Goal: Task Accomplishment & Management: Use online tool/utility

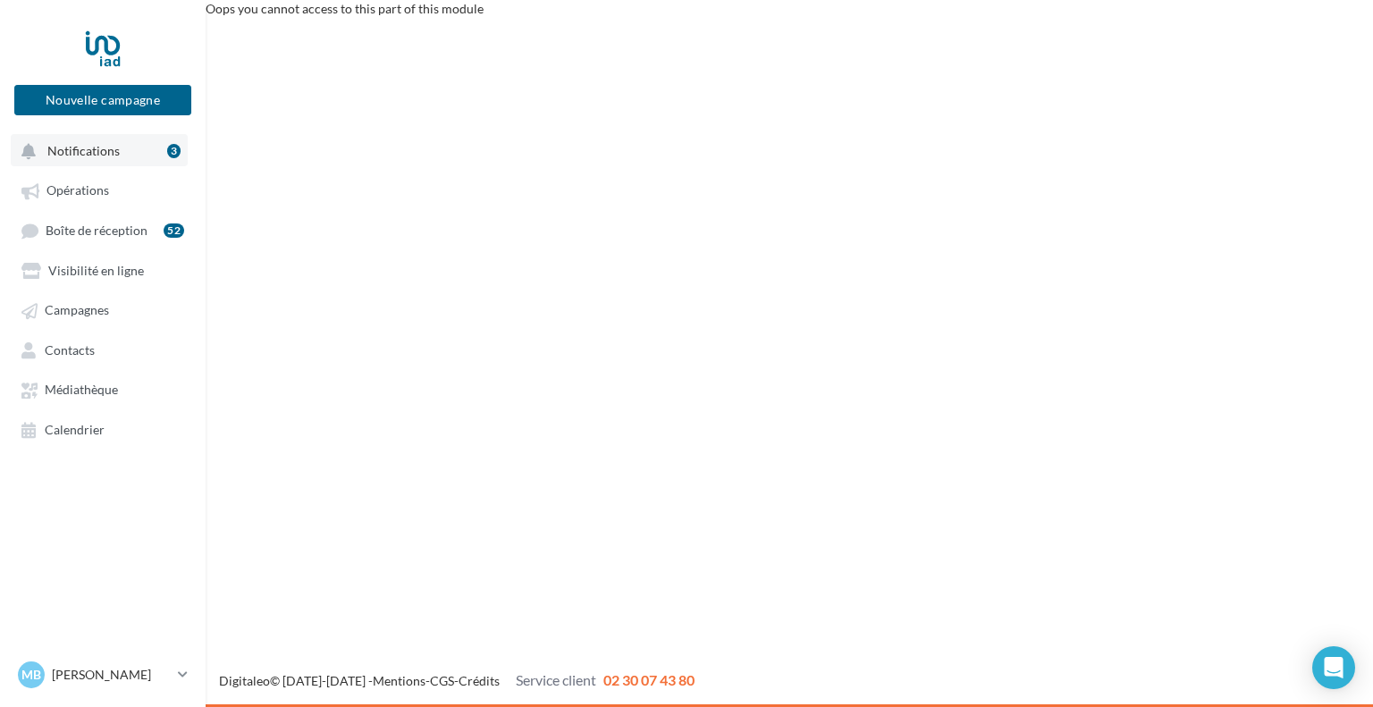
click at [124, 151] on button "Notifications 3" at bounding box center [99, 150] width 177 height 32
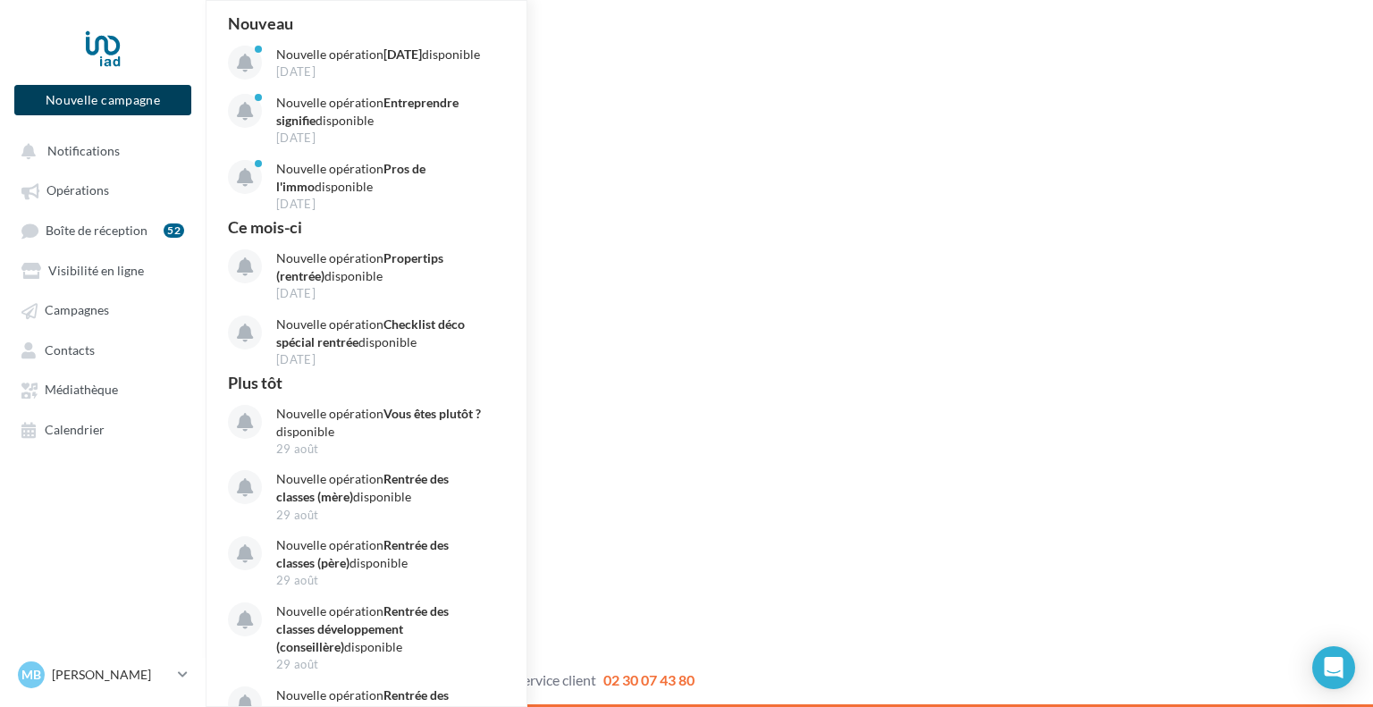
click at [123, 106] on button "Nouvelle campagne" at bounding box center [102, 100] width 177 height 30
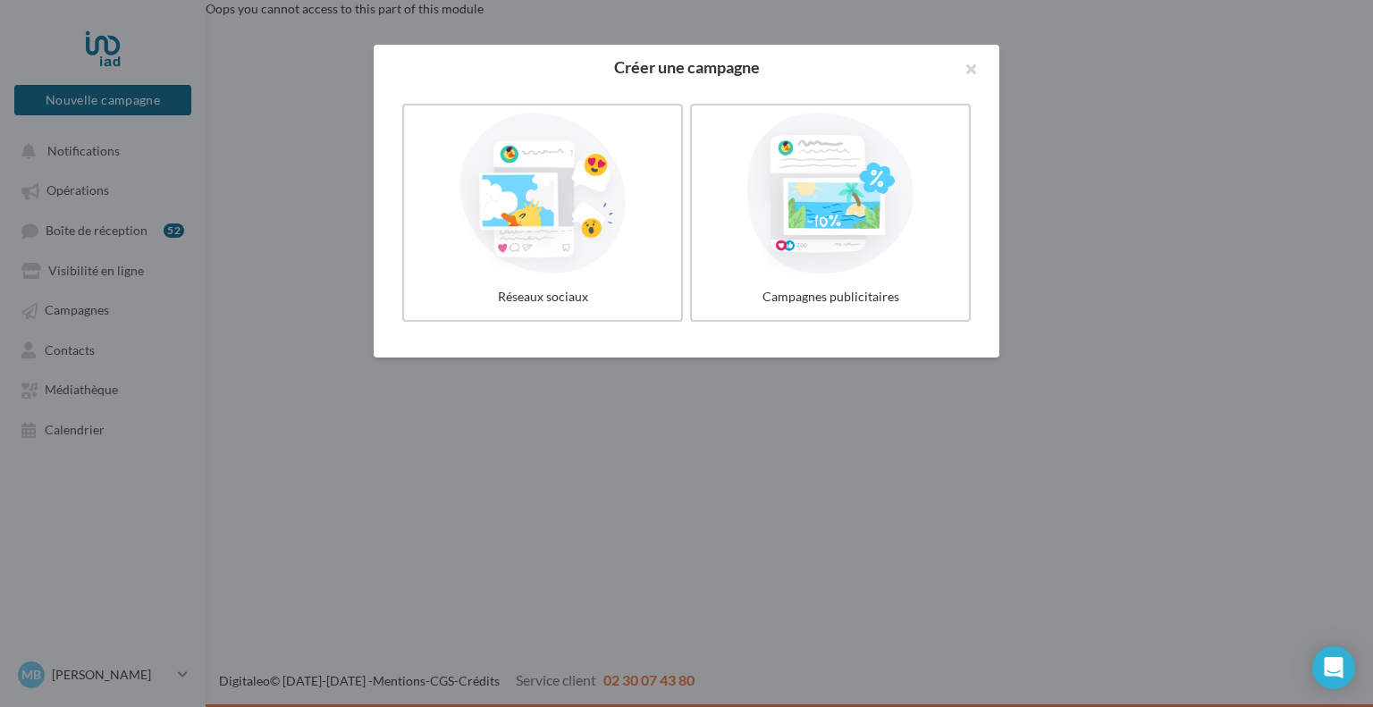
click at [351, 221] on div at bounding box center [686, 353] width 1373 height 707
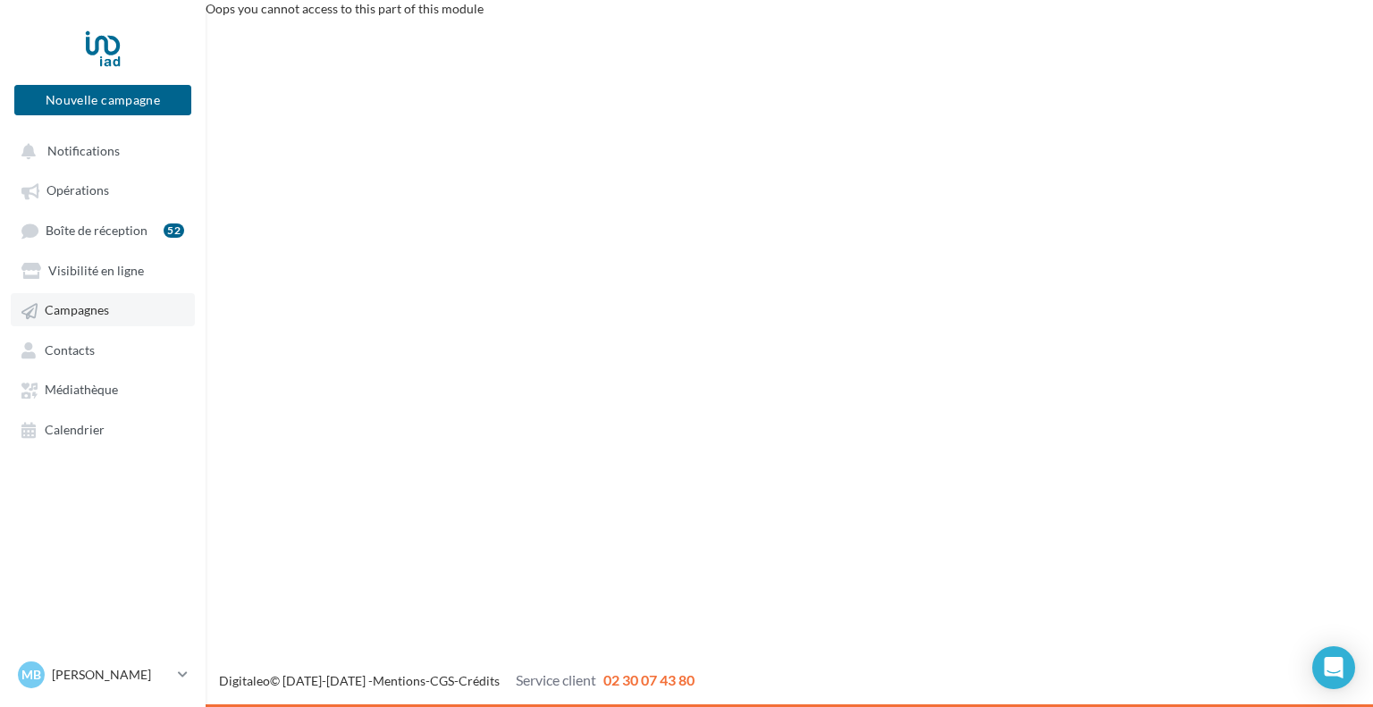
click at [90, 315] on span "Campagnes" at bounding box center [77, 310] width 64 height 15
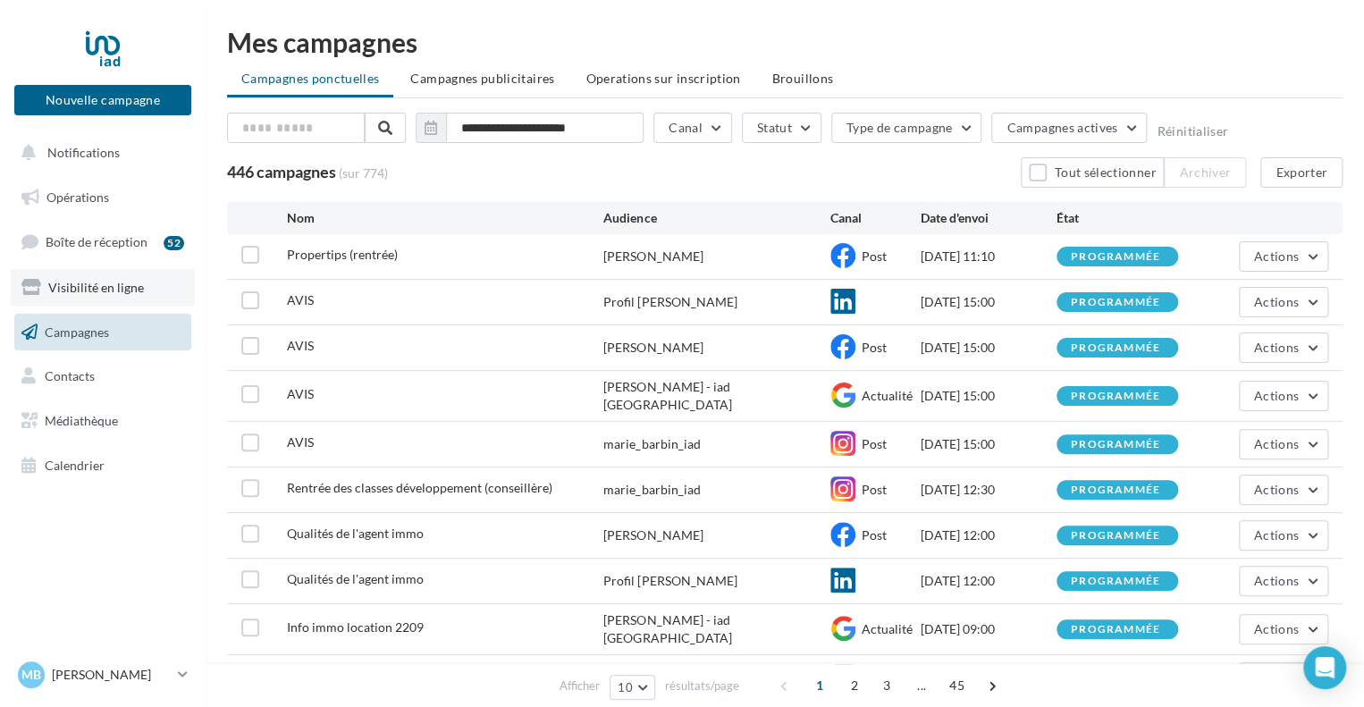
click at [91, 291] on span "Visibilité en ligne" at bounding box center [96, 287] width 96 height 15
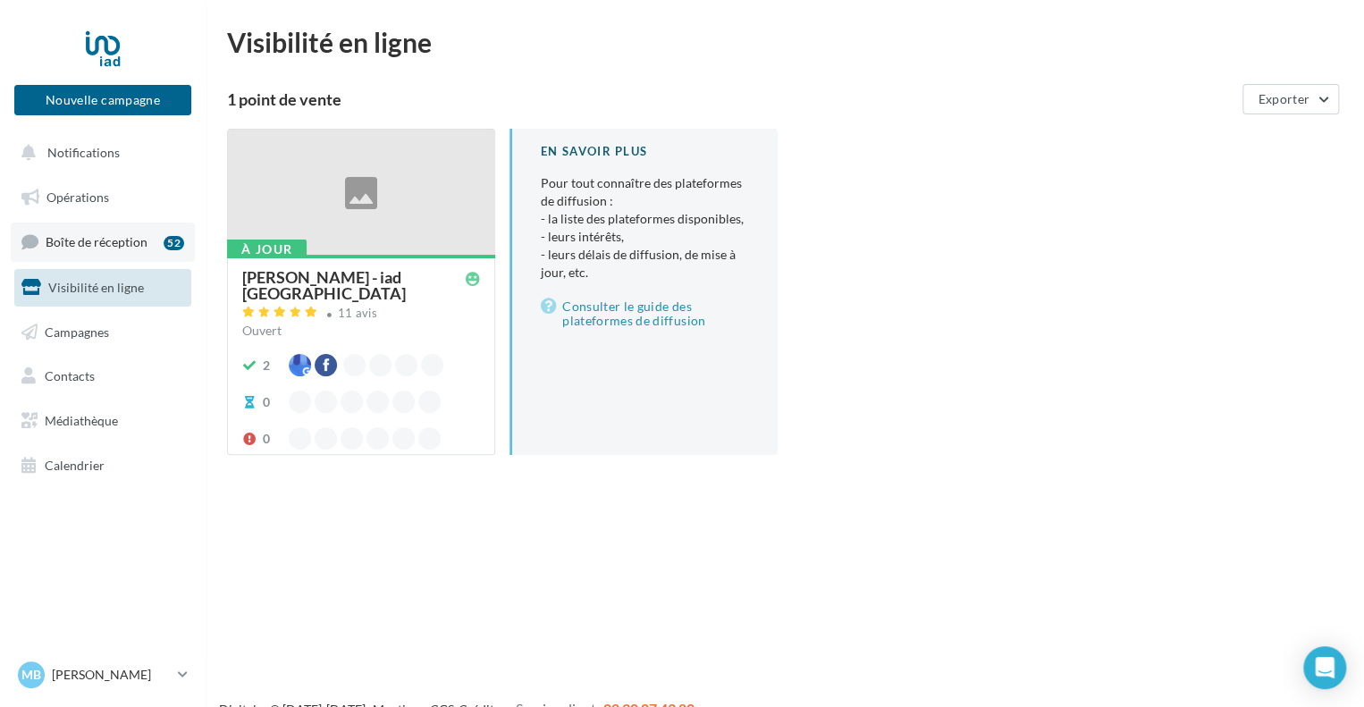
click at [91, 239] on span "Boîte de réception" at bounding box center [97, 241] width 102 height 15
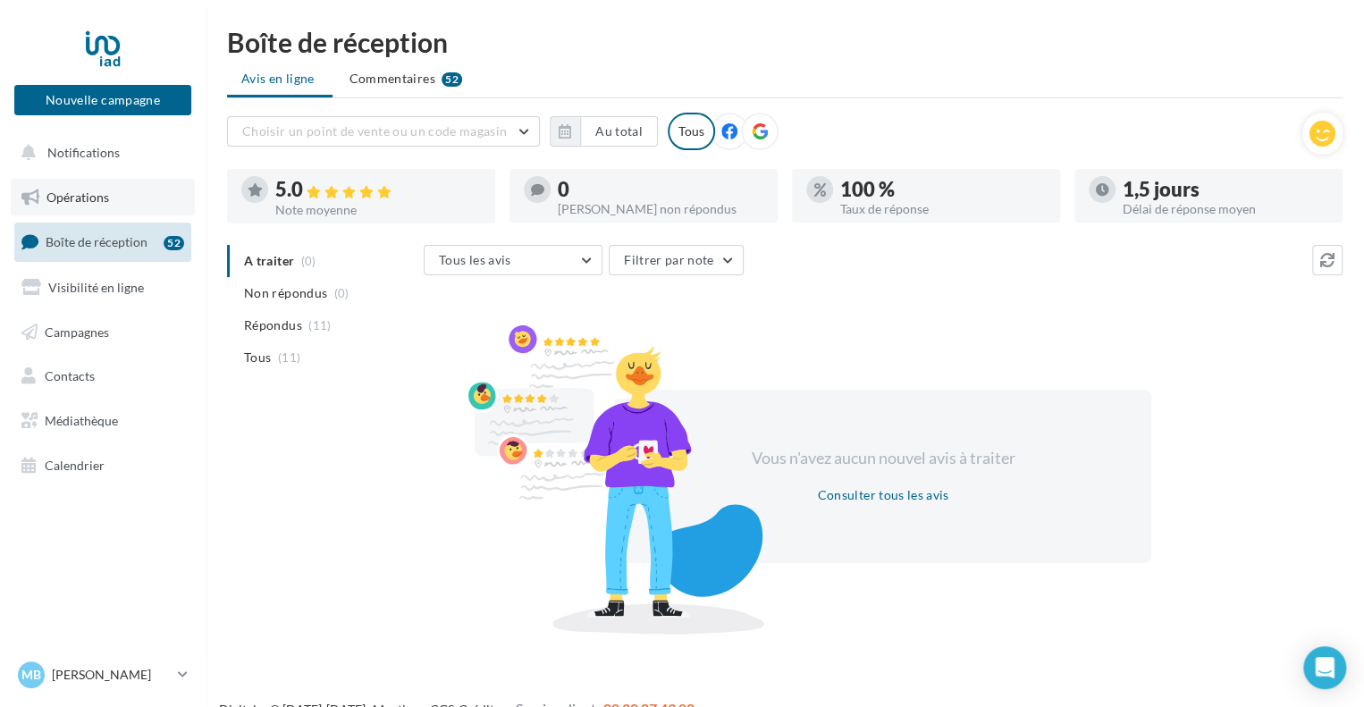
click at [96, 203] on span "Opérations" at bounding box center [77, 196] width 63 height 15
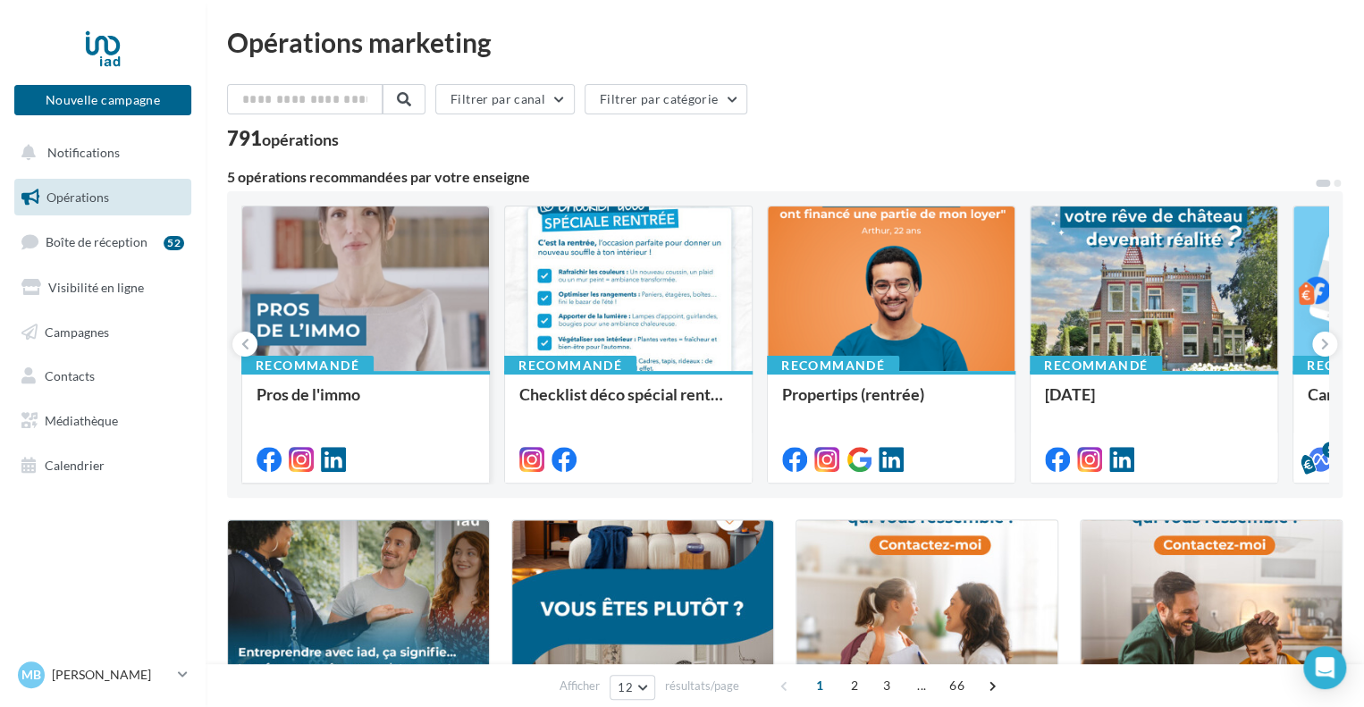
click at [404, 298] on div at bounding box center [365, 289] width 247 height 166
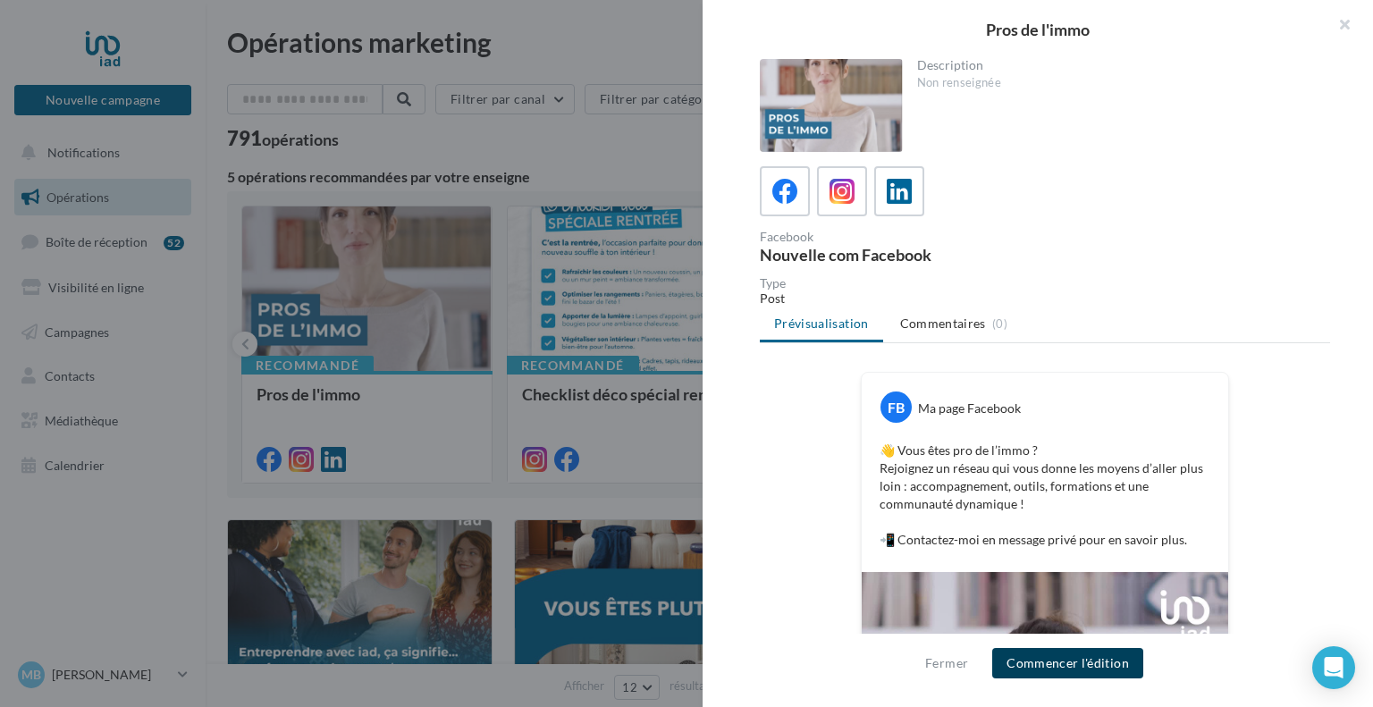
click at [1112, 660] on button "Commencer l'édition" at bounding box center [1067, 663] width 151 height 30
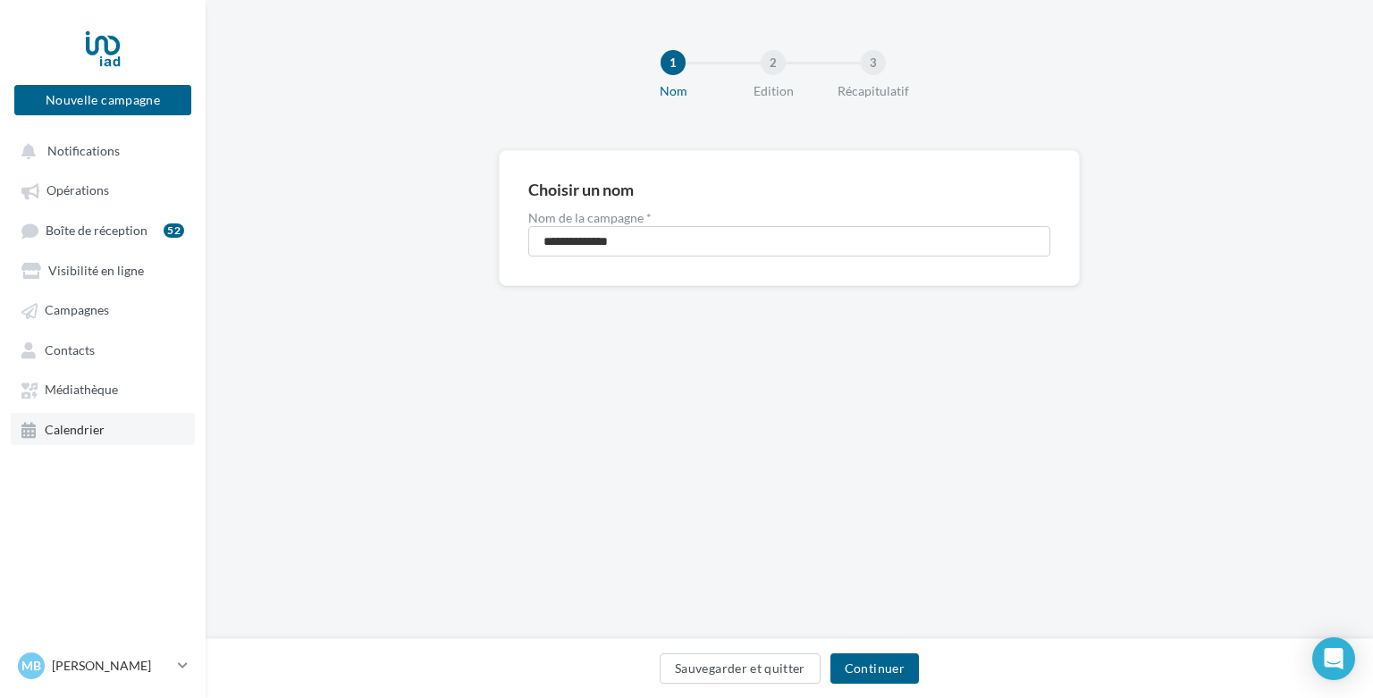
click at [150, 431] on link "Calendrier" at bounding box center [103, 429] width 184 height 32
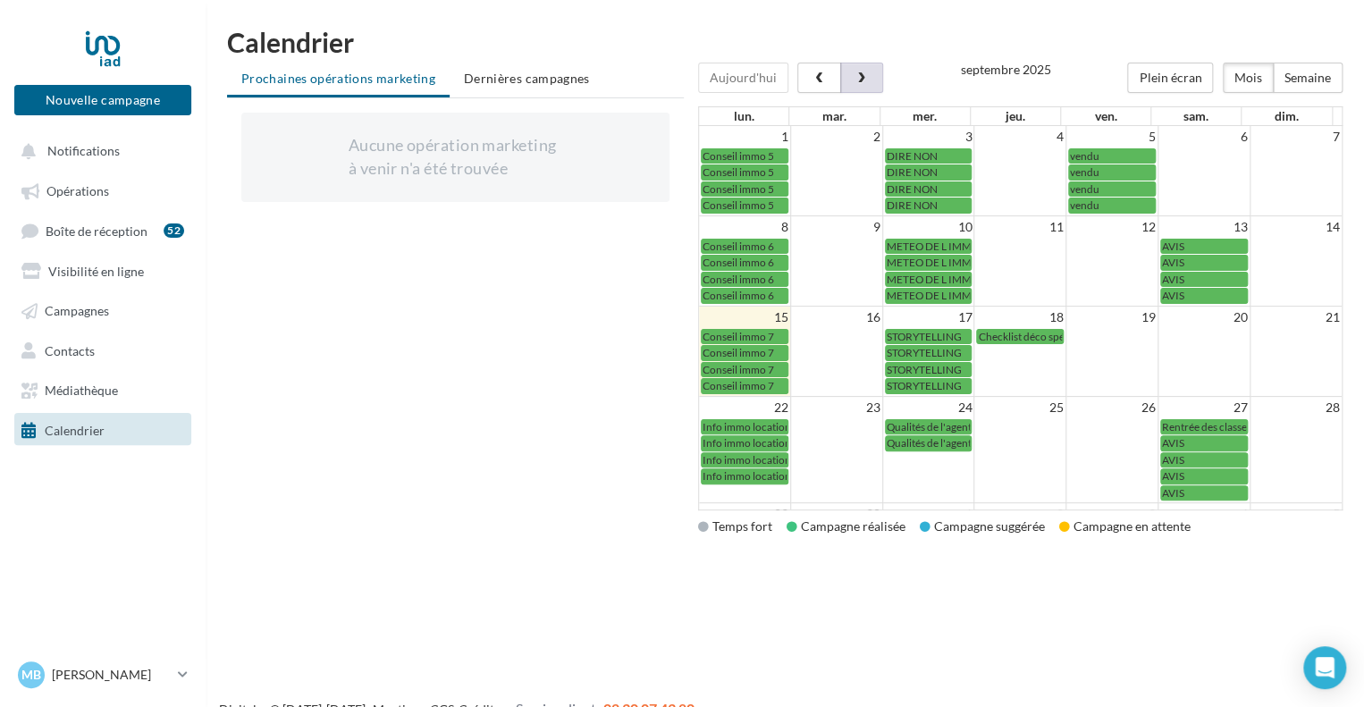
click at [862, 69] on button "button" at bounding box center [861, 78] width 43 height 30
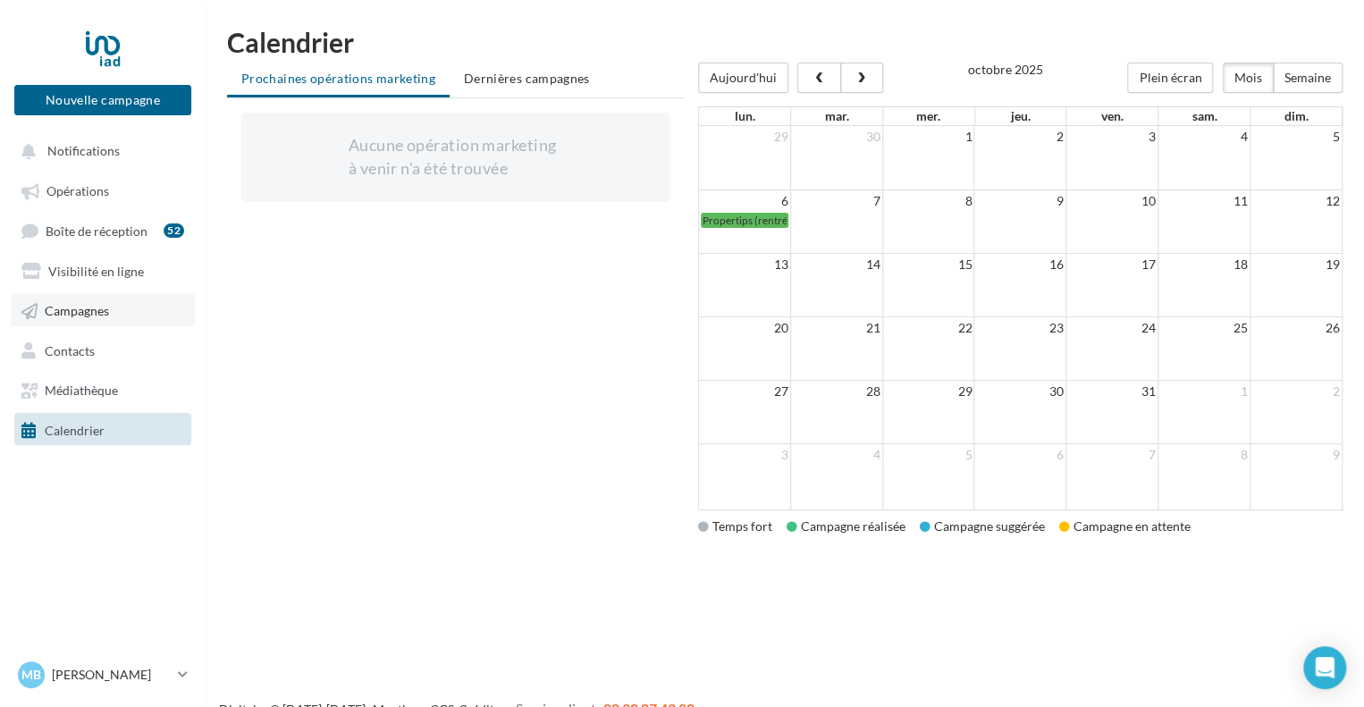
click at [96, 324] on link "Campagnes" at bounding box center [103, 309] width 184 height 32
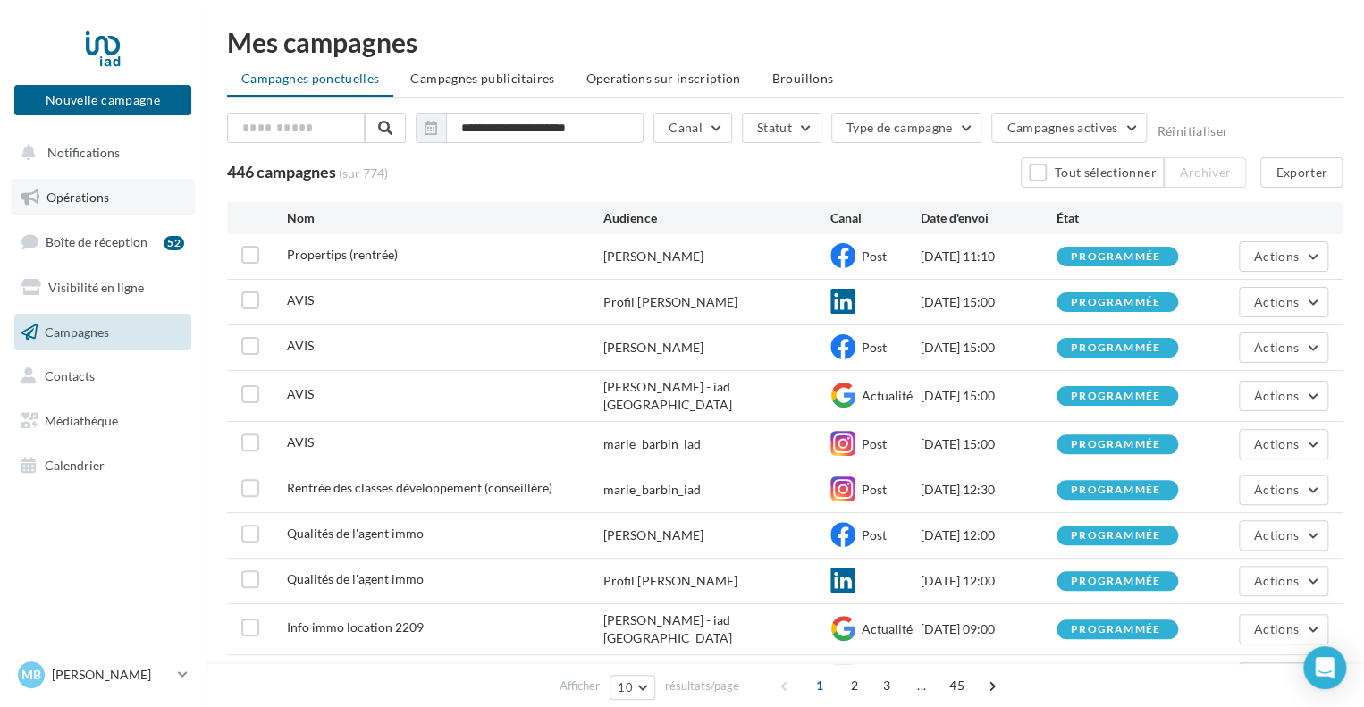
click at [81, 205] on link "Opérations" at bounding box center [103, 198] width 184 height 38
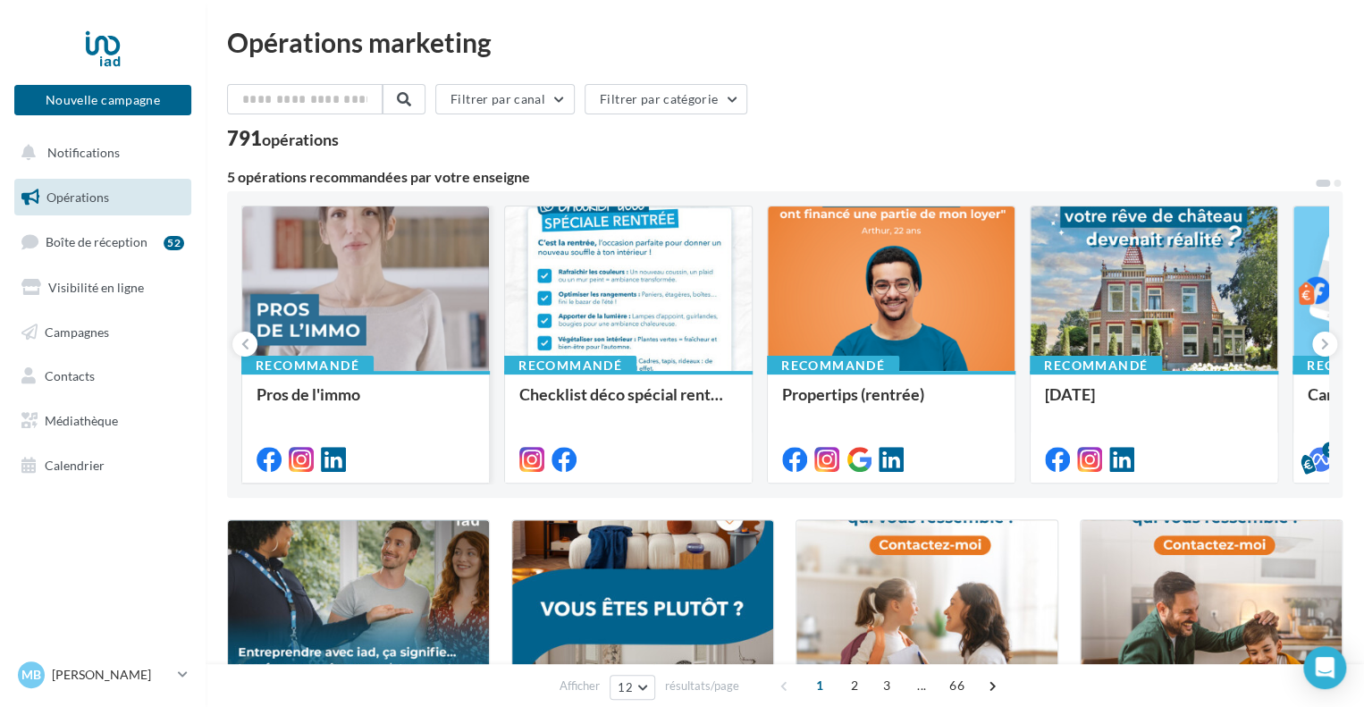
click at [370, 433] on div at bounding box center [365, 458] width 247 height 50
click at [402, 259] on div at bounding box center [365, 289] width 247 height 166
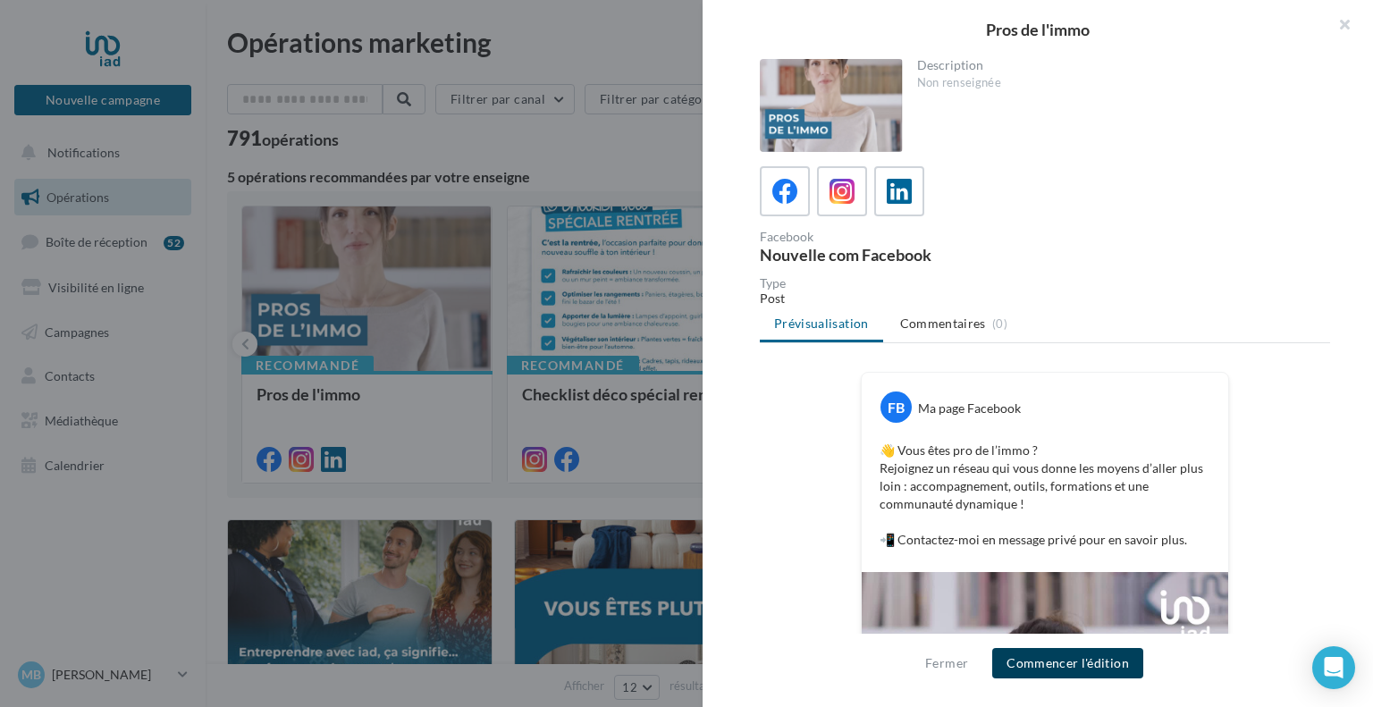
click at [1068, 649] on button "Commencer l'édition" at bounding box center [1067, 663] width 151 height 30
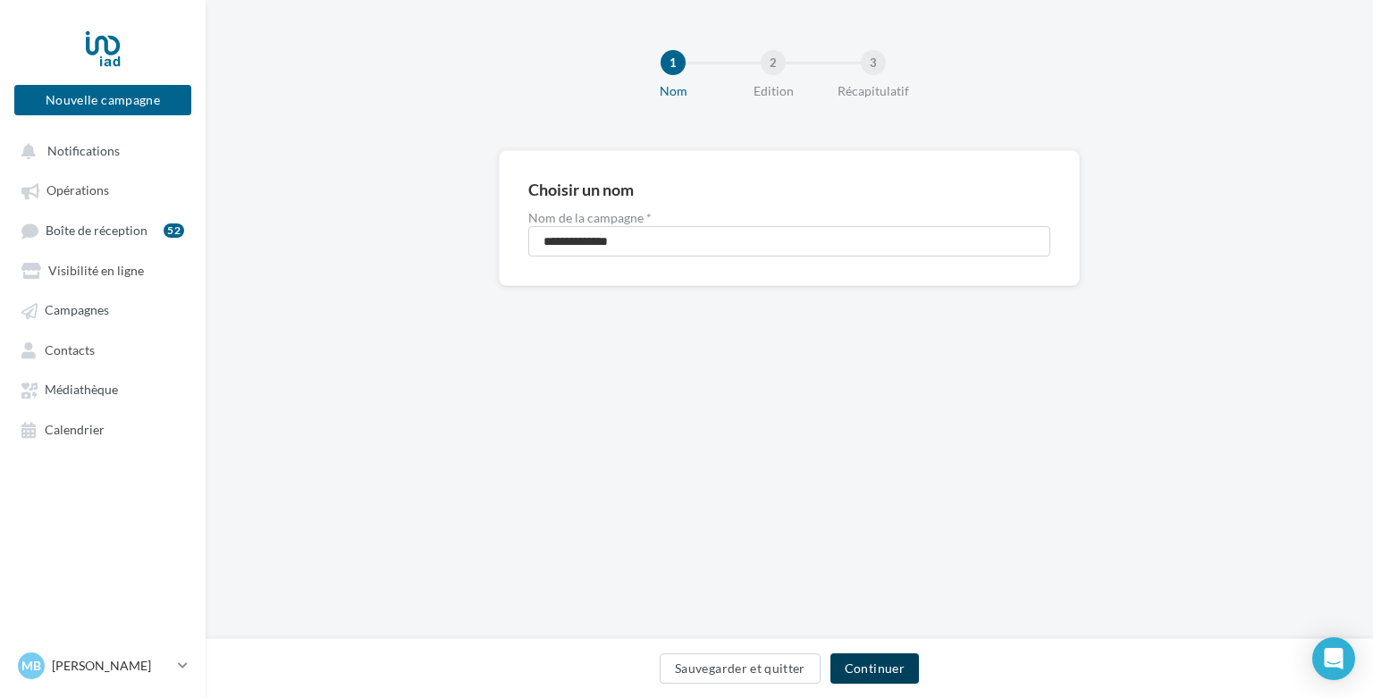
click at [864, 677] on button "Continuer" at bounding box center [874, 668] width 88 height 30
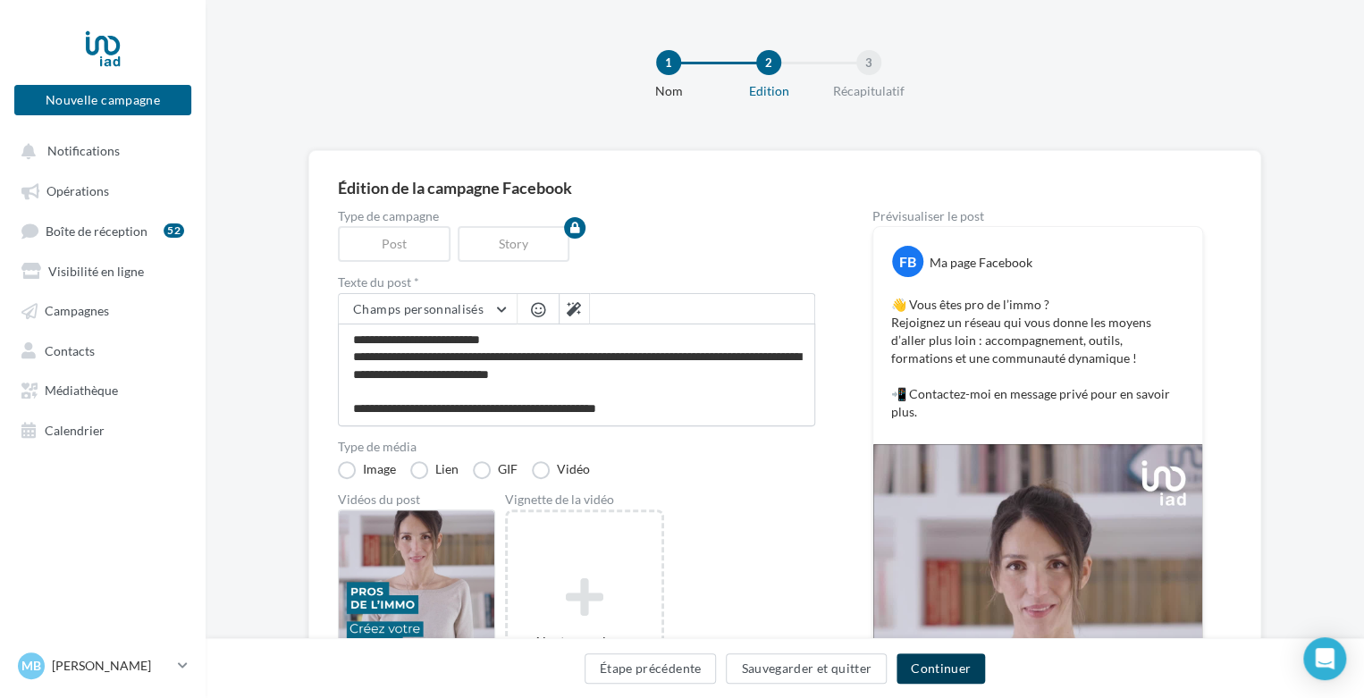
click at [962, 672] on button "Continuer" at bounding box center [940, 668] width 88 height 30
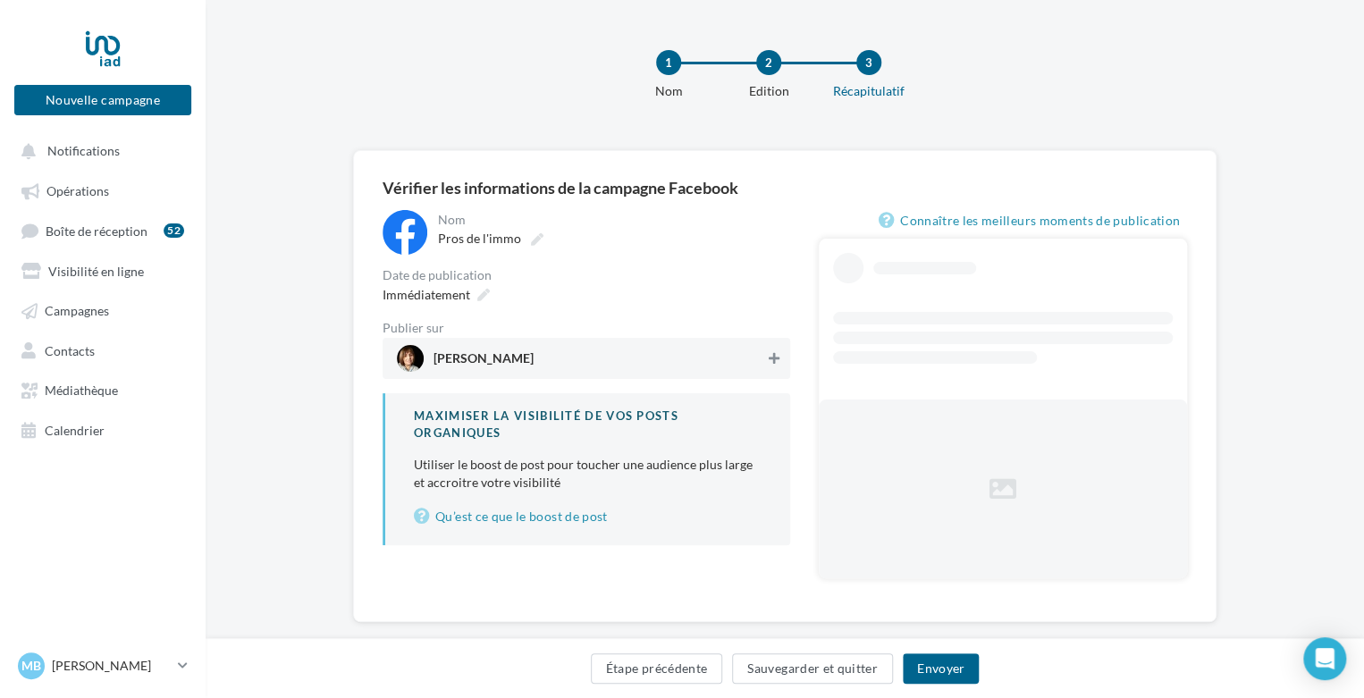
click at [772, 359] on icon at bounding box center [774, 358] width 11 height 13
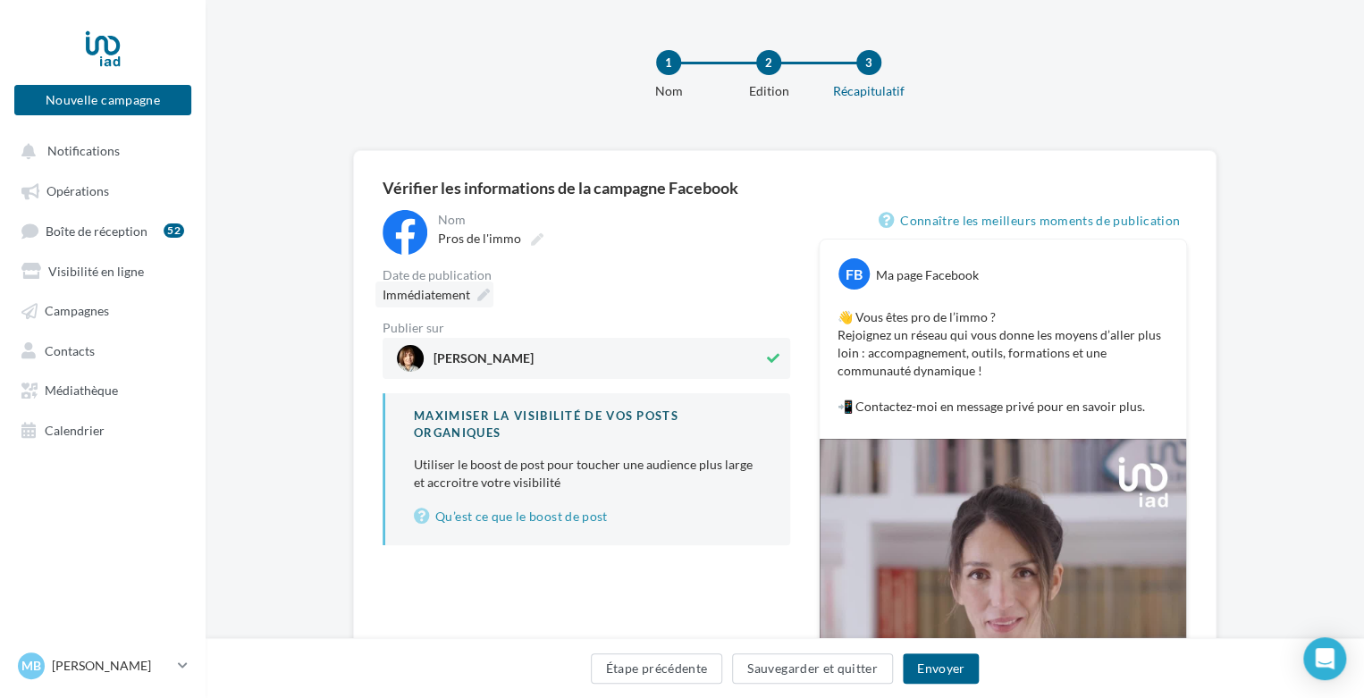
click at [480, 292] on icon at bounding box center [483, 295] width 13 height 13
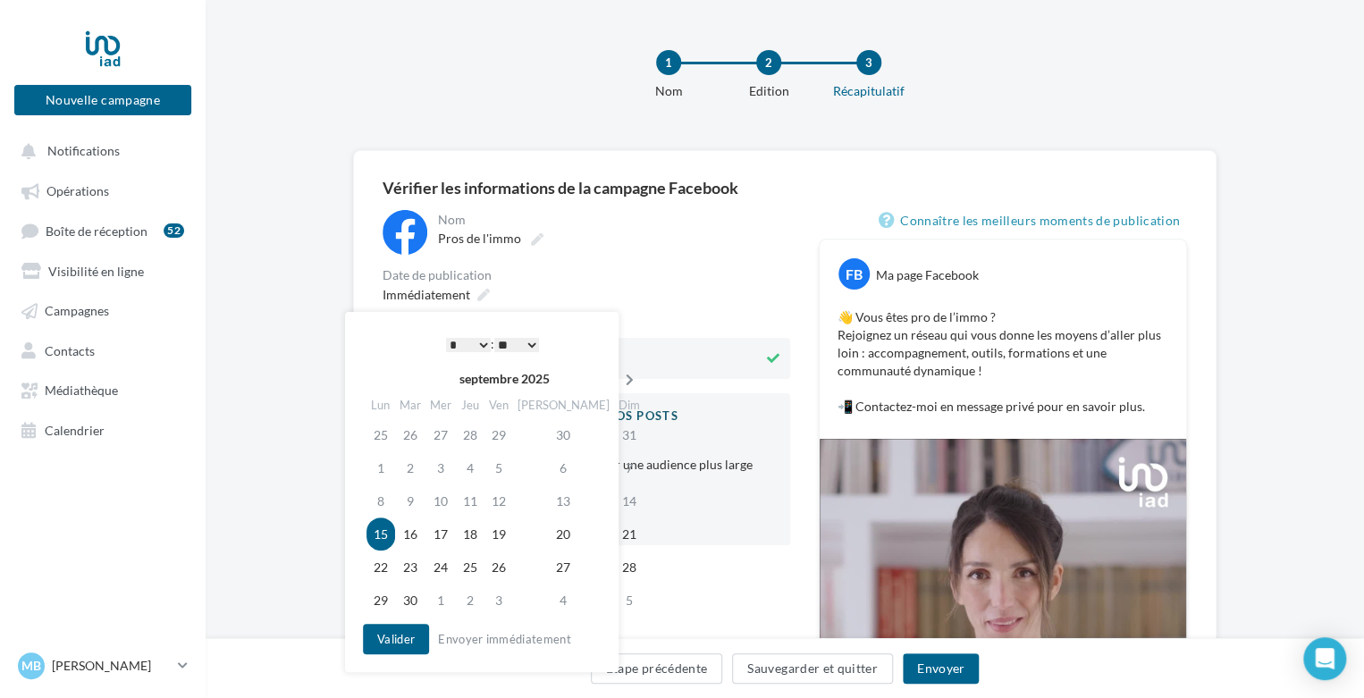
click at [618, 379] on icon at bounding box center [629, 380] width 22 height 13
click at [376, 498] on td "13" at bounding box center [381, 500] width 31 height 33
click at [477, 348] on select "* * * * * * * * * * ** ** ** ** ** ** ** ** ** ** ** ** ** **" at bounding box center [468, 345] width 45 height 14
click at [931, 667] on button "Envoyer" at bounding box center [941, 668] width 76 height 30
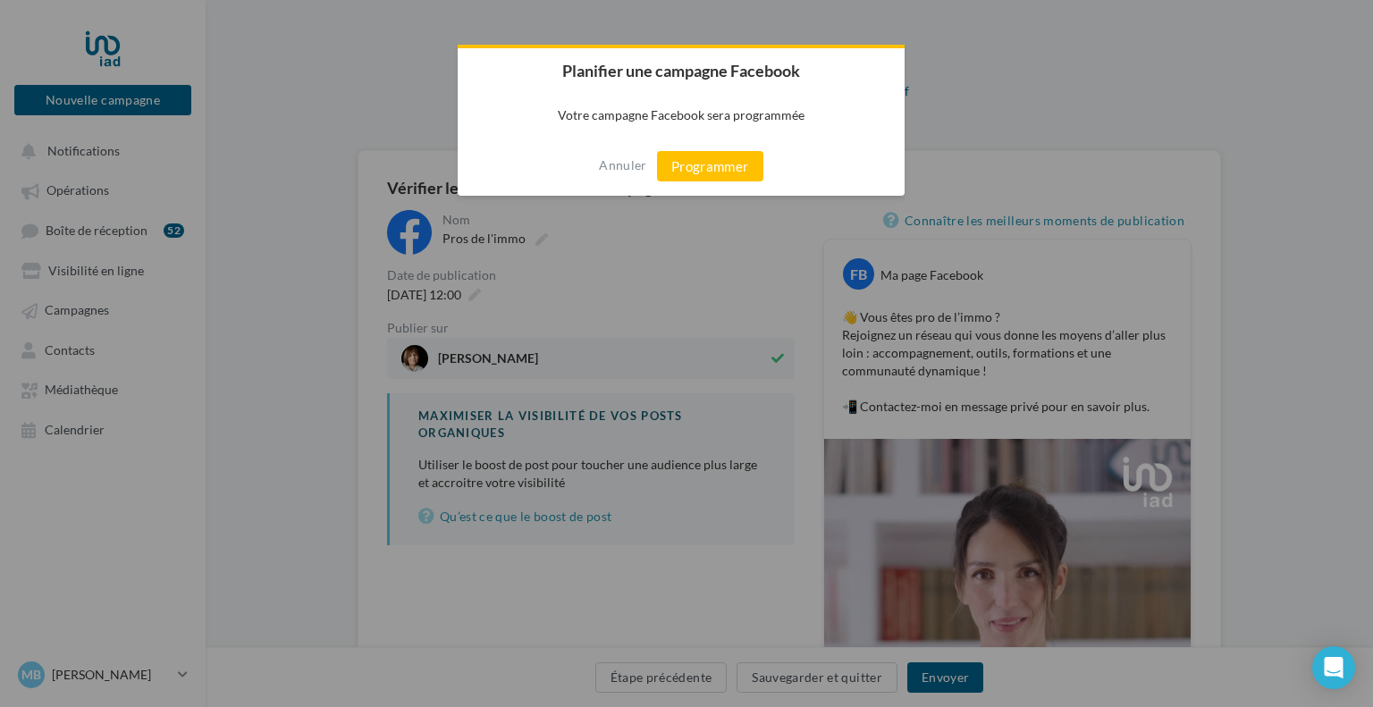
click at [969, 666] on div at bounding box center [686, 353] width 1373 height 707
click at [734, 167] on button "Programmer" at bounding box center [710, 166] width 106 height 30
click at [959, 669] on div at bounding box center [686, 353] width 1373 height 707
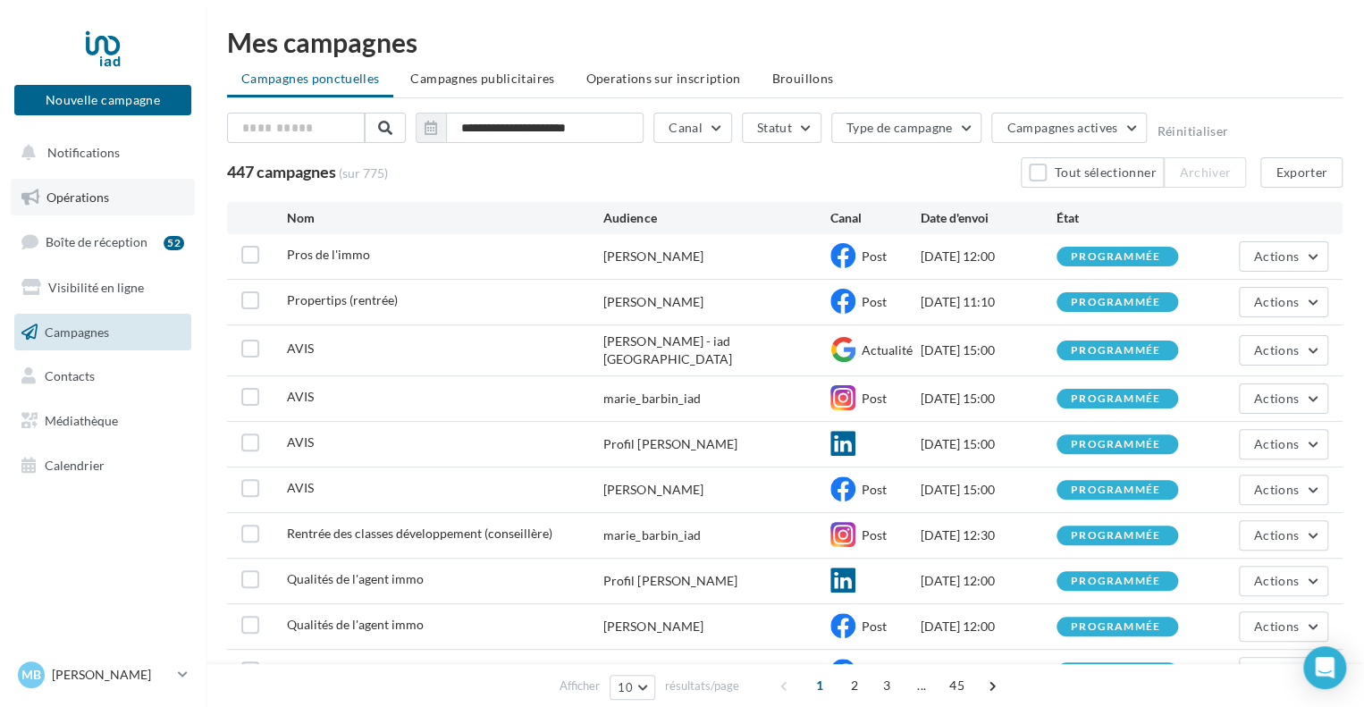
click at [117, 199] on link "Opérations" at bounding box center [103, 198] width 184 height 38
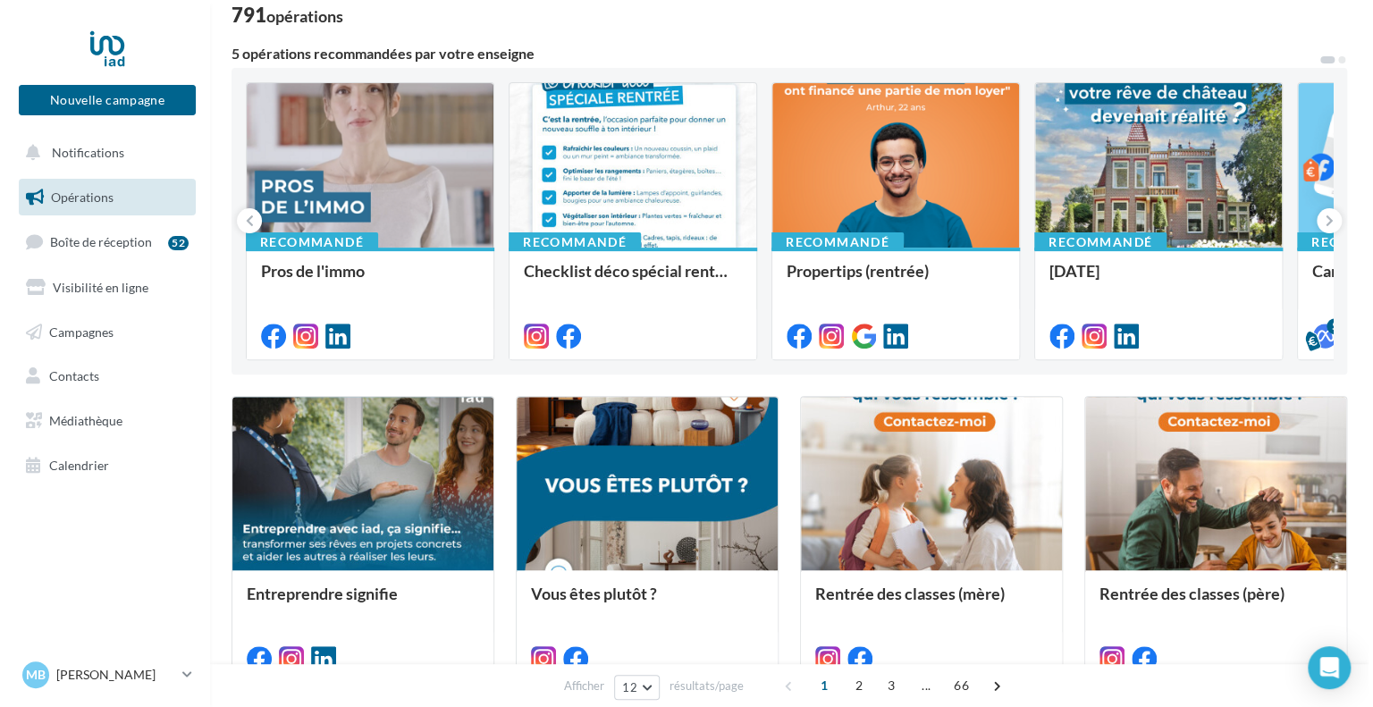
scroll to position [126, 0]
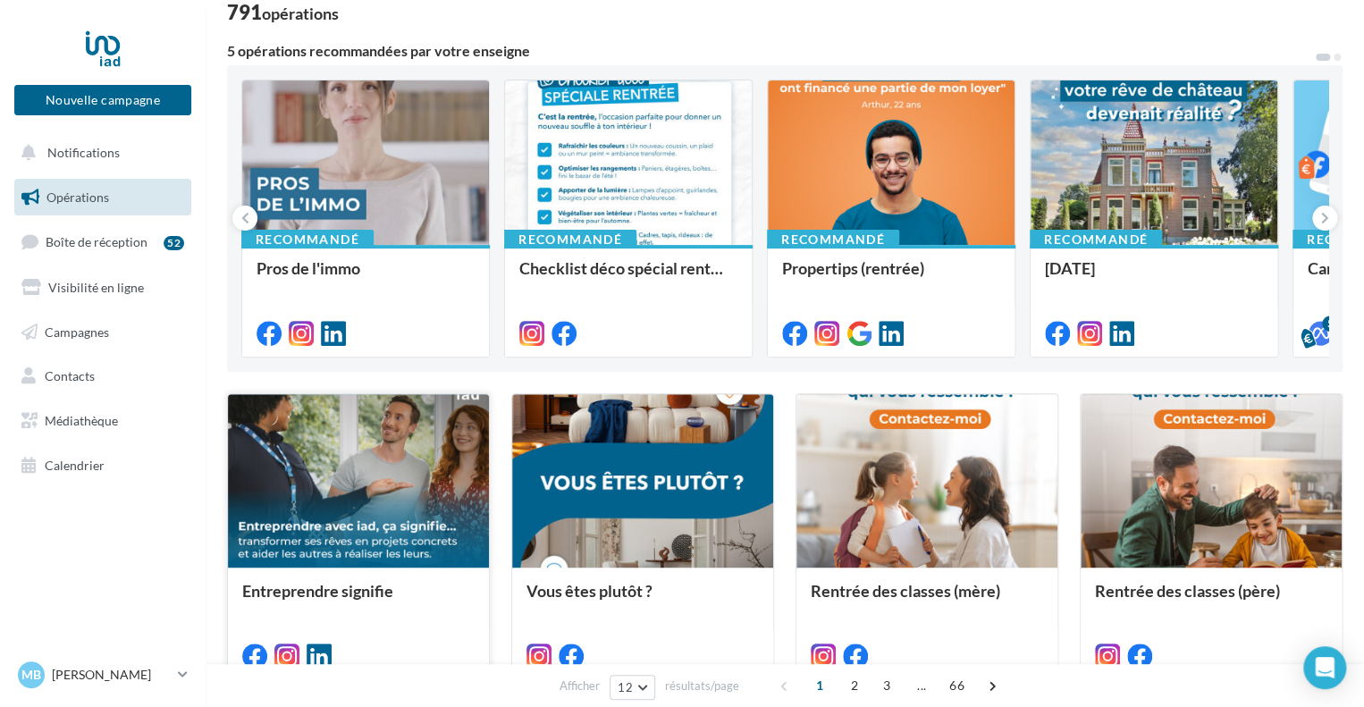
click at [404, 501] on div at bounding box center [358, 481] width 261 height 175
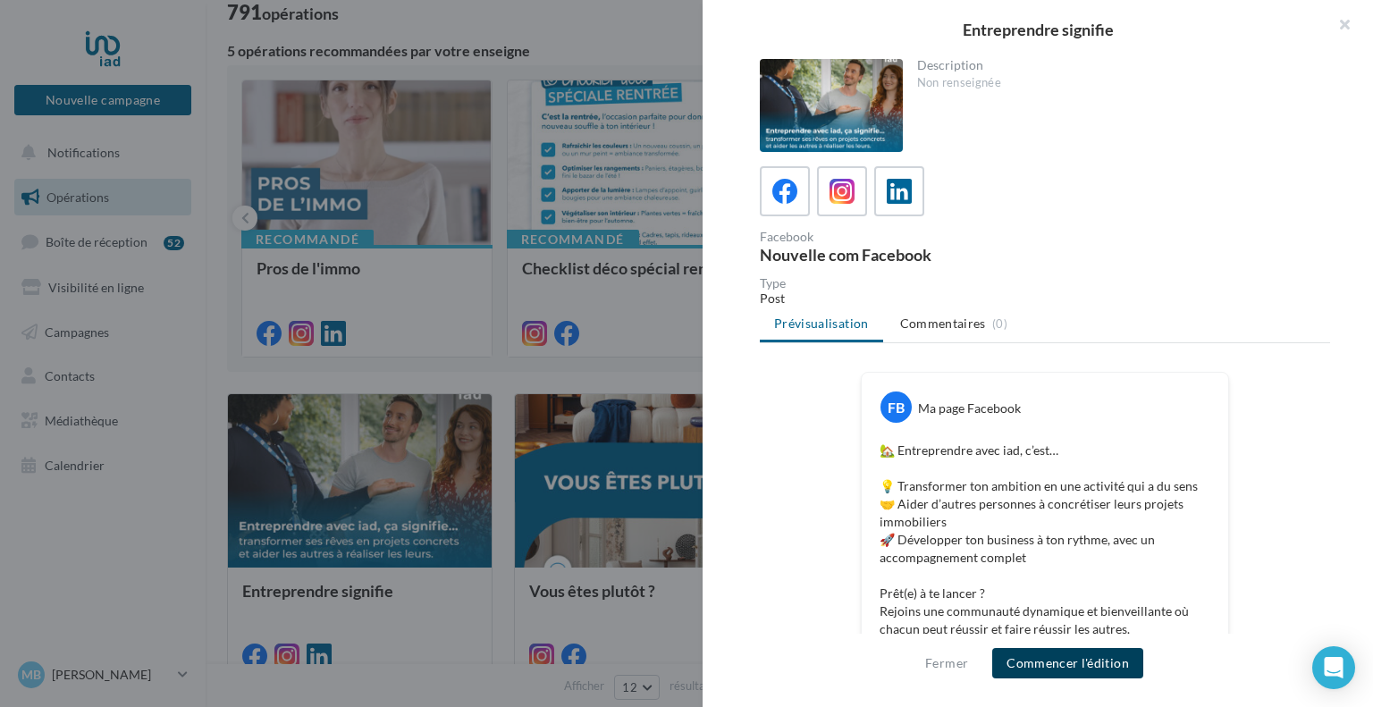
click at [1104, 661] on button "Commencer l'édition" at bounding box center [1067, 663] width 151 height 30
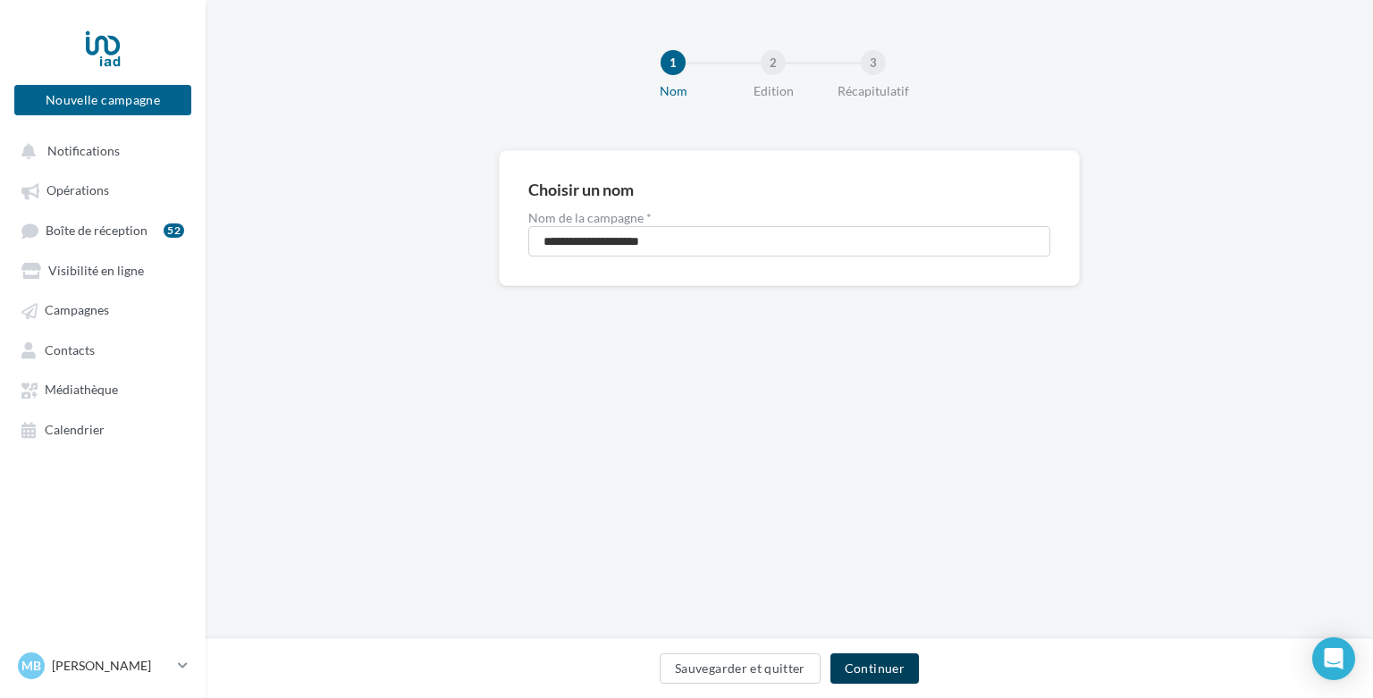
click at [876, 670] on button "Continuer" at bounding box center [874, 668] width 88 height 30
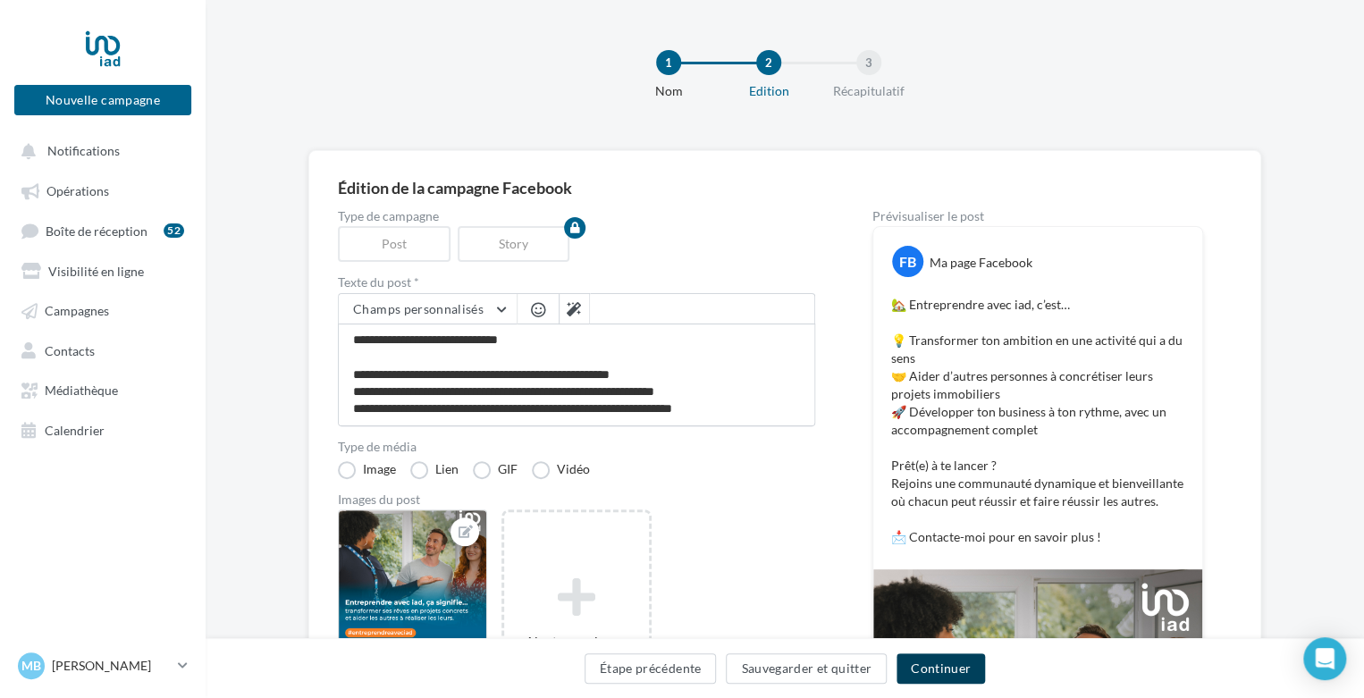
click at [971, 660] on button "Continuer" at bounding box center [940, 668] width 88 height 30
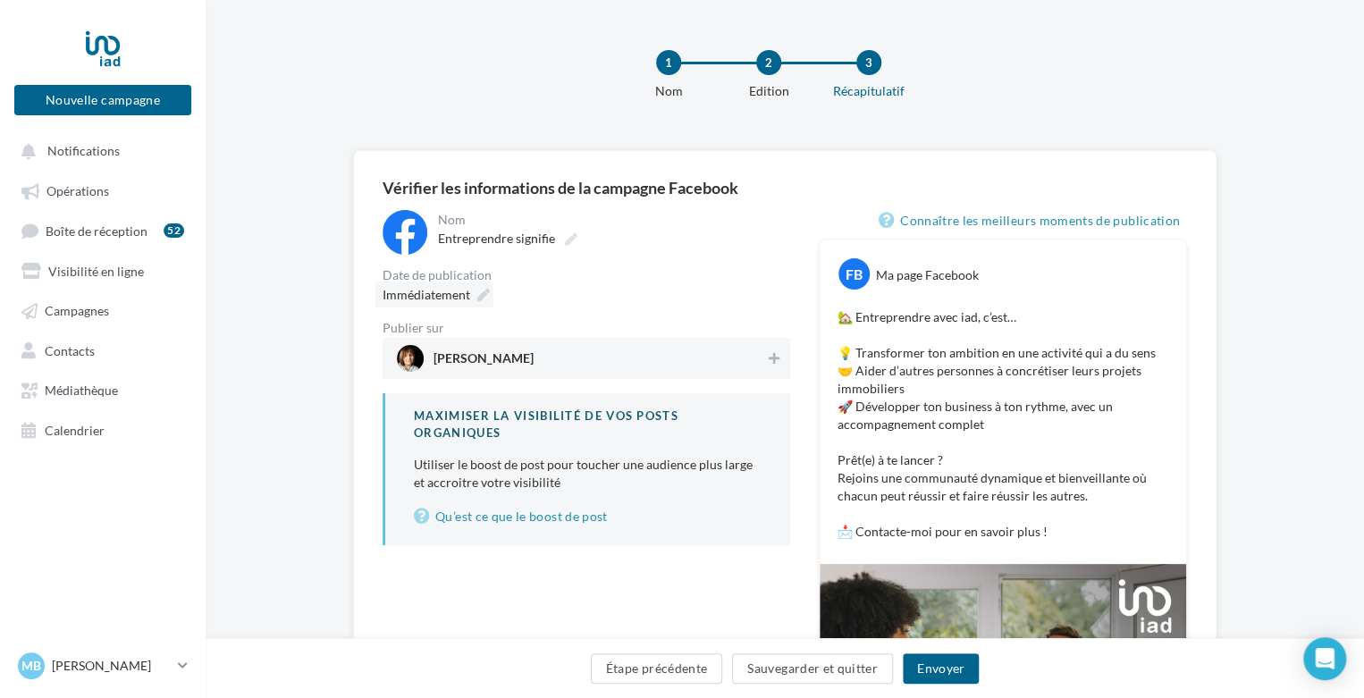
click at [483, 290] on icon at bounding box center [483, 295] width 13 height 13
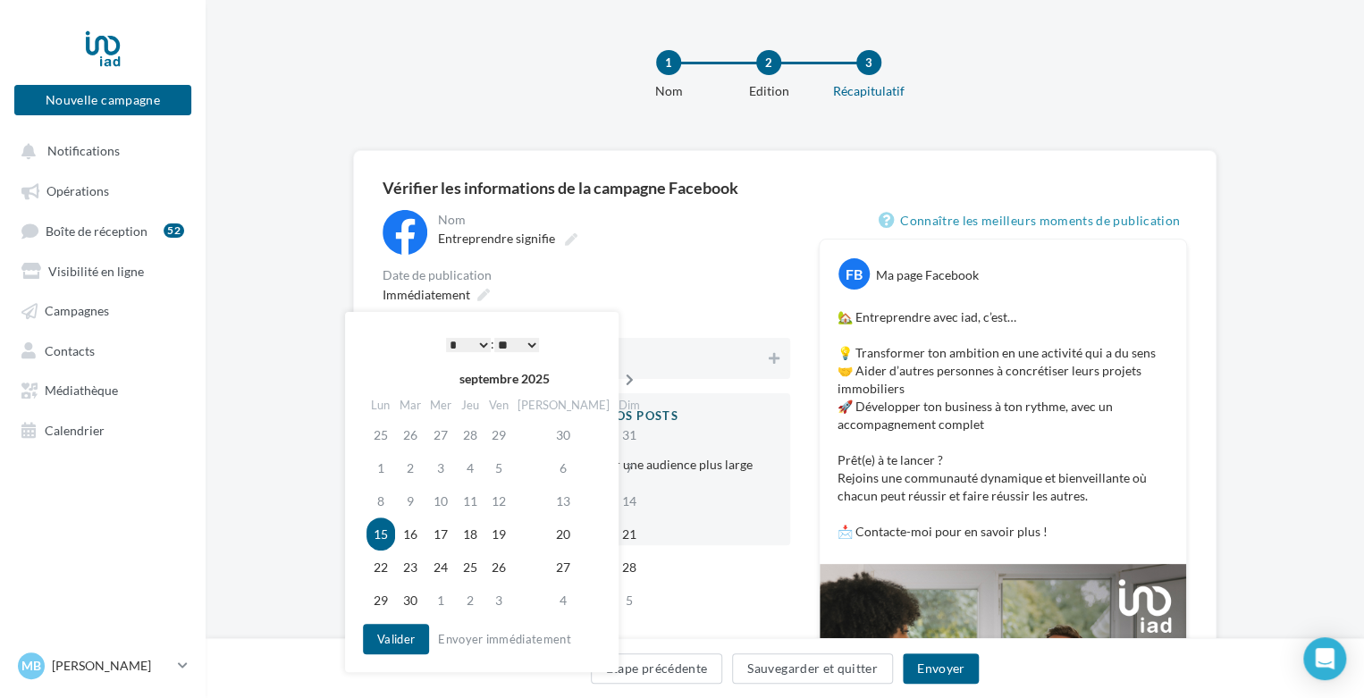
click at [618, 380] on icon at bounding box center [629, 380] width 22 height 13
click at [384, 562] on td "27" at bounding box center [381, 567] width 31 height 33
click at [483, 350] on select "* * * * * * * * * * ** ** ** ** ** ** ** ** ** ** ** ** ** **" at bounding box center [468, 345] width 45 height 14
click at [400, 634] on button "Valider" at bounding box center [396, 639] width 66 height 30
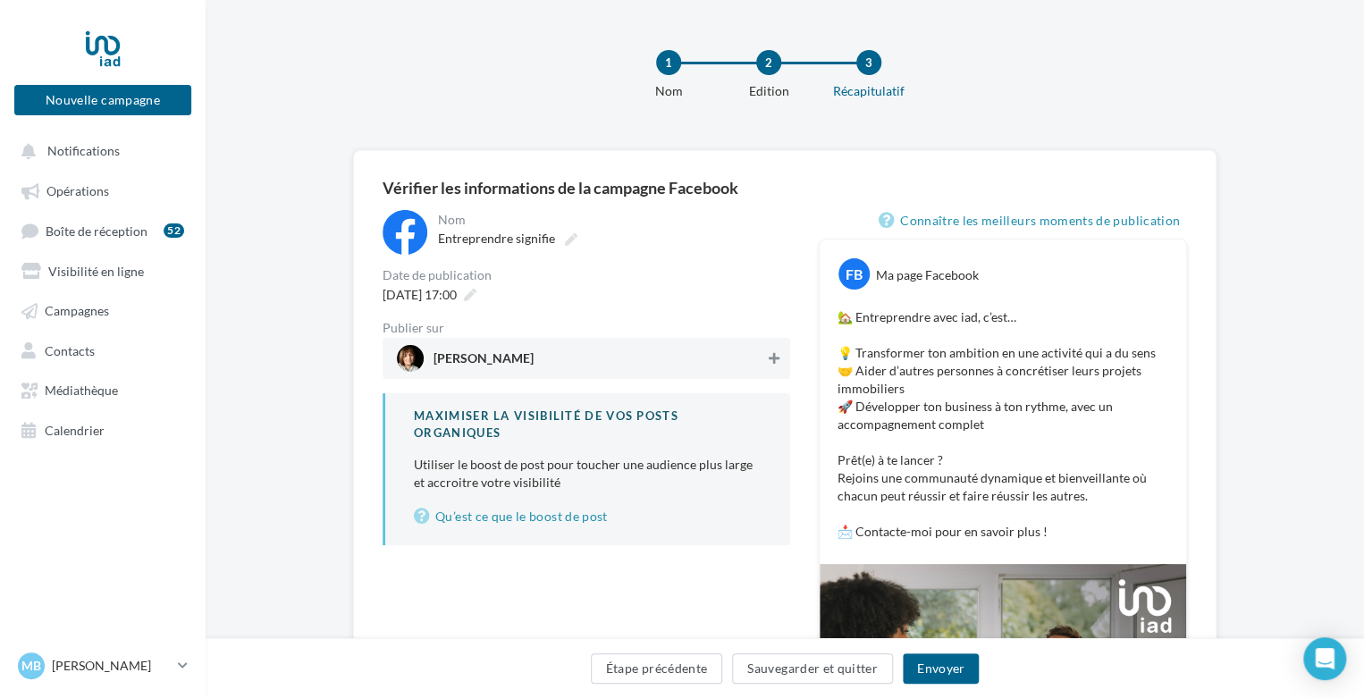
click at [770, 355] on icon at bounding box center [774, 358] width 11 height 13
click at [950, 664] on button "Envoyer" at bounding box center [941, 668] width 76 height 30
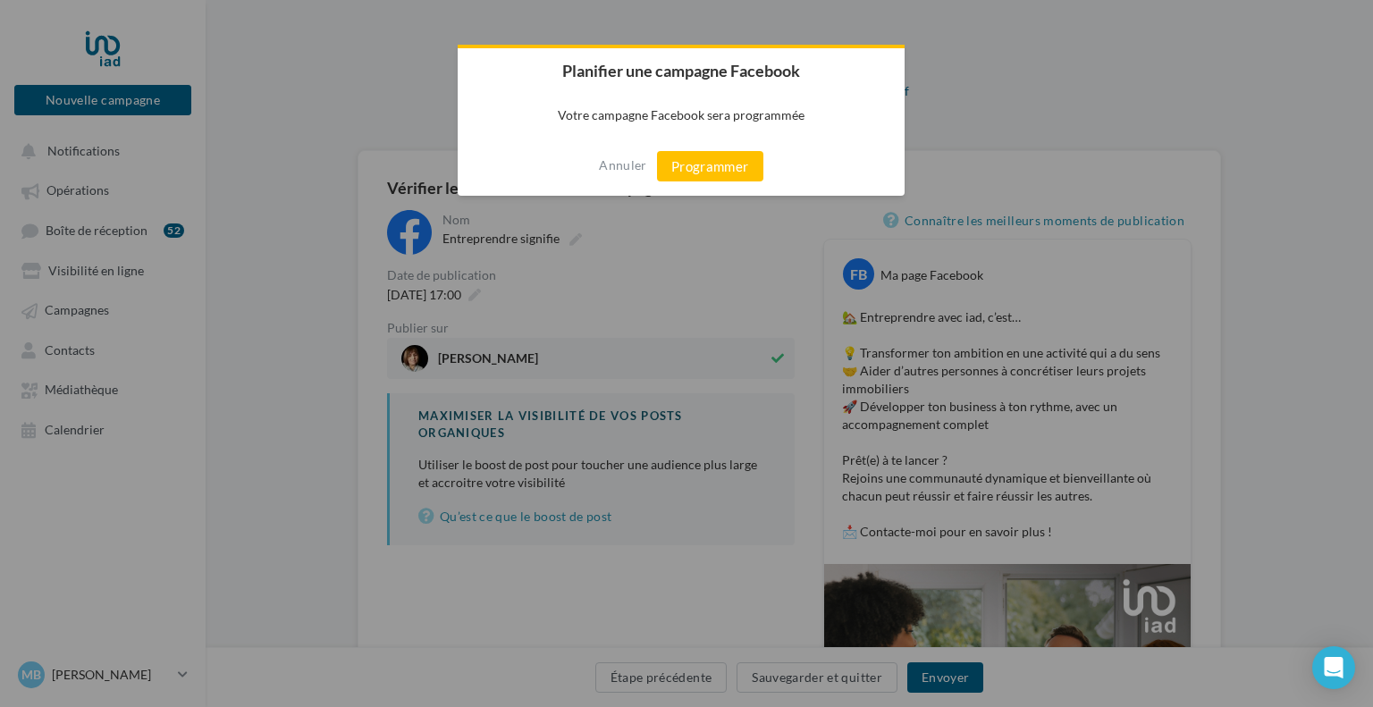
click at [729, 182] on div "Annuler Programmer" at bounding box center [681, 166] width 447 height 59
click at [726, 177] on button "Programmer" at bounding box center [710, 166] width 106 height 30
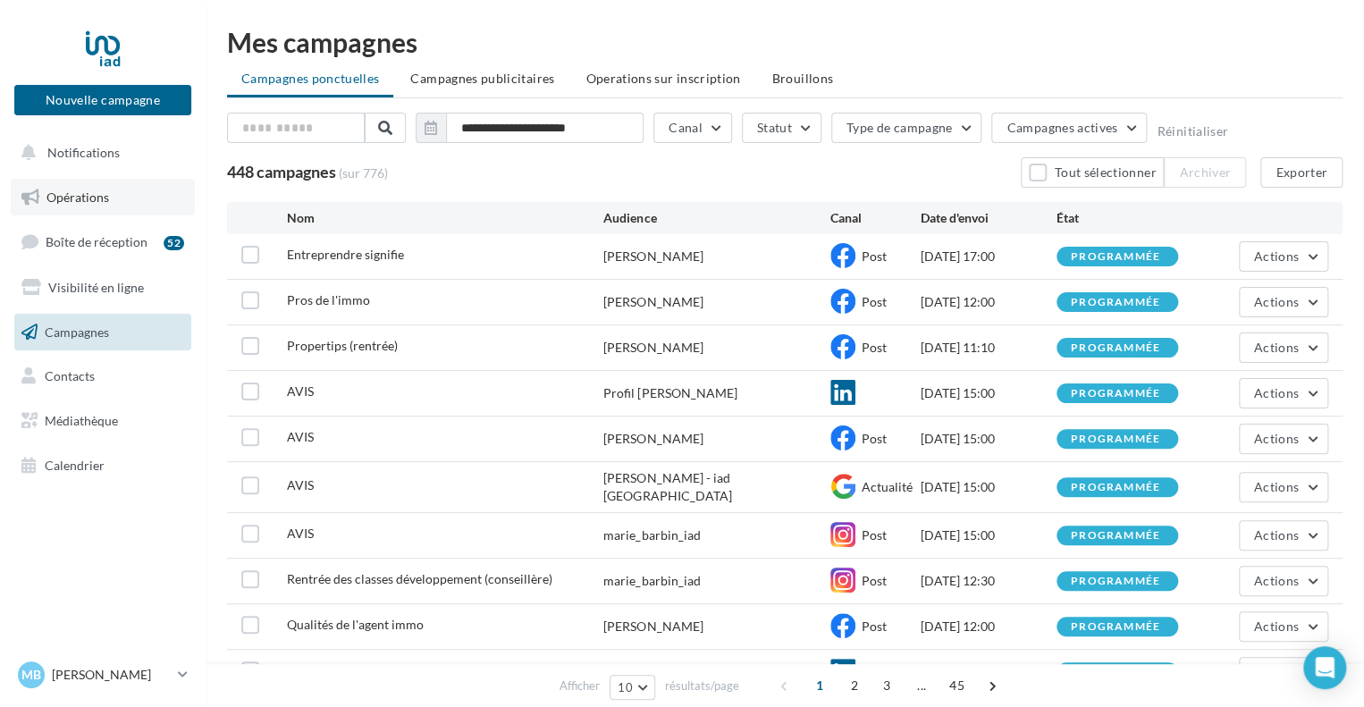
click at [105, 185] on link "Opérations" at bounding box center [103, 198] width 184 height 38
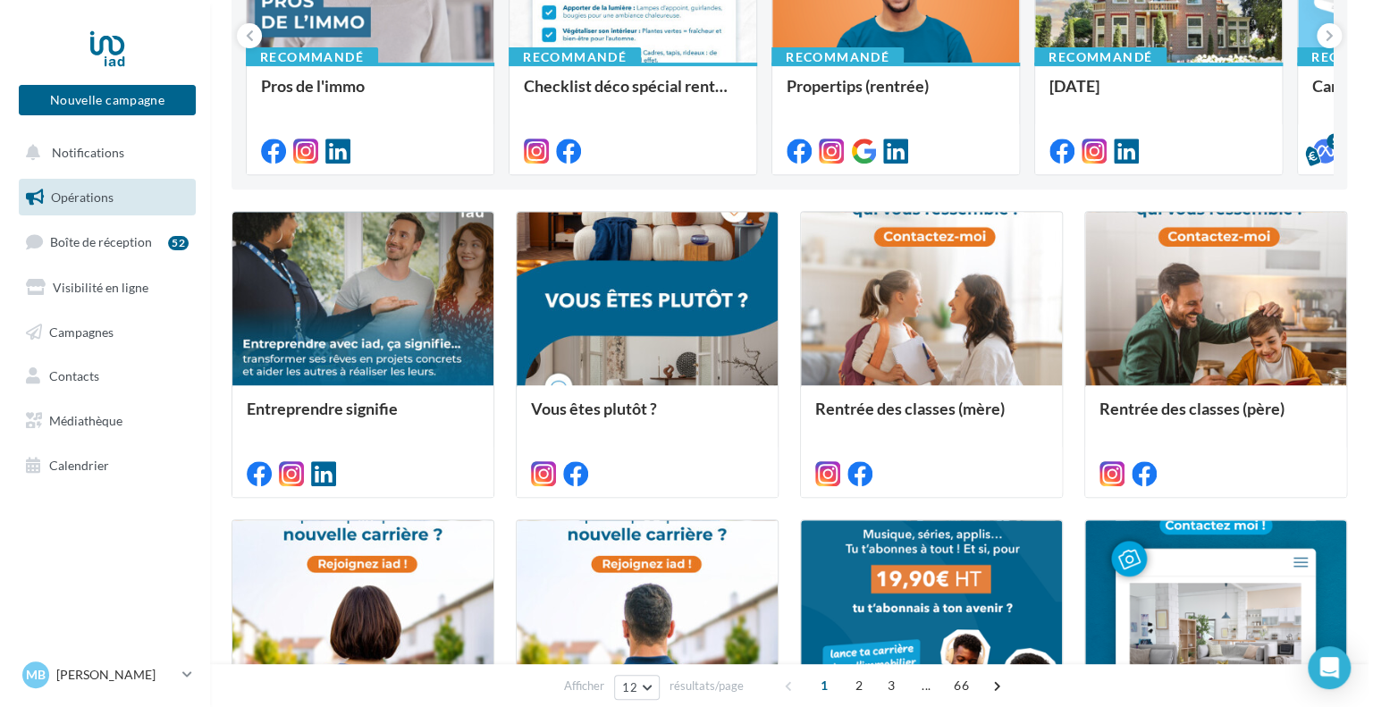
scroll to position [310, 0]
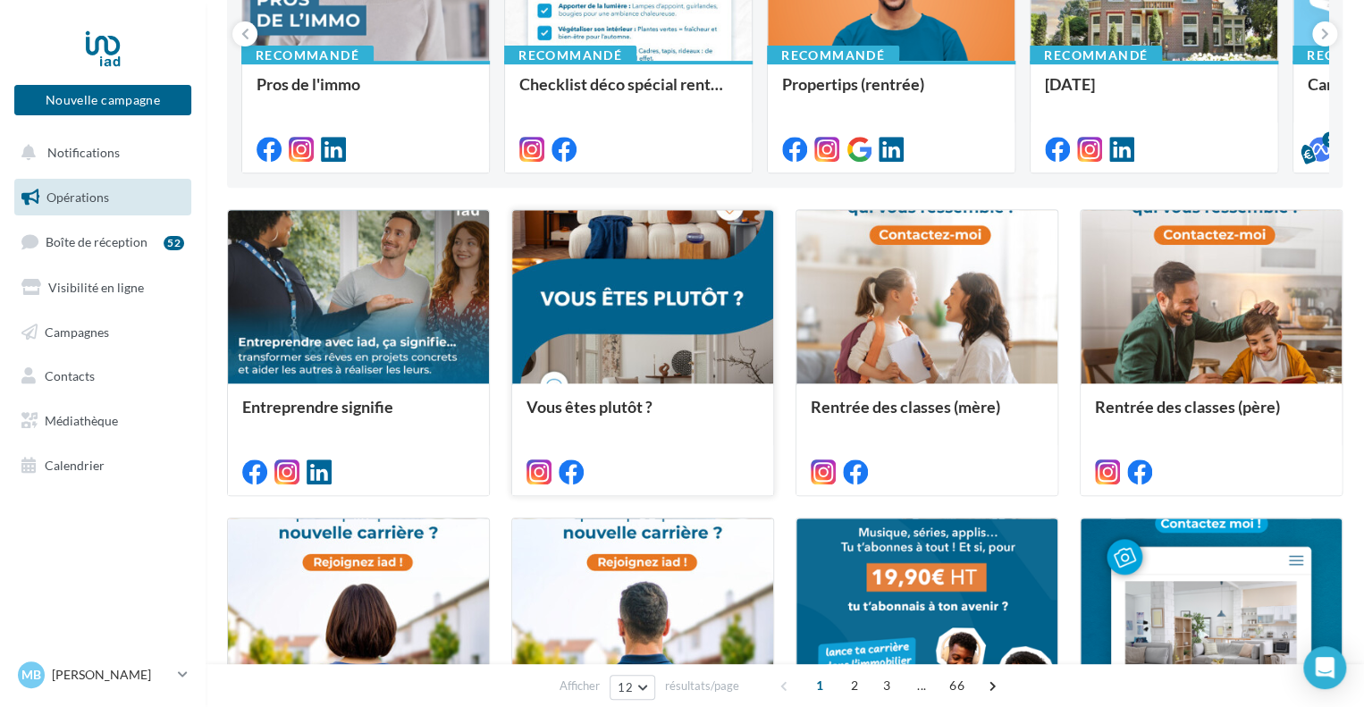
click at [726, 443] on div "Vous êtes plutôt ?" at bounding box center [642, 438] width 232 height 81
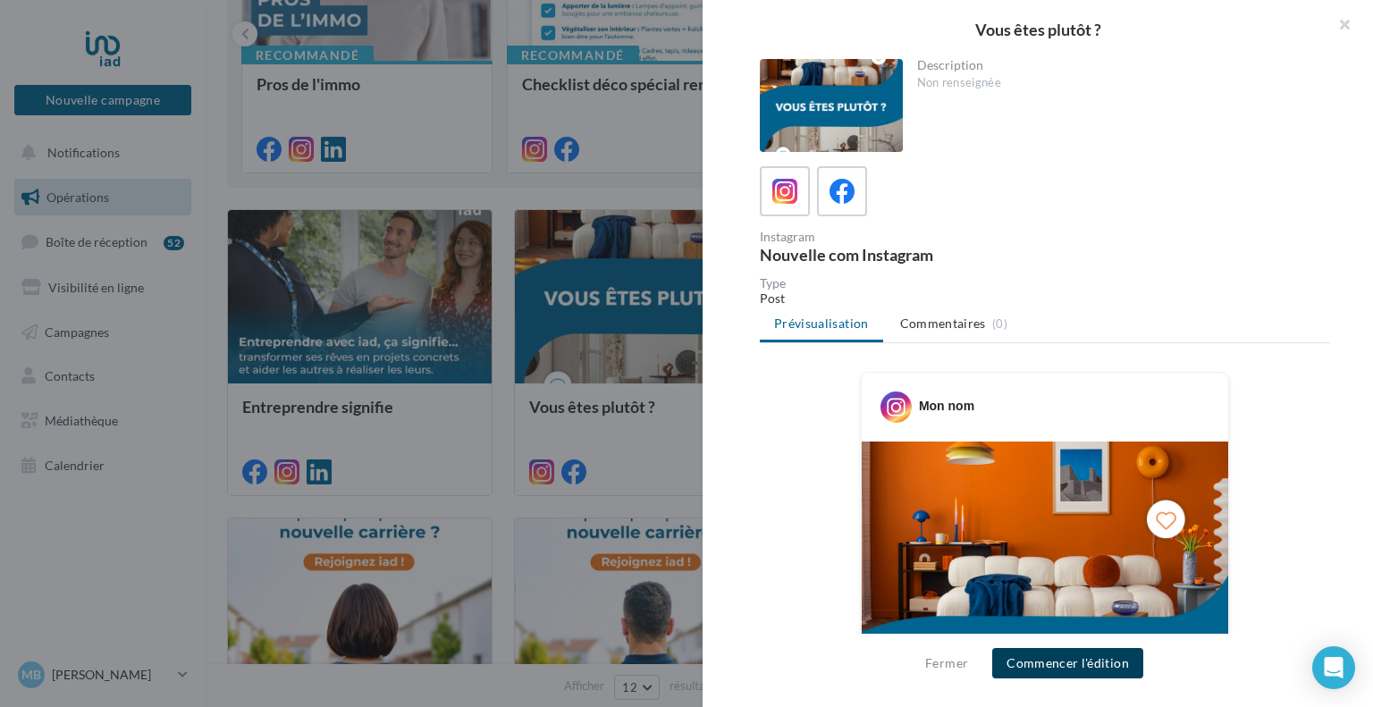
click at [1105, 668] on button "Commencer l'édition" at bounding box center [1067, 663] width 151 height 30
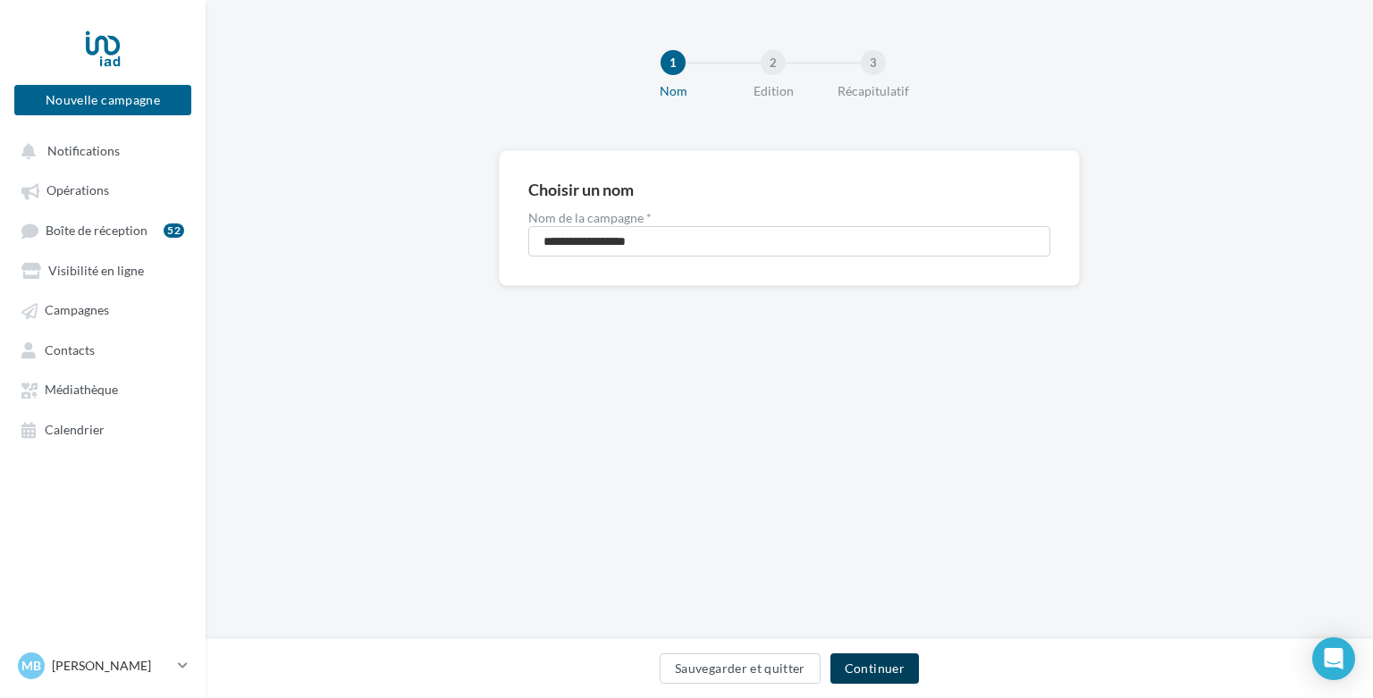
click at [887, 672] on button "Continuer" at bounding box center [874, 668] width 88 height 30
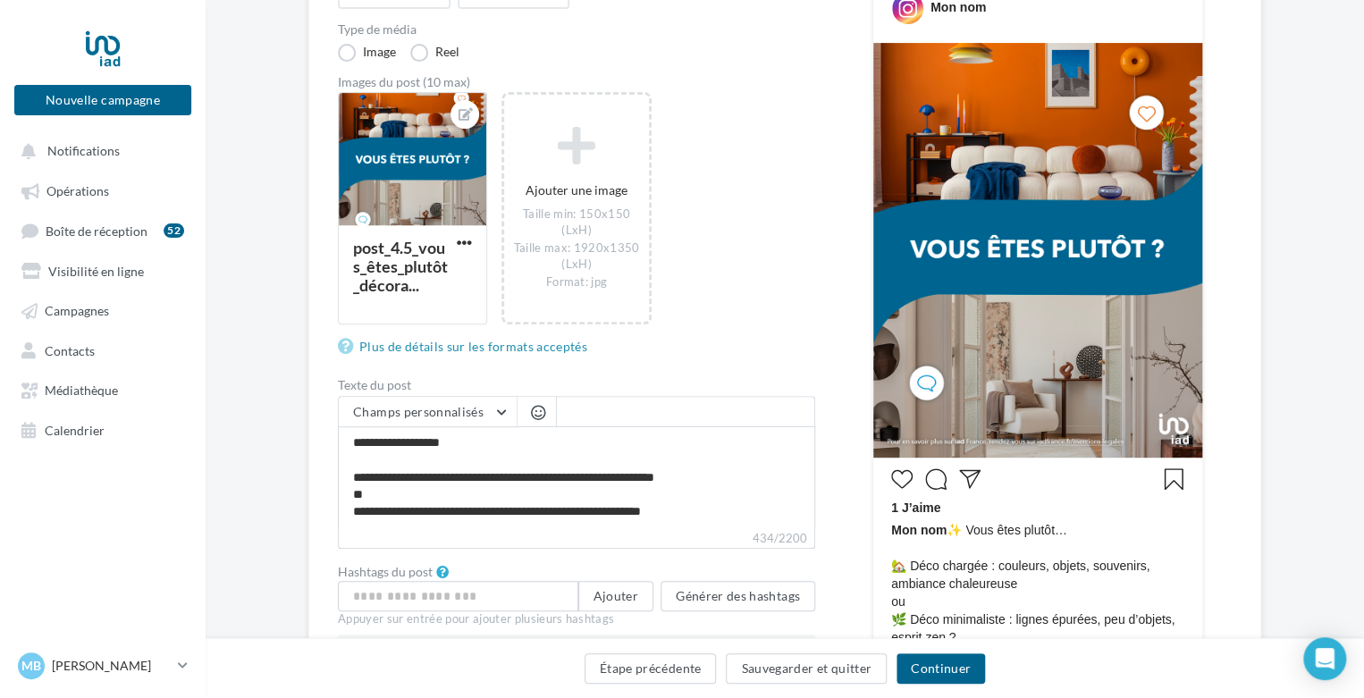
scroll to position [283, 0]
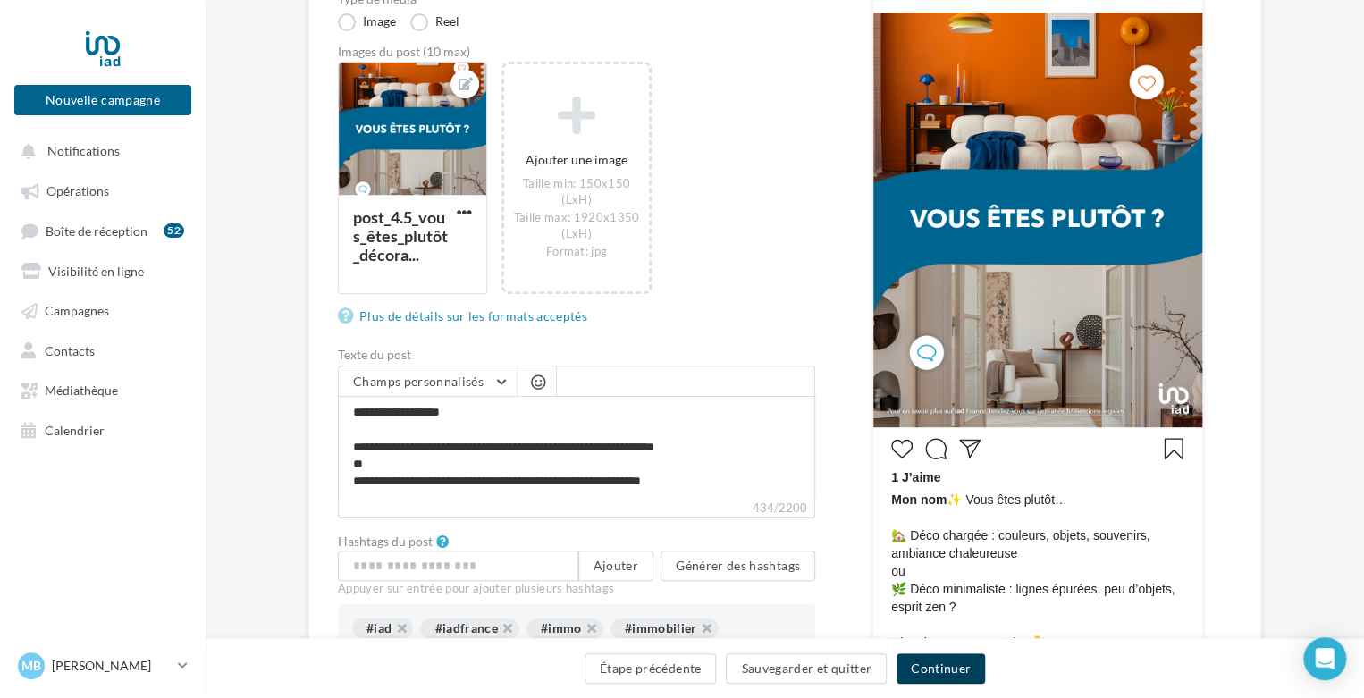
click at [960, 657] on button "Continuer" at bounding box center [940, 668] width 88 height 30
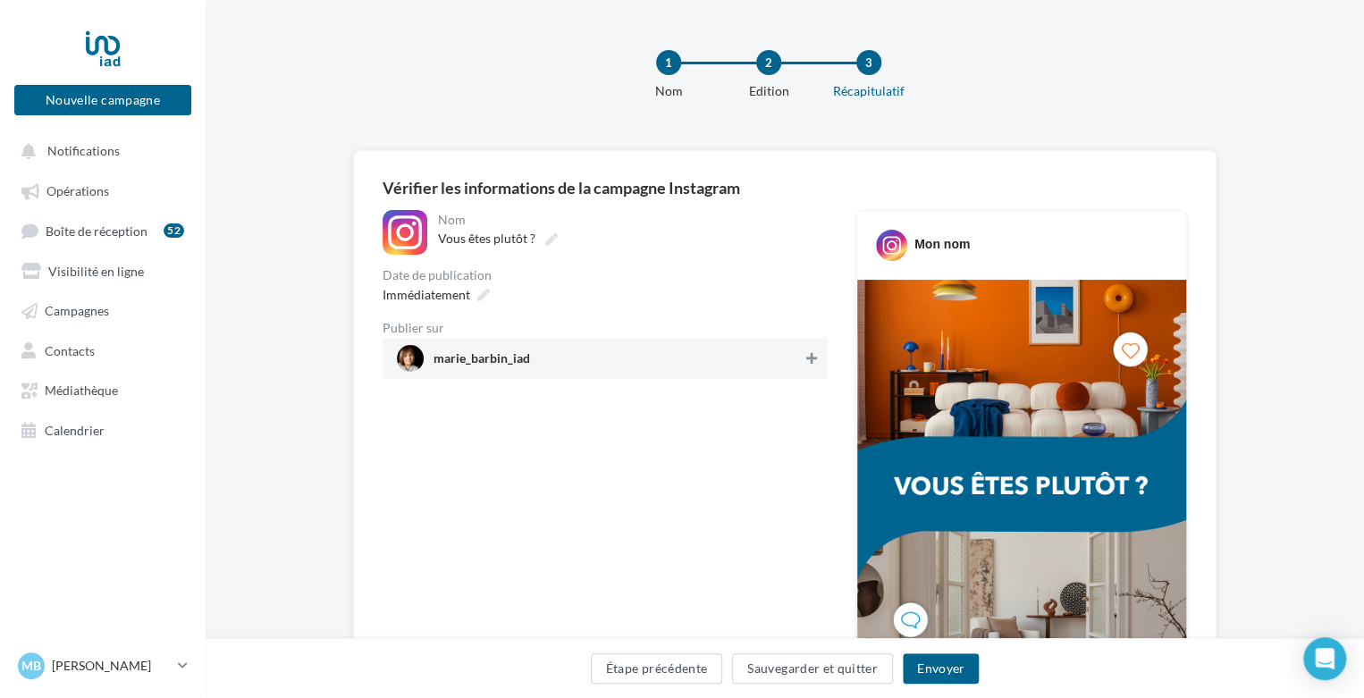
click at [812, 172] on div "**********" at bounding box center [784, 677] width 863 height 1055
click at [808, 360] on icon at bounding box center [811, 358] width 11 height 13
click at [475, 301] on div "Immédiatement" at bounding box center [434, 295] width 118 height 26
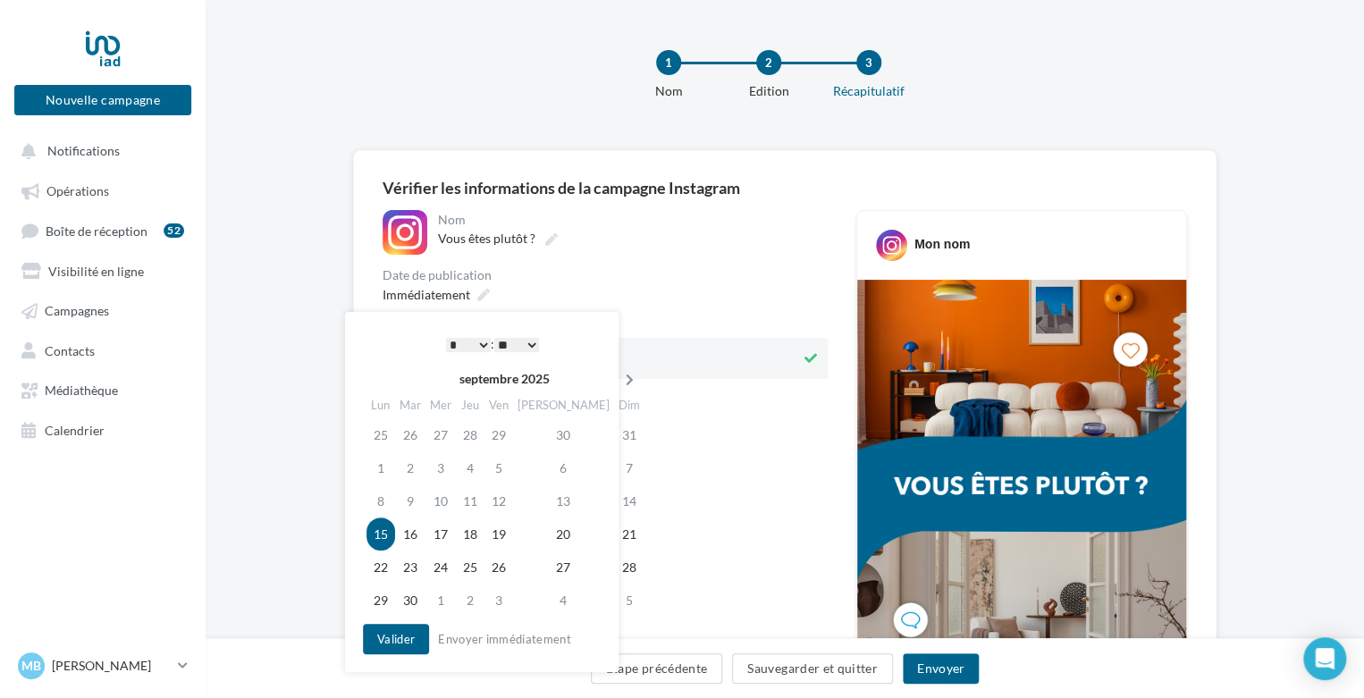
click at [618, 374] on icon at bounding box center [629, 380] width 22 height 13
click at [450, 464] on td "8" at bounding box center [443, 467] width 30 height 33
click at [476, 340] on select "* * * * * * * * * * ** ** ** ** ** ** ** ** ** ** ** ** ** **" at bounding box center [468, 345] width 45 height 14
click at [386, 643] on button "Valider" at bounding box center [396, 639] width 66 height 30
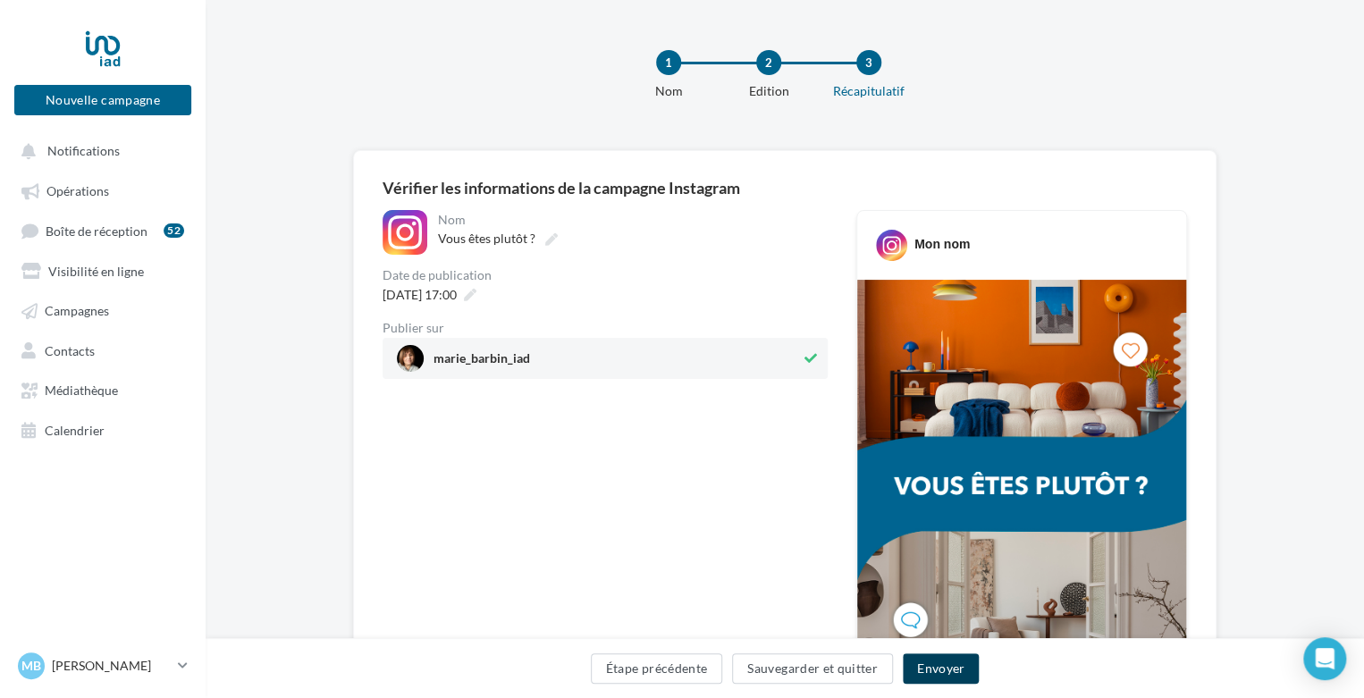
click at [947, 666] on button "Envoyer" at bounding box center [941, 668] width 76 height 30
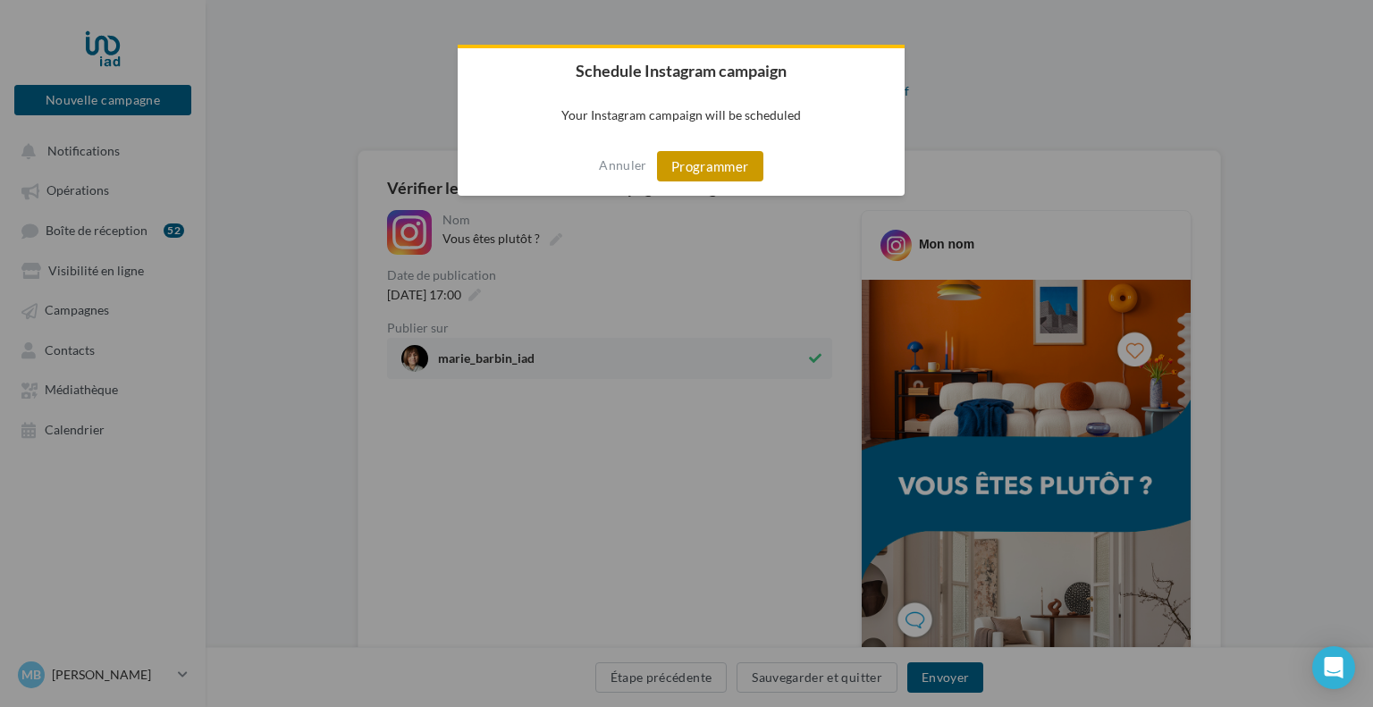
click at [733, 172] on button "Programmer" at bounding box center [710, 166] width 106 height 30
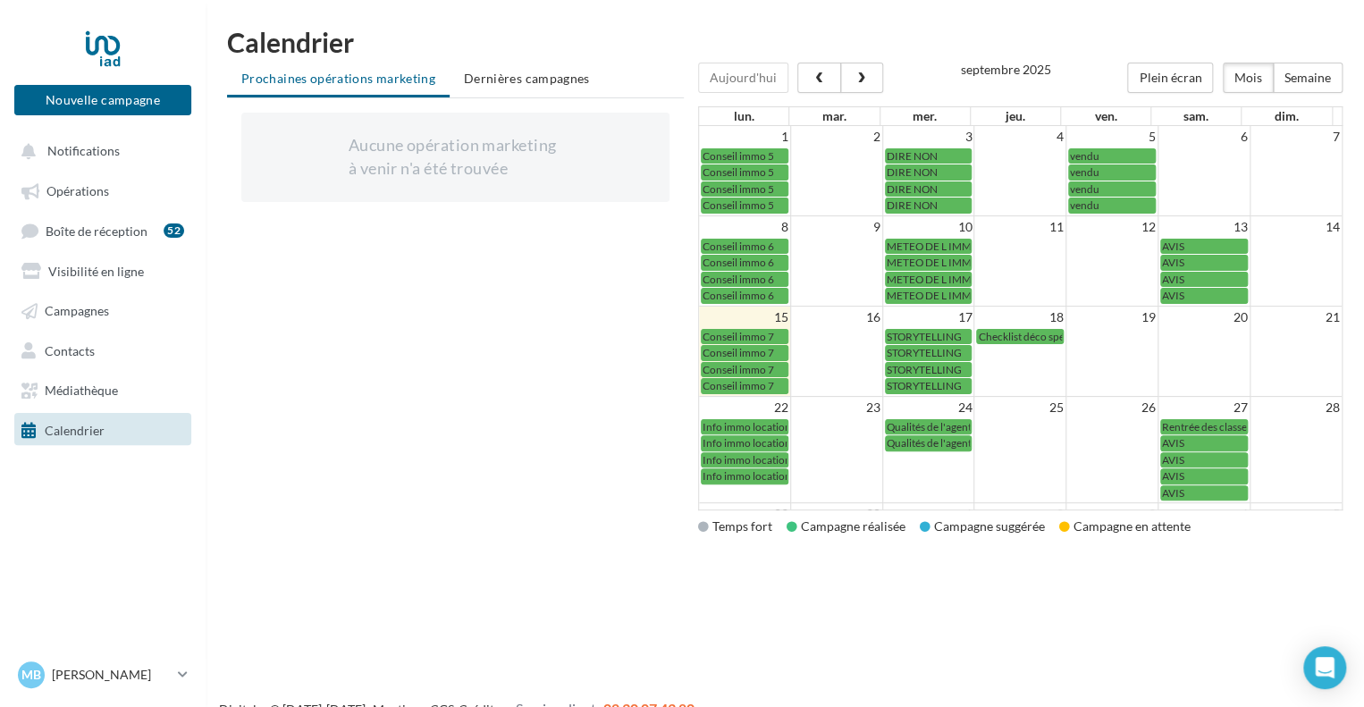
click at [105, 433] on link "Calendrier" at bounding box center [103, 429] width 184 height 32
click at [854, 78] on span "button" at bounding box center [860, 78] width 15 height 13
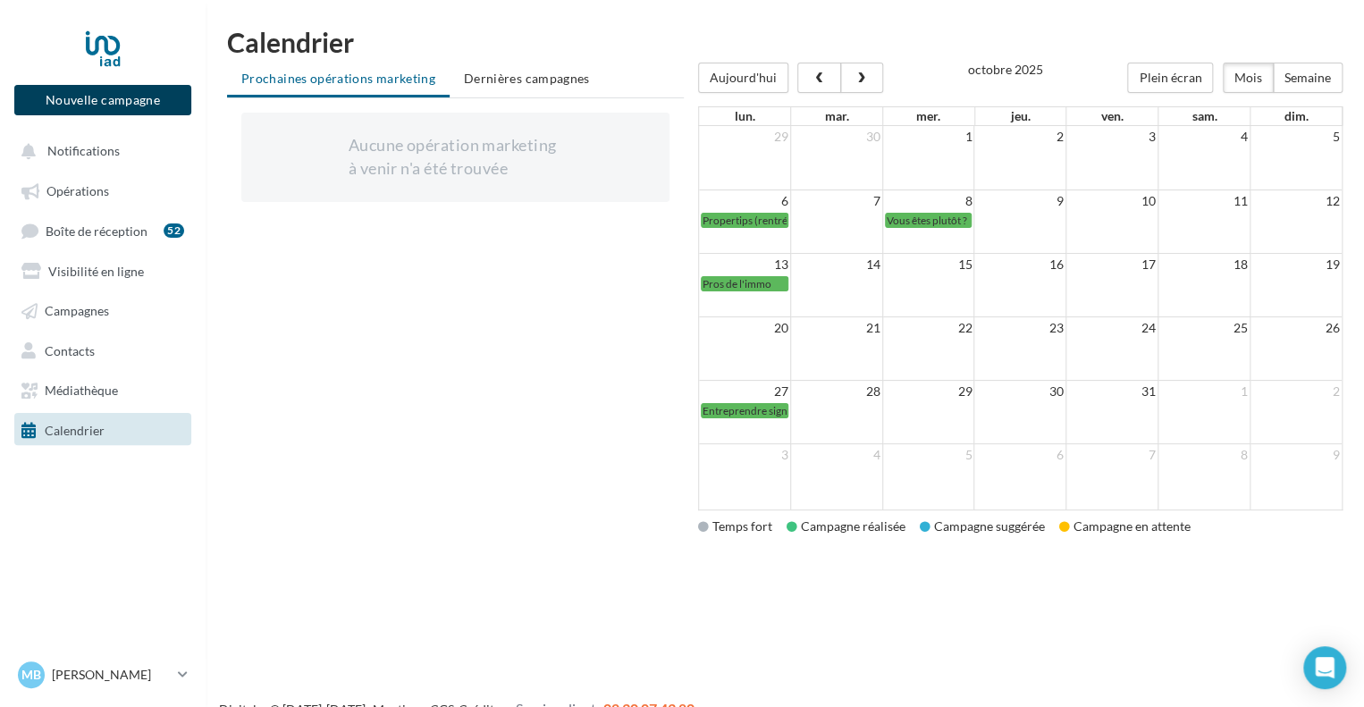
click at [110, 105] on button "Nouvelle campagne" at bounding box center [102, 100] width 177 height 30
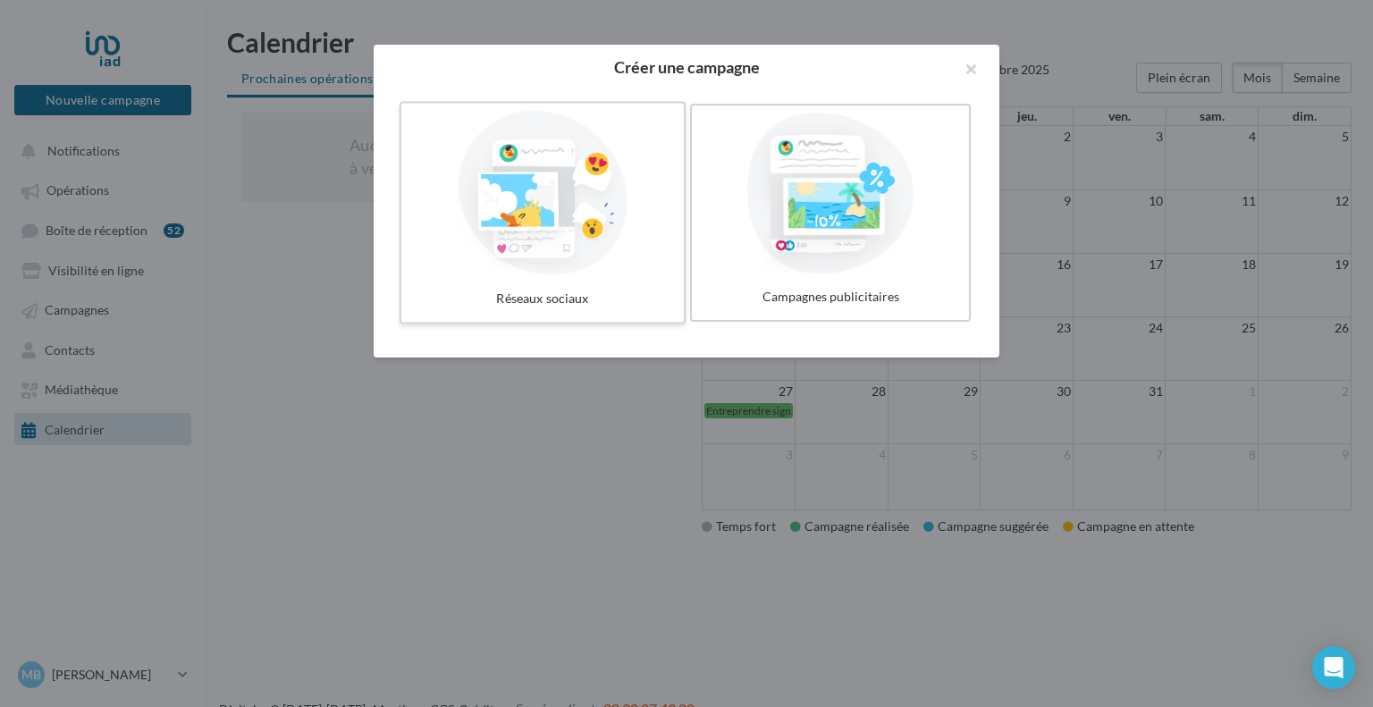
click at [534, 225] on div at bounding box center [542, 193] width 268 height 164
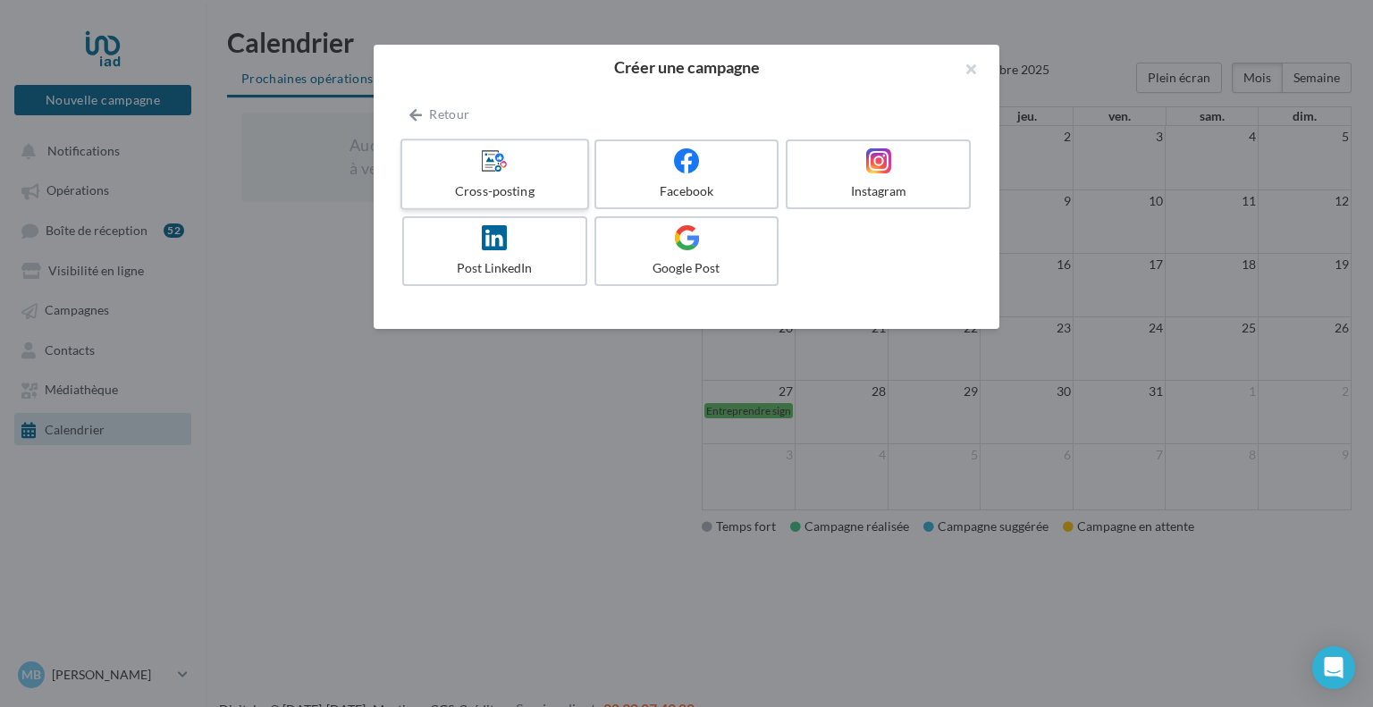
click at [518, 192] on div "Cross-posting" at bounding box center [494, 191] width 170 height 18
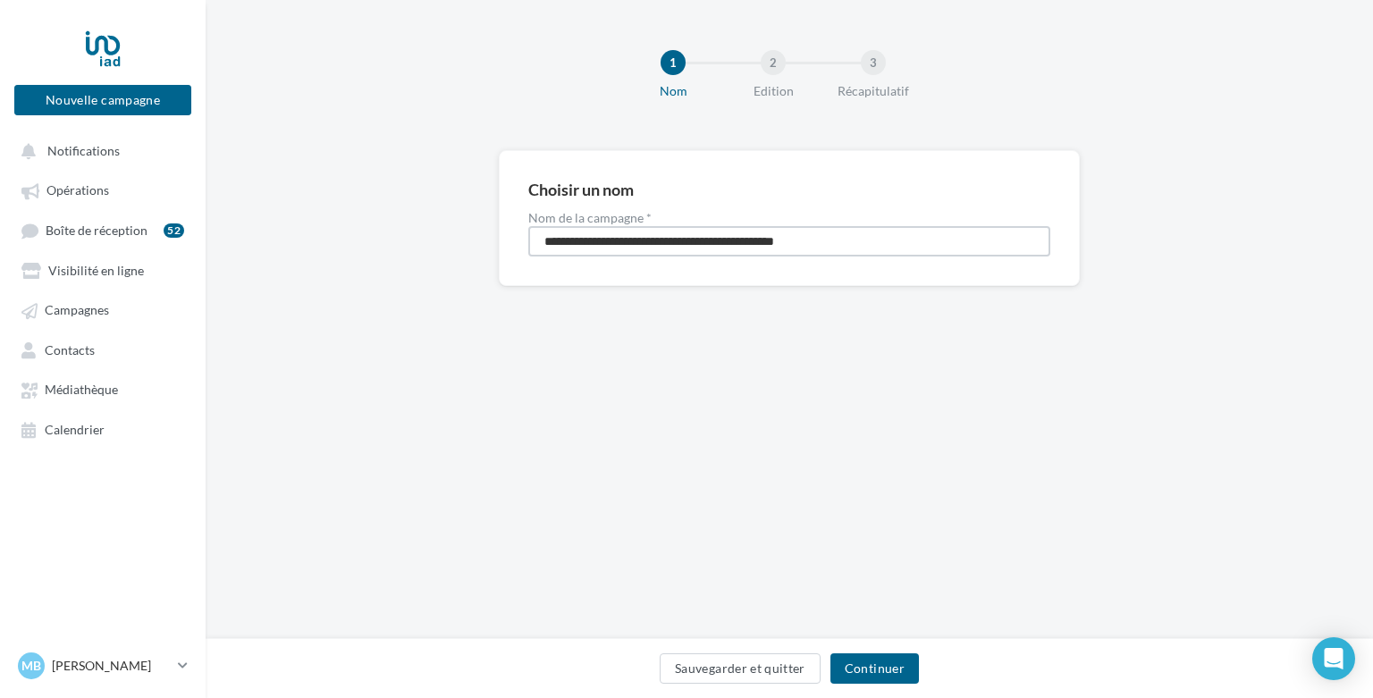
drag, startPoint x: 853, startPoint y: 248, endPoint x: 480, endPoint y: 235, distance: 372.9
click at [480, 235] on div "**********" at bounding box center [789, 246] width 1167 height 193
type input "**********"
click at [865, 652] on div "Sauvegarder et quitter Continuer" at bounding box center [789, 668] width 1167 height 60
click at [866, 660] on button "Continuer" at bounding box center [874, 668] width 88 height 30
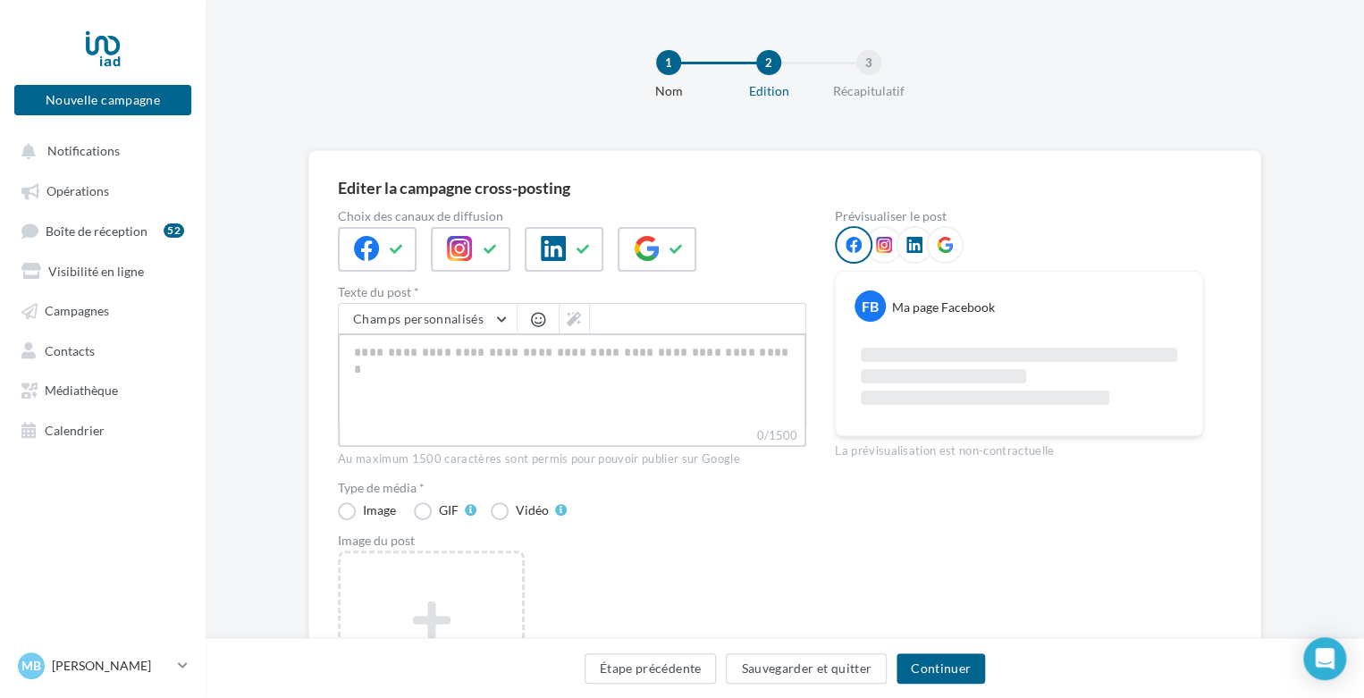
click at [478, 380] on textarea "0/1500" at bounding box center [572, 379] width 468 height 93
paste textarea "**********"
type textarea "**********"
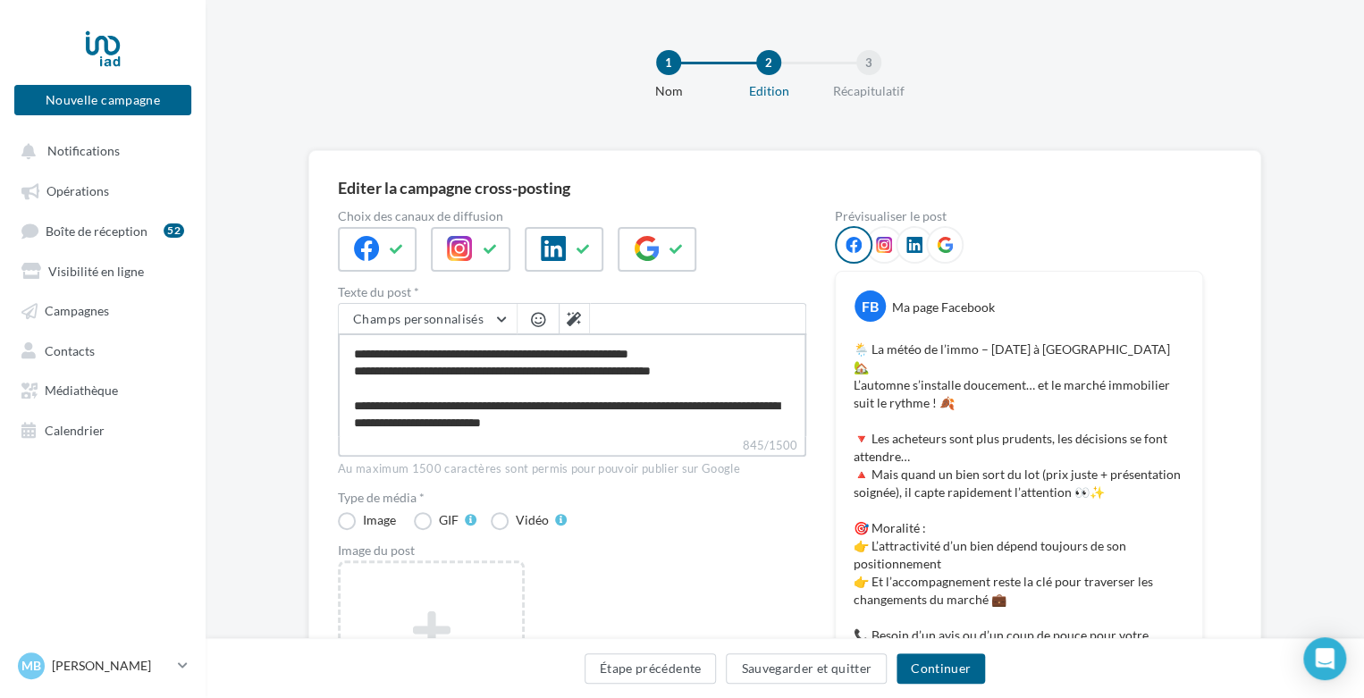
scroll to position [205, 0]
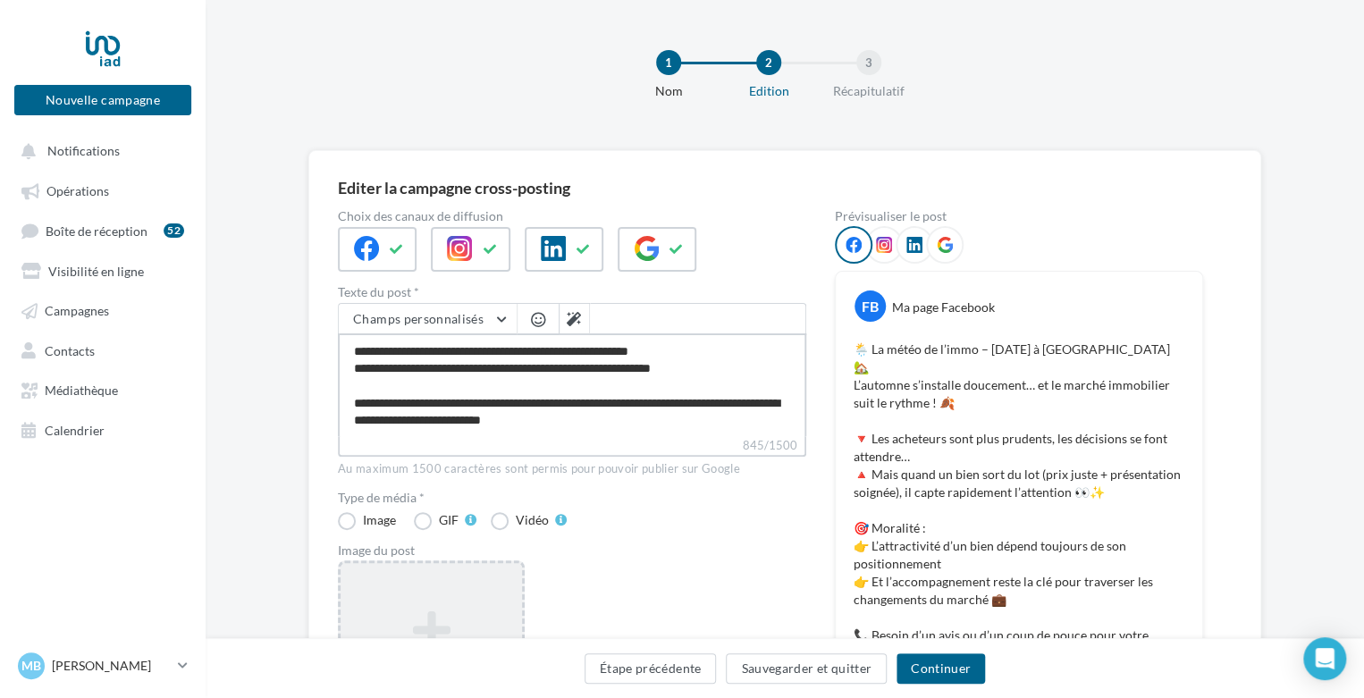
type textarea "**********"
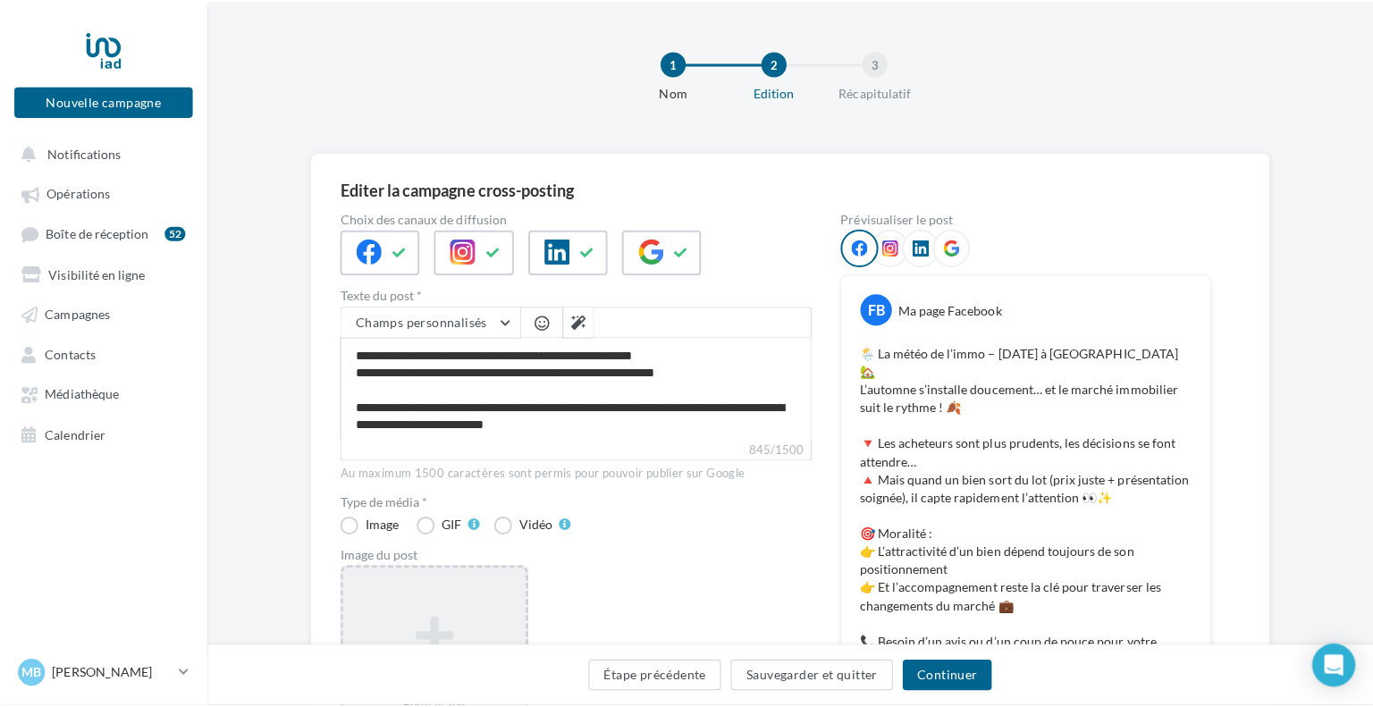
scroll to position [204, 0]
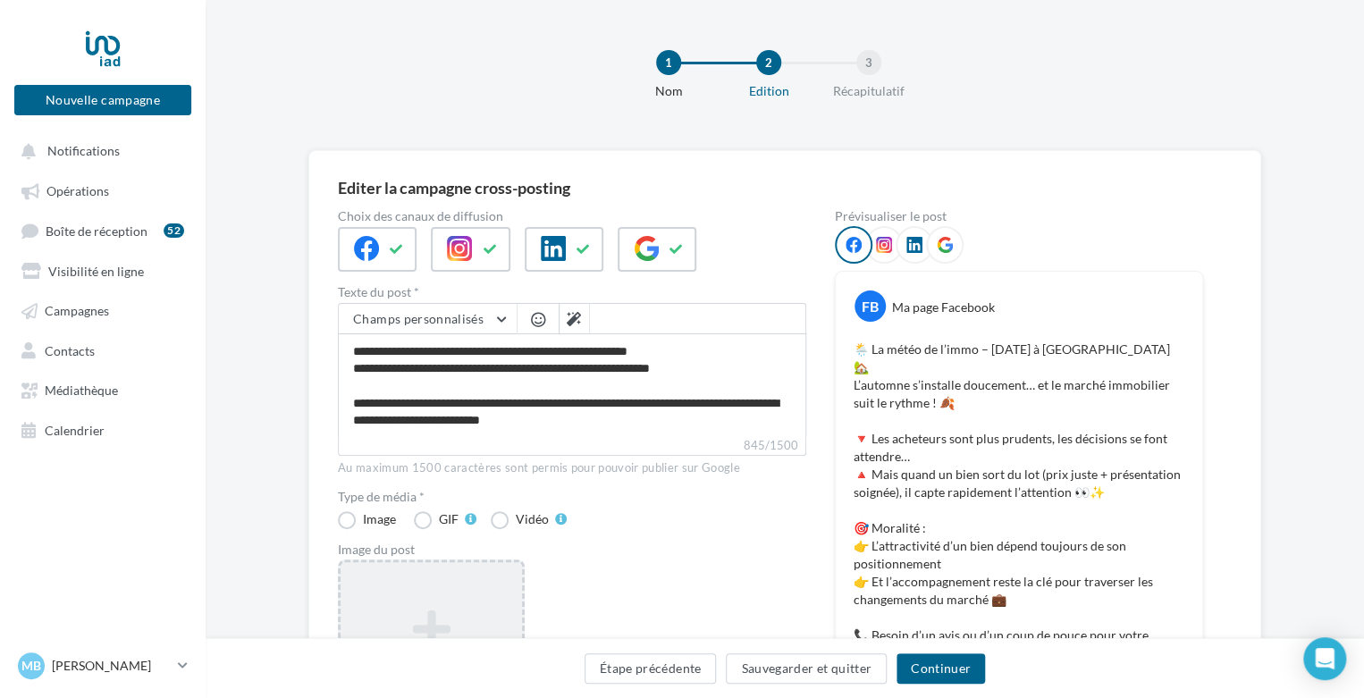
click at [443, 609] on icon at bounding box center [431, 629] width 167 height 43
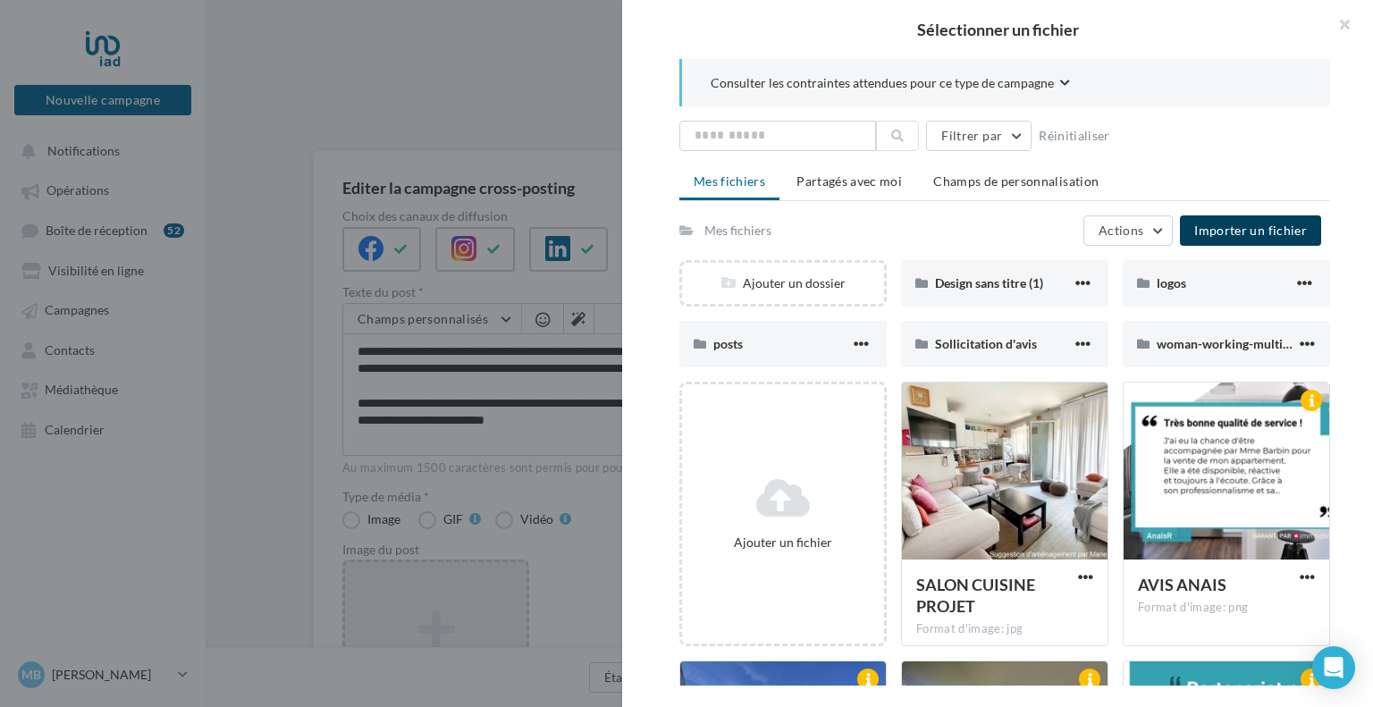
click at [1269, 224] on span "Importer un fichier" at bounding box center [1250, 230] width 113 height 15
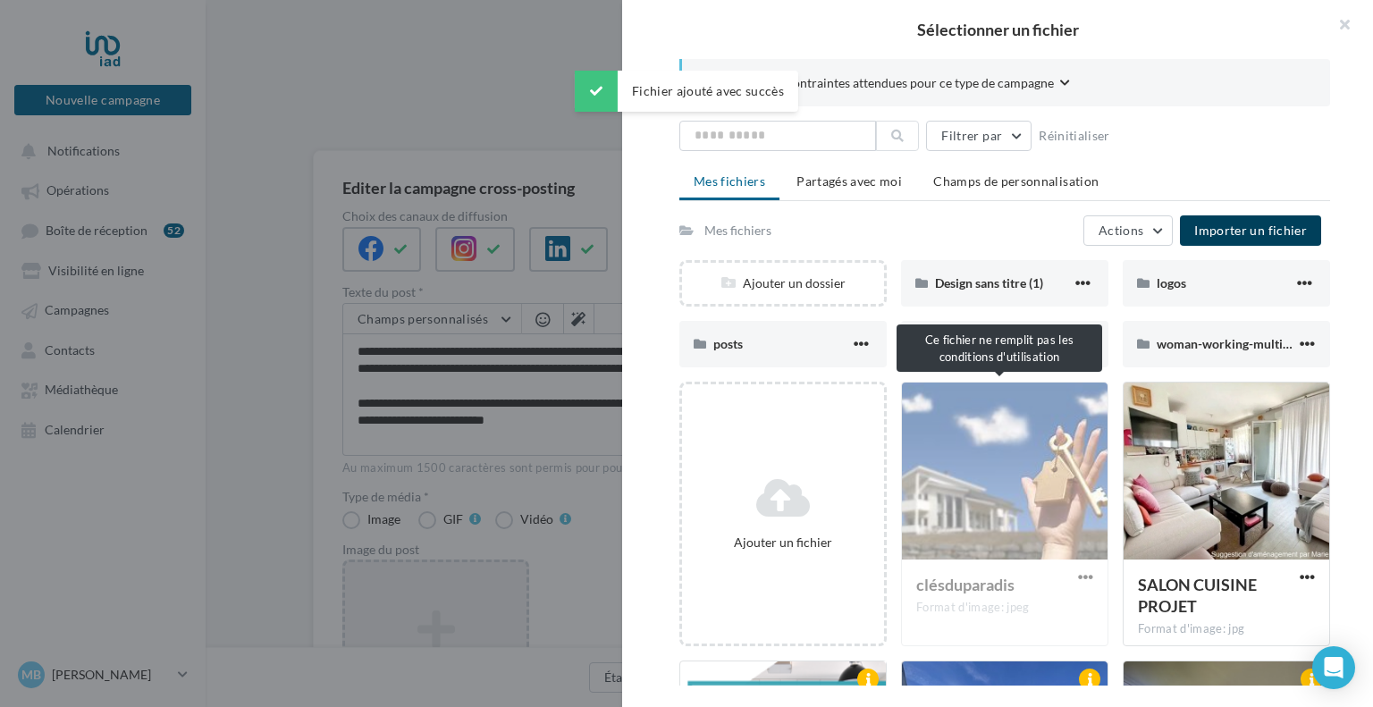
click at [1008, 525] on div "clésduparadis Format d'image: jpeg" at bounding box center [1004, 514] width 207 height 265
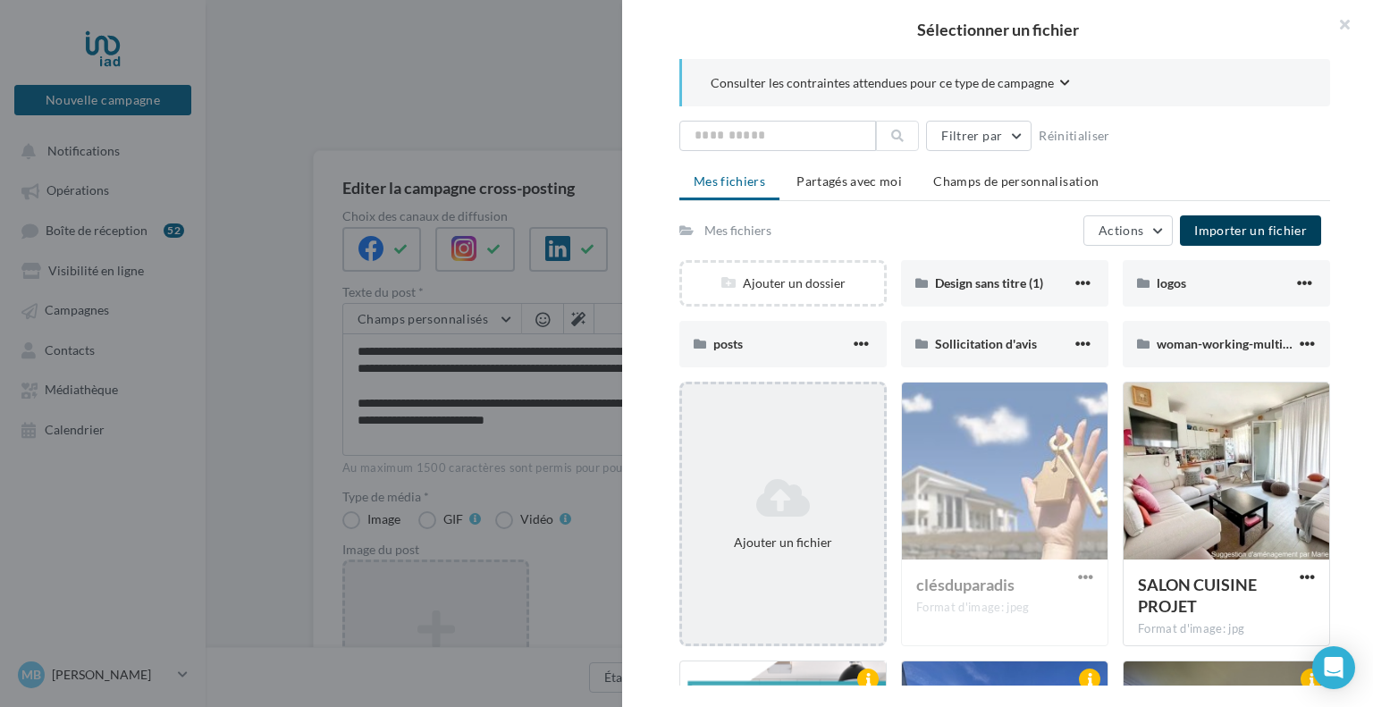
click at [804, 559] on div "Ajouter un fichier" at bounding box center [782, 514] width 207 height 265
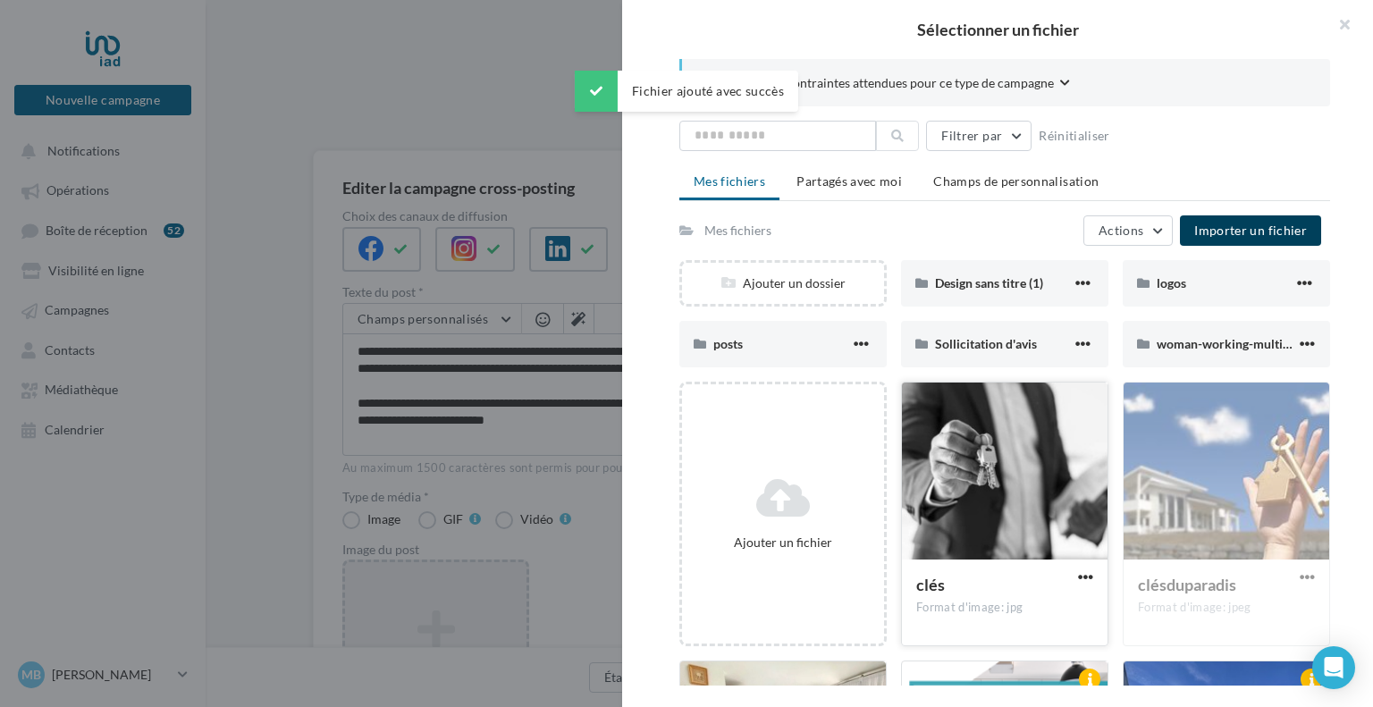
click at [1013, 503] on div at bounding box center [1005, 472] width 206 height 179
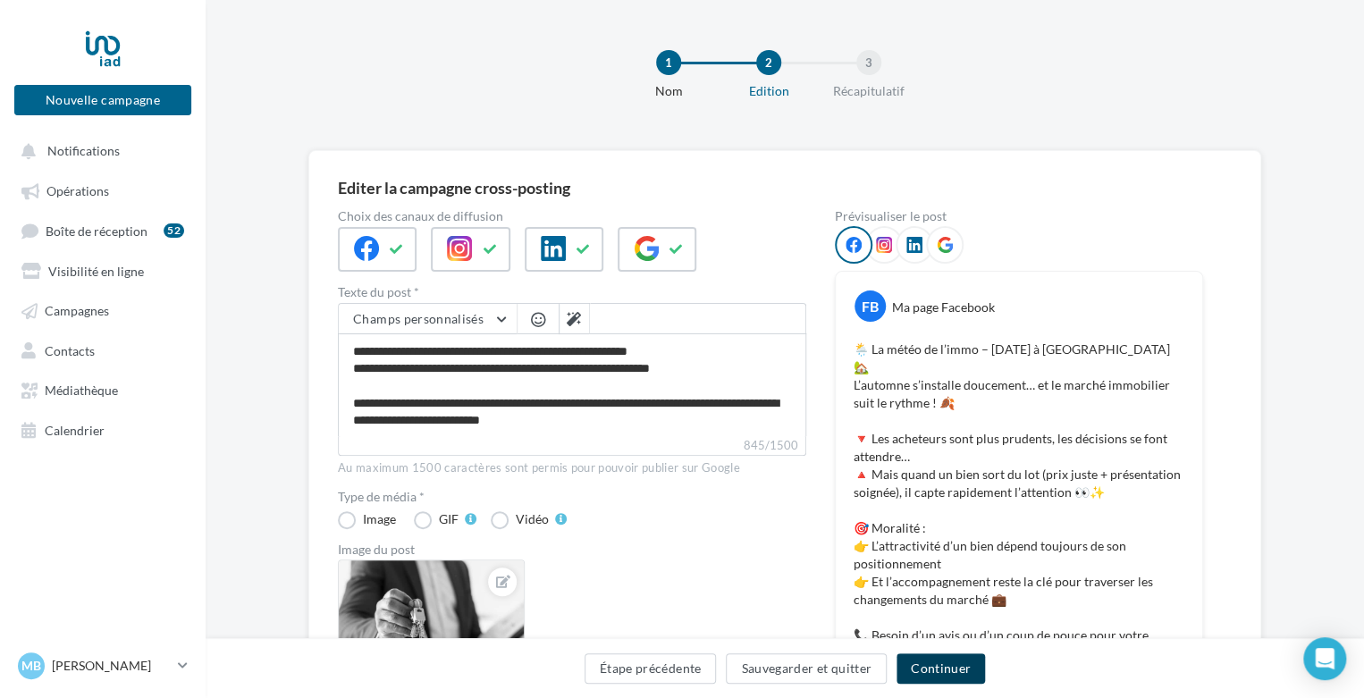
click at [929, 675] on button "Continuer" at bounding box center [940, 668] width 88 height 30
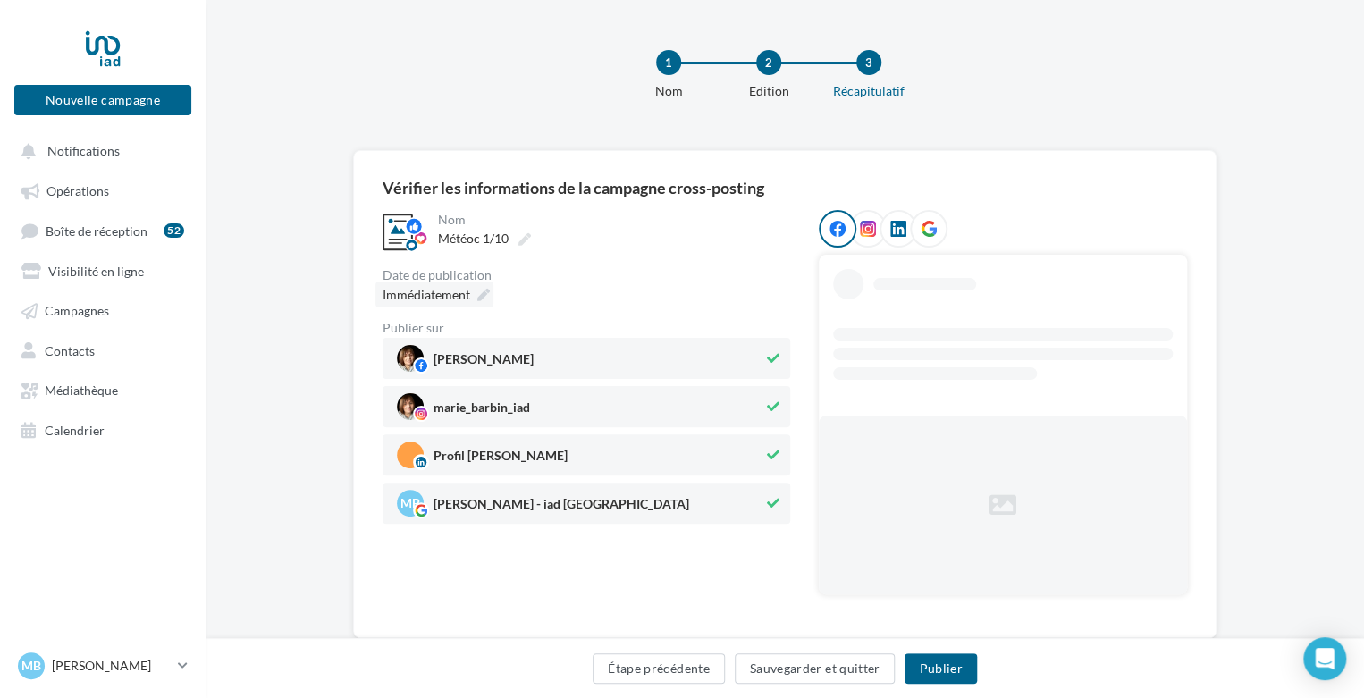
click at [485, 297] on icon at bounding box center [483, 295] width 13 height 13
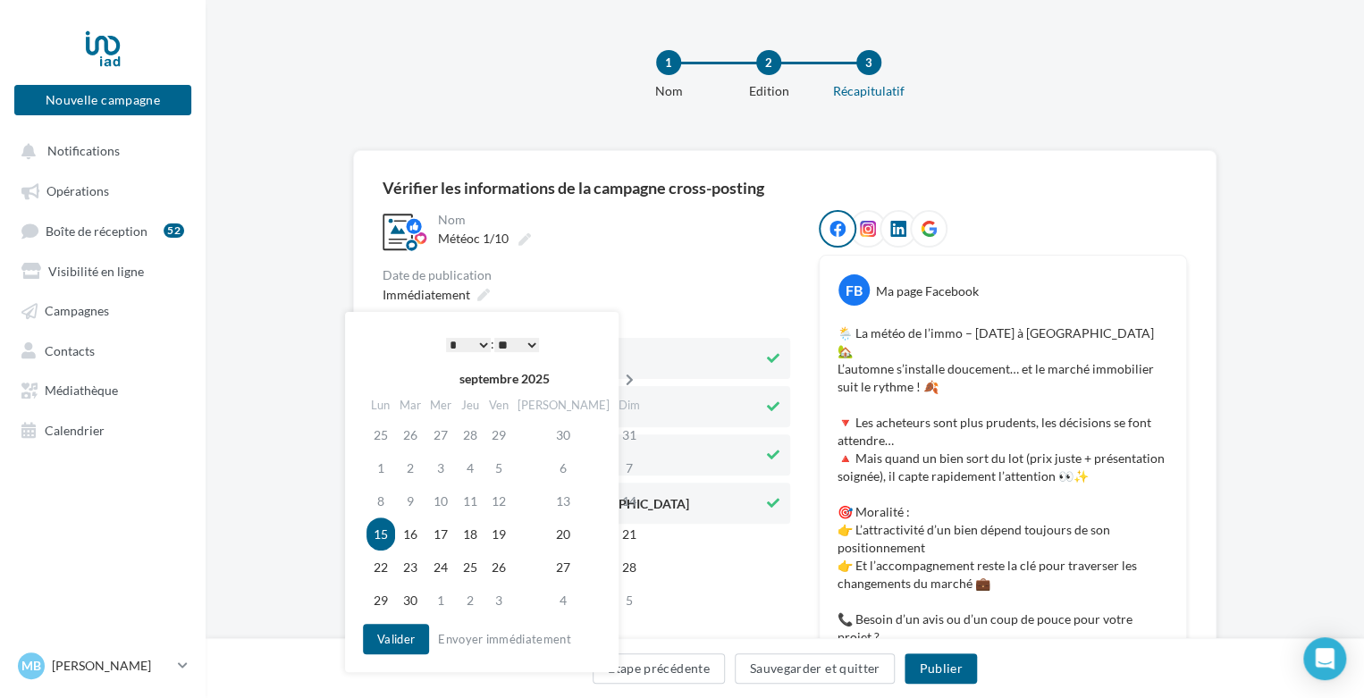
click at [618, 378] on icon at bounding box center [629, 380] width 22 height 13
click at [447, 434] on td "1" at bounding box center [443, 434] width 30 height 33
click at [476, 344] on select "* * * * * * * * * * ** ** ** ** ** ** ** ** ** ** ** ** ** **" at bounding box center [468, 345] width 45 height 14
click at [371, 640] on button "Valider" at bounding box center [396, 639] width 66 height 30
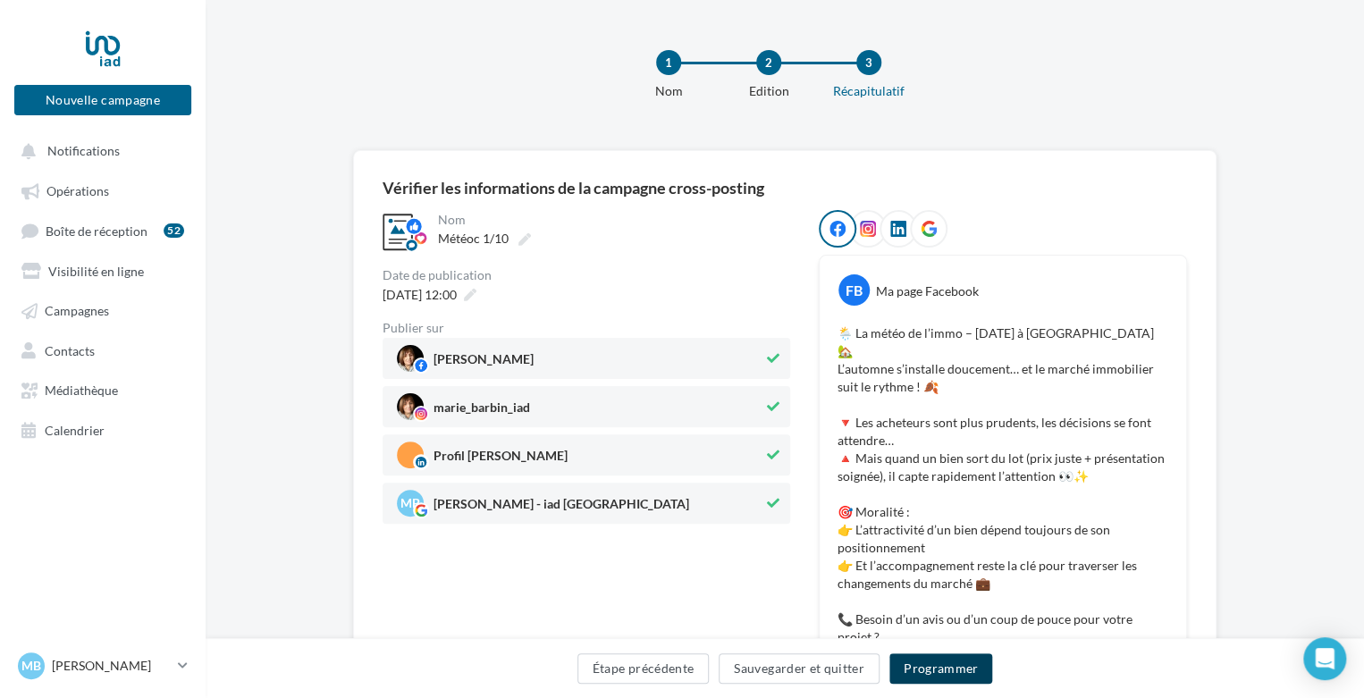
click at [929, 665] on button "Programmer" at bounding box center [941, 668] width 104 height 30
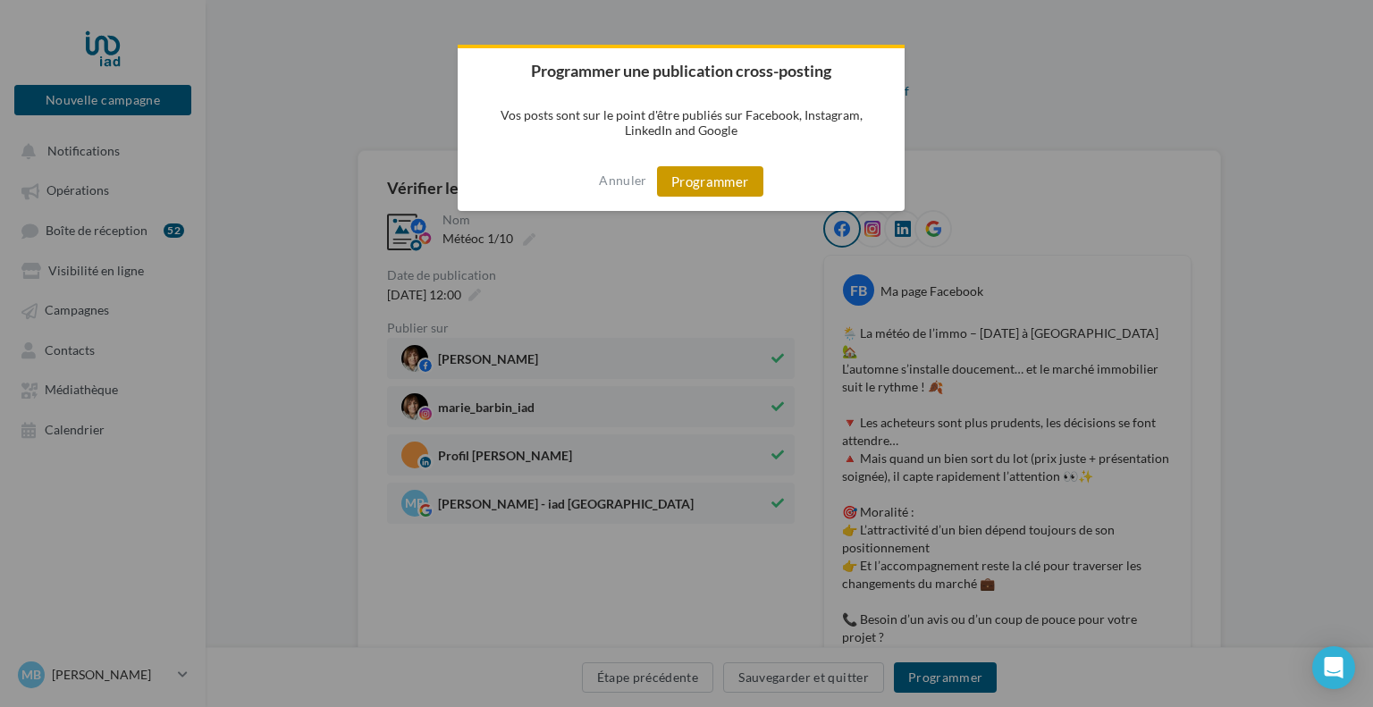
click at [720, 186] on button "Programmer" at bounding box center [710, 181] width 106 height 30
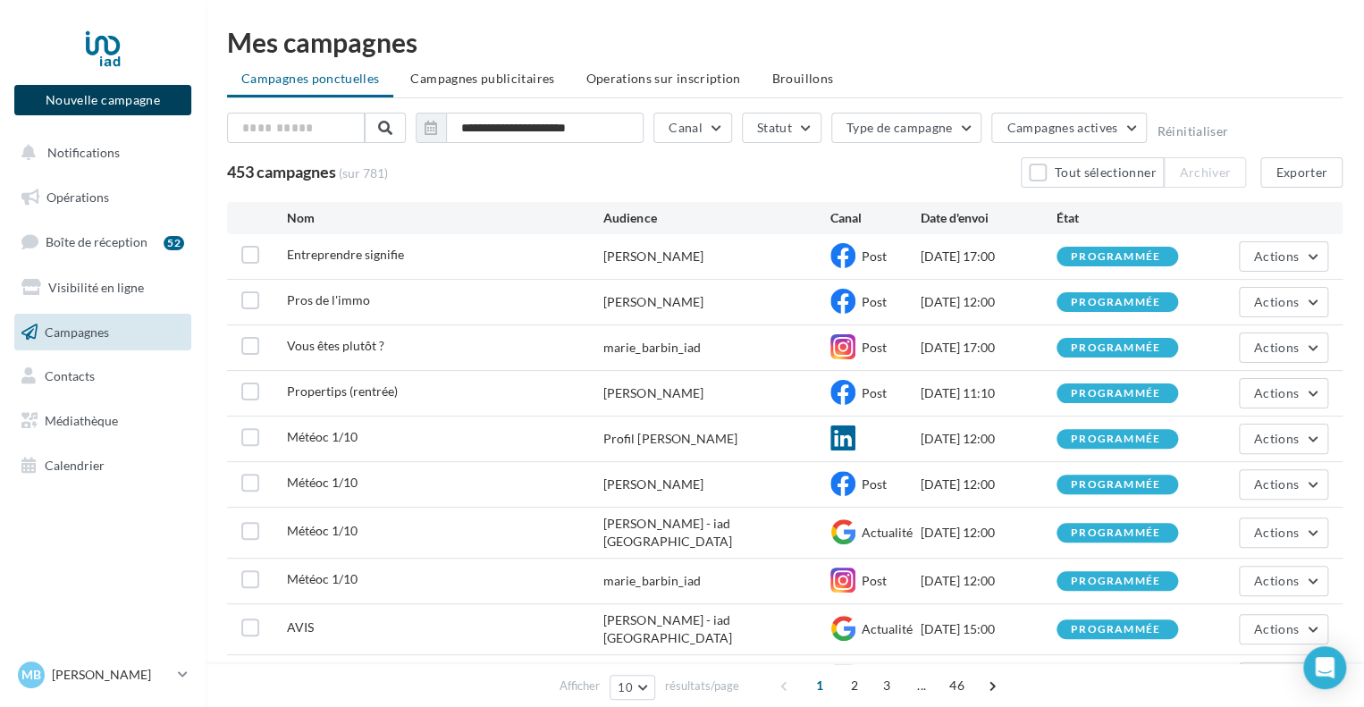
click at [134, 96] on button "Nouvelle campagne" at bounding box center [102, 100] width 177 height 30
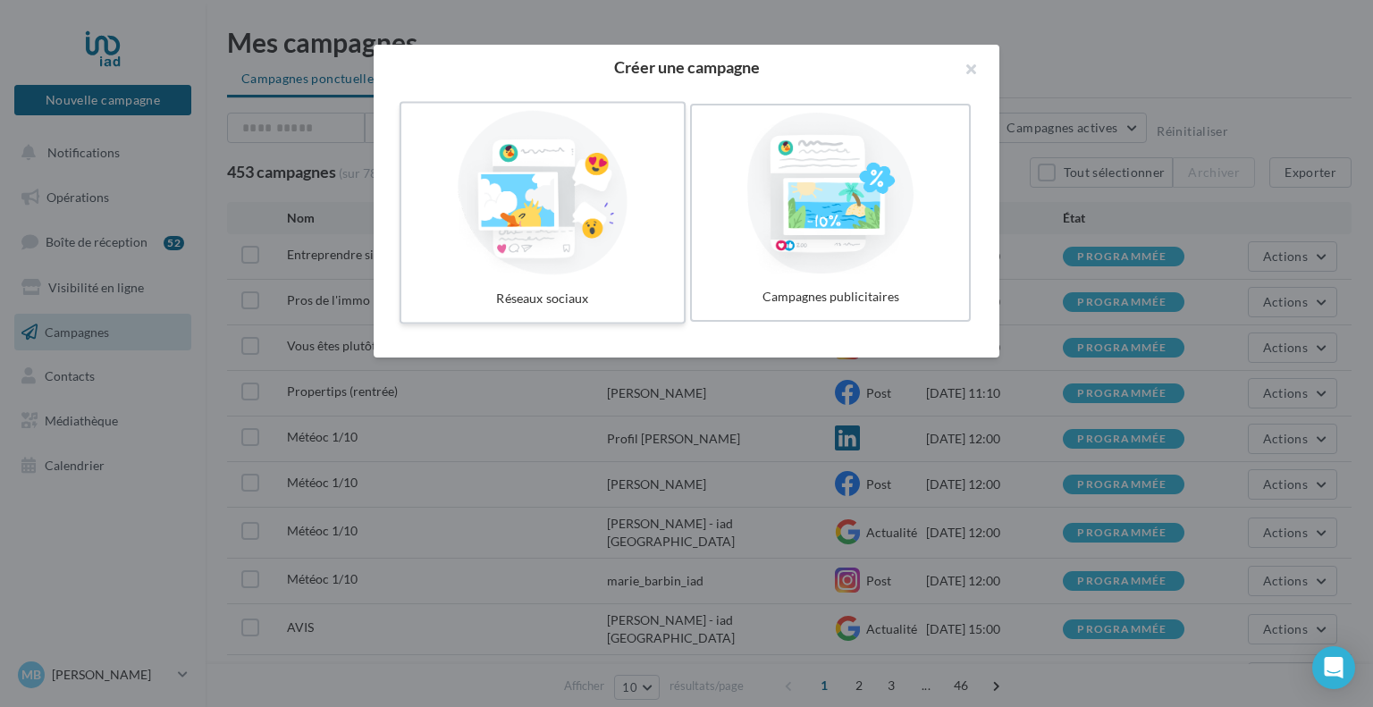
click at [540, 217] on div at bounding box center [542, 193] width 268 height 164
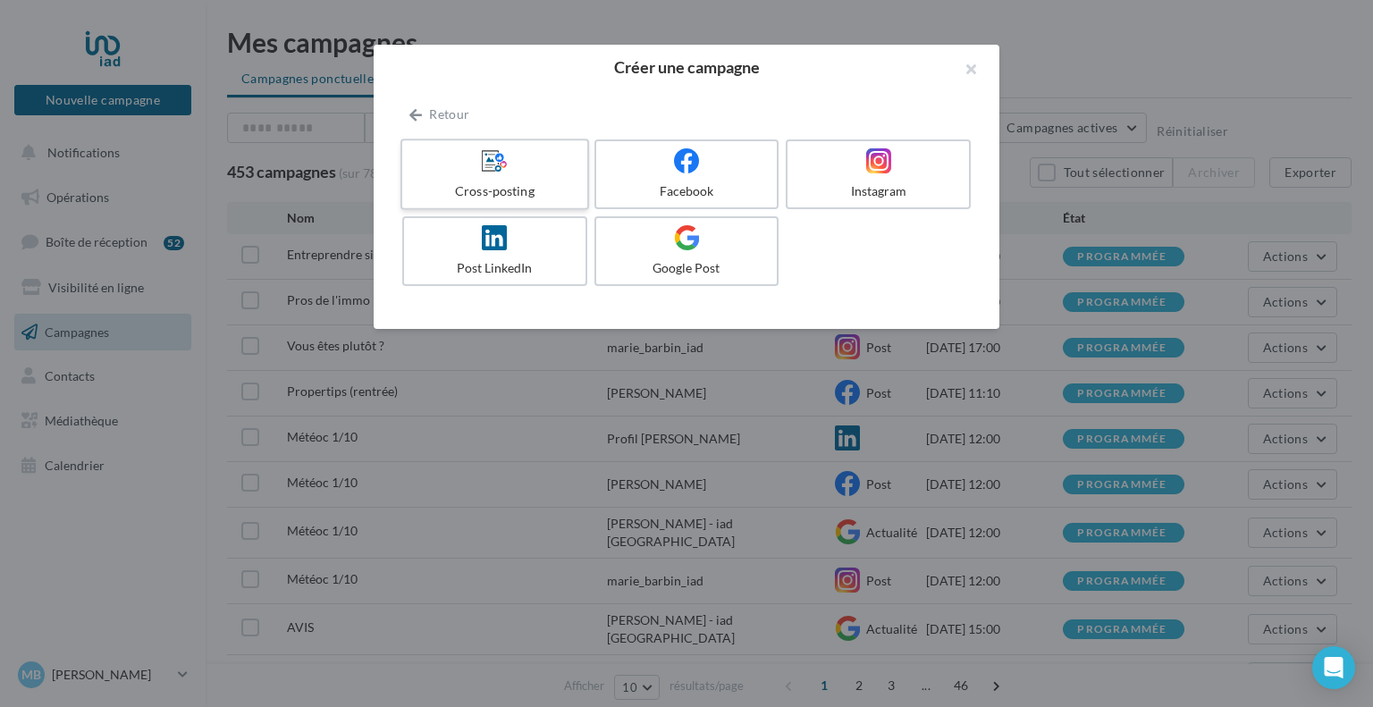
click at [527, 171] on div at bounding box center [494, 161] width 170 height 28
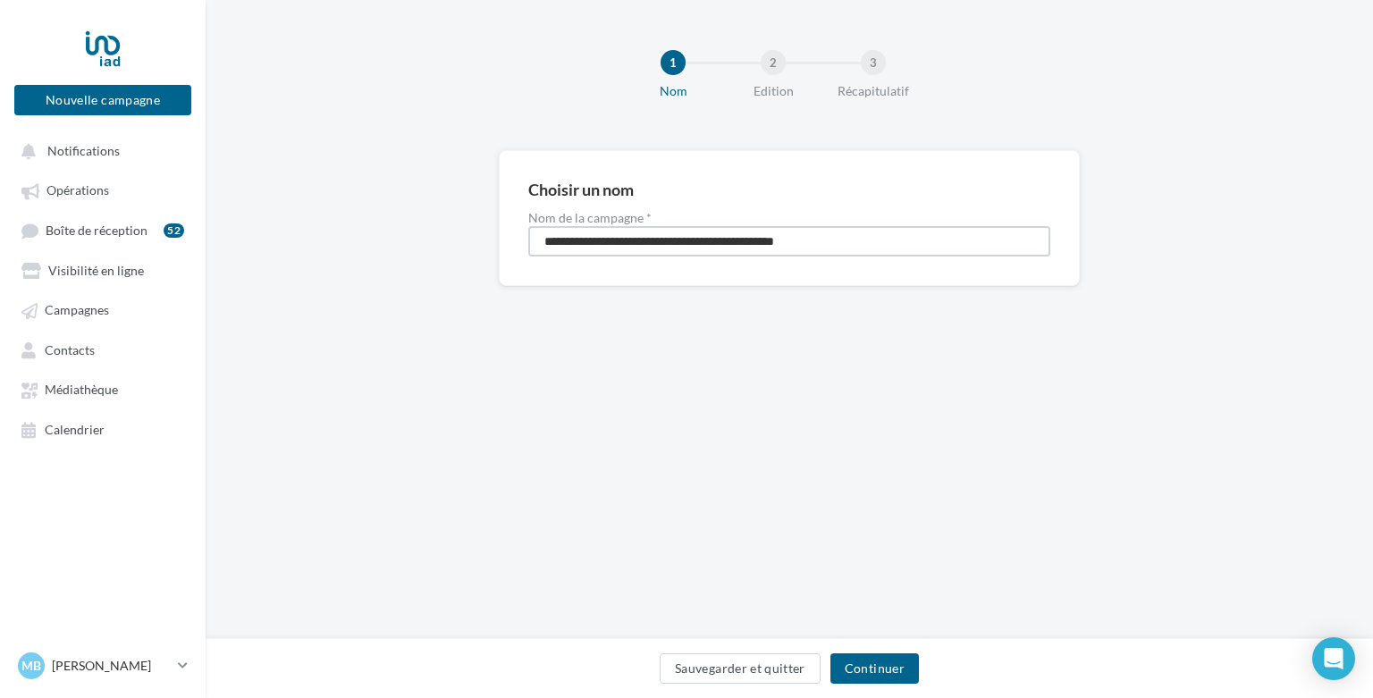
drag, startPoint x: 860, startPoint y: 235, endPoint x: 532, endPoint y: 222, distance: 328.3
click at [532, 222] on div "**********" at bounding box center [789, 234] width 522 height 45
type input "**********"
click at [859, 651] on div "Sauvegarder et quitter Continuer" at bounding box center [789, 668] width 1167 height 60
click at [862, 660] on button "Continuer" at bounding box center [874, 668] width 88 height 30
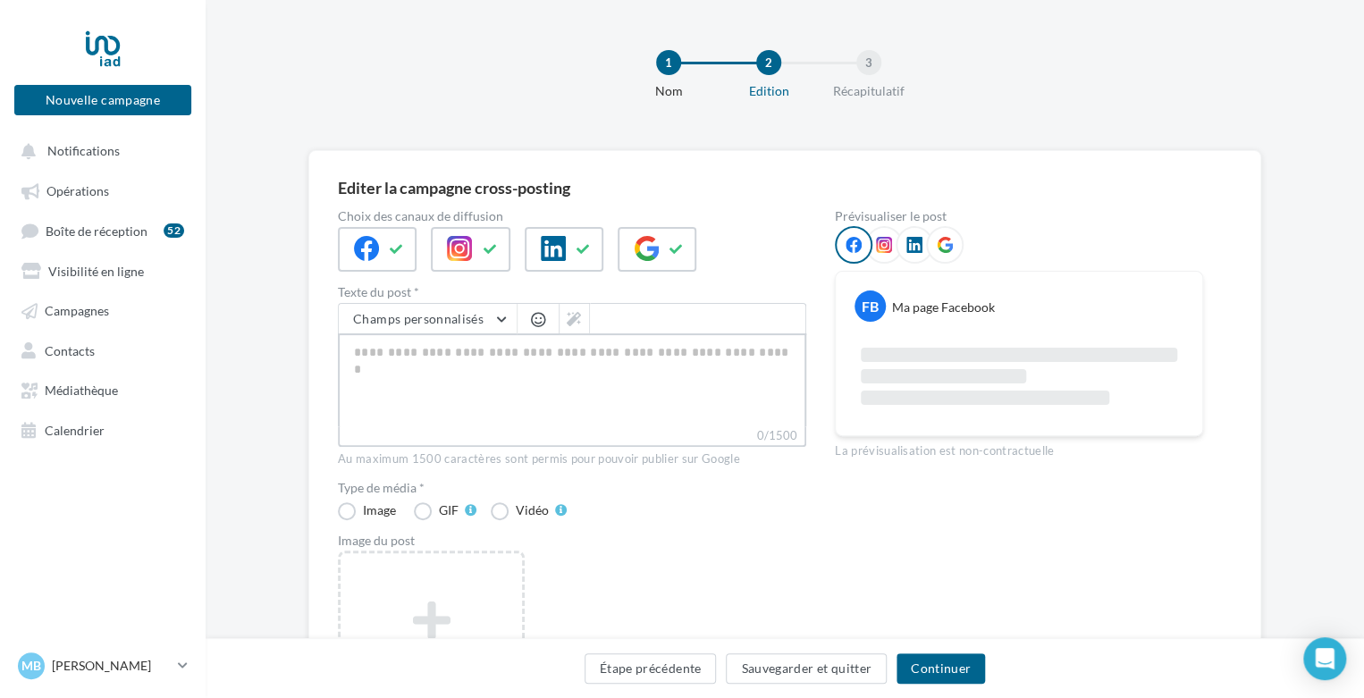
click at [535, 366] on textarea "0/1500" at bounding box center [572, 379] width 468 height 93
paste textarea "**********"
type textarea "**********"
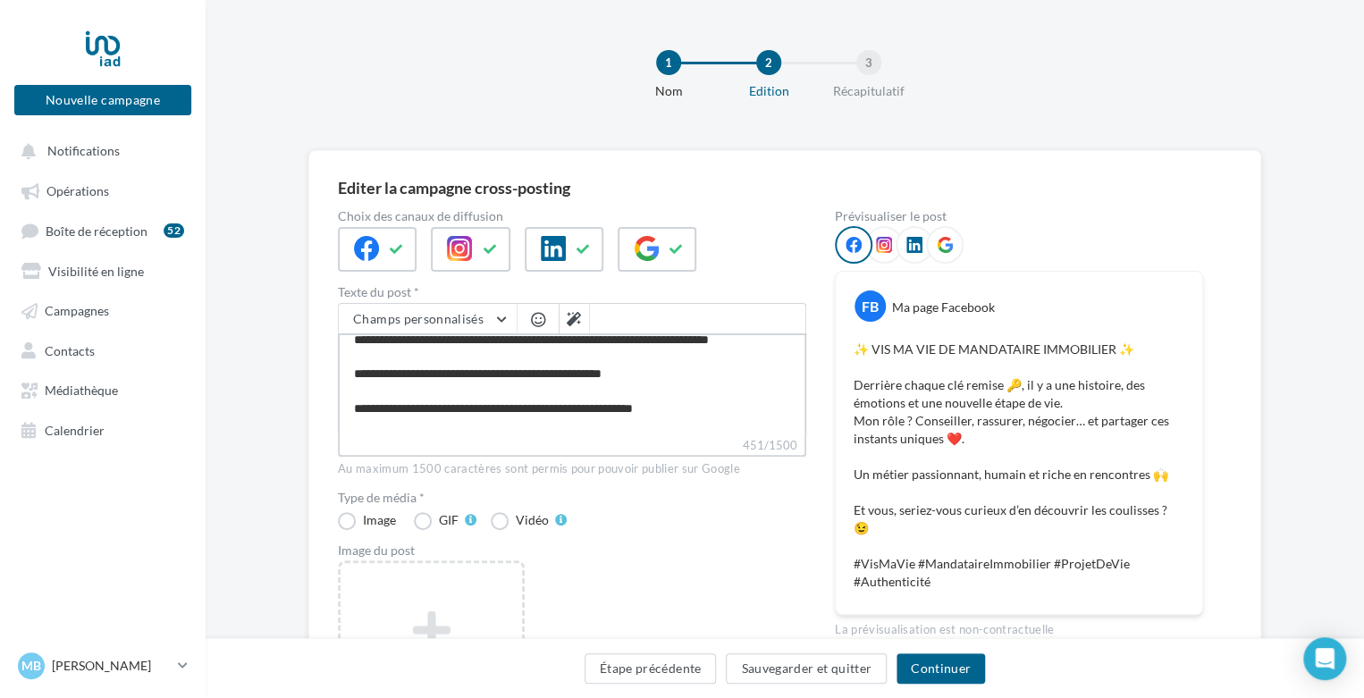
scroll to position [58, 0]
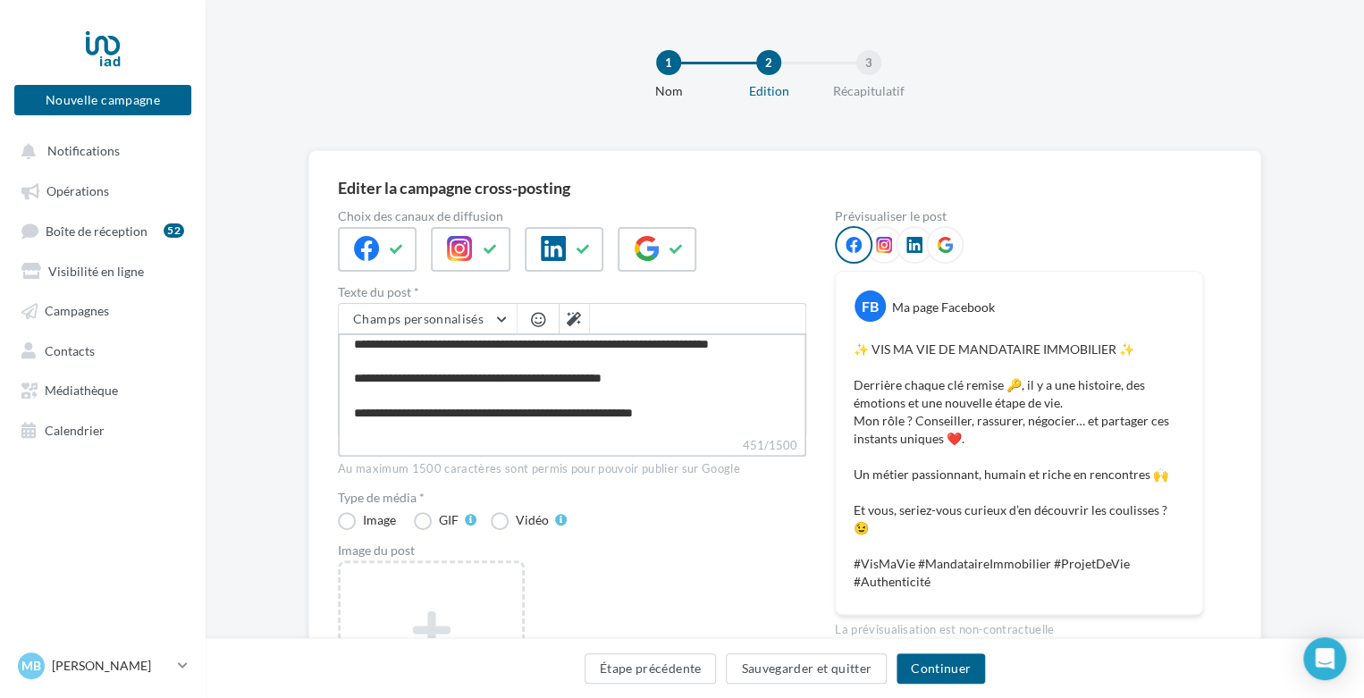
click at [601, 361] on textarea "**********" at bounding box center [572, 384] width 468 height 103
type textarea "**********"
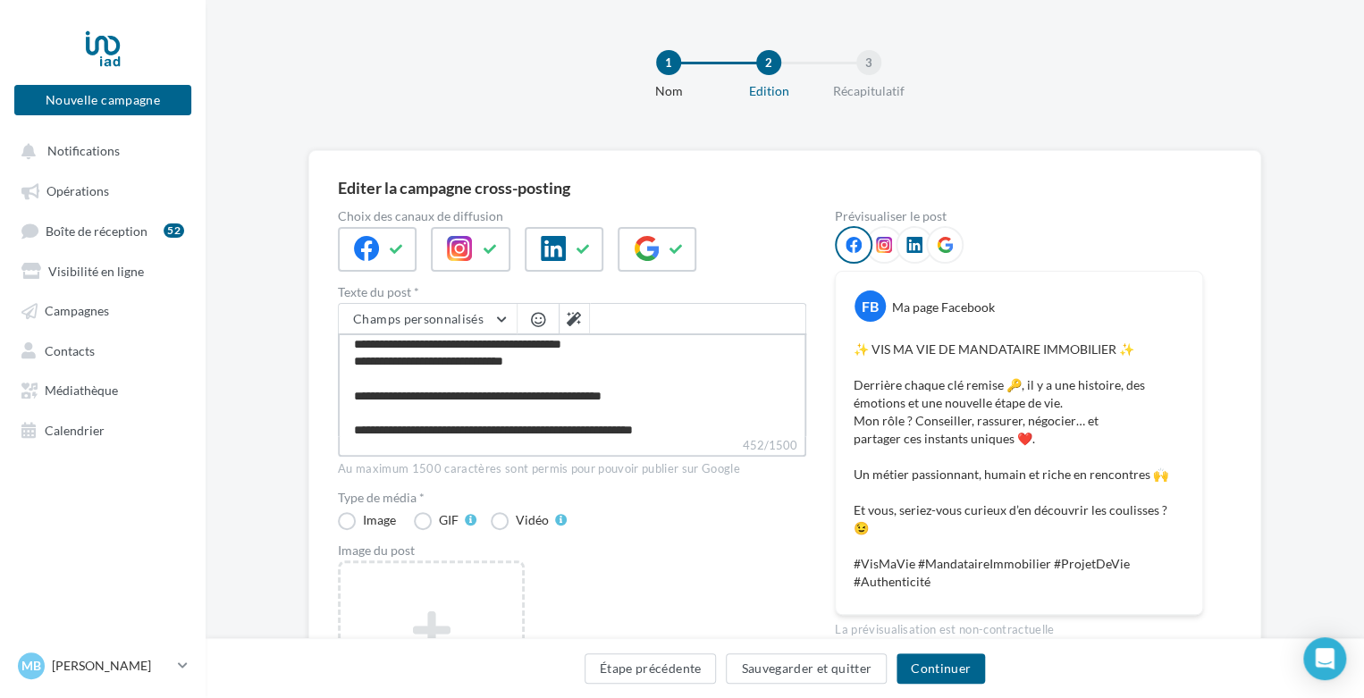
scroll to position [119, 0]
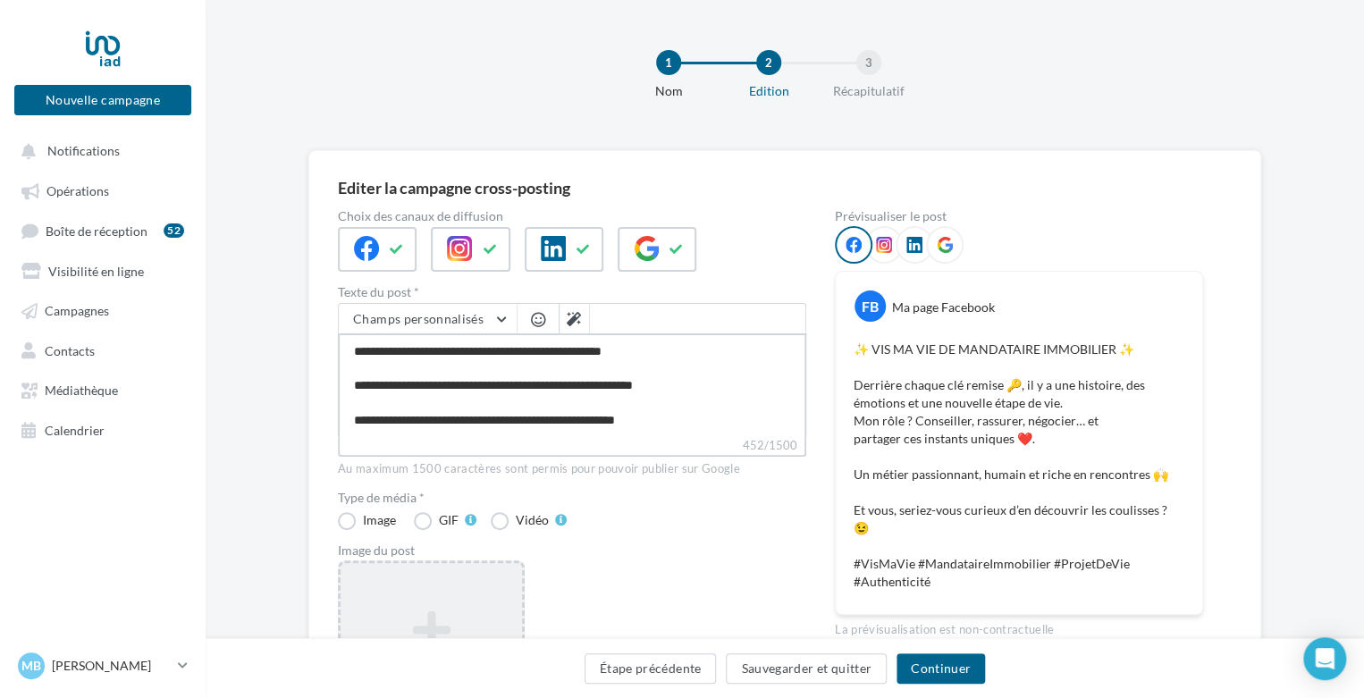
type textarea "**********"
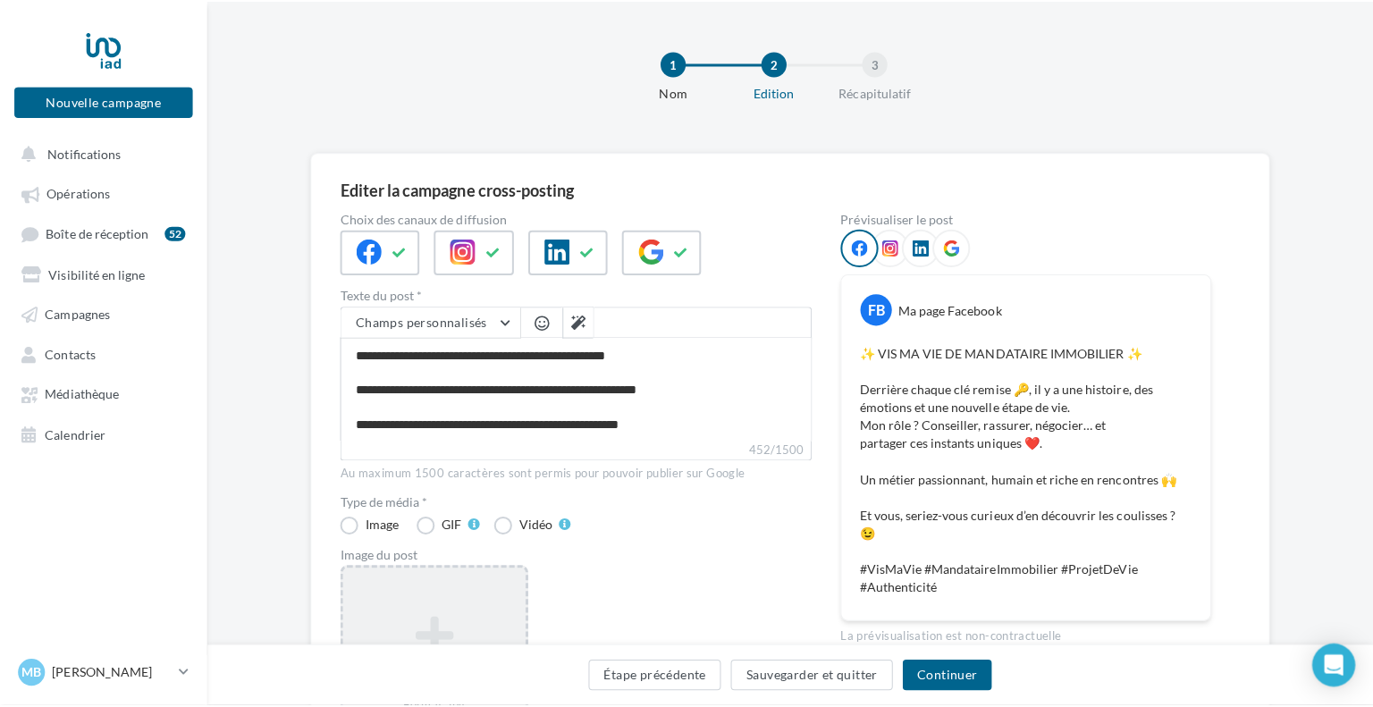
scroll to position [118, 0]
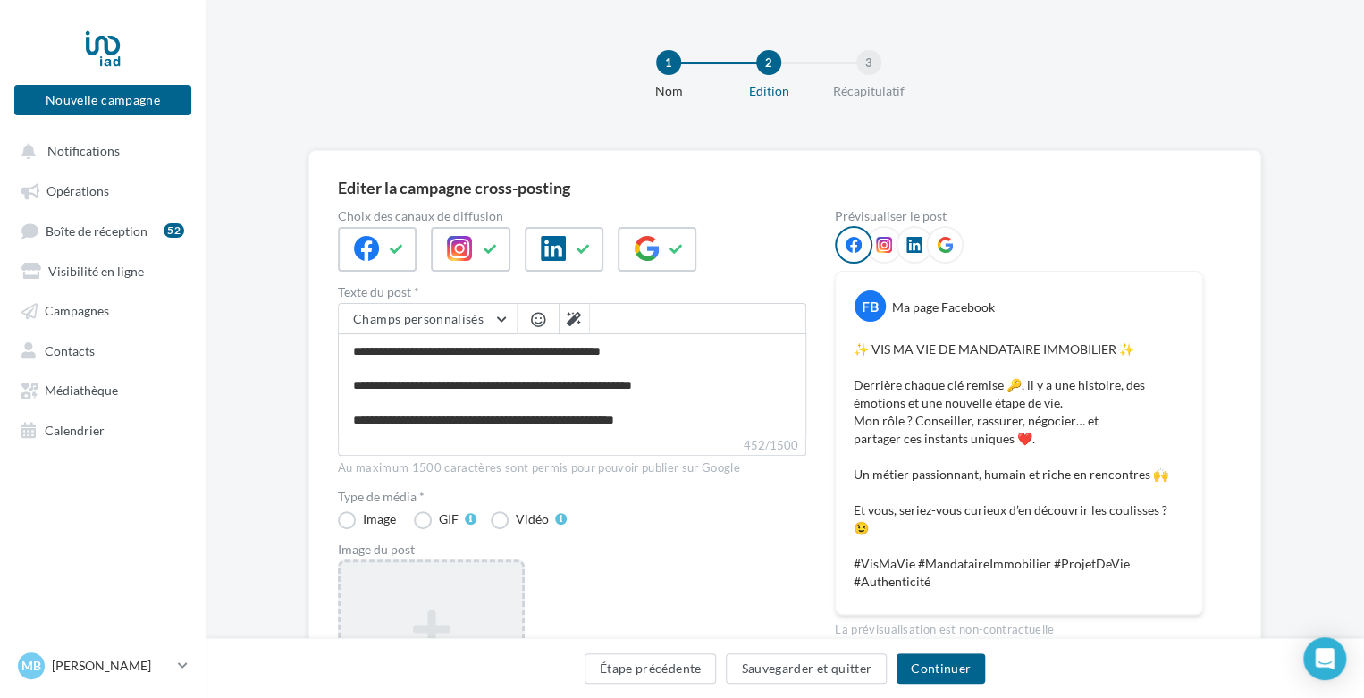
click at [414, 605] on div "Ajouter une image Format: jpg Taille min: 400x300 (LxH) Taille max: 1920x1350 (…" at bounding box center [431, 676] width 181 height 150
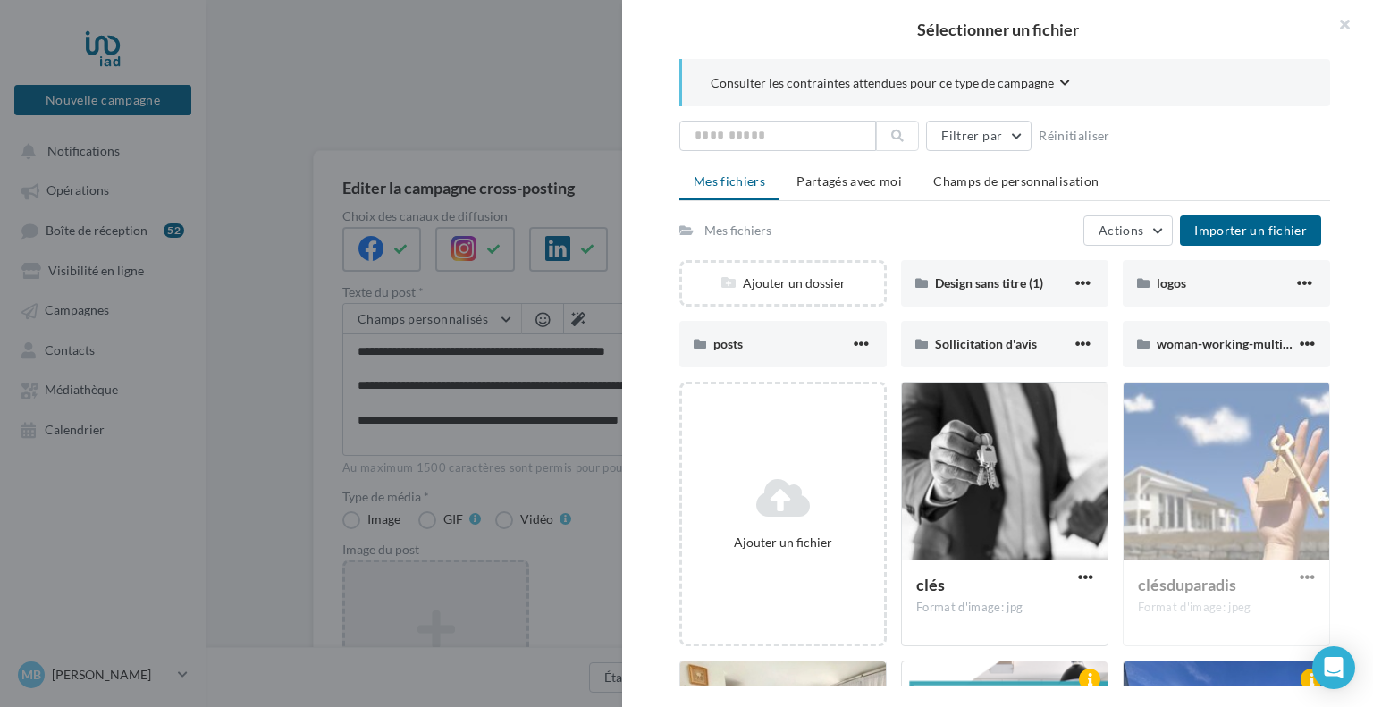
drag, startPoint x: 1367, startPoint y: 128, endPoint x: 1372, endPoint y: 239, distance: 110.9
click at [1372, 239] on div "Consulter les contraintes attendues pour ce type de campagne Filtrer par Réinit…" at bounding box center [1004, 372] width 765 height 626
click at [1365, 163] on div "Consulter les contraintes attendues pour ce type de campagne Filtrer par Réinit…" at bounding box center [1004, 372] width 765 height 626
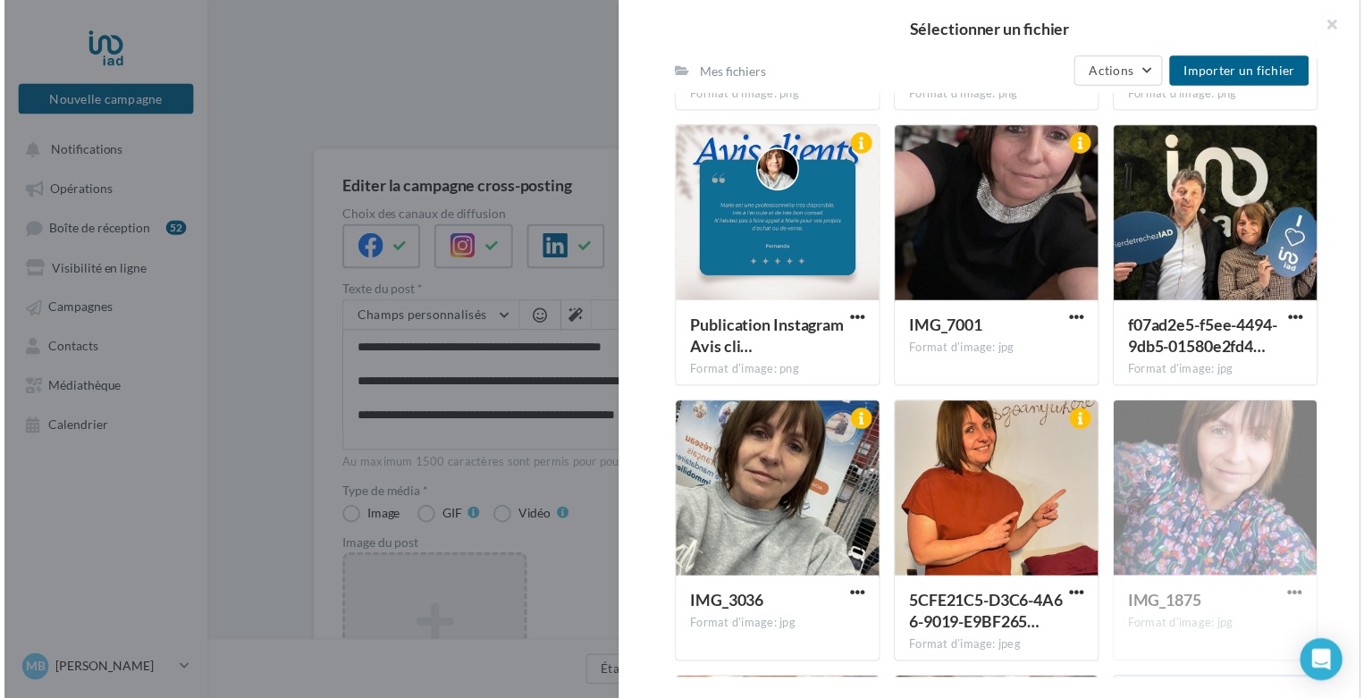
scroll to position [13149, 0]
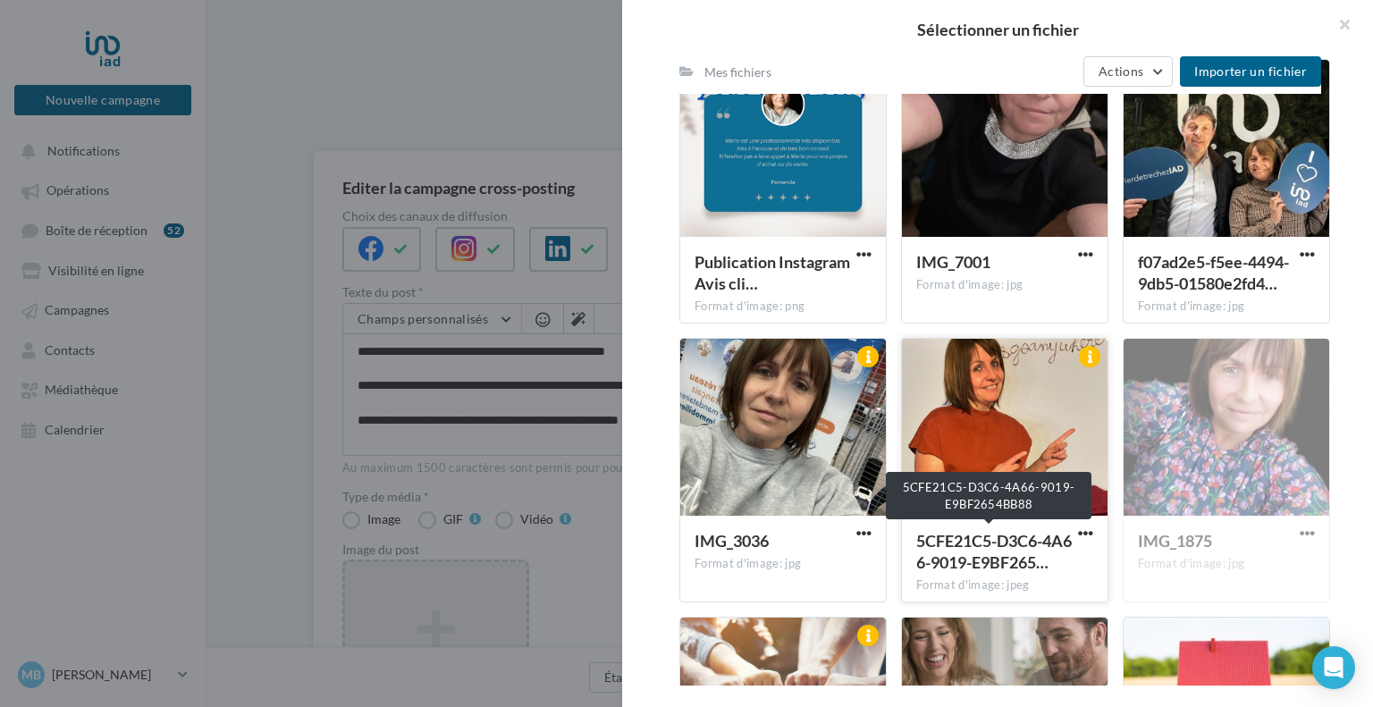
click at [980, 548] on div "5CFE21C5-D3C6-4A66-9019-E9BF265…" at bounding box center [994, 551] width 156 height 43
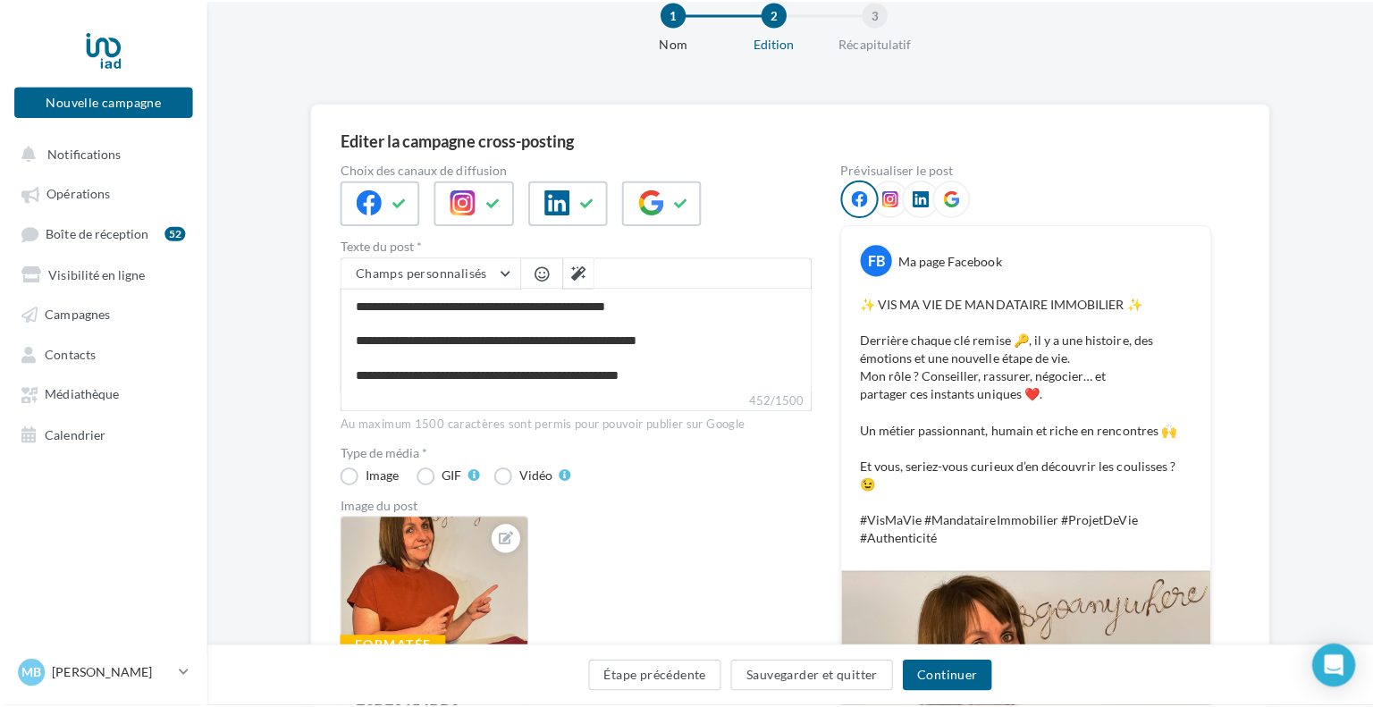
scroll to position [0, 0]
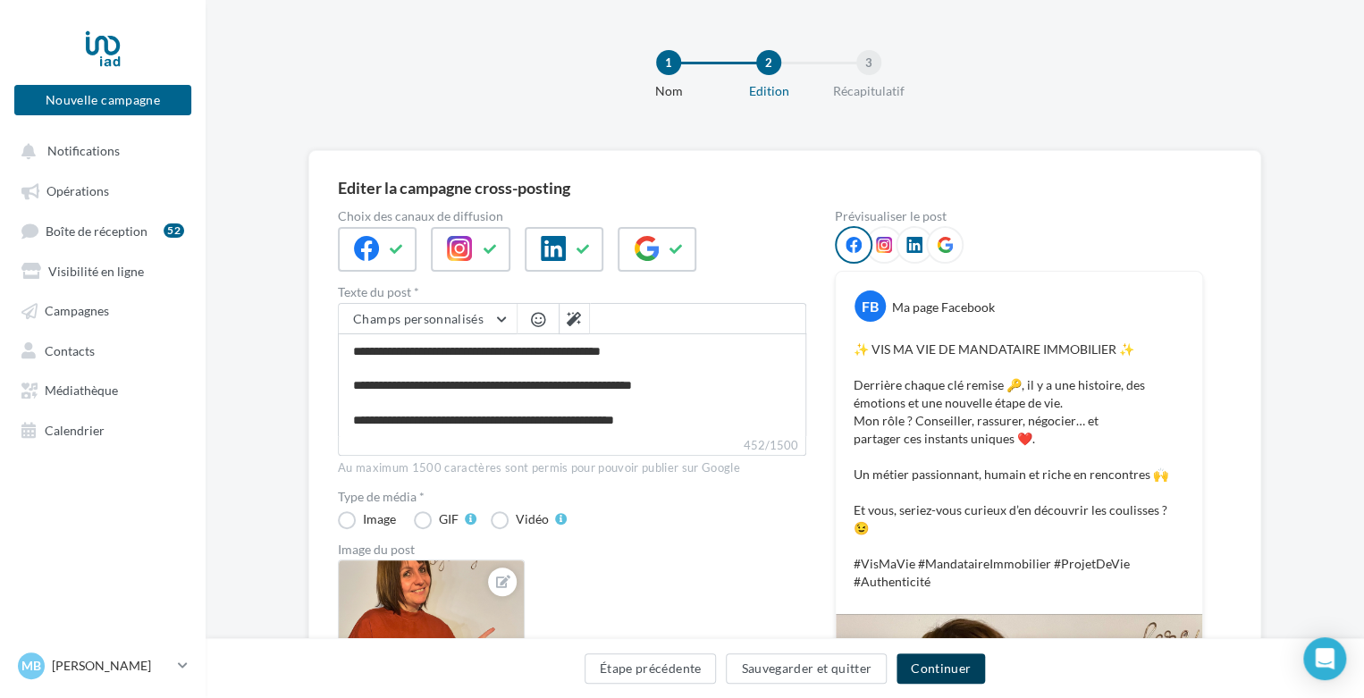
click at [964, 653] on button "Continuer" at bounding box center [940, 668] width 88 height 30
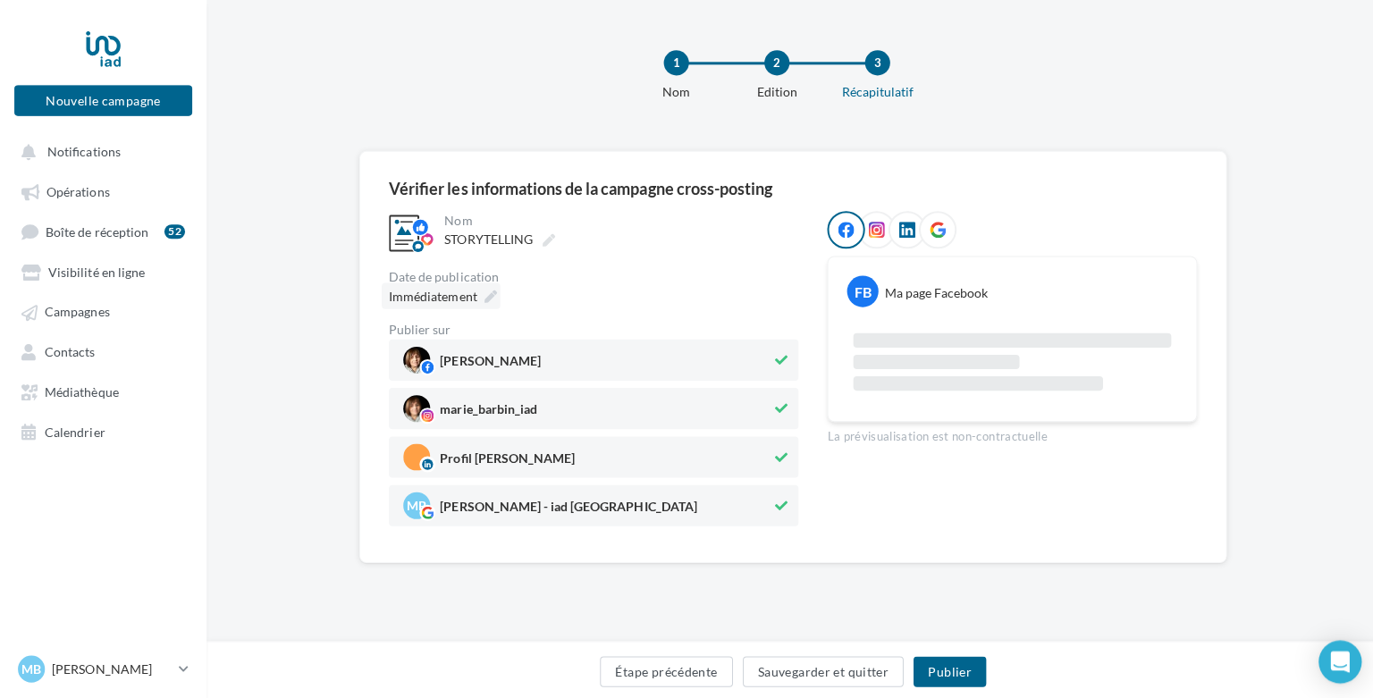
click at [483, 296] on icon at bounding box center [488, 295] width 13 height 13
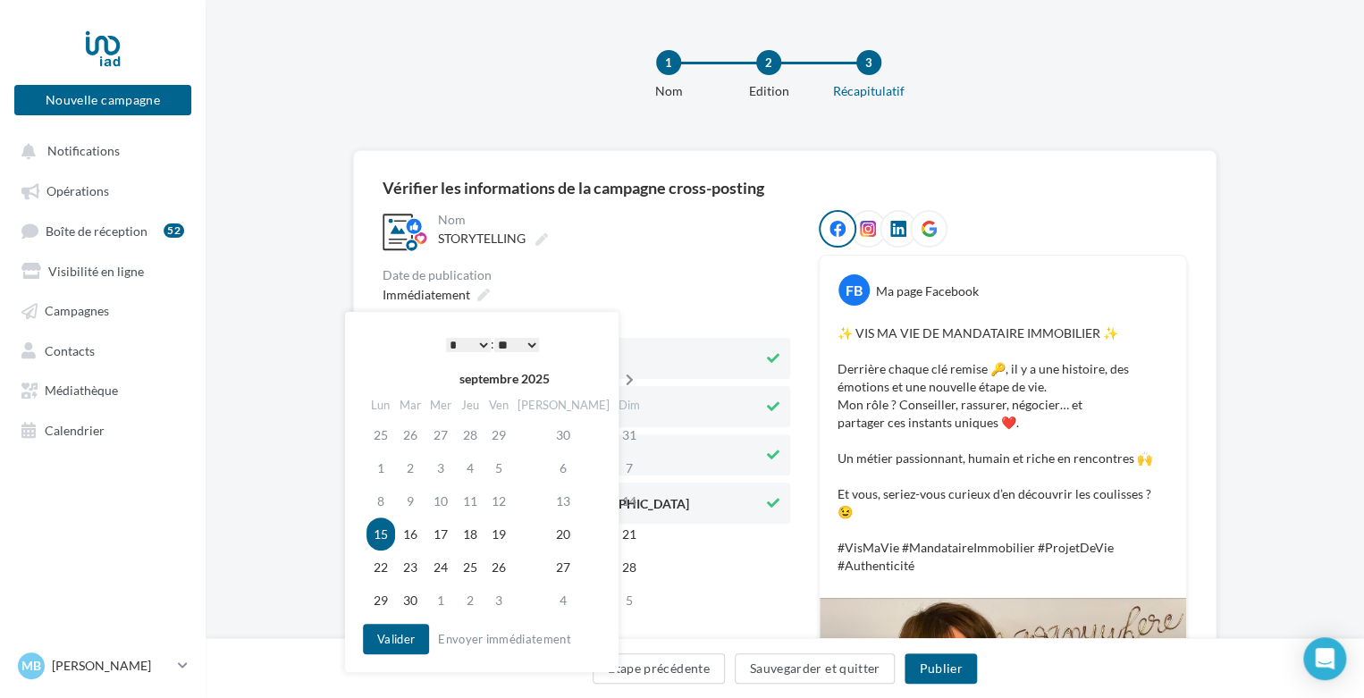
click at [618, 378] on icon at bounding box center [629, 380] width 22 height 13
click at [450, 508] on td "15" at bounding box center [443, 500] width 30 height 33
click at [479, 345] on select "* * * * * * * * * * ** ** ** ** ** ** ** ** ** ** ** ** ** **" at bounding box center [468, 345] width 45 height 14
click at [397, 636] on button "Valider" at bounding box center [396, 639] width 66 height 30
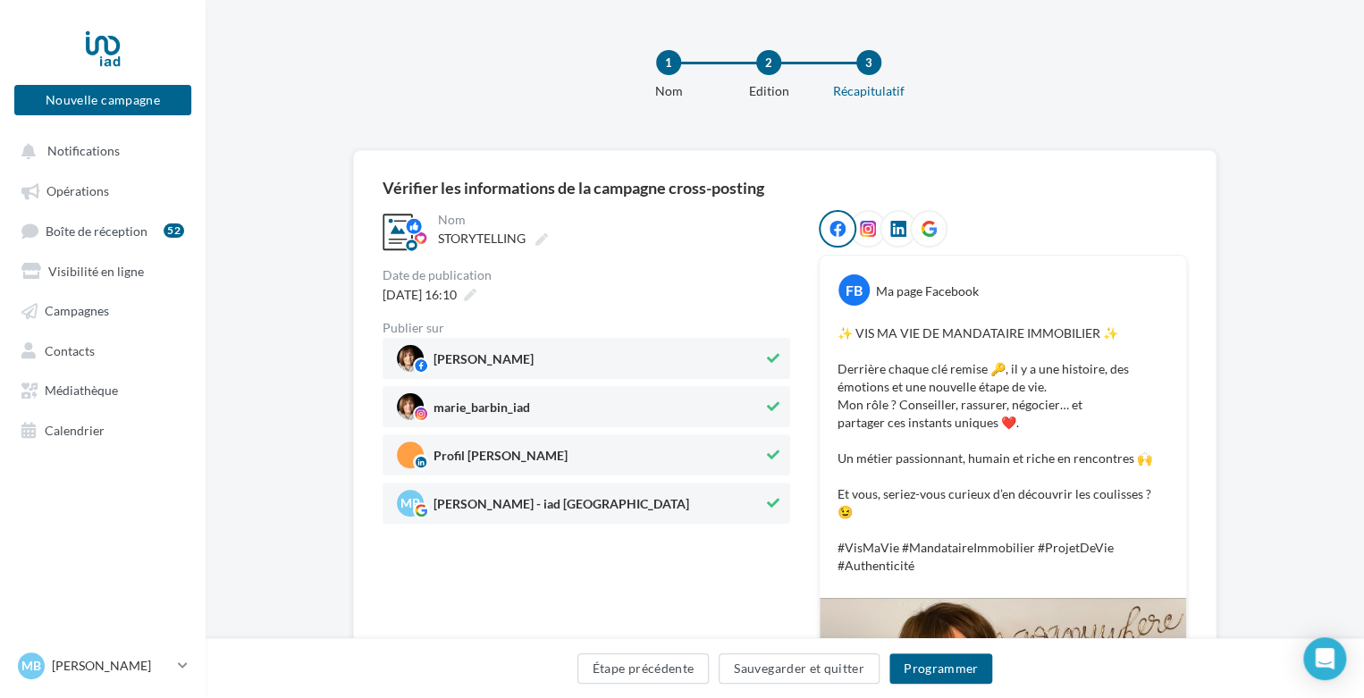
click at [994, 657] on div "Étape précédente Sauvegarder et quitter Programmer" at bounding box center [785, 672] width 1130 height 38
click at [959, 650] on div "Étape précédente Sauvegarder et quitter Programmer" at bounding box center [785, 668] width 1158 height 60
click at [951, 668] on button "Programmer" at bounding box center [941, 668] width 104 height 30
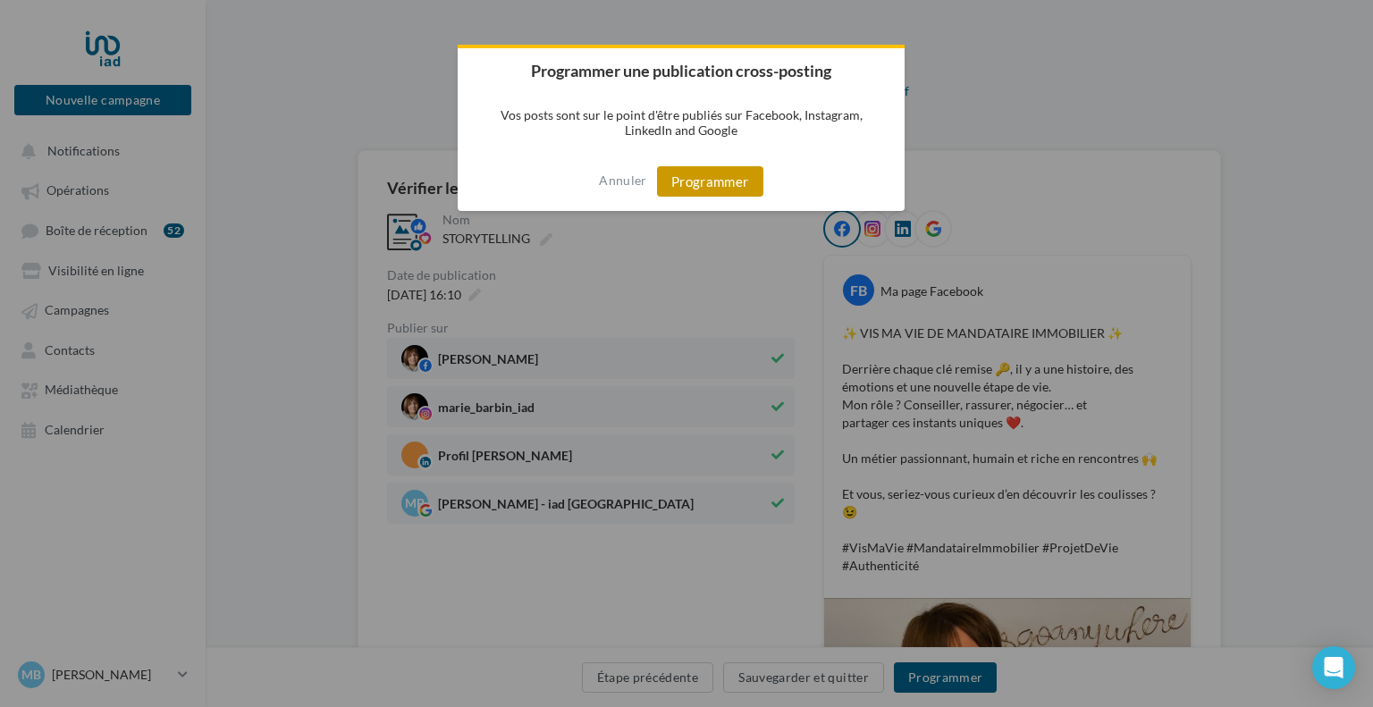
click at [674, 174] on button "Programmer" at bounding box center [710, 181] width 106 height 30
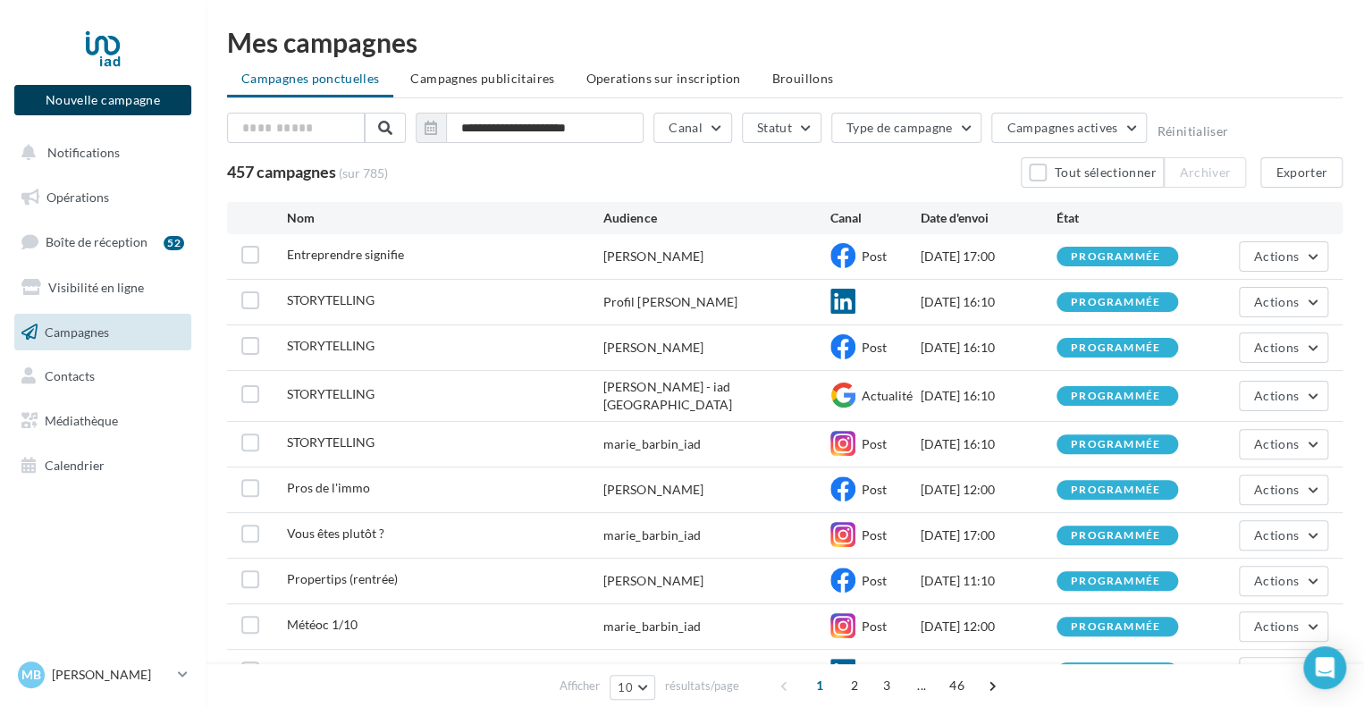
click at [139, 103] on button "Nouvelle campagne" at bounding box center [102, 100] width 177 height 30
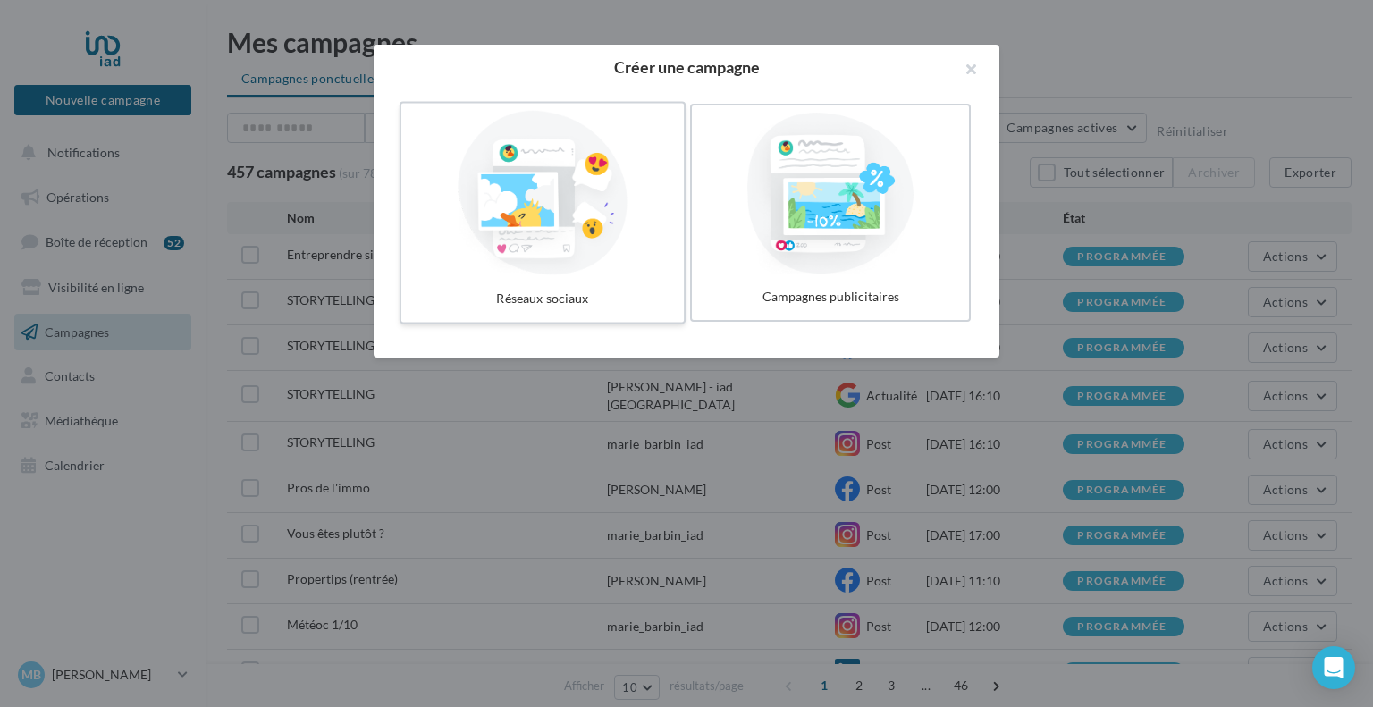
click at [571, 282] on div "Réseaux sociaux" at bounding box center [542, 298] width 268 height 33
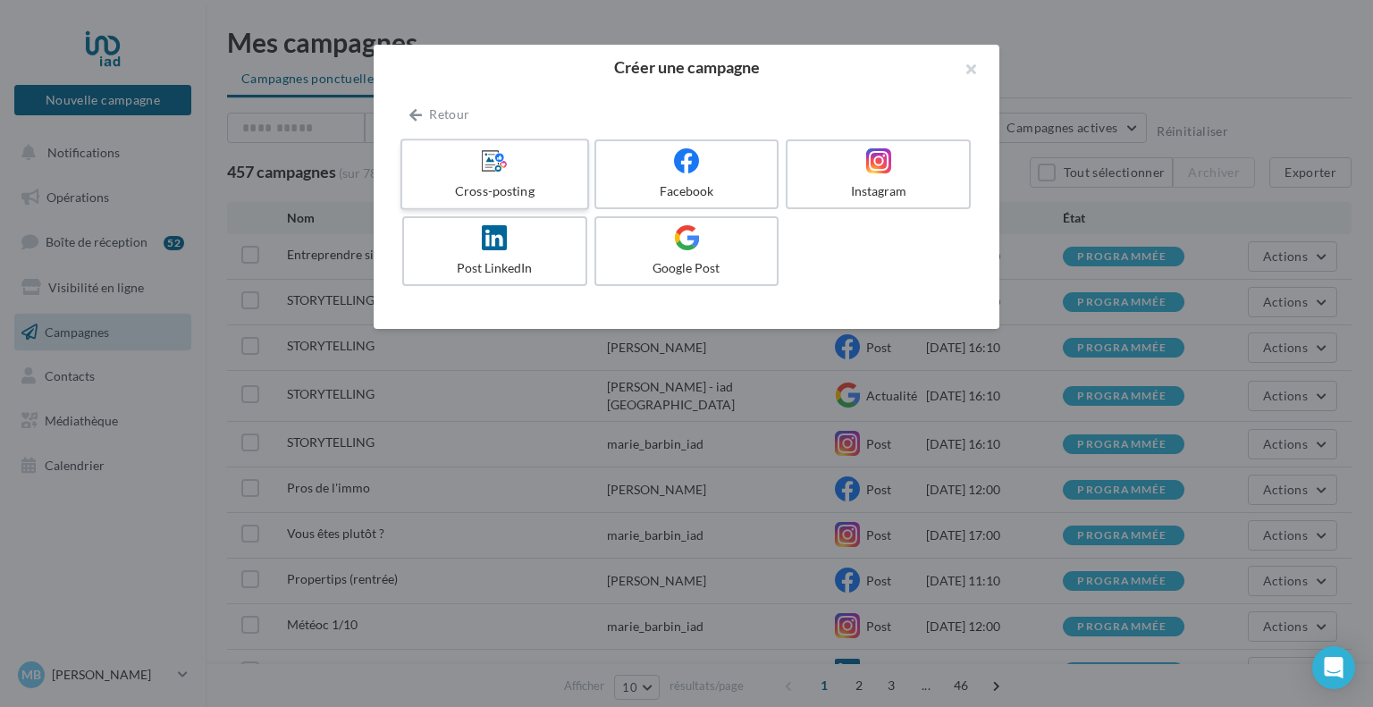
click at [534, 164] on div at bounding box center [494, 161] width 170 height 28
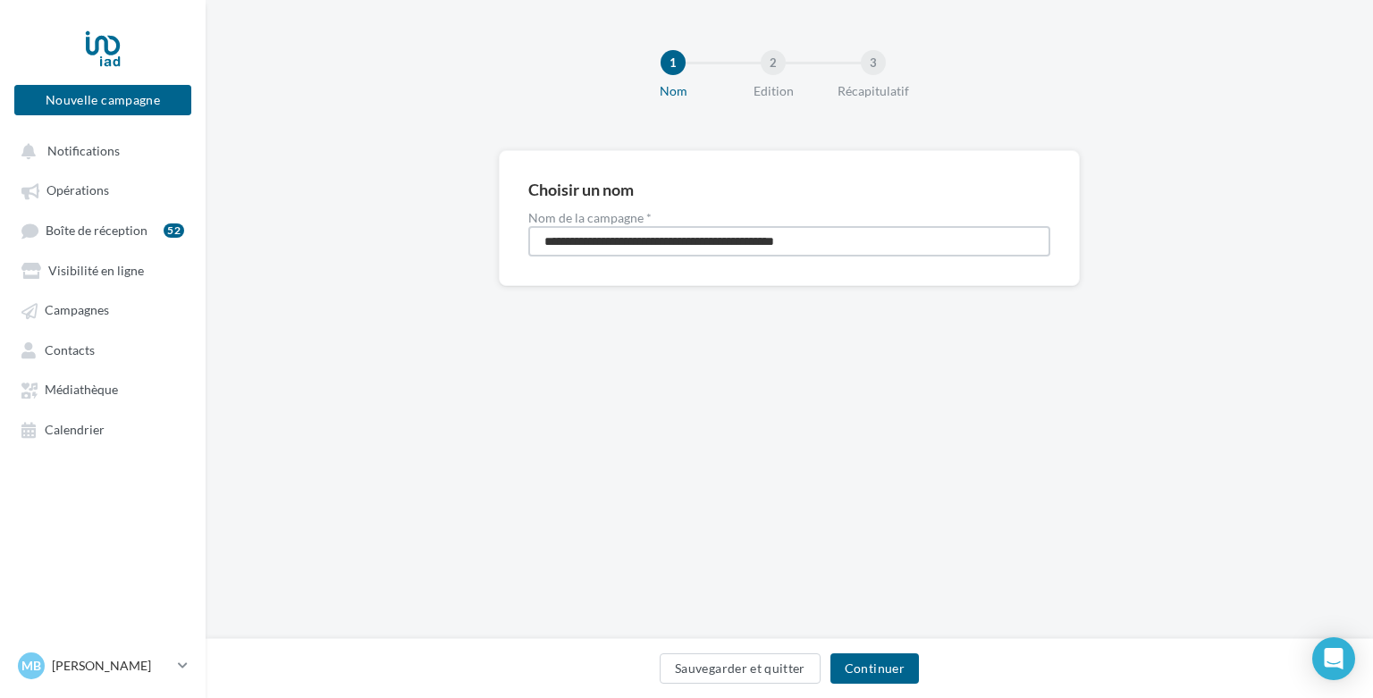
drag, startPoint x: 820, startPoint y: 241, endPoint x: 484, endPoint y: 196, distance: 338.2
click at [484, 196] on div "**********" at bounding box center [789, 246] width 1167 height 193
type input "**********"
click at [863, 662] on button "Continuer" at bounding box center [874, 668] width 88 height 30
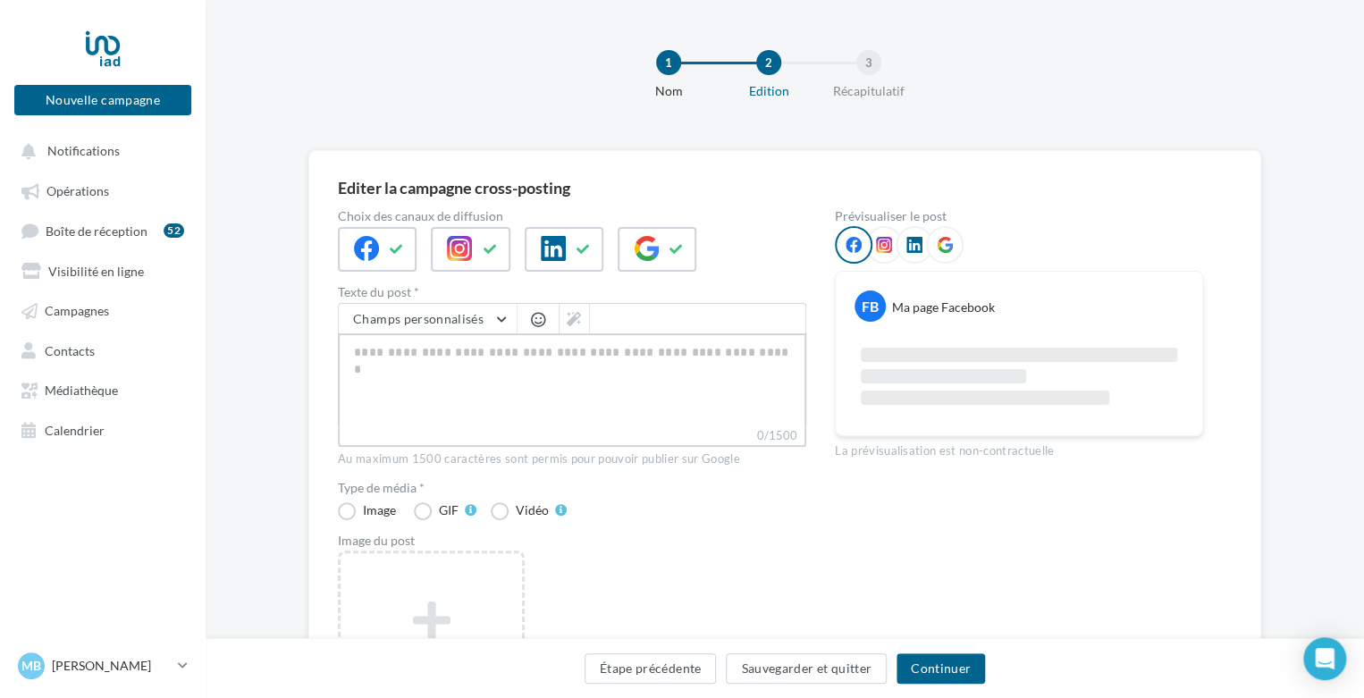
click at [604, 335] on textarea "0/1500" at bounding box center [572, 379] width 468 height 93
paste textarea "**********"
type textarea "**********"
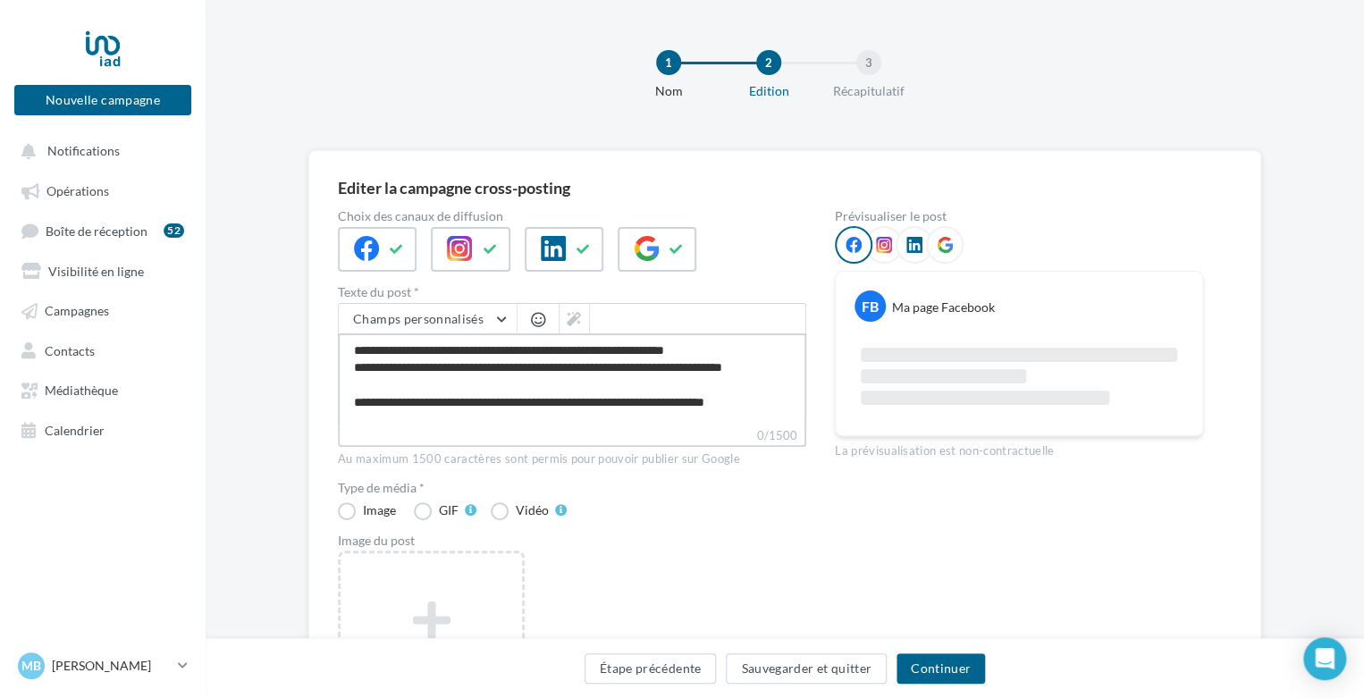
scroll to position [7, 0]
type textarea "**********"
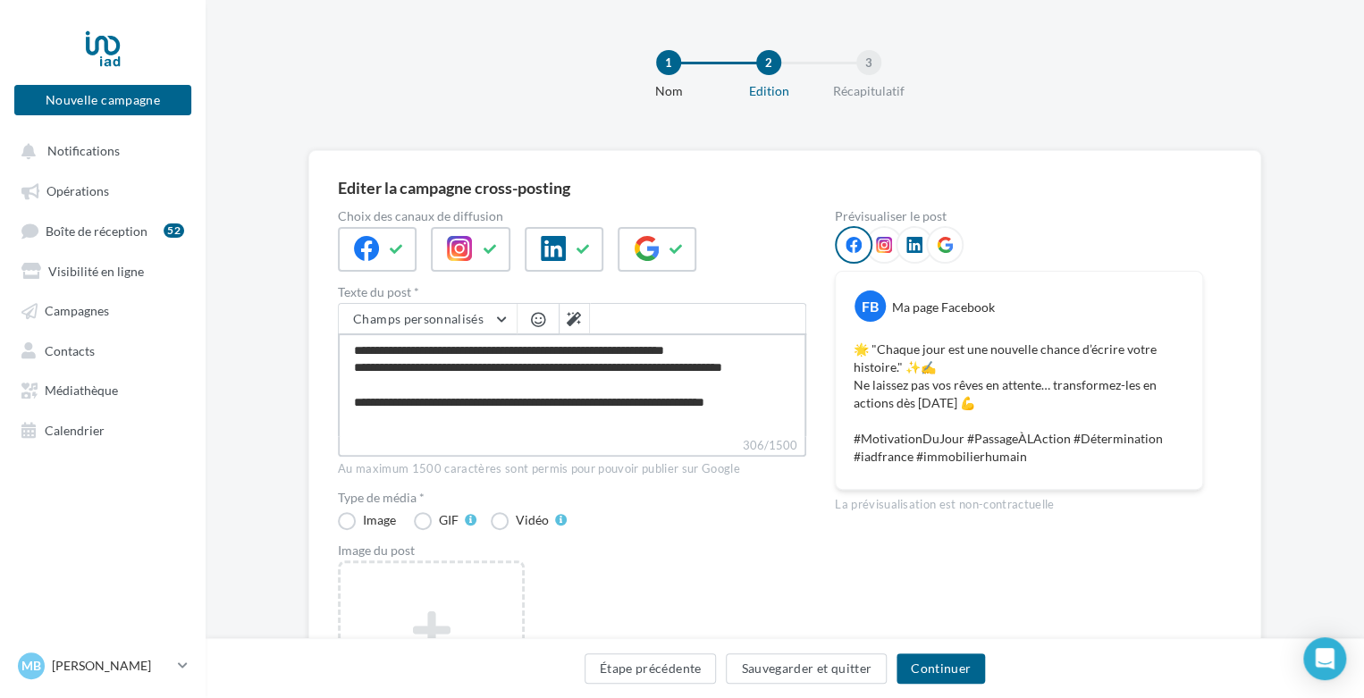
scroll to position [0, 0]
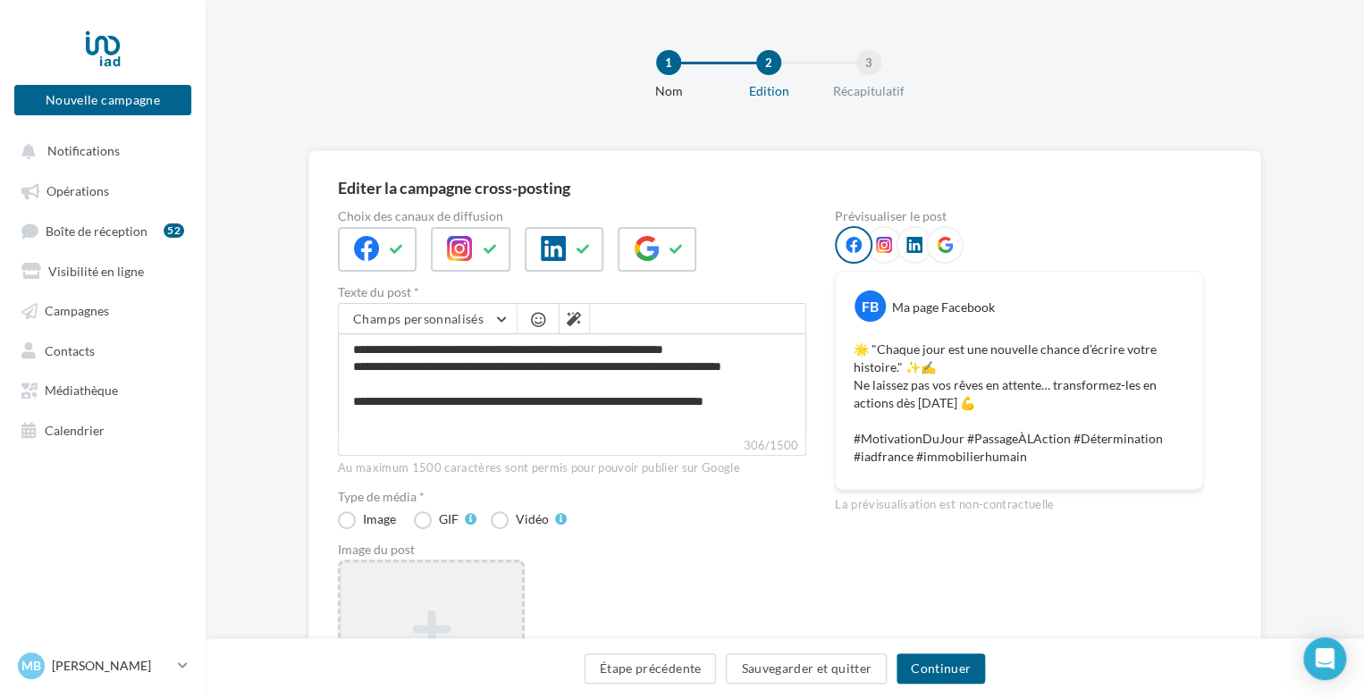
click at [450, 585] on div "Ajouter une image Format: jpg Taille min: 400x300 (LxH) Taille max: 1920x1350 (…" at bounding box center [431, 675] width 187 height 232
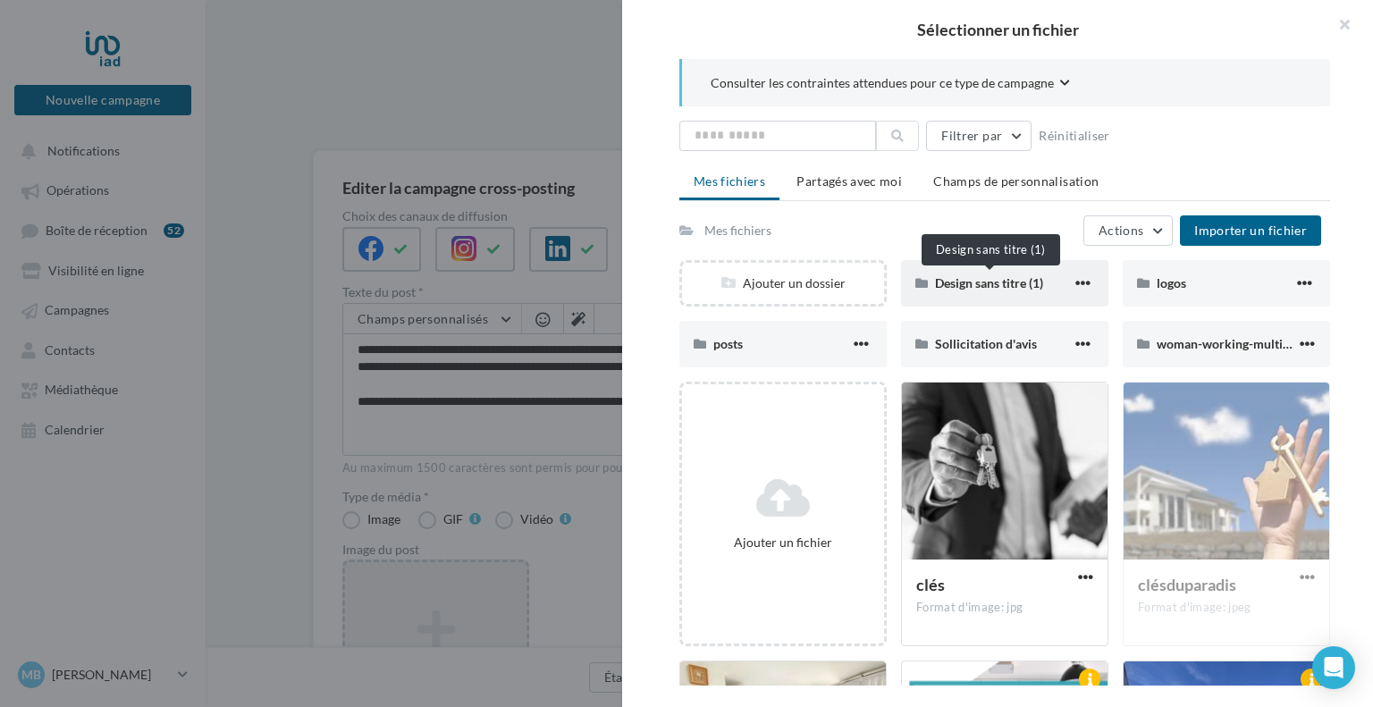
click at [998, 282] on span "Design sans titre (1)" at bounding box center [989, 282] width 108 height 15
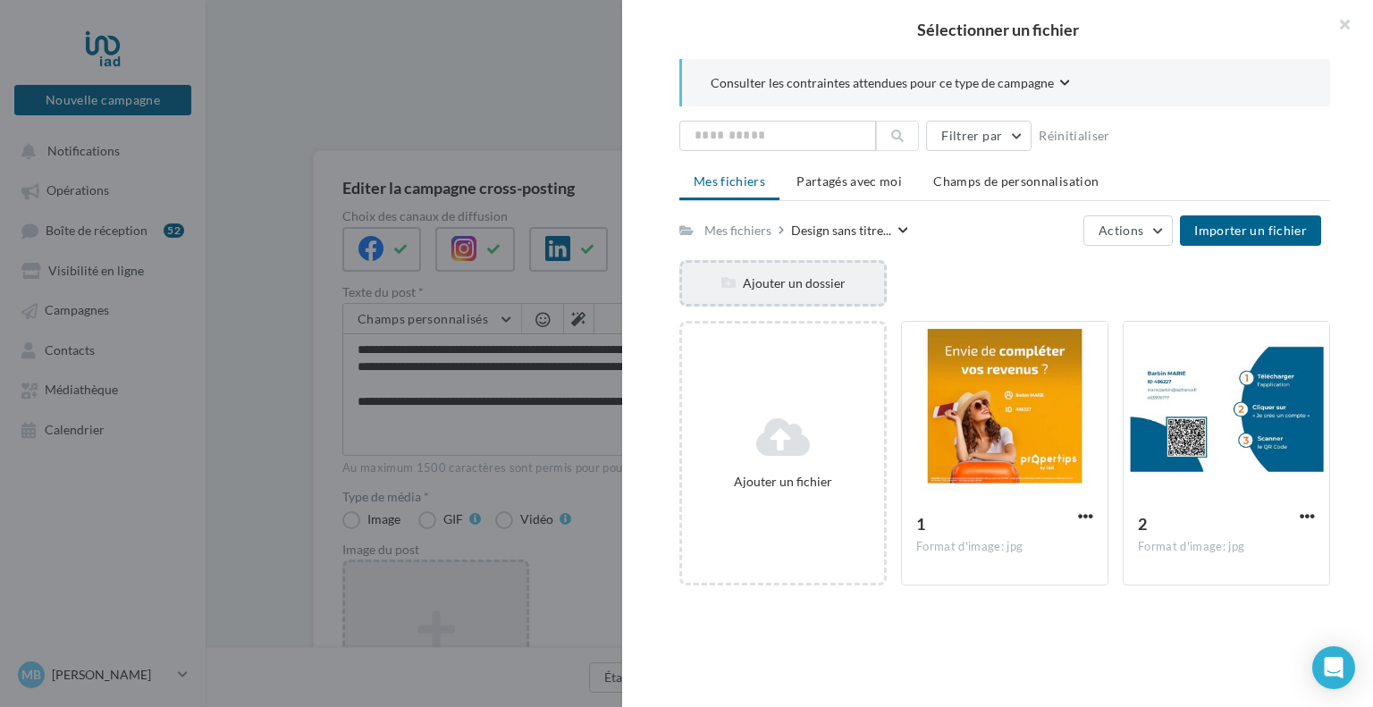
click at [799, 274] on div "Ajouter un dossier" at bounding box center [783, 283] width 202 height 18
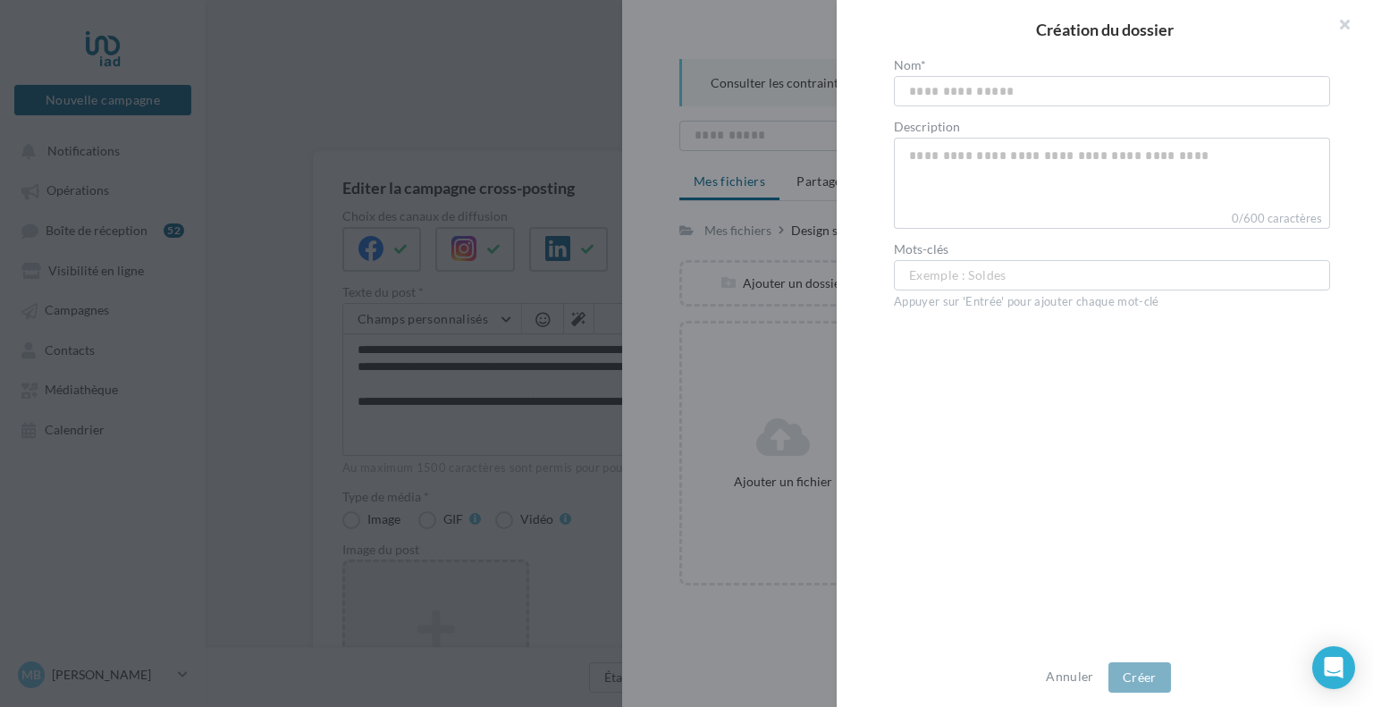
click at [729, 238] on div at bounding box center [686, 353] width 1373 height 707
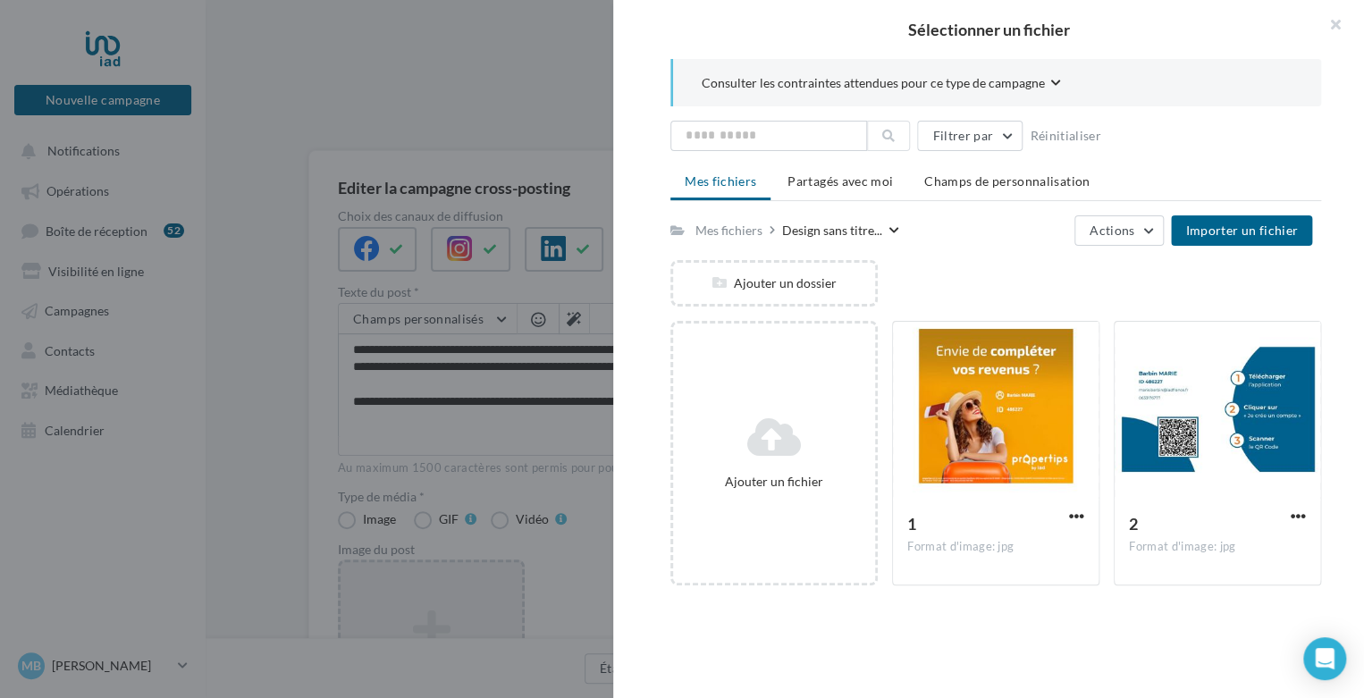
click at [729, 238] on div "Mes fichiers" at bounding box center [728, 231] width 67 height 18
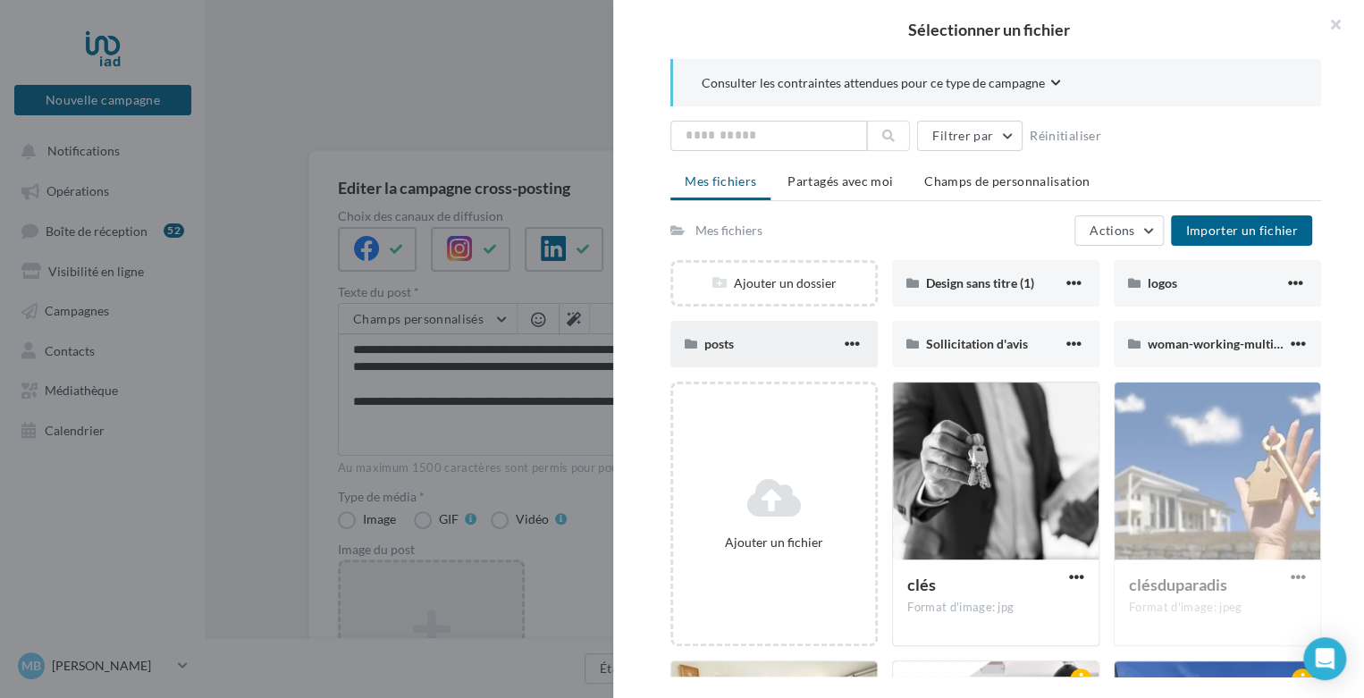
click at [791, 331] on div "posts" at bounding box center [773, 344] width 207 height 46
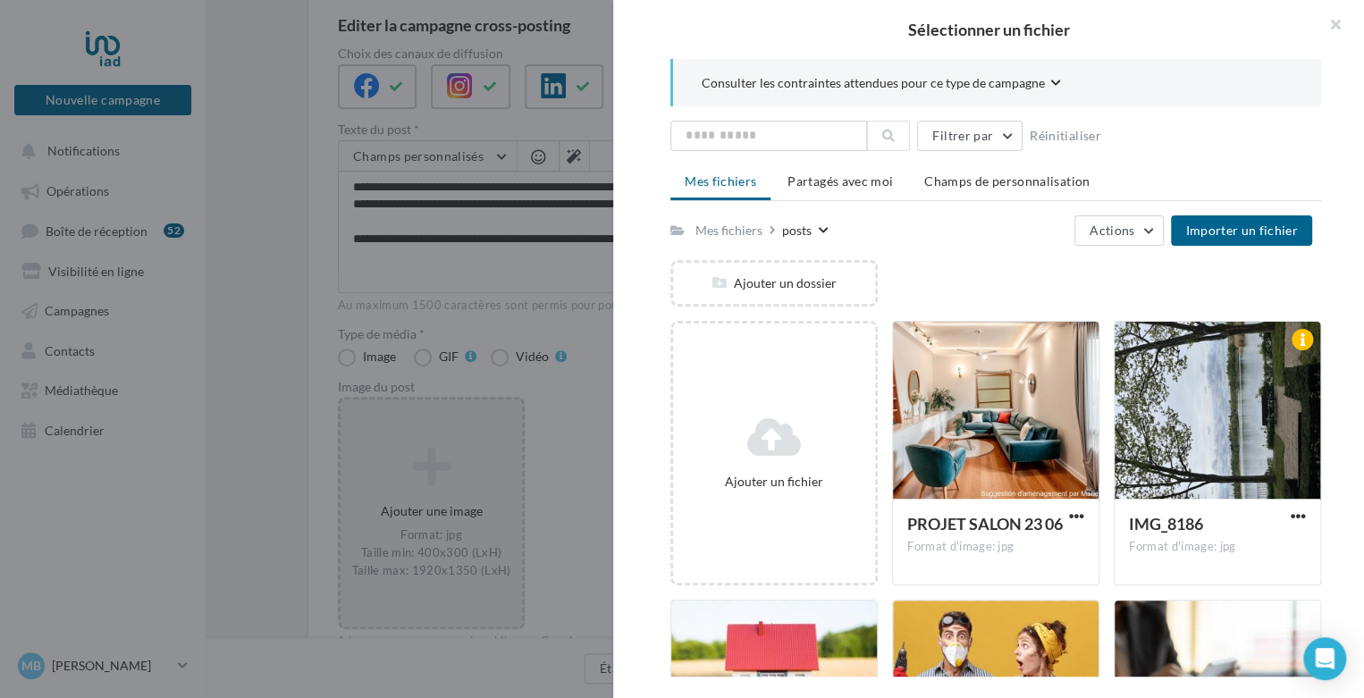
scroll to position [262, 0]
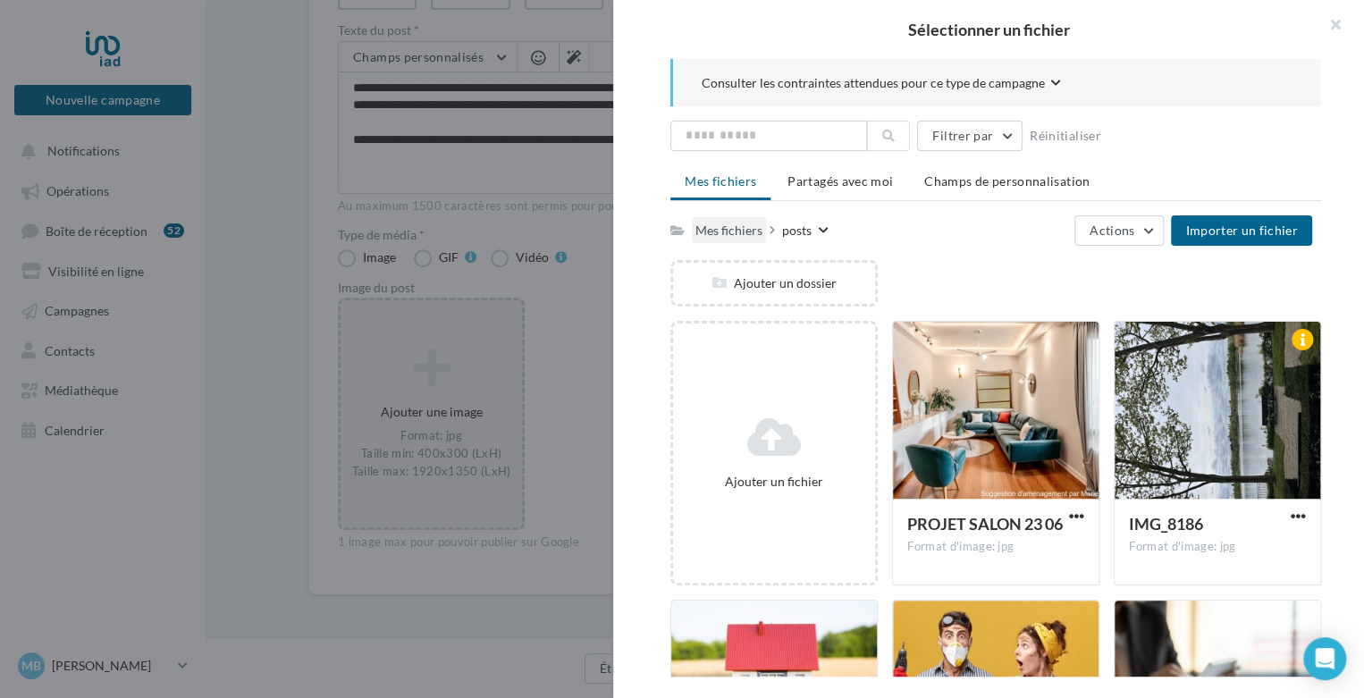
click at [733, 231] on div "Mes fichiers" at bounding box center [728, 231] width 67 height 18
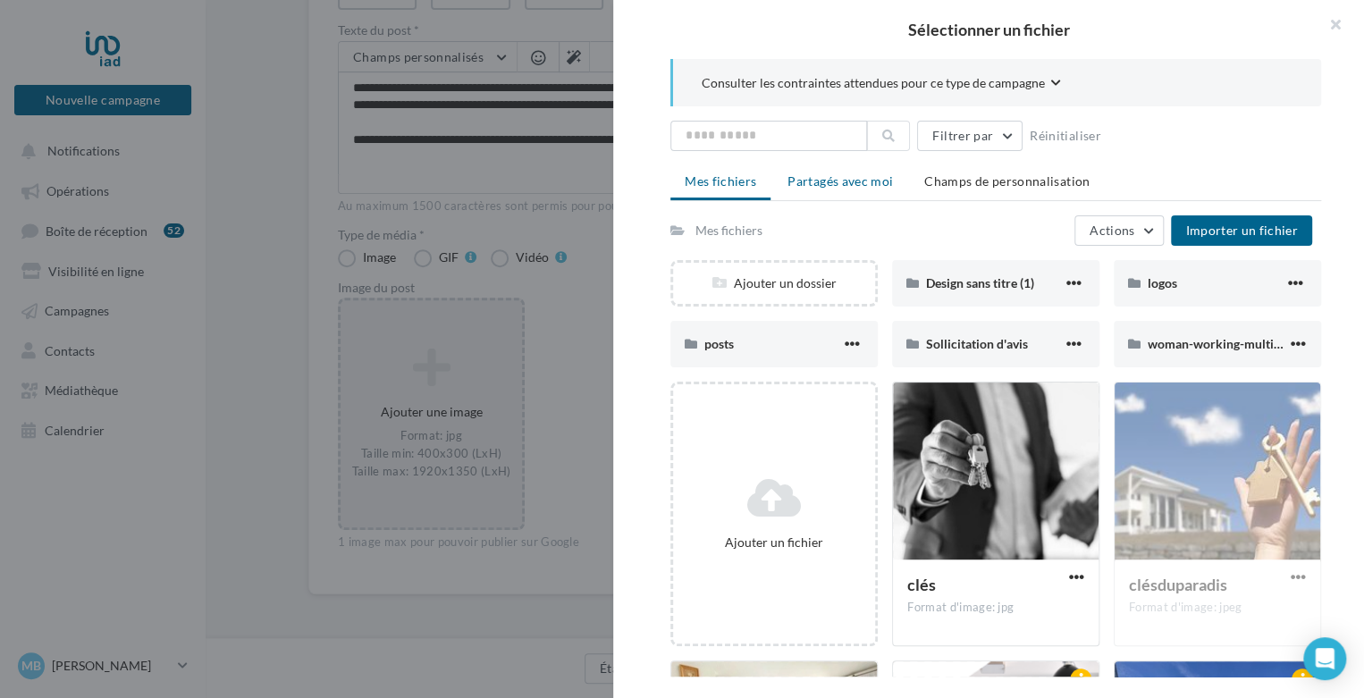
click at [837, 179] on span "Partagés avec moi" at bounding box center [839, 180] width 105 height 15
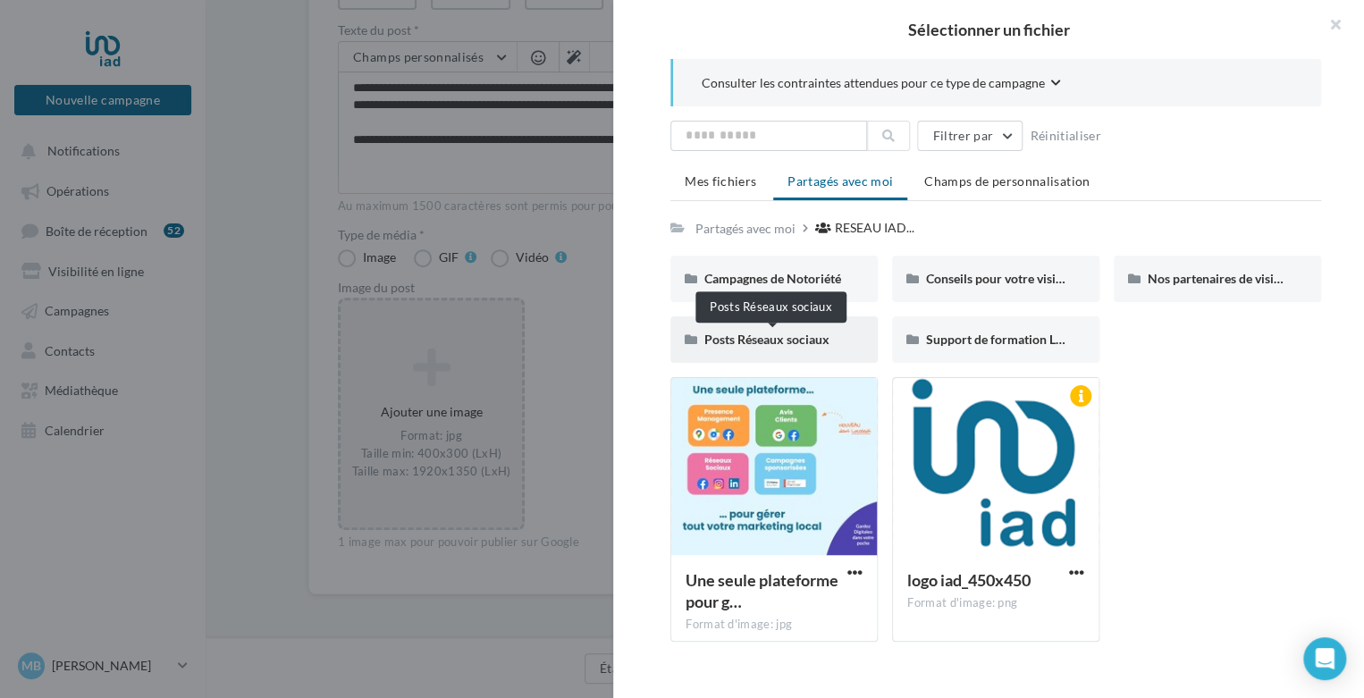
click at [789, 343] on span "Posts Réseaux sociaux" at bounding box center [766, 339] width 125 height 15
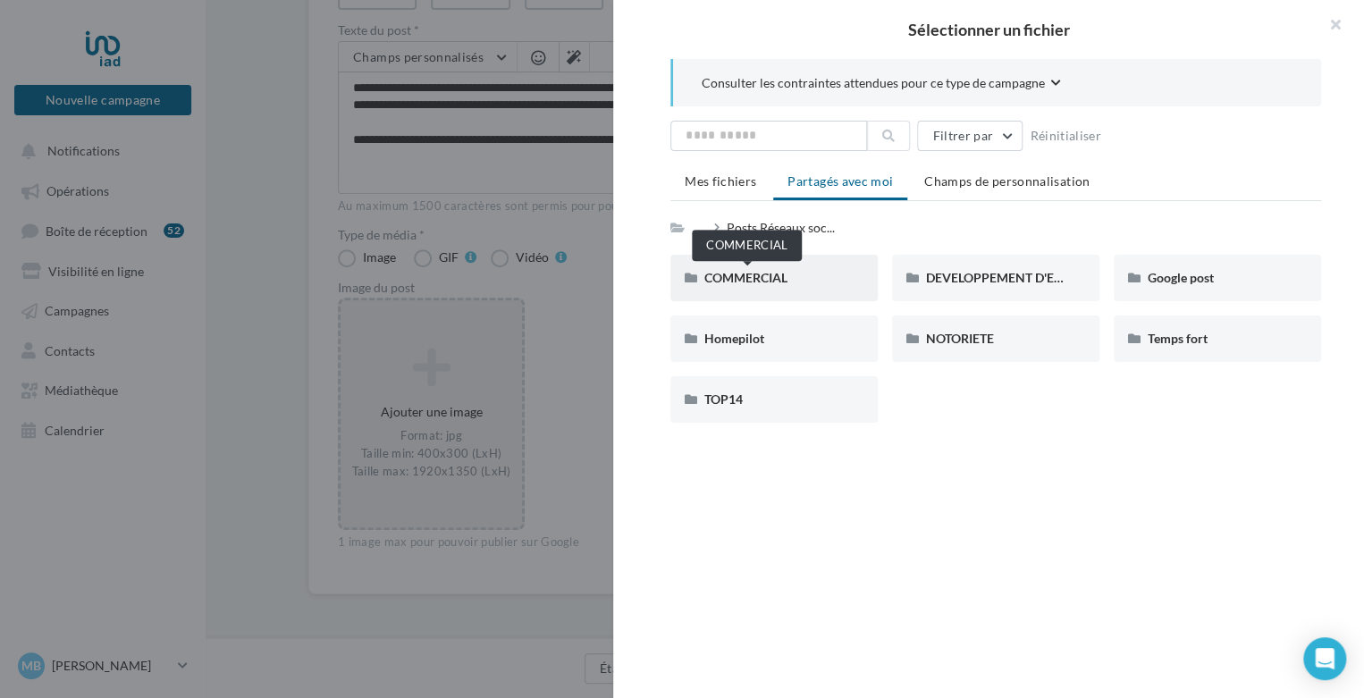
click at [783, 272] on span "COMMERCIAL" at bounding box center [745, 277] width 83 height 15
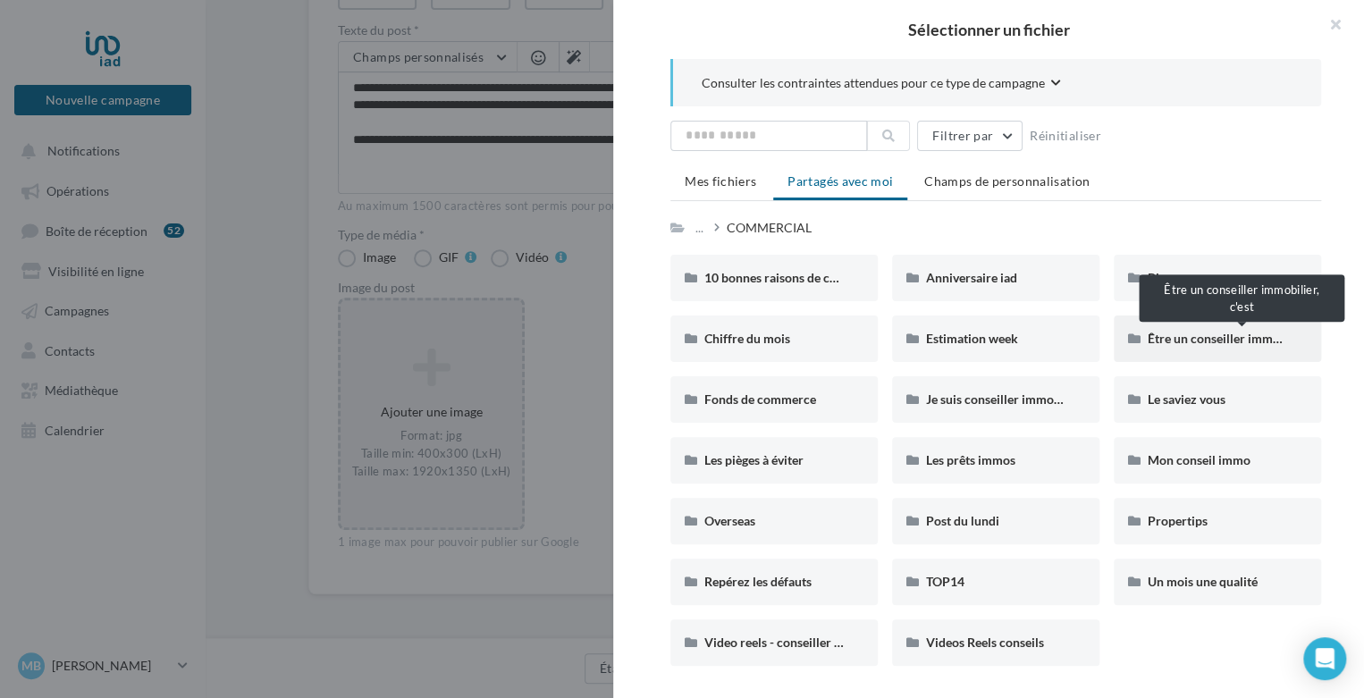
click at [1211, 335] on span "Être un conseiller immobilier, c'est" at bounding box center [1243, 338] width 190 height 15
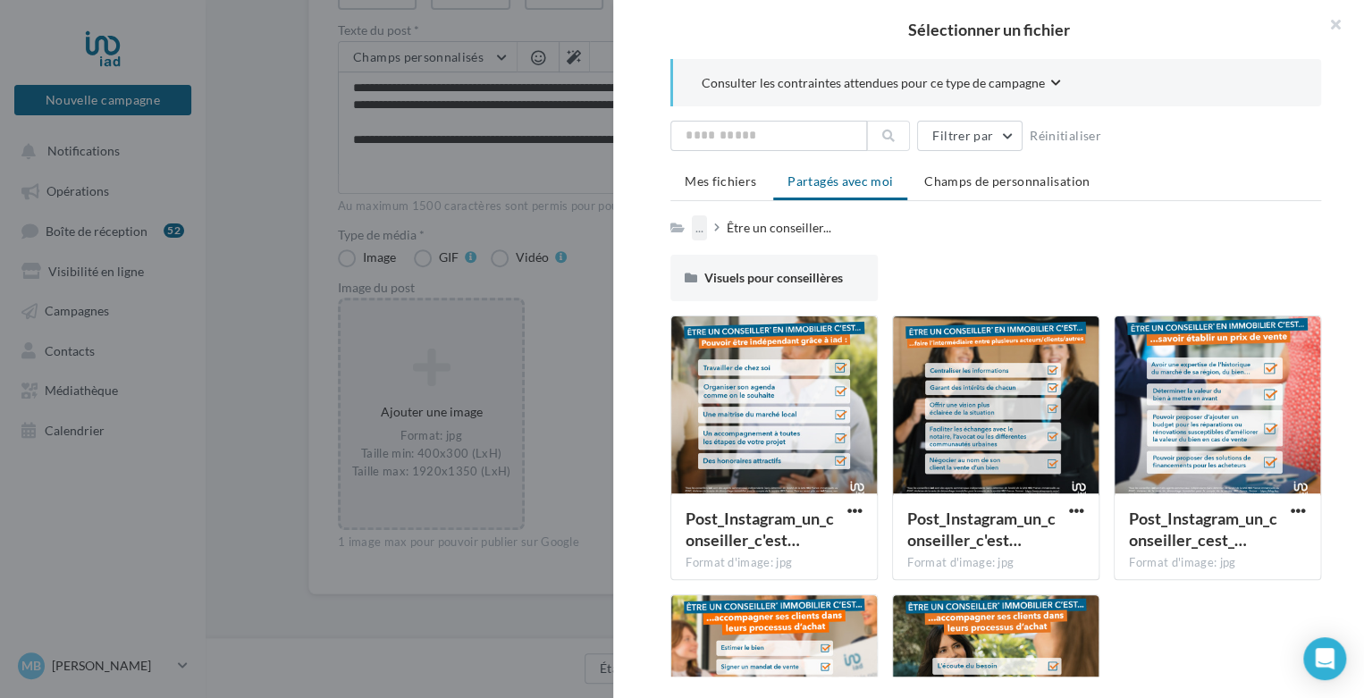
click at [706, 225] on div "..." at bounding box center [699, 227] width 15 height 25
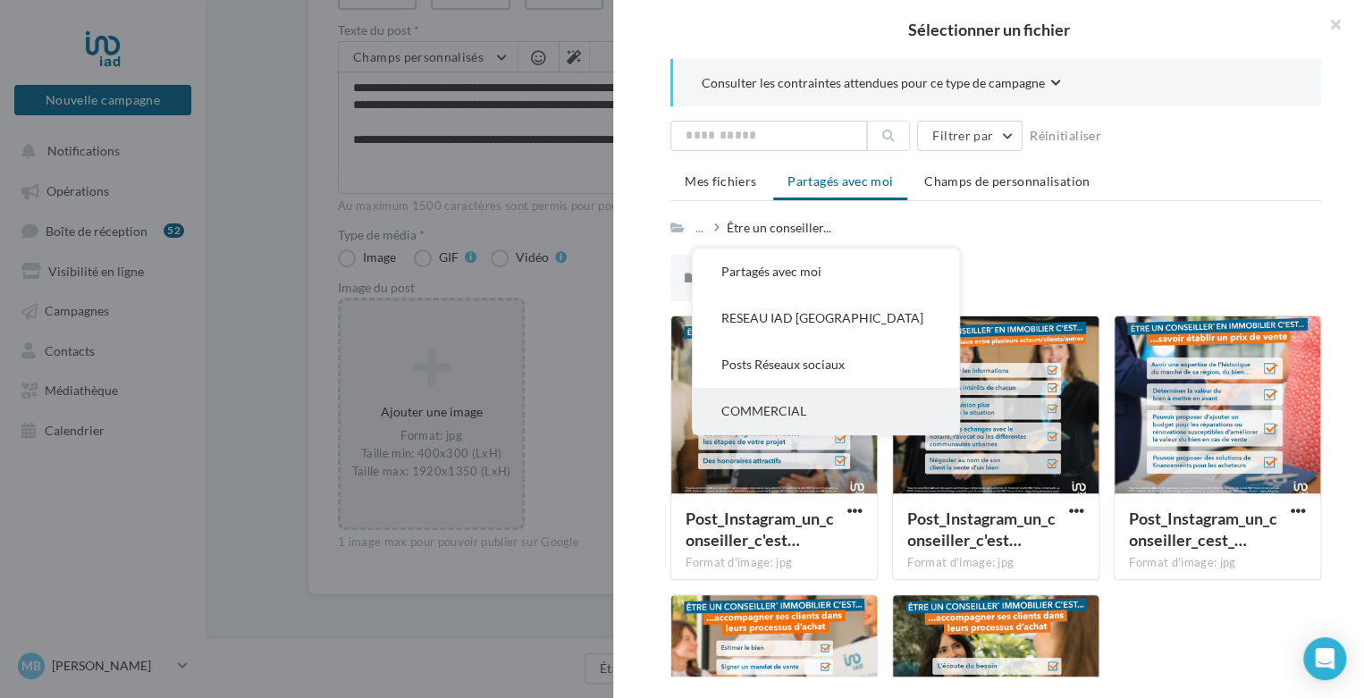
click at [801, 401] on button "COMMERCIAL" at bounding box center [826, 411] width 266 height 46
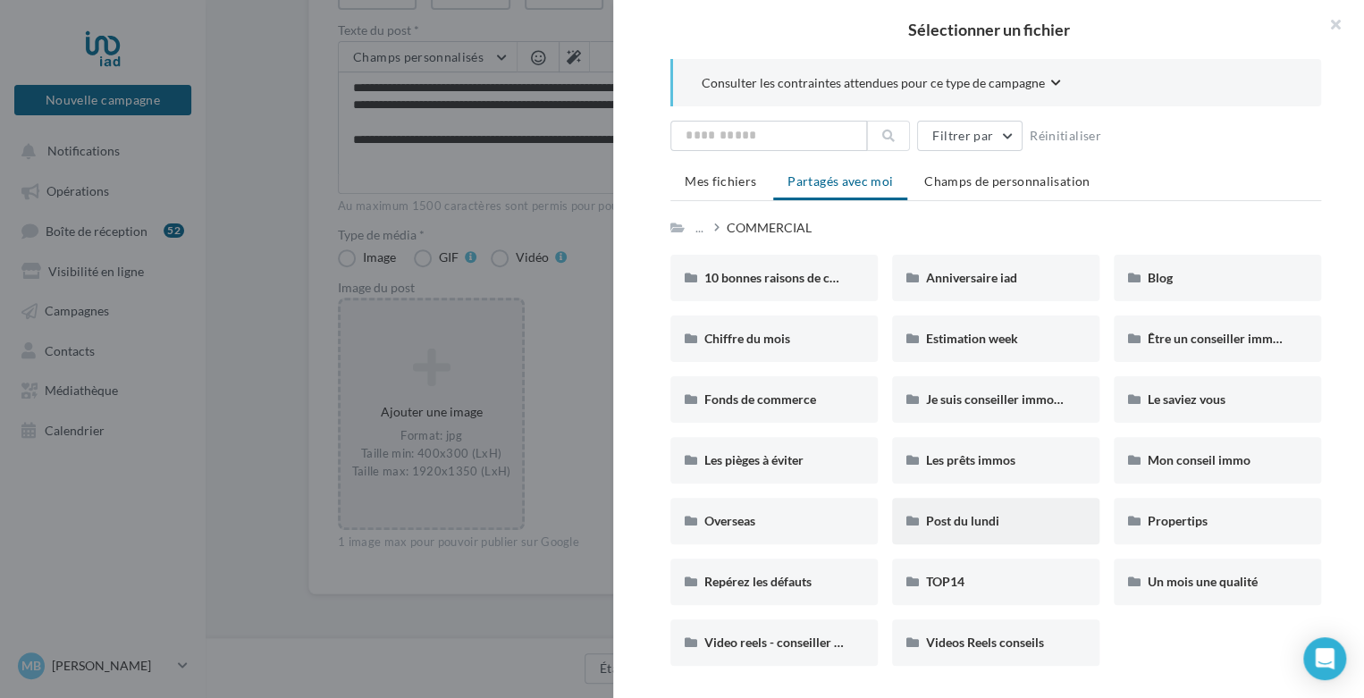
click at [1016, 525] on div "Post du lundi" at bounding box center [995, 521] width 139 height 18
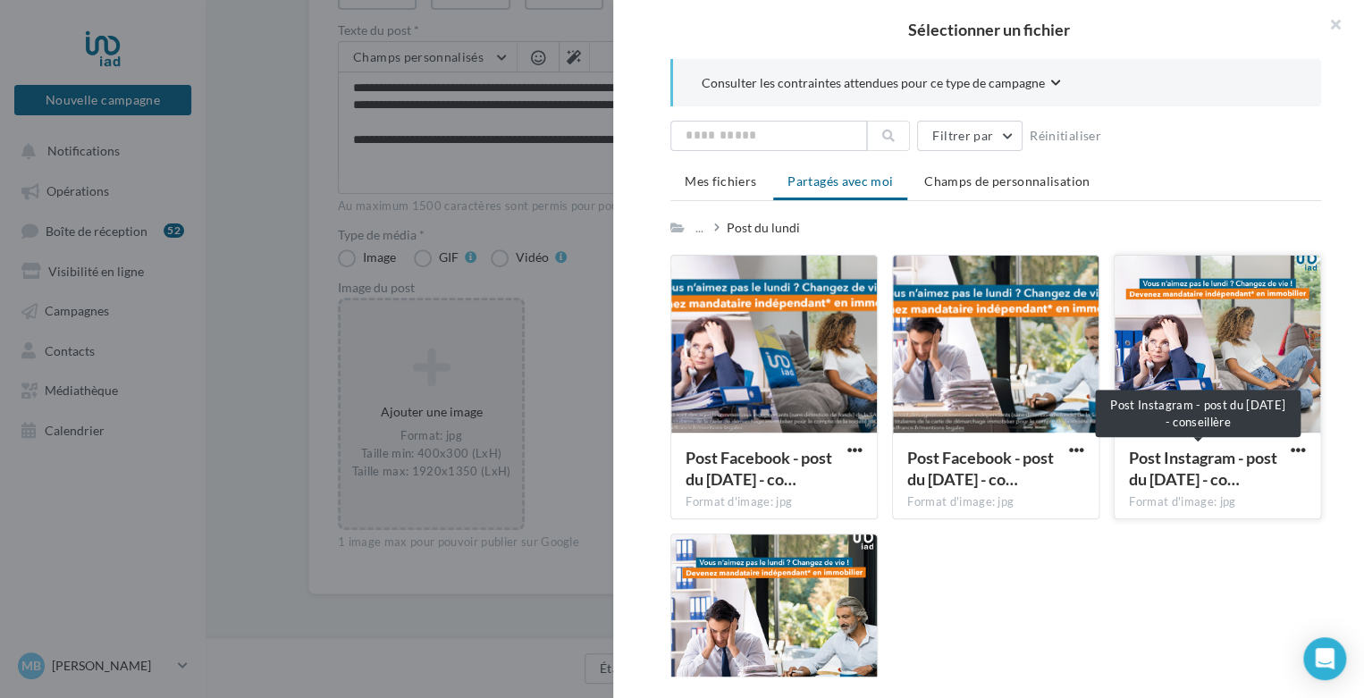
click at [1199, 473] on span "Post Instagram - post du lundi - co…" at bounding box center [1203, 468] width 148 height 41
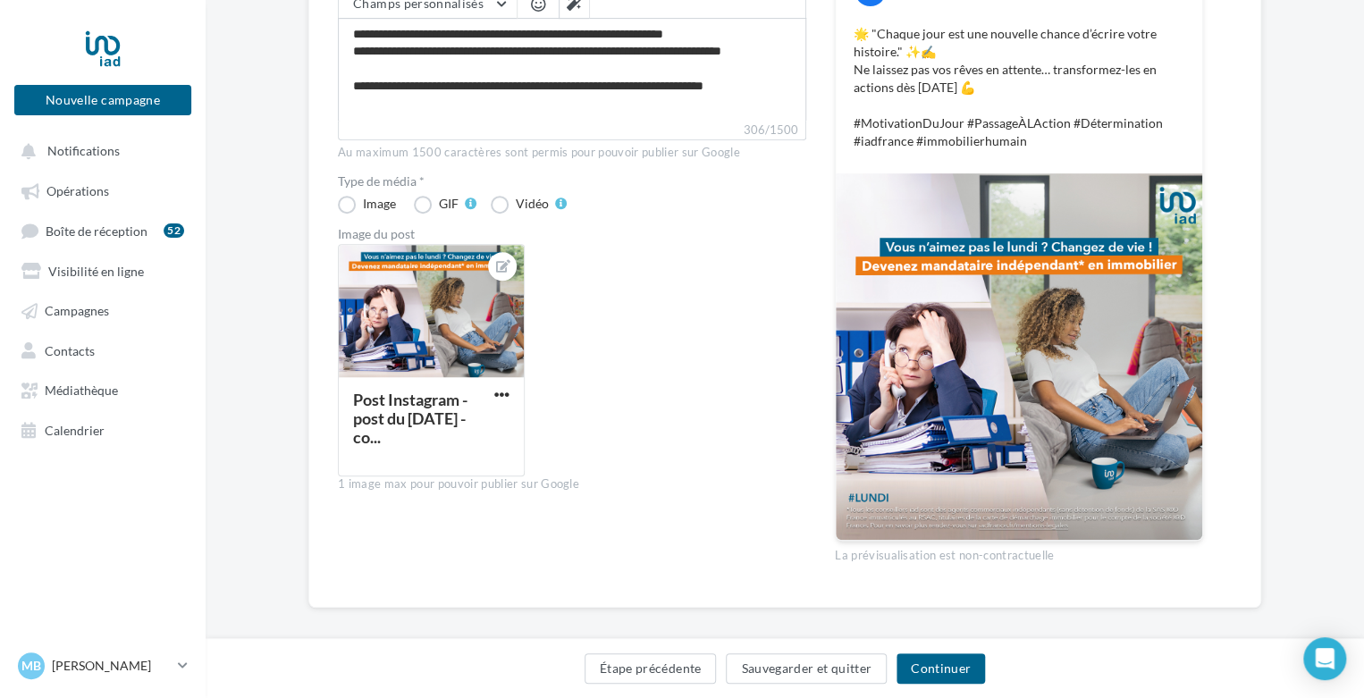
scroll to position [329, 0]
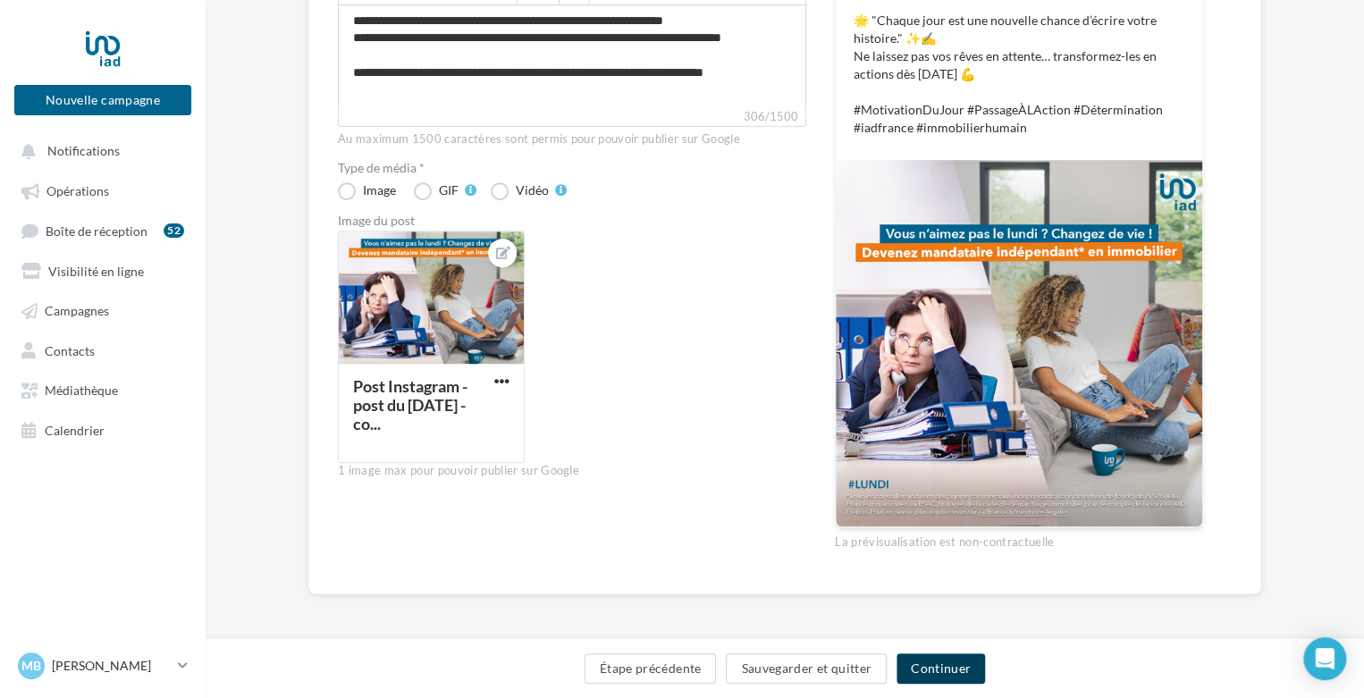
click at [923, 675] on button "Continuer" at bounding box center [940, 668] width 88 height 30
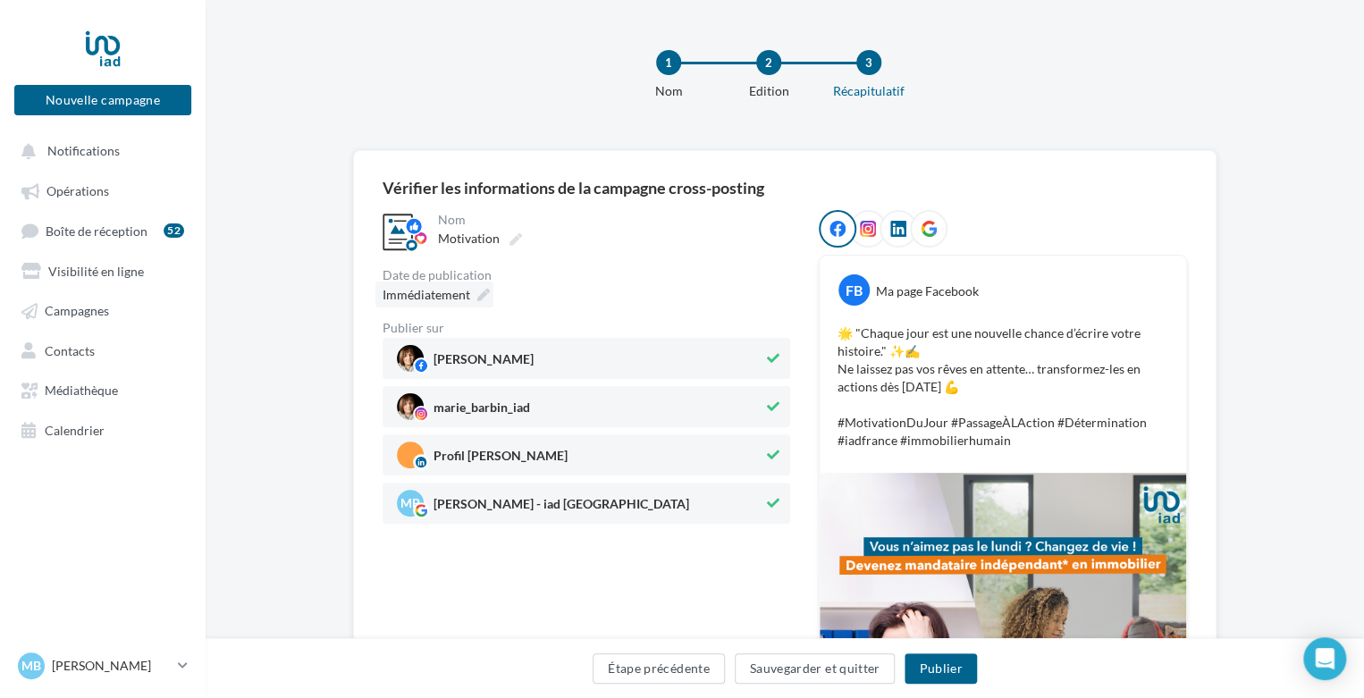
click at [483, 297] on icon at bounding box center [483, 295] width 13 height 13
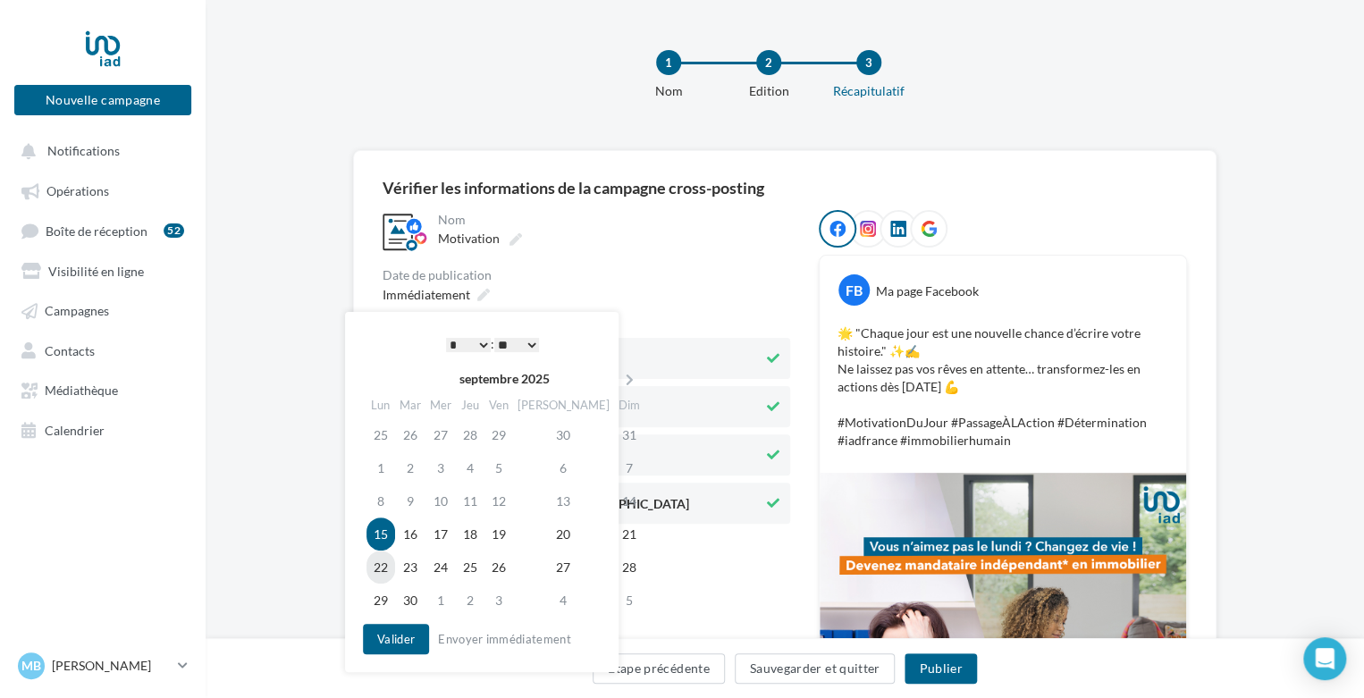
click at [383, 564] on td "22" at bounding box center [380, 567] width 29 height 33
click at [480, 346] on select "* * * * * * * * * * ** ** ** ** ** ** ** ** ** ** ** ** ** **" at bounding box center [468, 345] width 45 height 14
click at [396, 640] on button "Valider" at bounding box center [396, 639] width 66 height 30
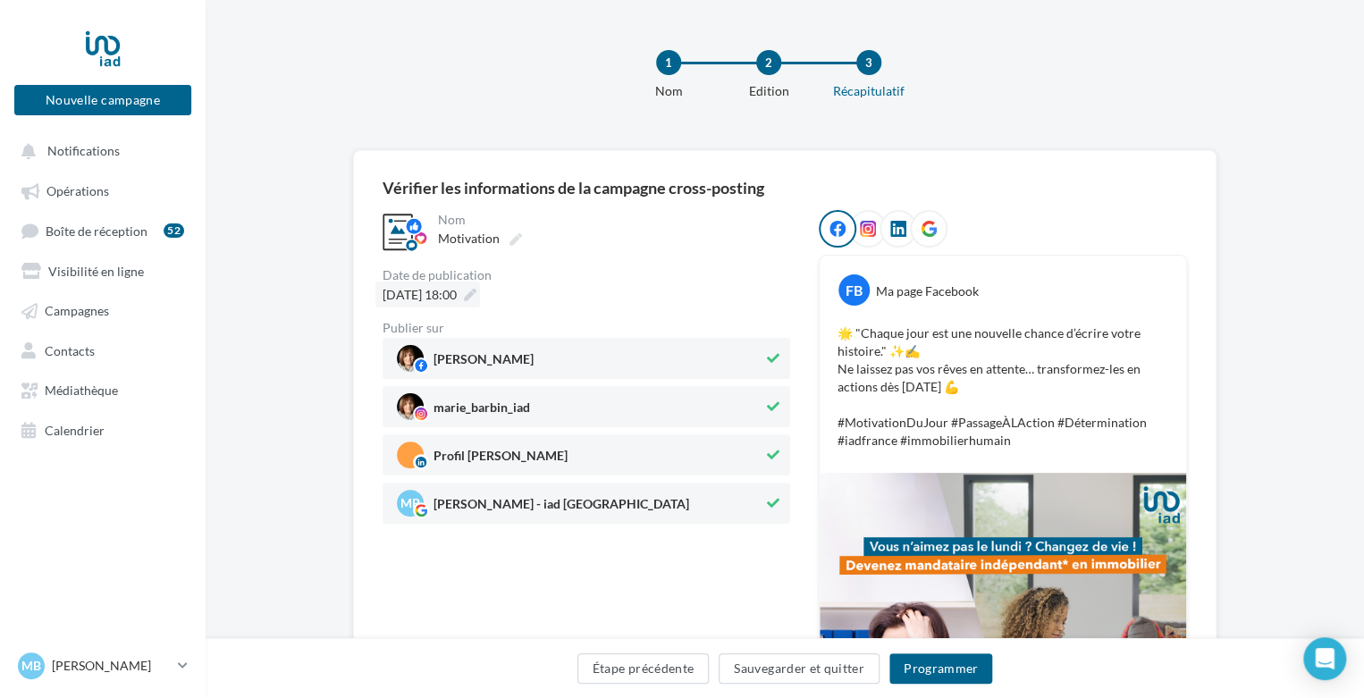
click at [476, 296] on icon at bounding box center [470, 295] width 13 height 13
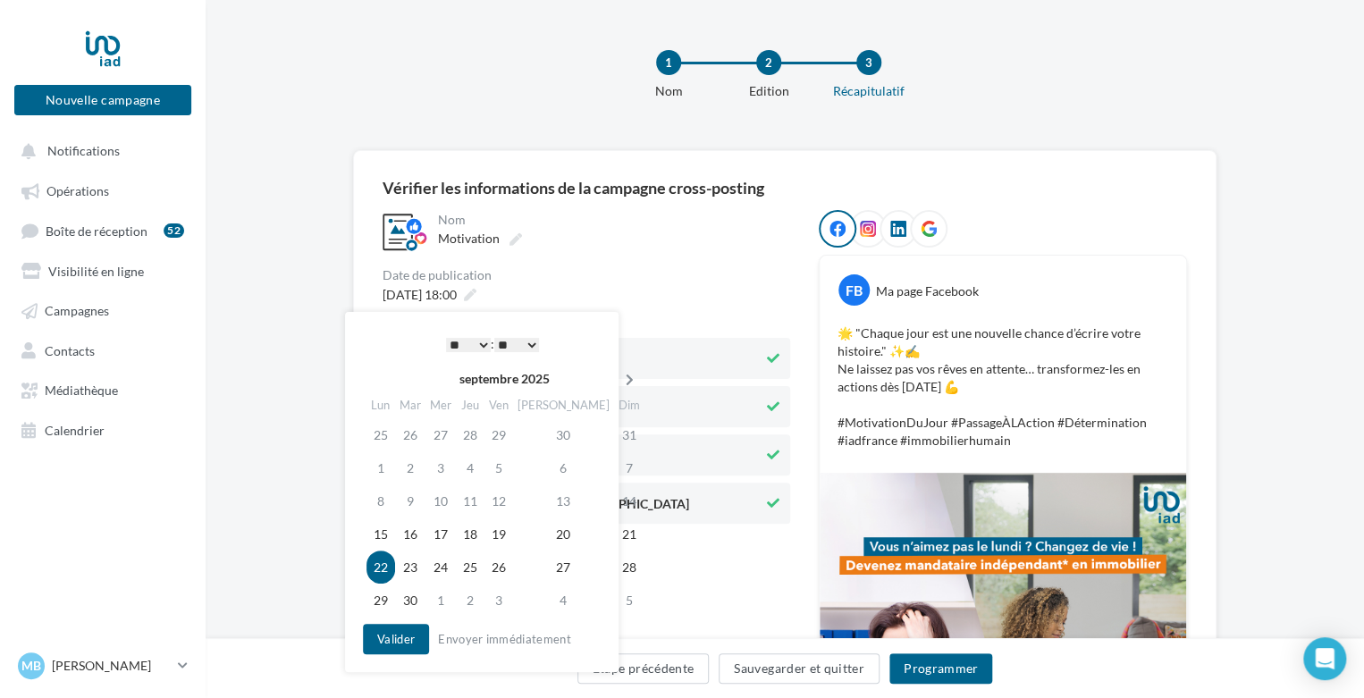
click at [618, 374] on icon at bounding box center [629, 380] width 22 height 13
click at [383, 533] on td "20" at bounding box center [381, 533] width 31 height 33
click at [476, 341] on select "* * * * * * * * * * ** ** ** ** ** ** ** ** ** ** ** ** ** **" at bounding box center [468, 345] width 45 height 14
click at [390, 643] on button "Valider" at bounding box center [396, 639] width 66 height 30
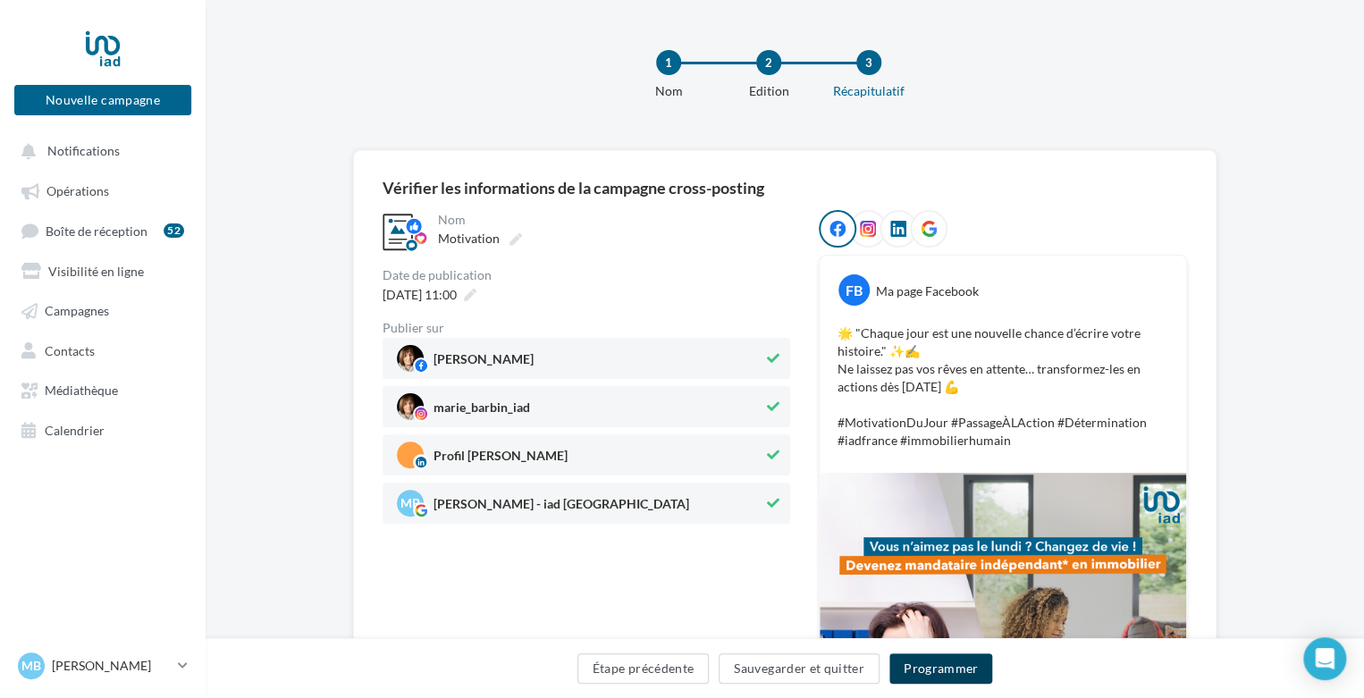
click at [972, 657] on button "Programmer" at bounding box center [941, 668] width 104 height 30
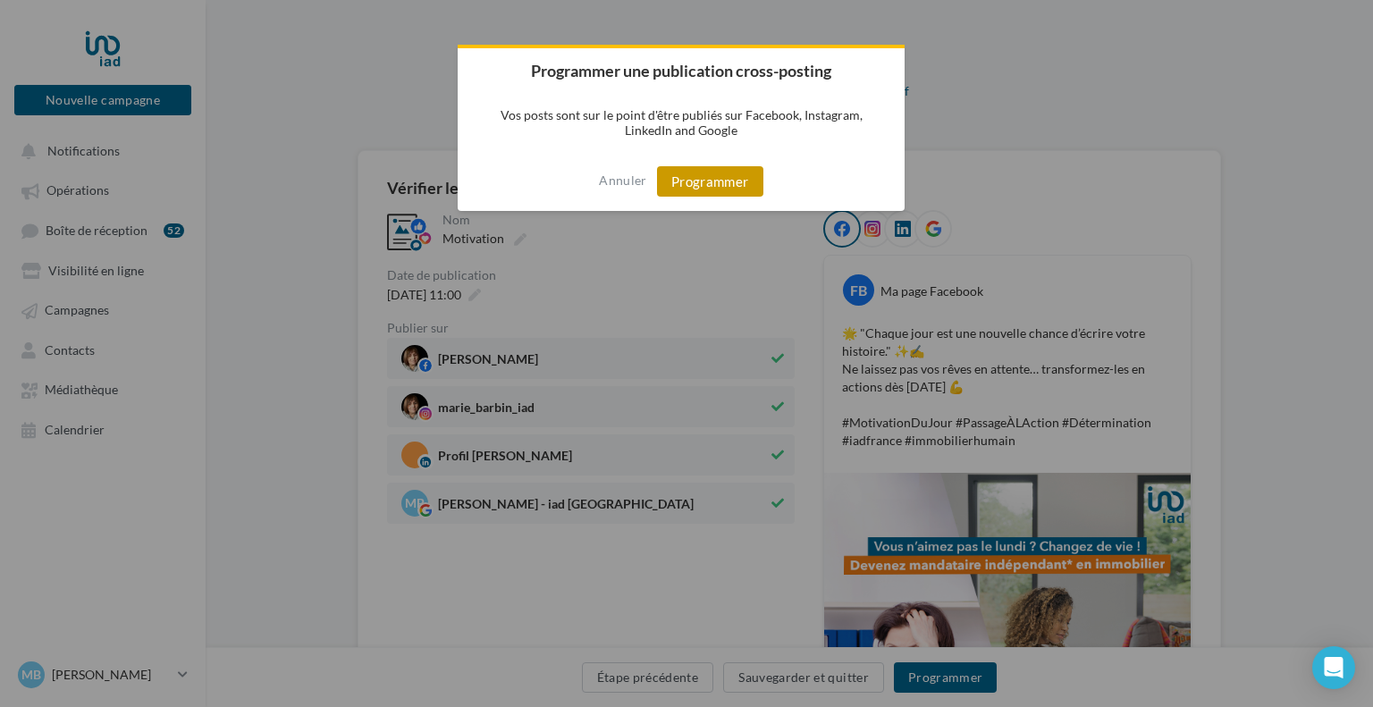
click at [727, 189] on button "Programmer" at bounding box center [710, 181] width 106 height 30
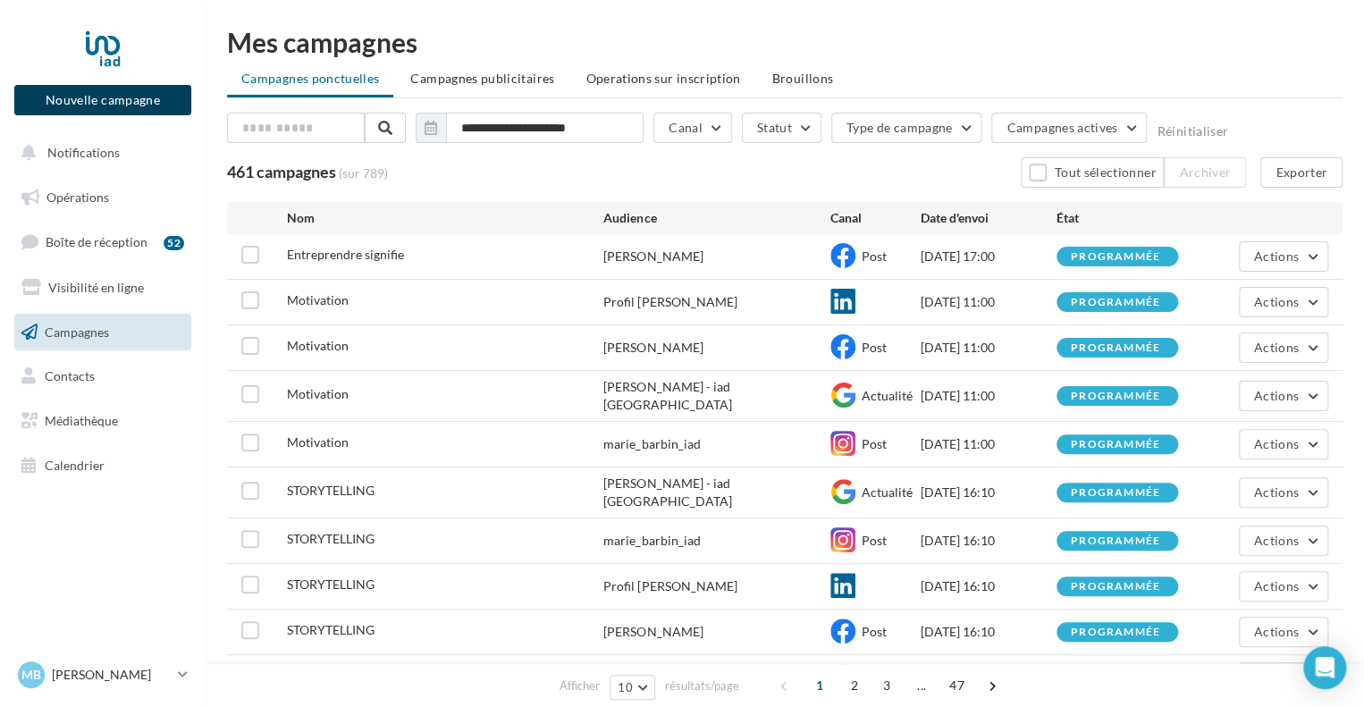
click at [152, 97] on button "Nouvelle campagne" at bounding box center [102, 100] width 177 height 30
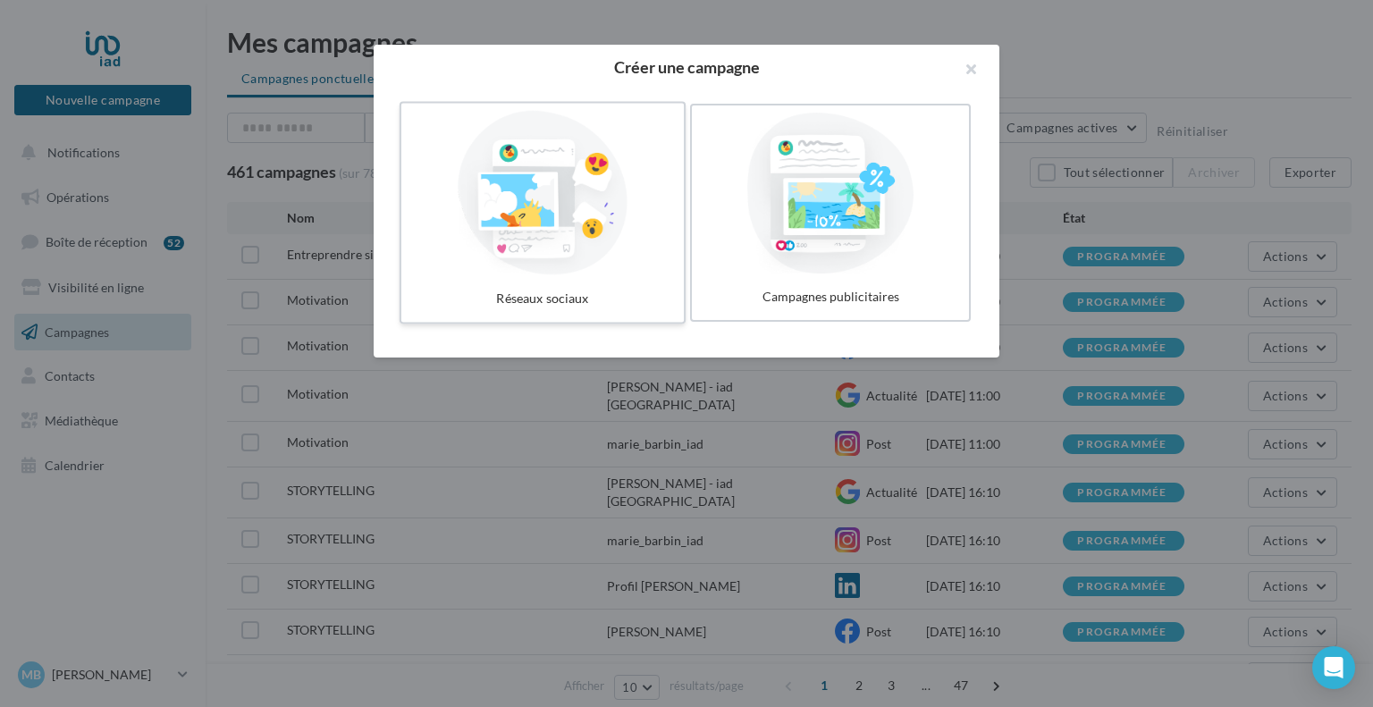
click at [483, 229] on div at bounding box center [542, 193] width 268 height 164
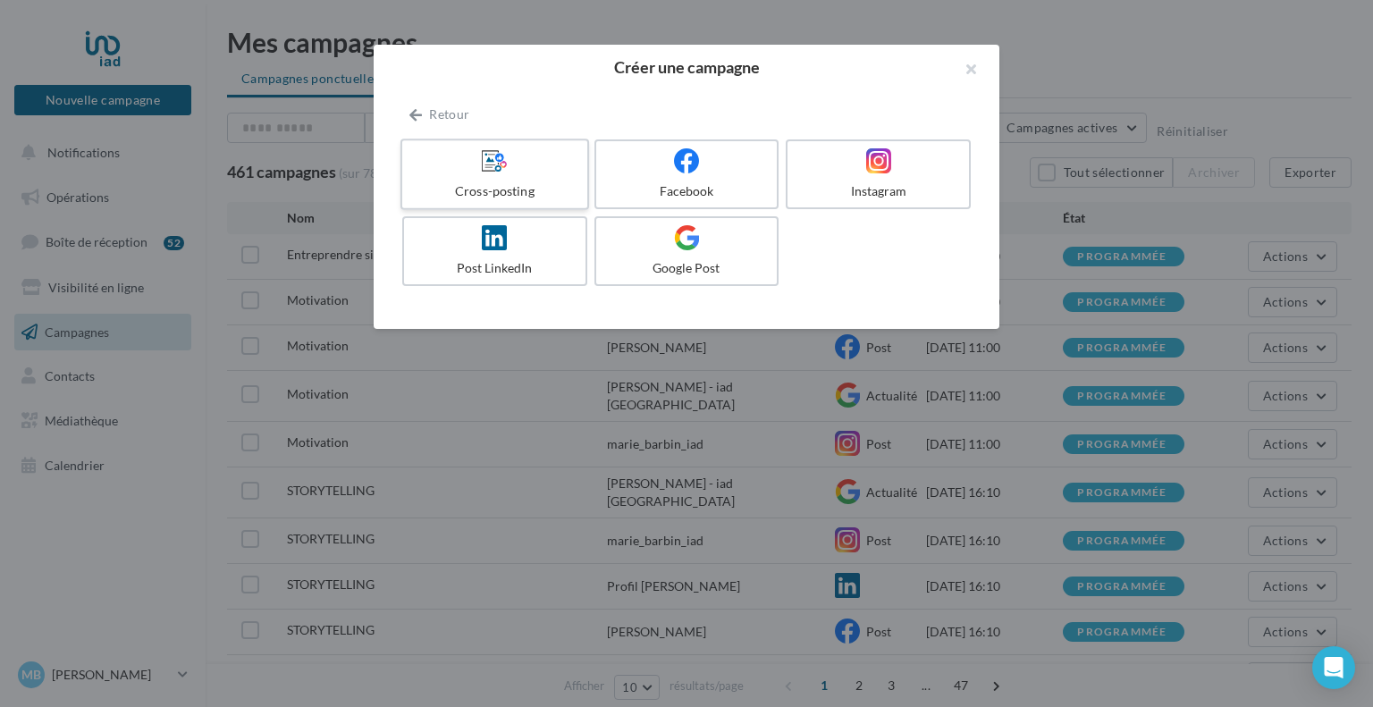
click at [529, 156] on div at bounding box center [494, 161] width 170 height 28
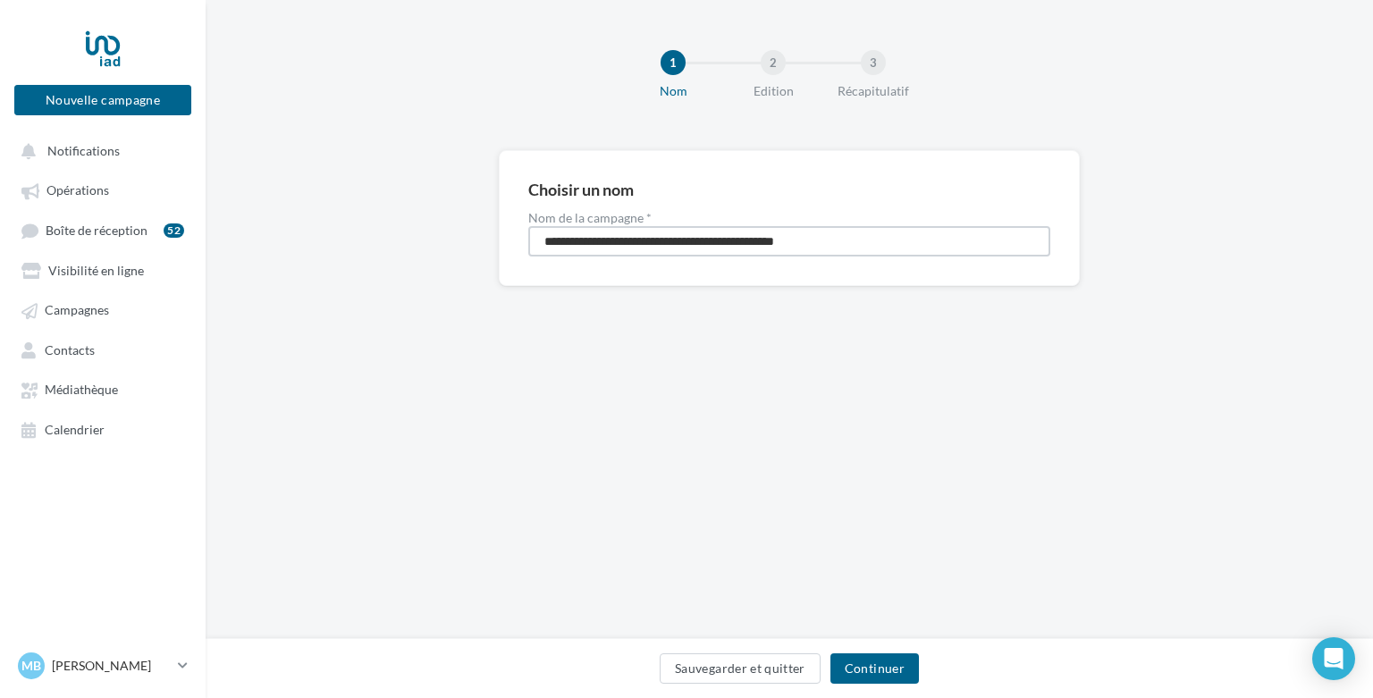
drag, startPoint x: 889, startPoint y: 231, endPoint x: 536, endPoint y: 254, distance: 353.7
click at [536, 254] on input "**********" at bounding box center [789, 241] width 522 height 30
type input "**********"
click at [855, 667] on button "Continuer" at bounding box center [874, 668] width 88 height 30
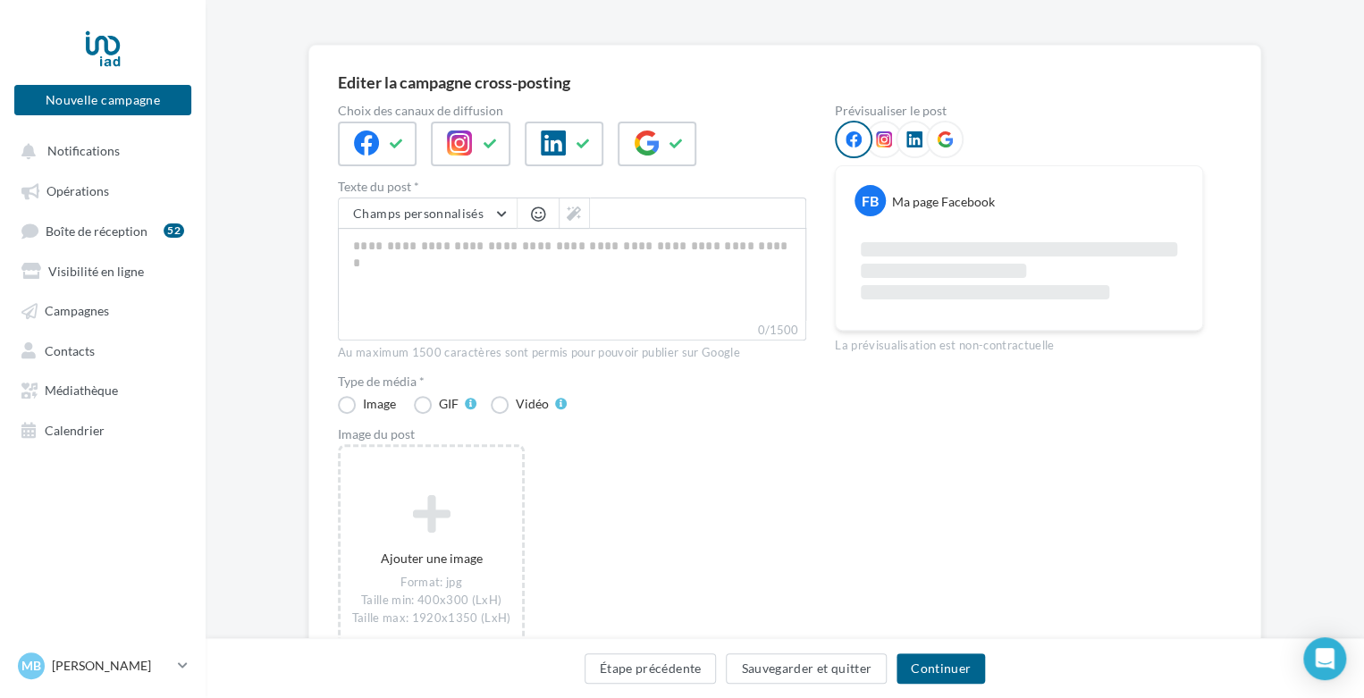
scroll to position [109, 0]
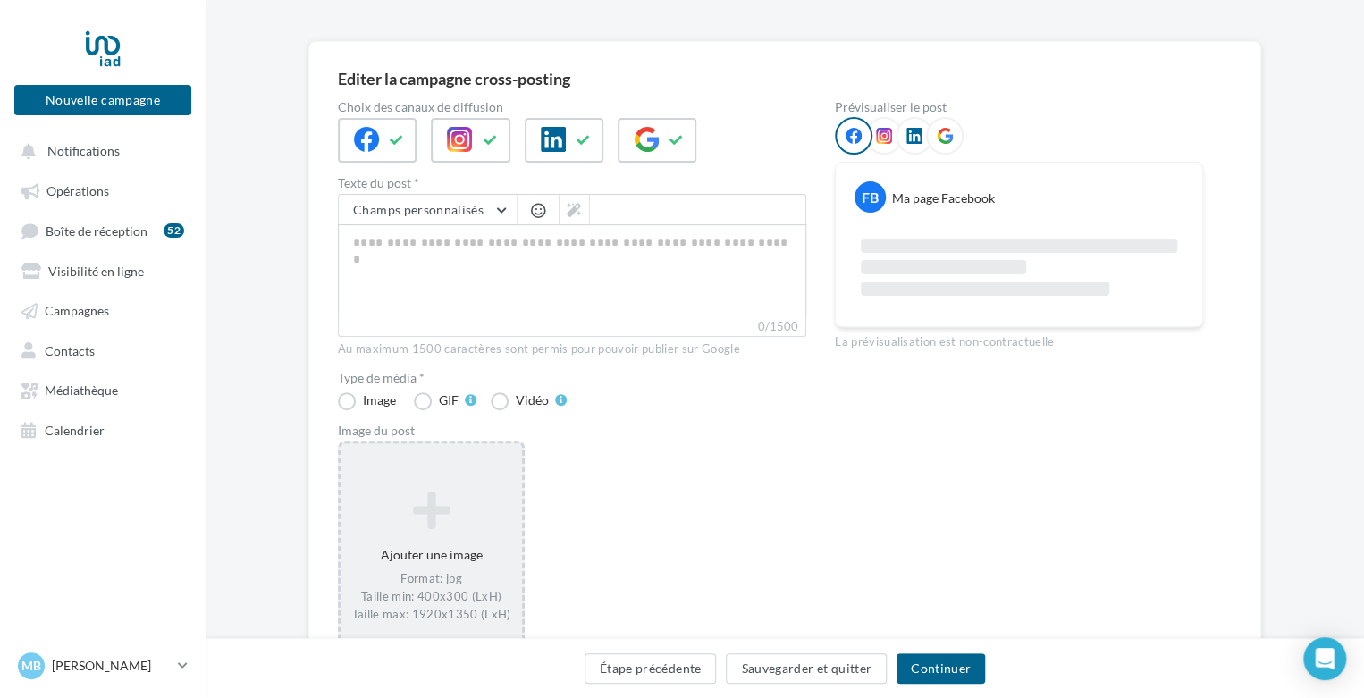
click at [383, 560] on div "Ajouter une image Format: jpg Taille min: 400x300 (LxH) Taille max: 1920x1350 (…" at bounding box center [431, 557] width 181 height 150
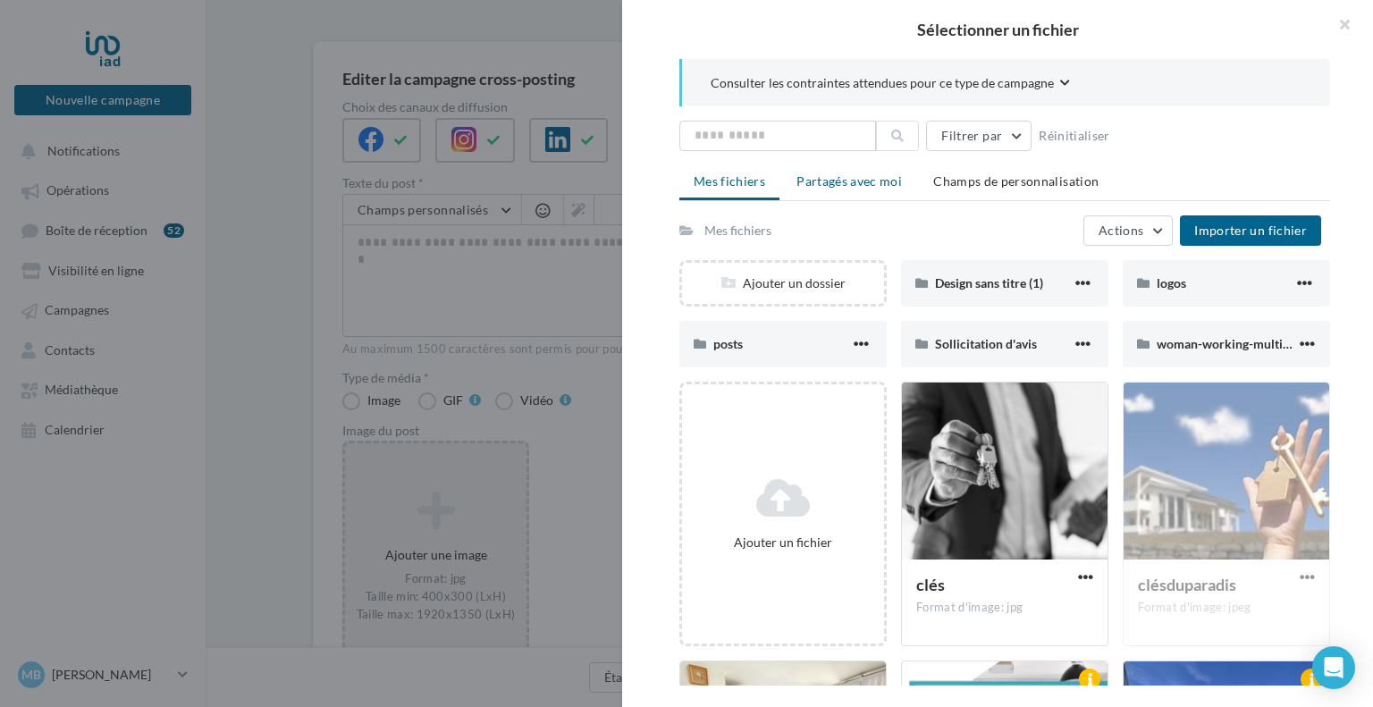
click at [858, 192] on li "Partagés avec moi" at bounding box center [849, 181] width 134 height 32
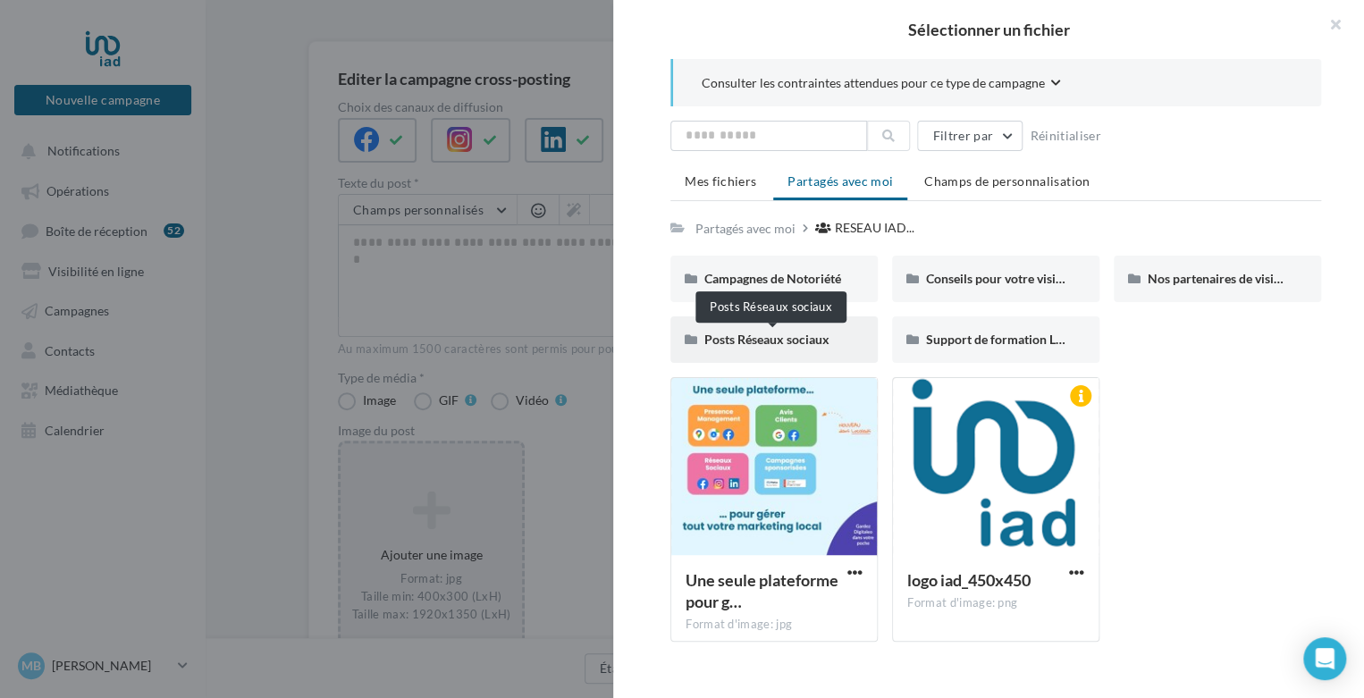
click at [829, 343] on span "Posts Réseaux sociaux" at bounding box center [766, 339] width 125 height 15
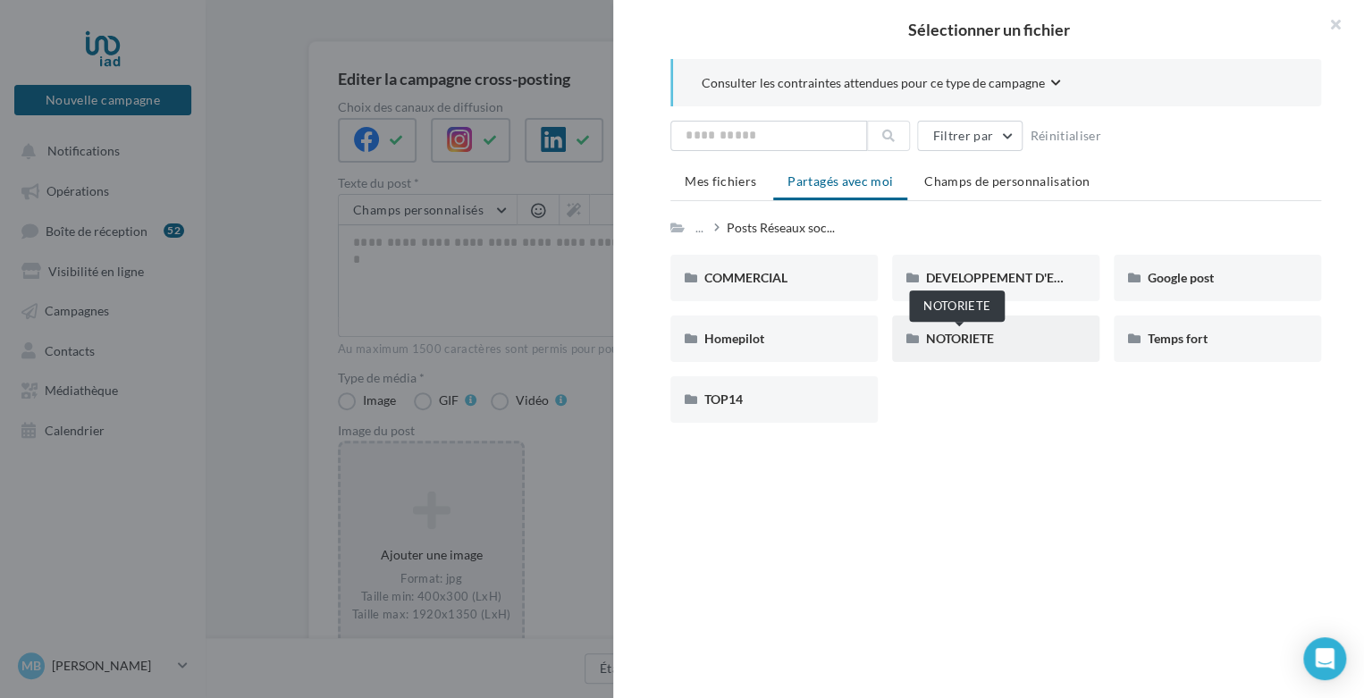
click at [930, 336] on span "NOTORIETE" at bounding box center [960, 338] width 68 height 15
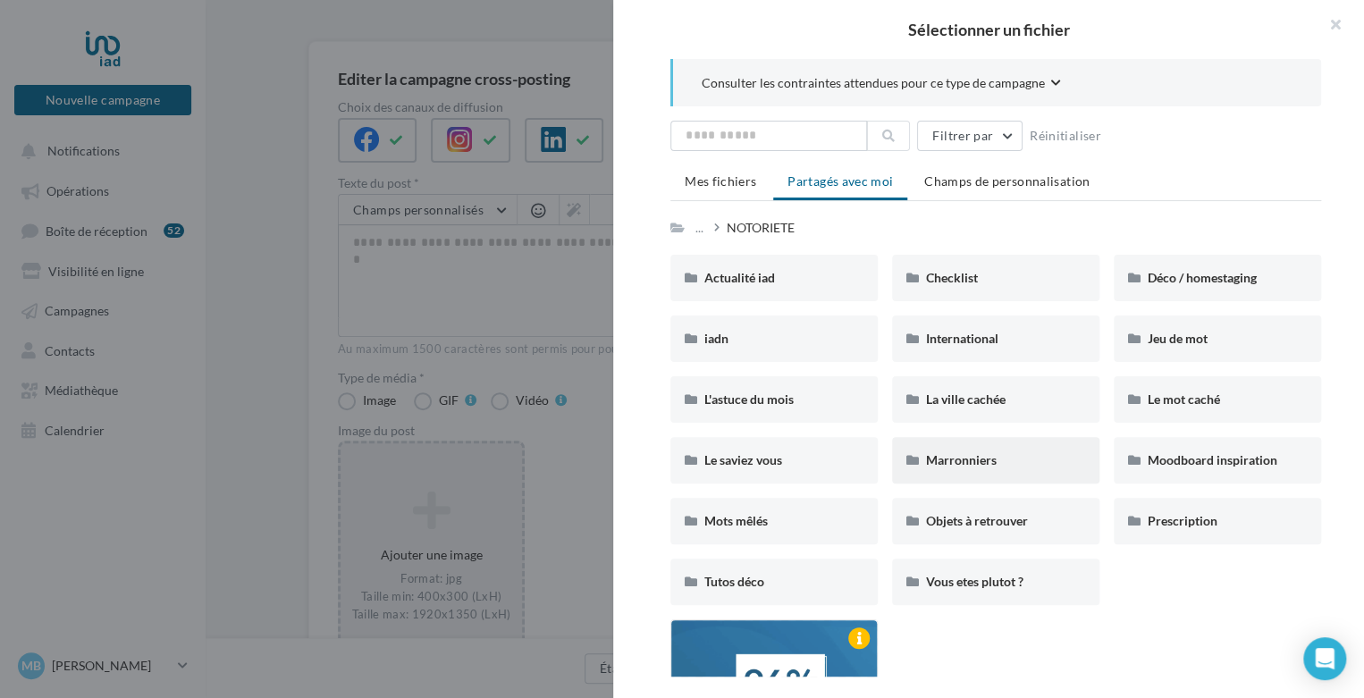
click at [1005, 452] on div "Marronniers" at bounding box center [995, 460] width 139 height 18
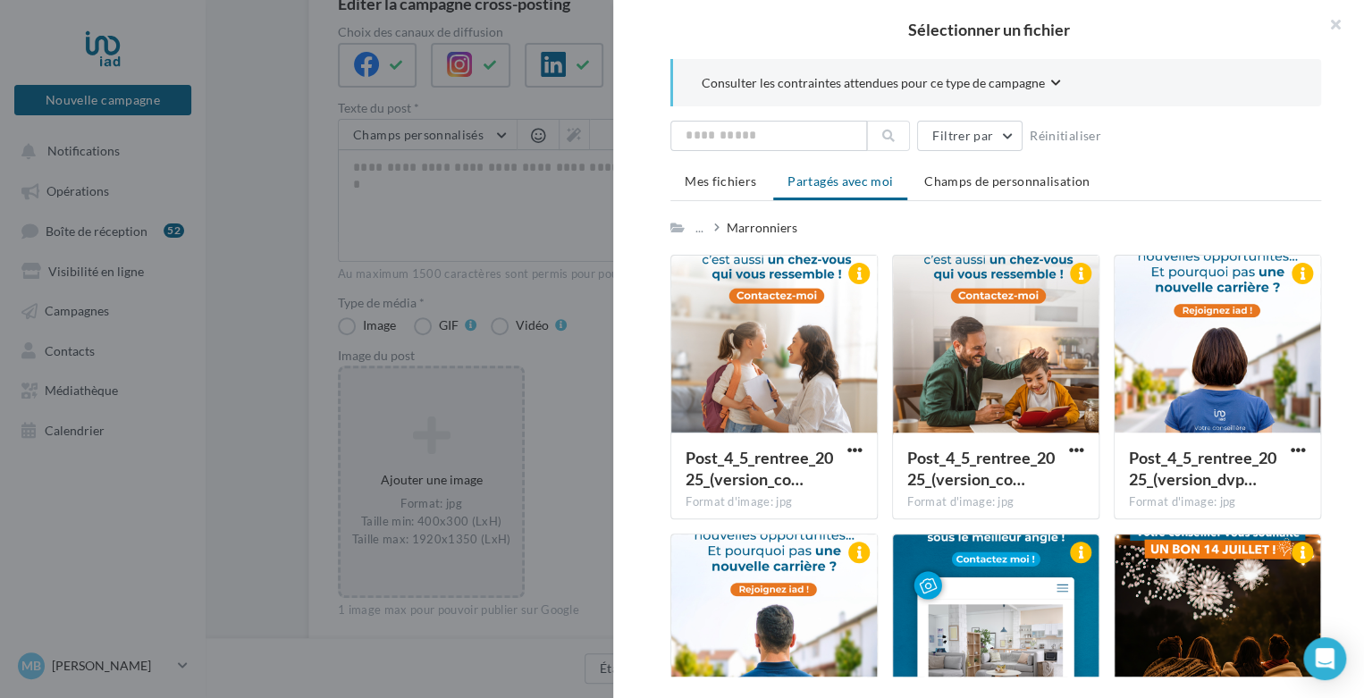
scroll to position [186, 0]
click at [705, 226] on div "..." at bounding box center [699, 227] width 15 height 25
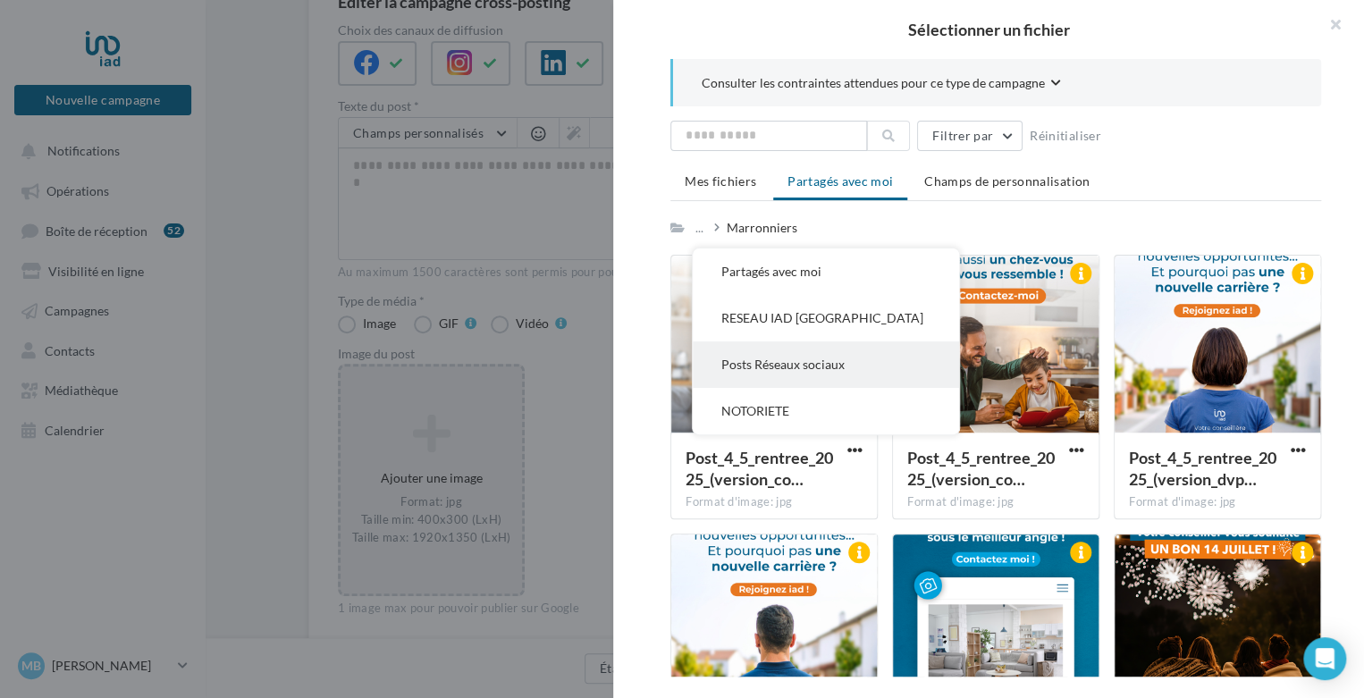
click at [776, 369] on button "Posts Réseaux sociaux" at bounding box center [826, 364] width 266 height 46
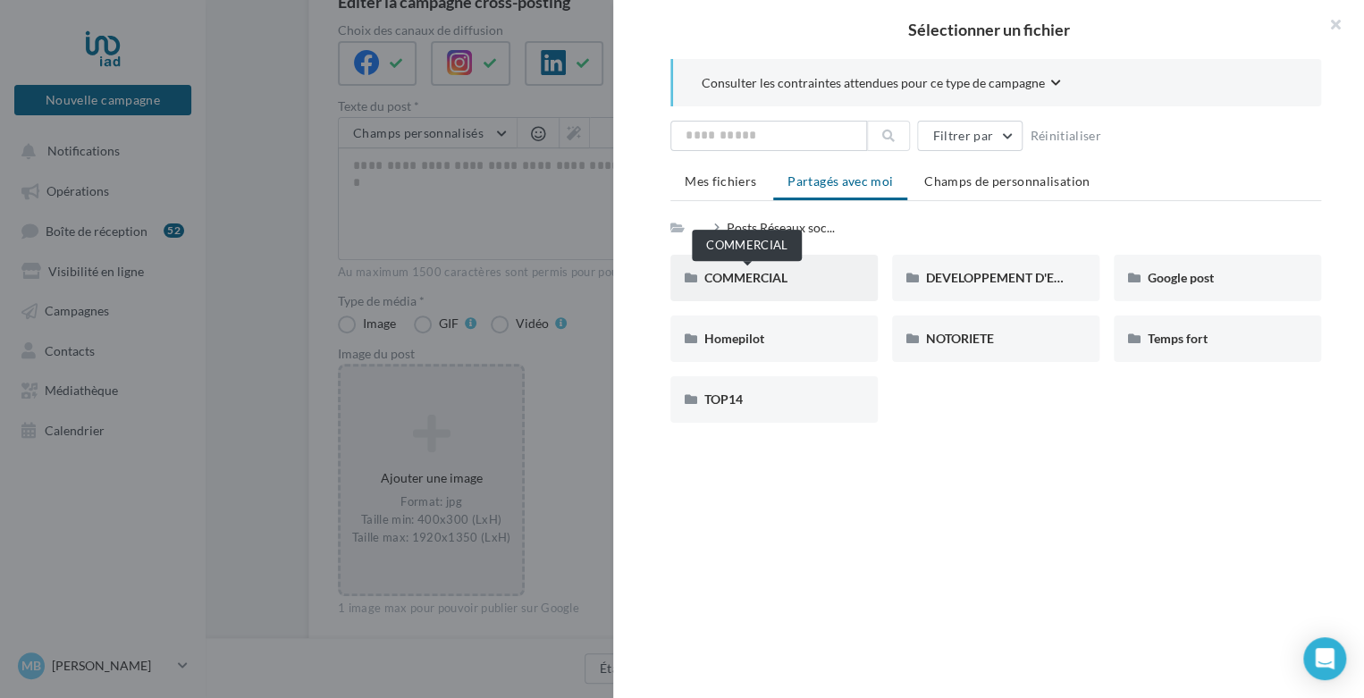
click at [773, 275] on span "COMMERCIAL" at bounding box center [745, 277] width 83 height 15
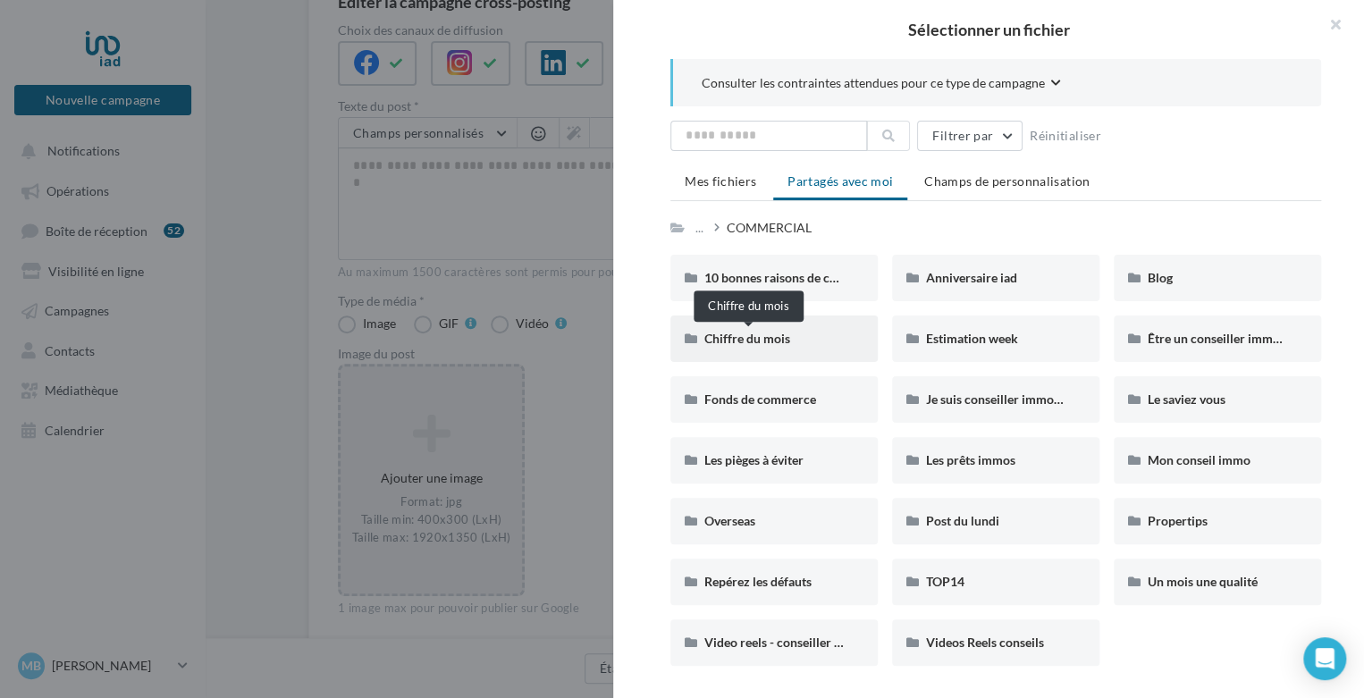
click at [786, 339] on span "Chiffre du mois" at bounding box center [747, 338] width 86 height 15
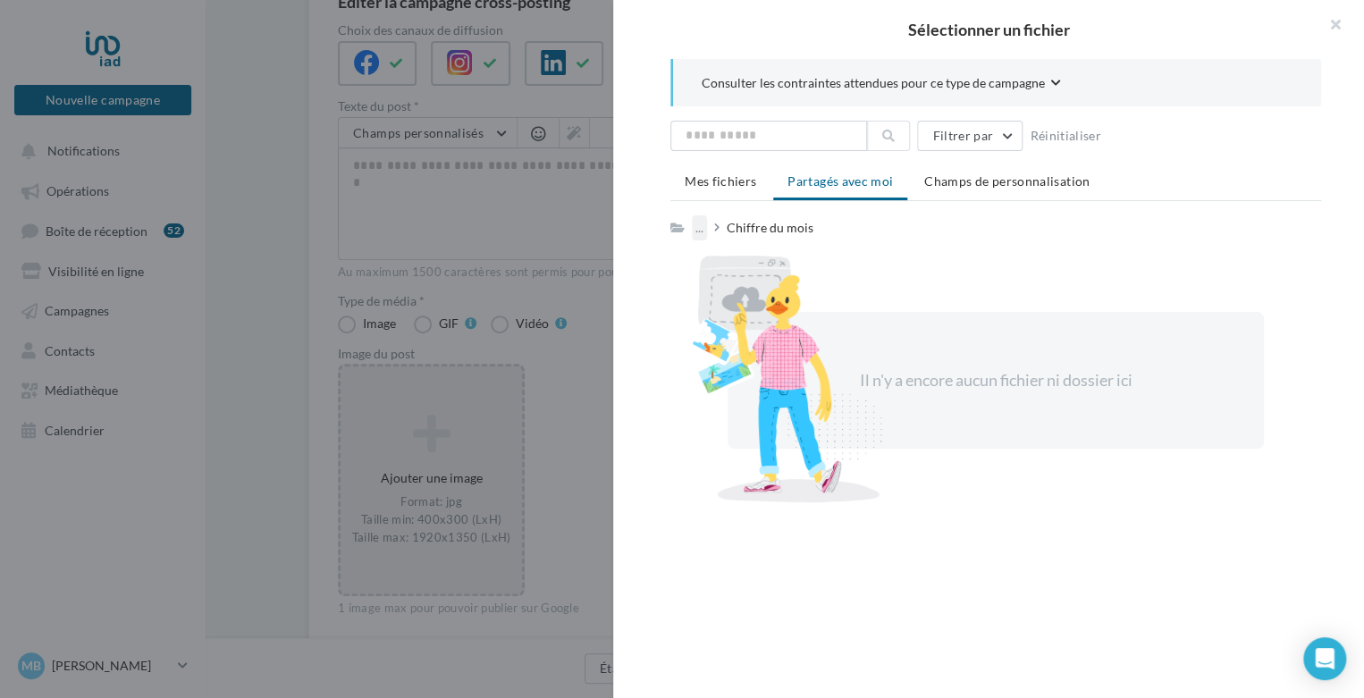
click at [701, 228] on div "..." at bounding box center [699, 227] width 15 height 25
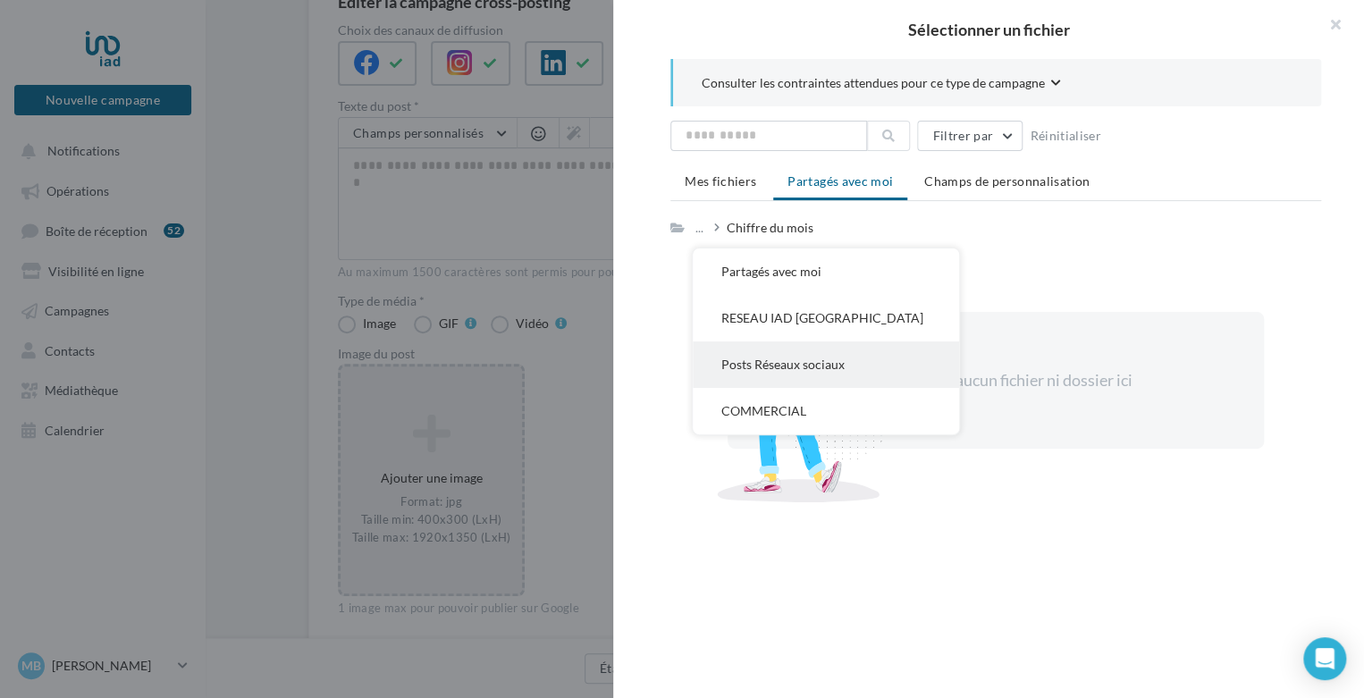
click at [751, 365] on button "Posts Réseaux sociaux" at bounding box center [826, 364] width 266 height 46
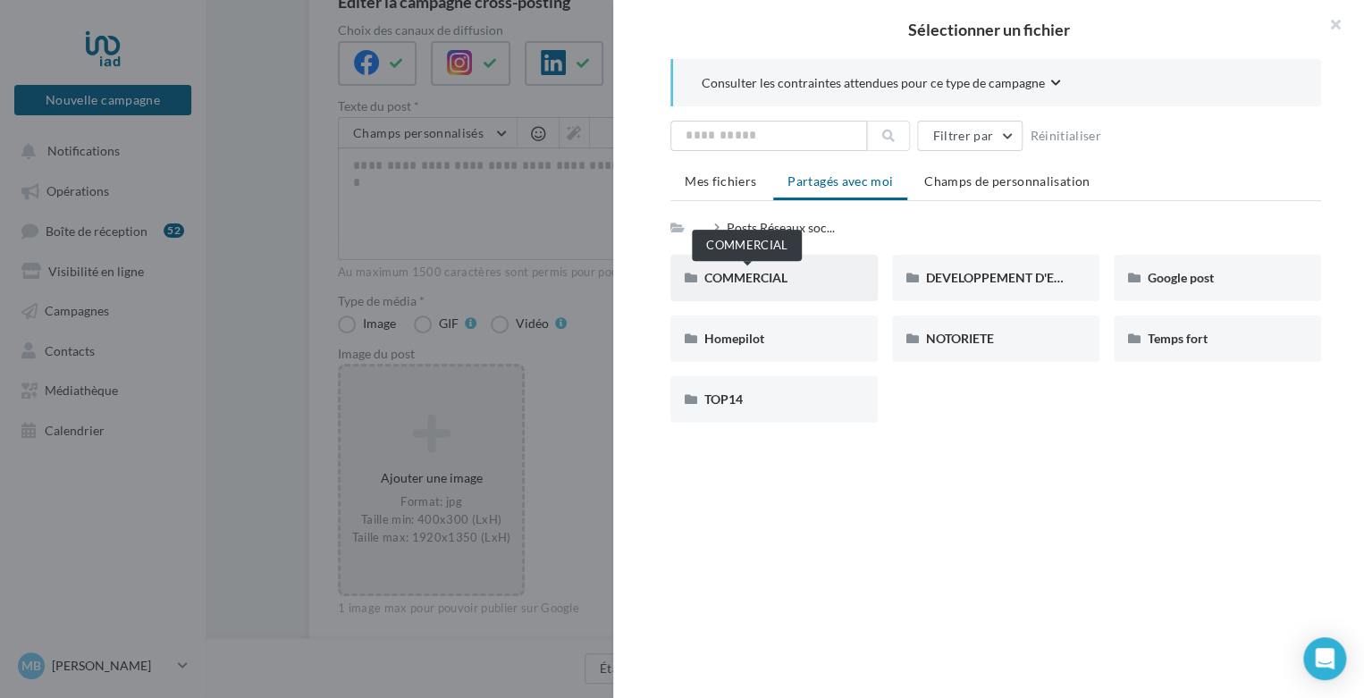
click at [760, 283] on span "COMMERCIAL" at bounding box center [745, 277] width 83 height 15
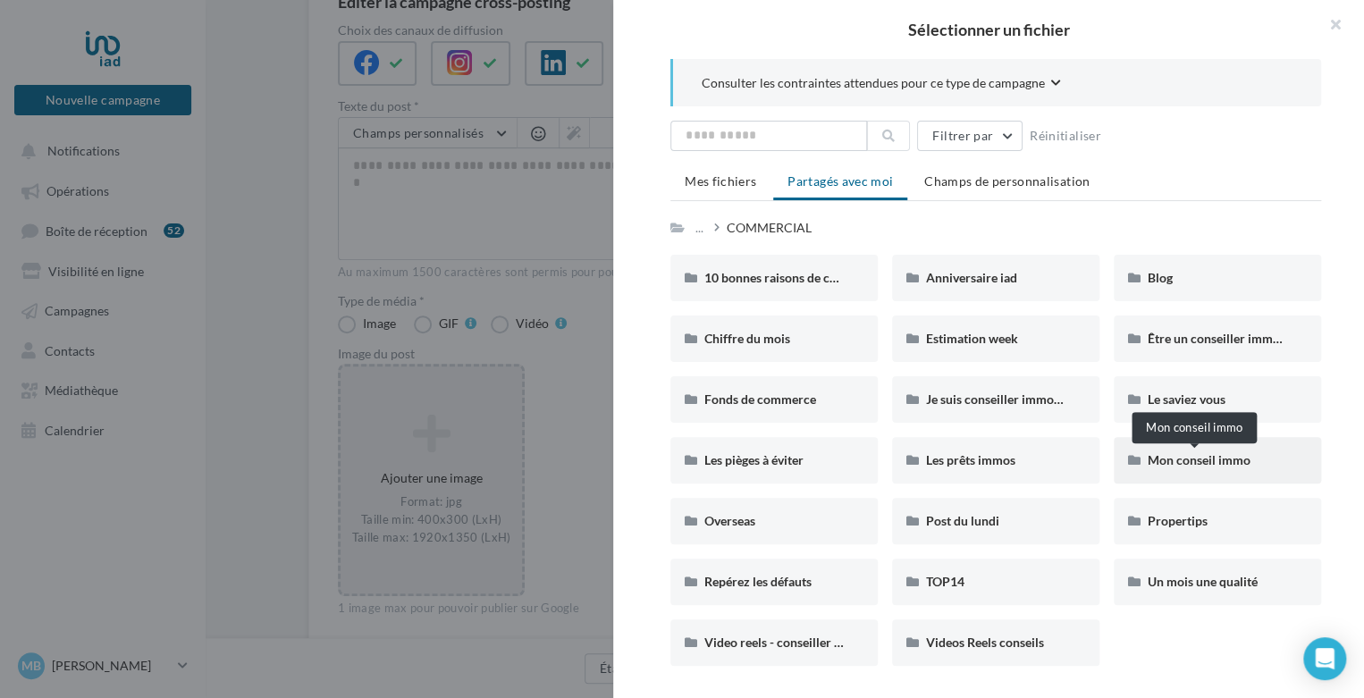
click at [1160, 457] on span "Mon conseil immo" at bounding box center [1199, 459] width 103 height 15
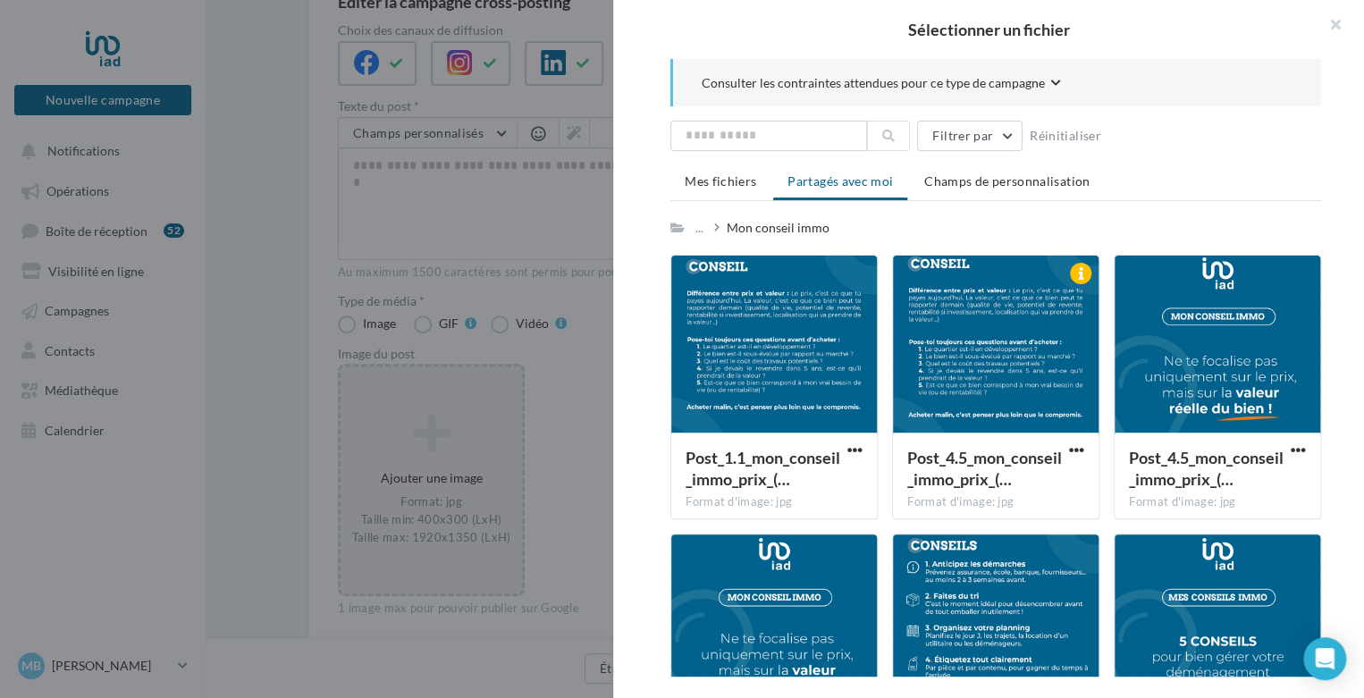
scroll to position [253, 0]
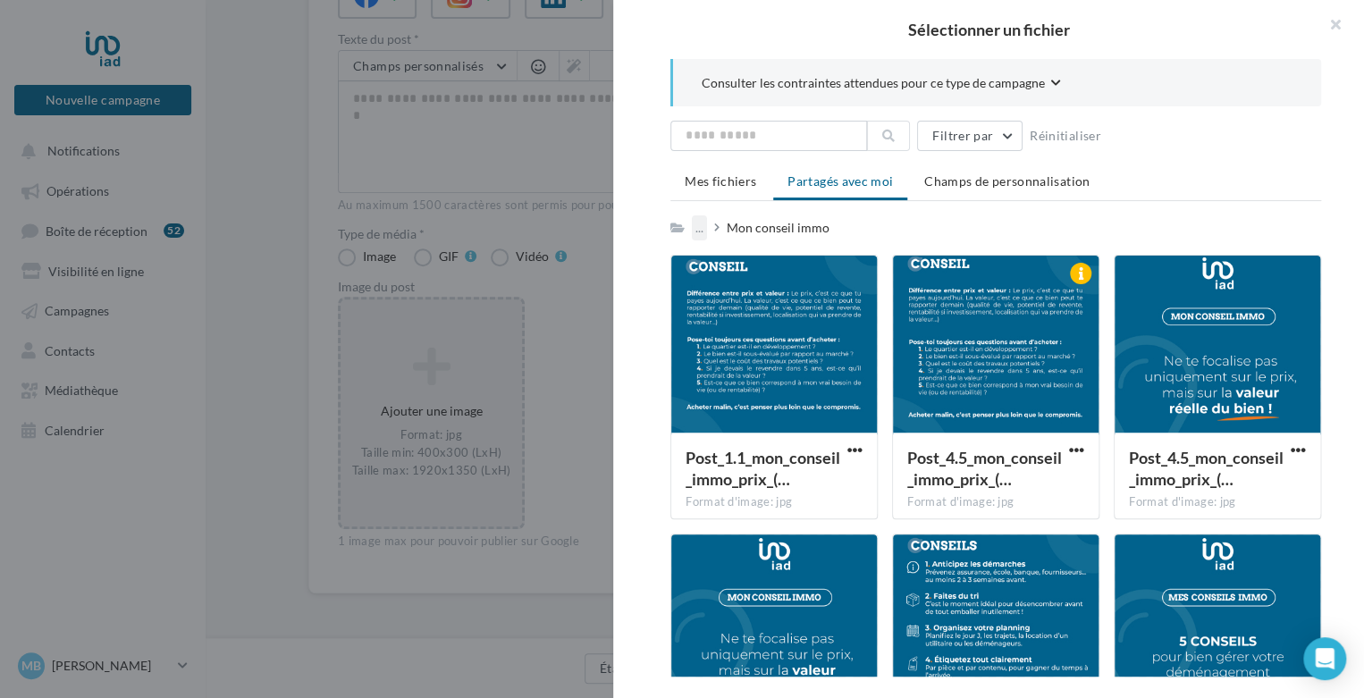
click at [704, 224] on div "..." at bounding box center [699, 227] width 15 height 25
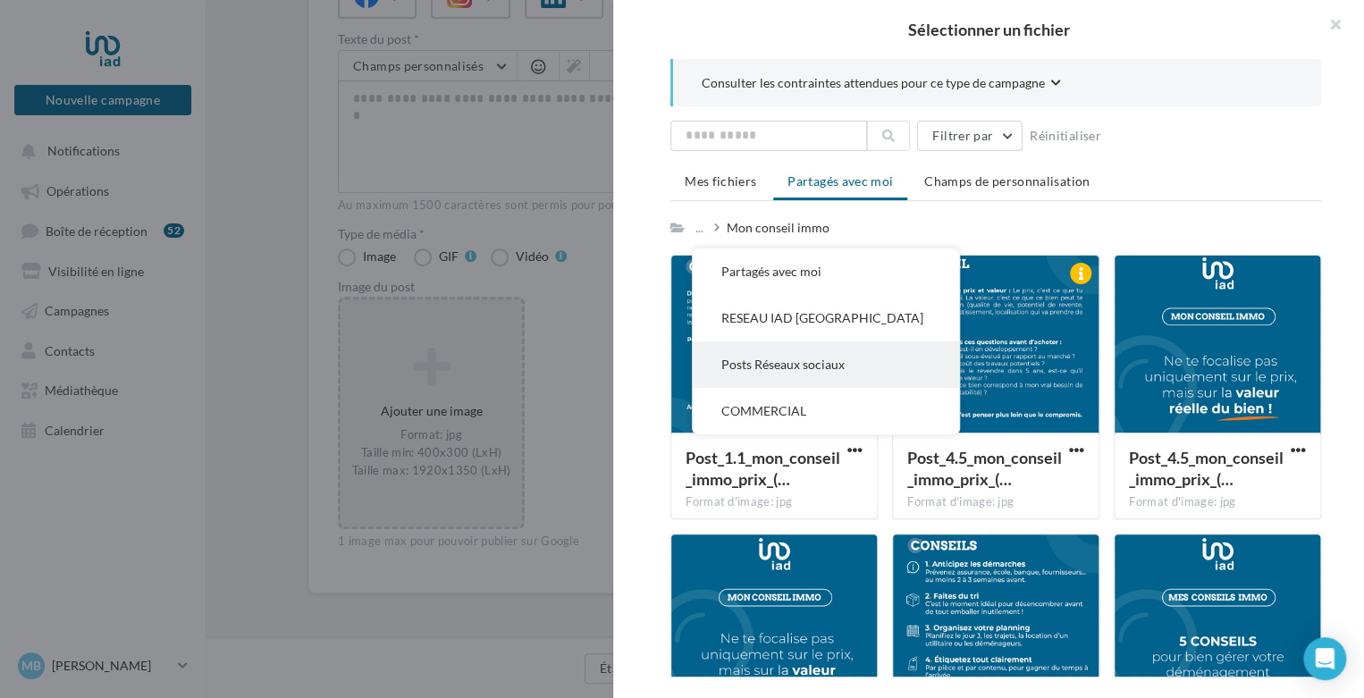
click at [754, 359] on button "Posts Réseaux sociaux" at bounding box center [826, 364] width 266 height 46
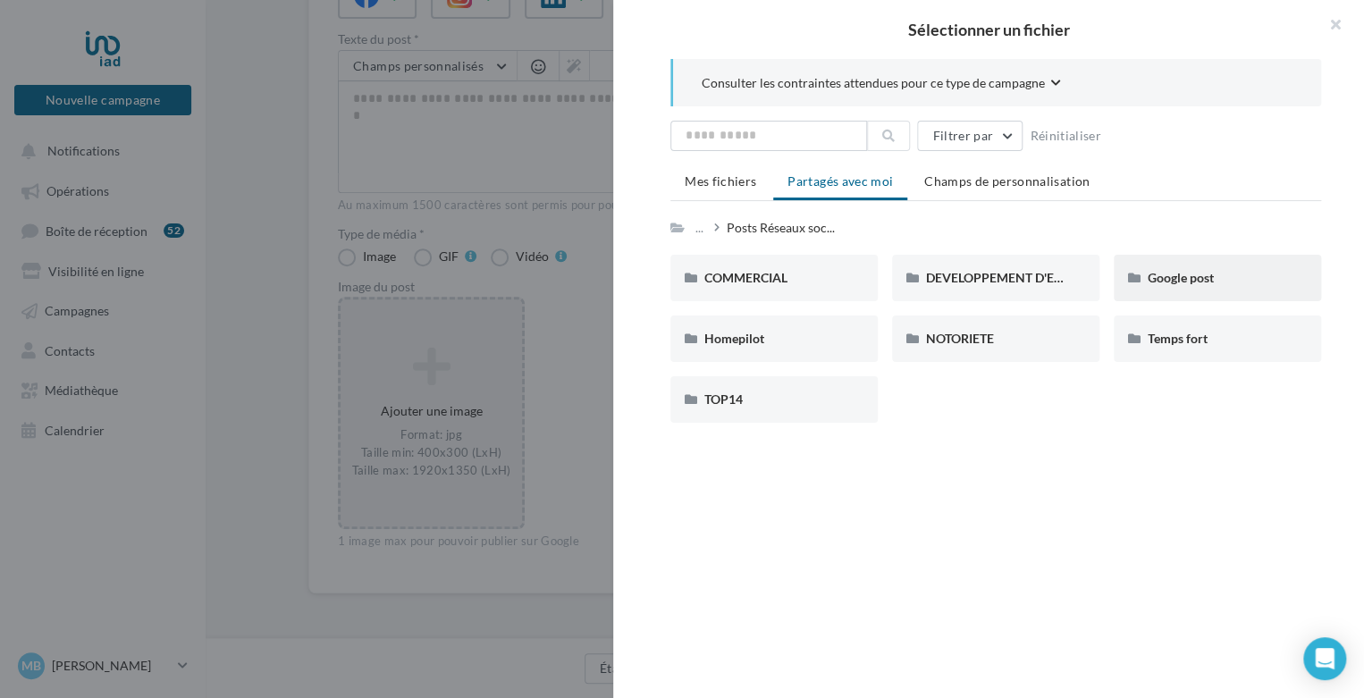
click at [1190, 265] on div "Google post" at bounding box center [1217, 278] width 207 height 46
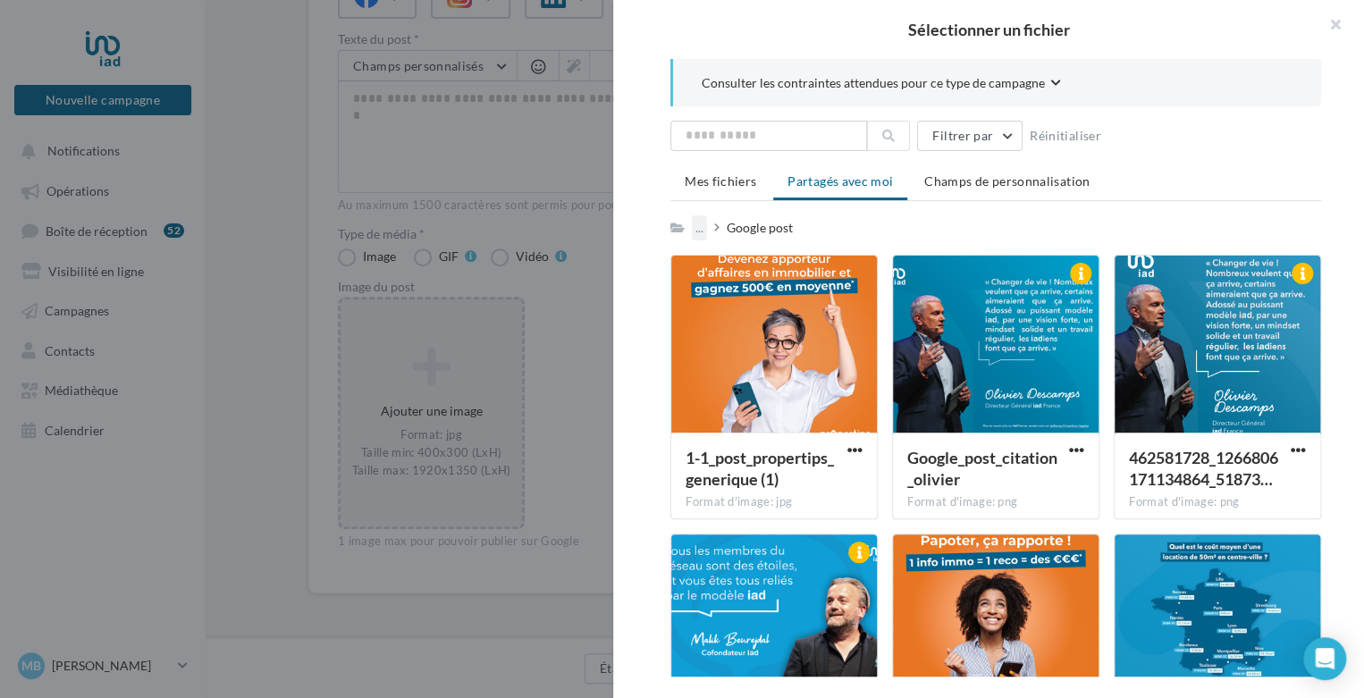
click at [701, 224] on div "..." at bounding box center [699, 227] width 15 height 25
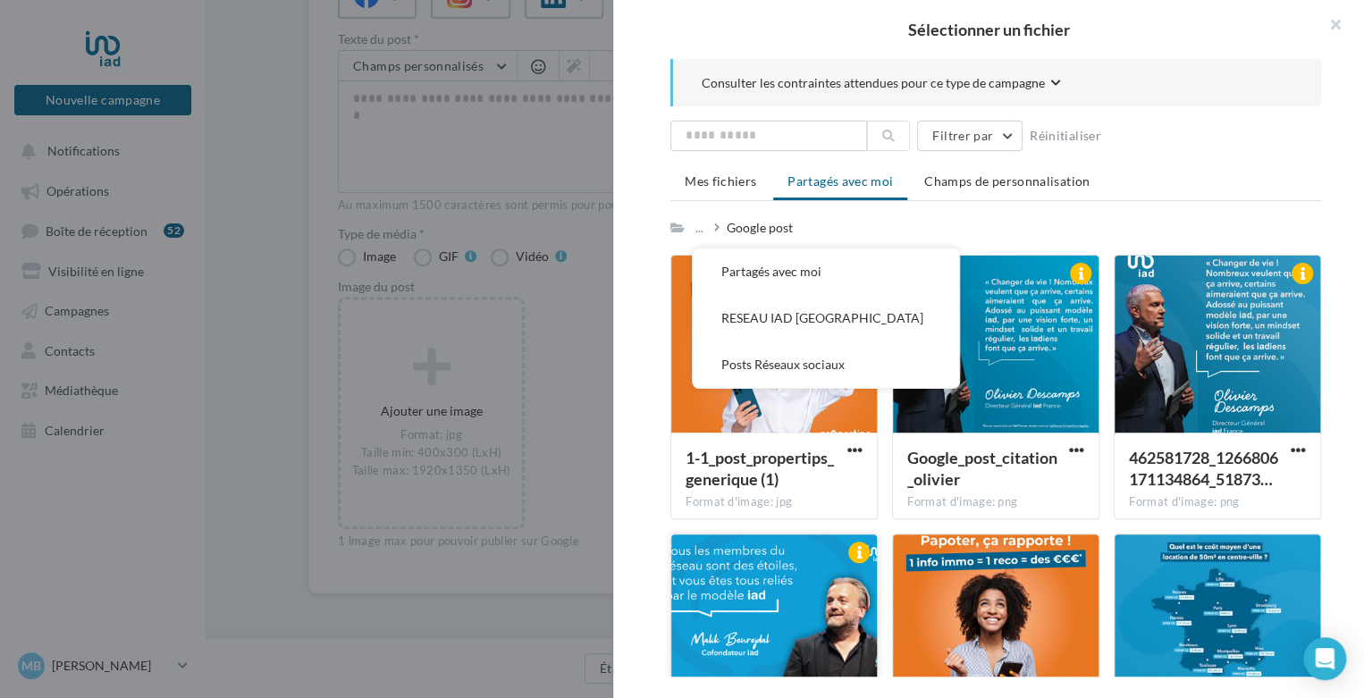
click at [730, 593] on div at bounding box center [774, 623] width 206 height 179
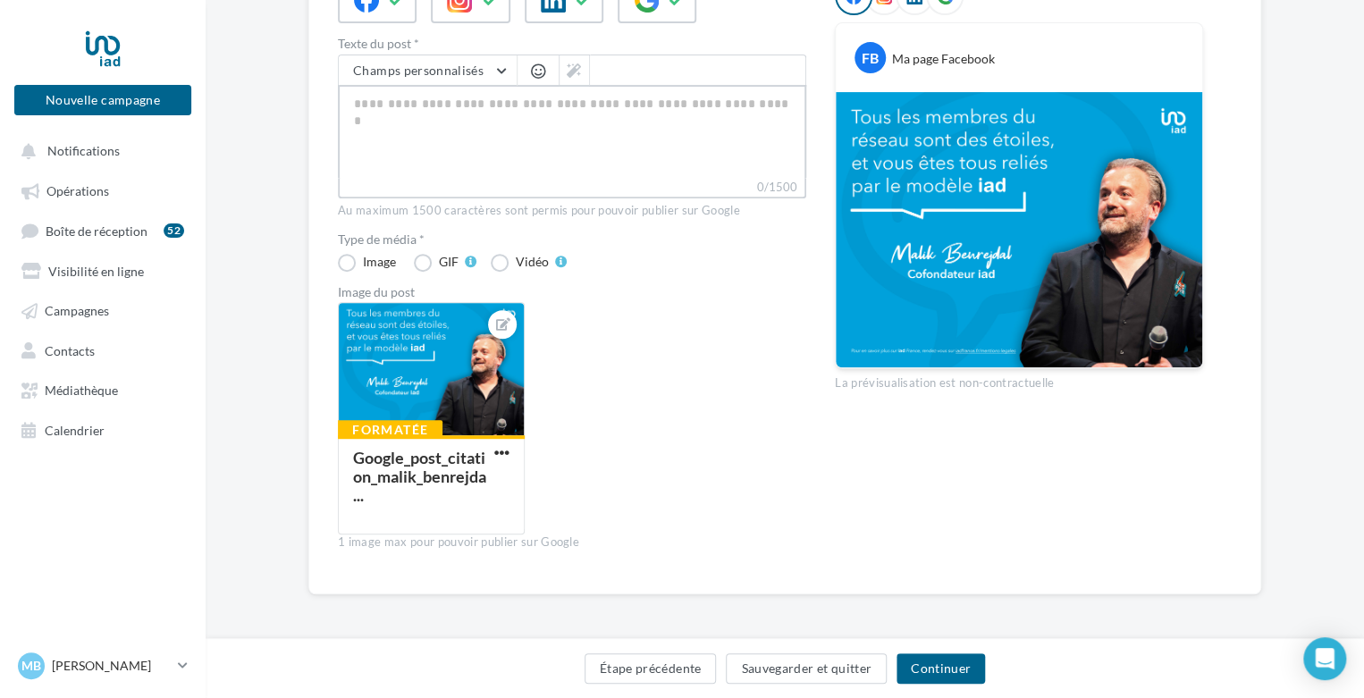
scroll to position [249, 0]
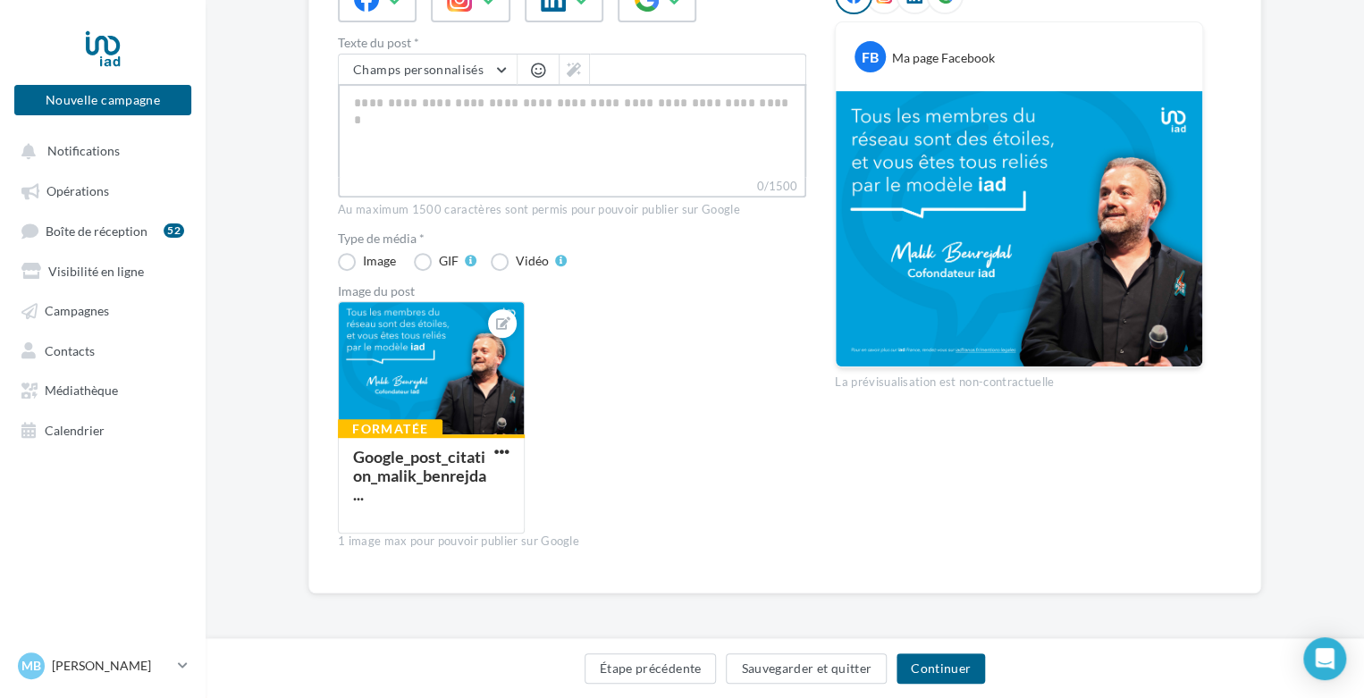
click at [565, 154] on textarea "0/1500" at bounding box center [572, 130] width 468 height 93
paste textarea "**********"
type textarea "**********"
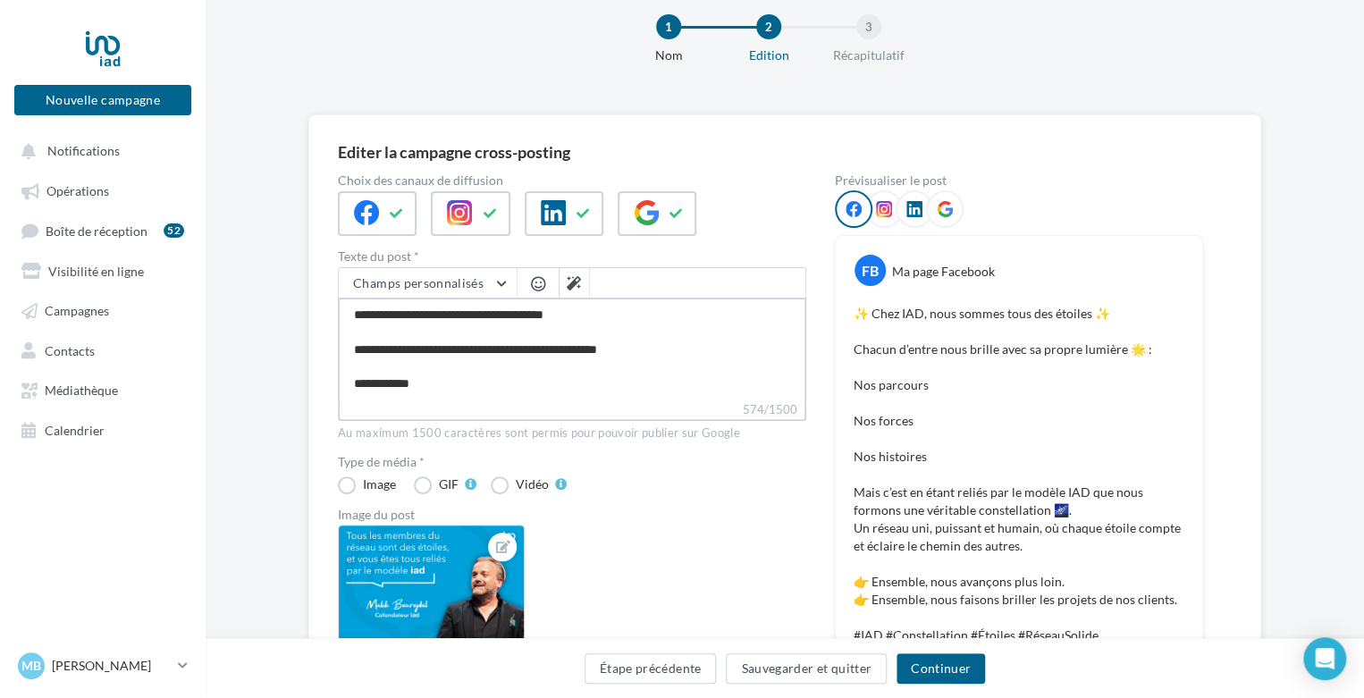
scroll to position [35, 0]
click at [447, 383] on textarea "**********" at bounding box center [572, 349] width 468 height 103
type textarea "**********"
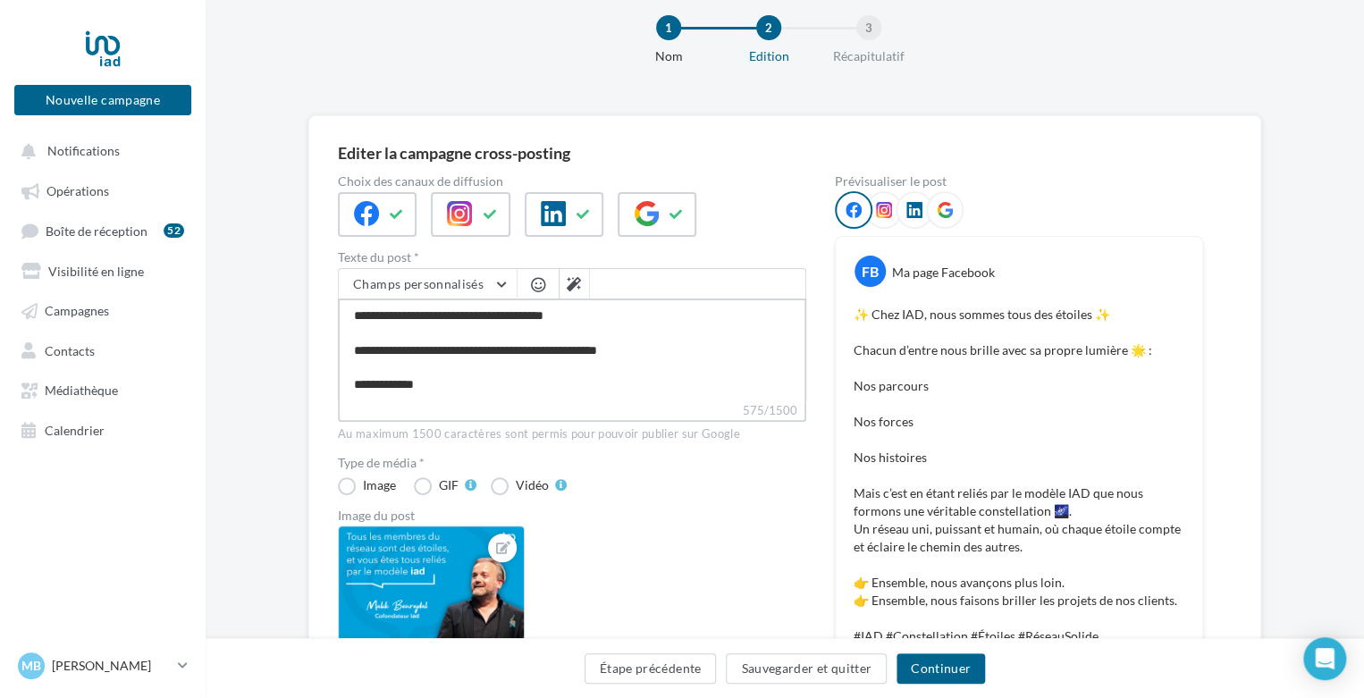
type textarea "**********"
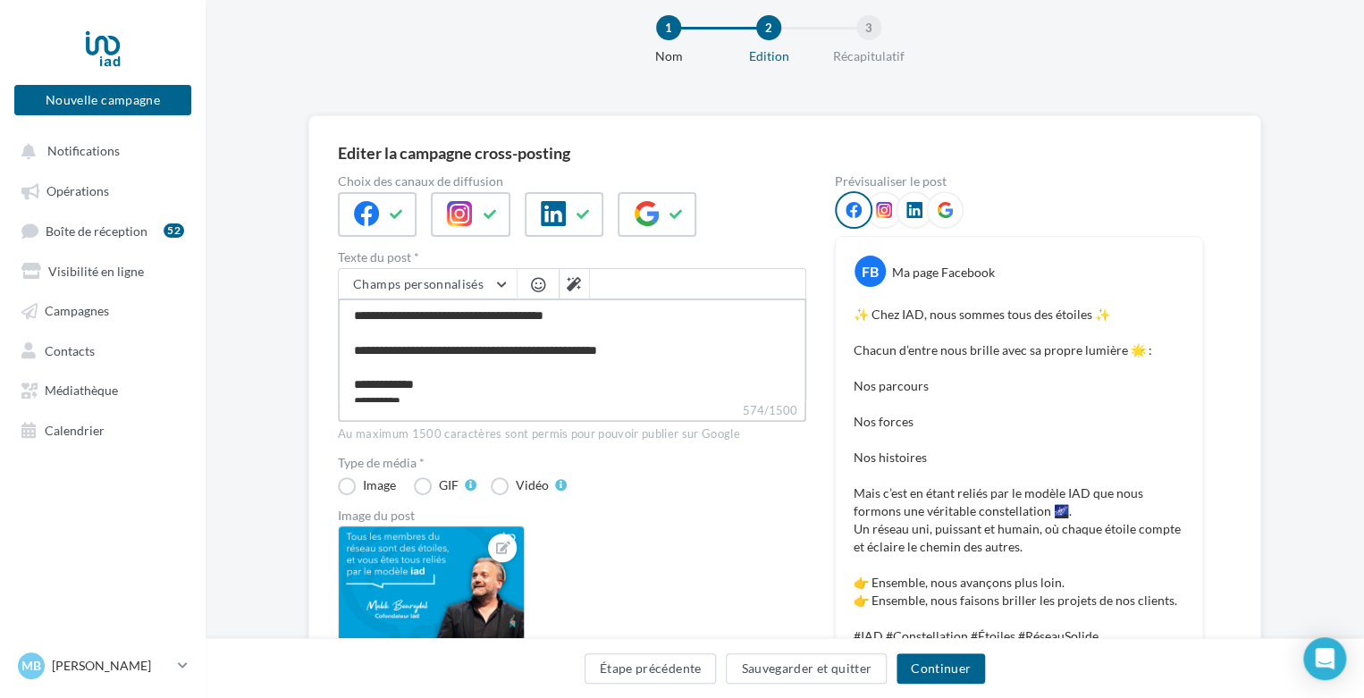
type textarea "**********"
click at [558, 366] on textarea "**********" at bounding box center [572, 349] width 468 height 103
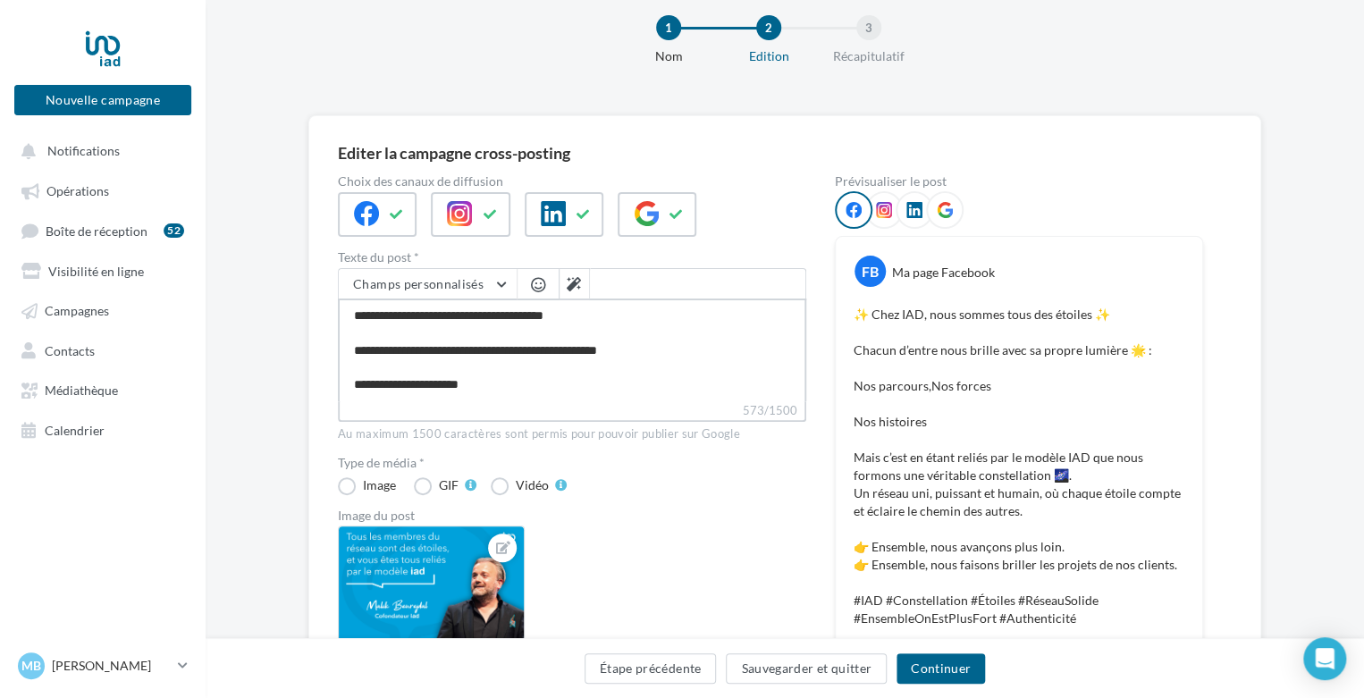
click at [533, 378] on textarea "**********" at bounding box center [572, 349] width 468 height 103
type textarea "**********"
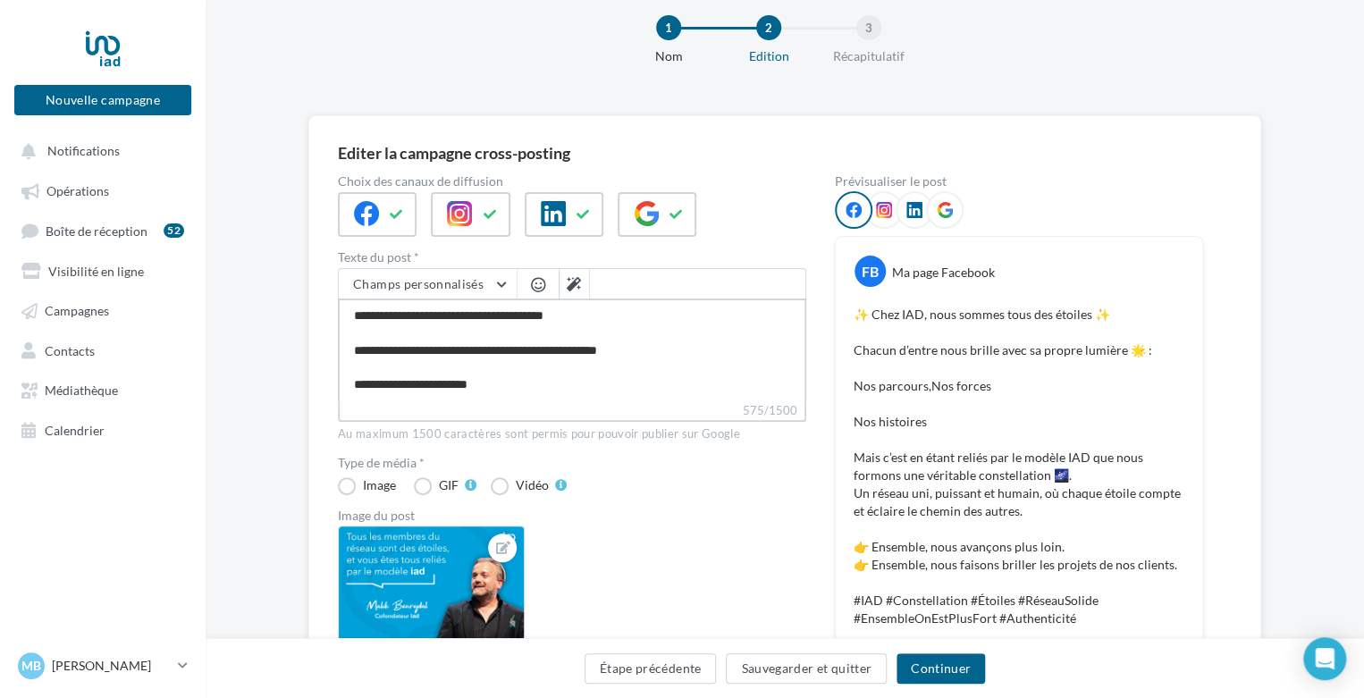
type textarea "**********"
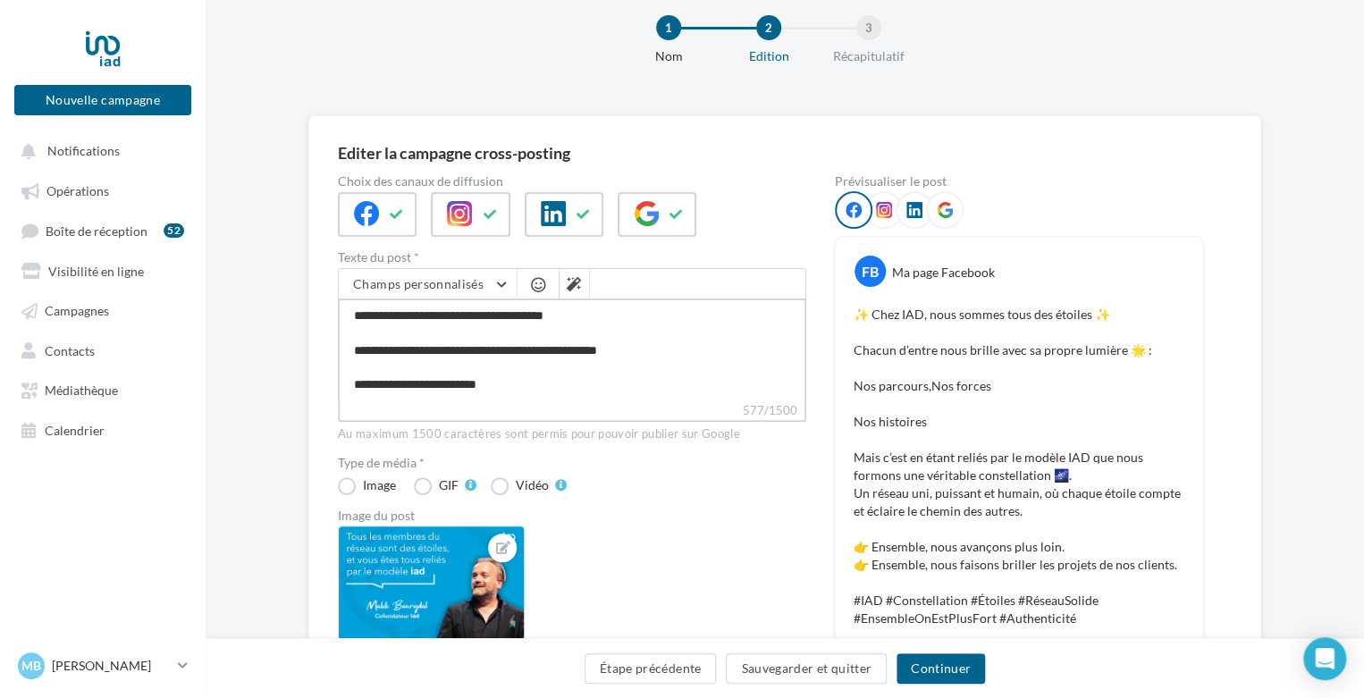
type textarea "**********"
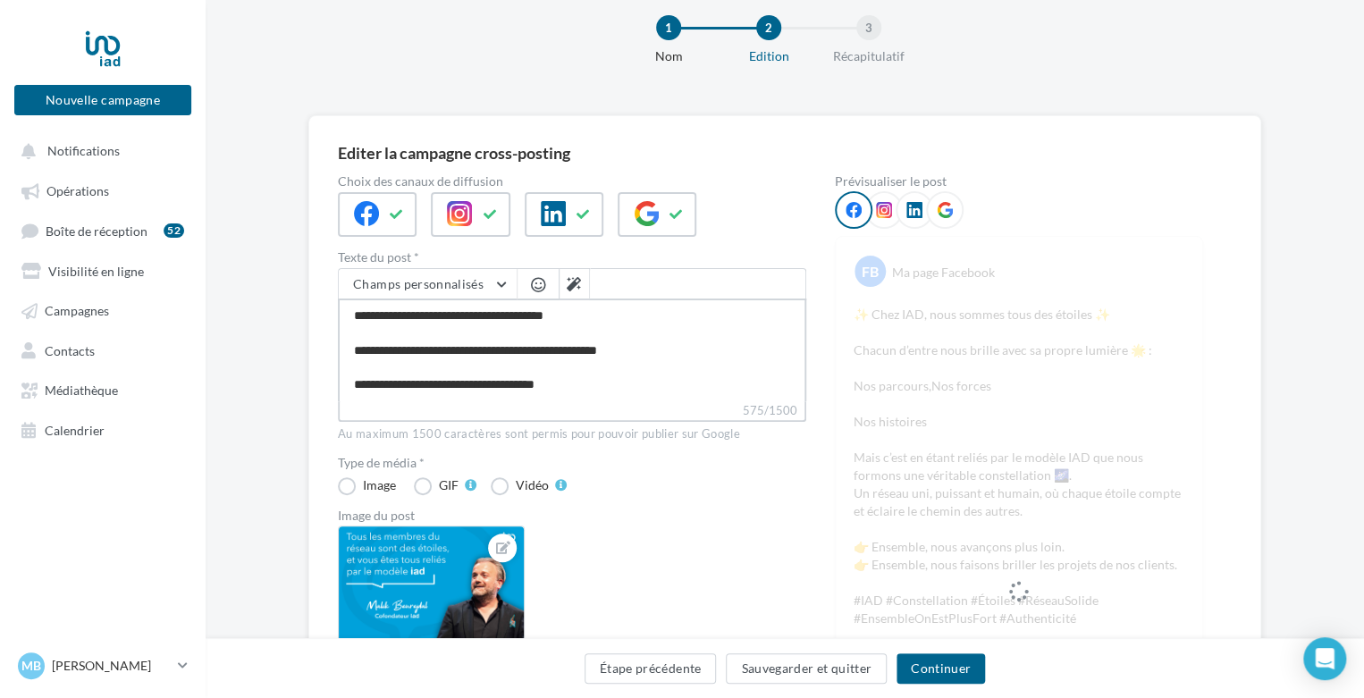
click at [353, 385] on textarea "**********" at bounding box center [572, 349] width 468 height 103
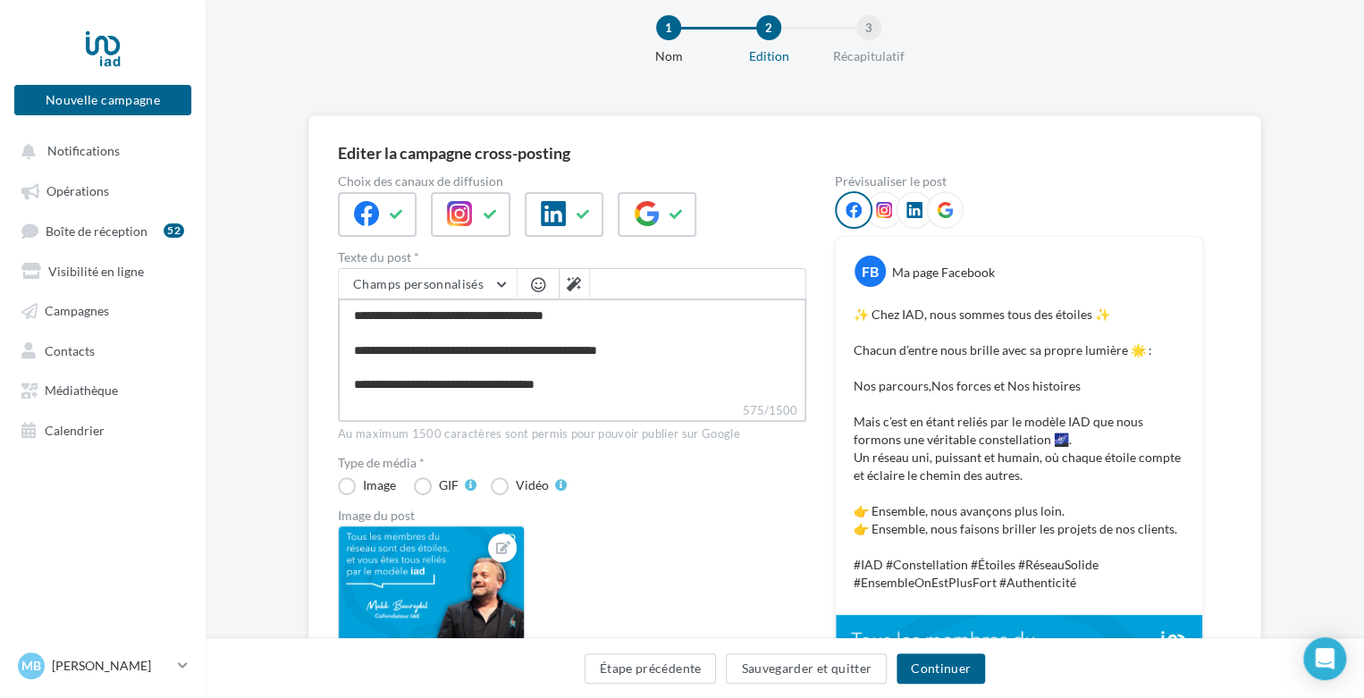
type textarea "**********"
click at [541, 269] on div at bounding box center [538, 284] width 36 height 30
click at [537, 282] on span "button" at bounding box center [538, 284] width 14 height 15
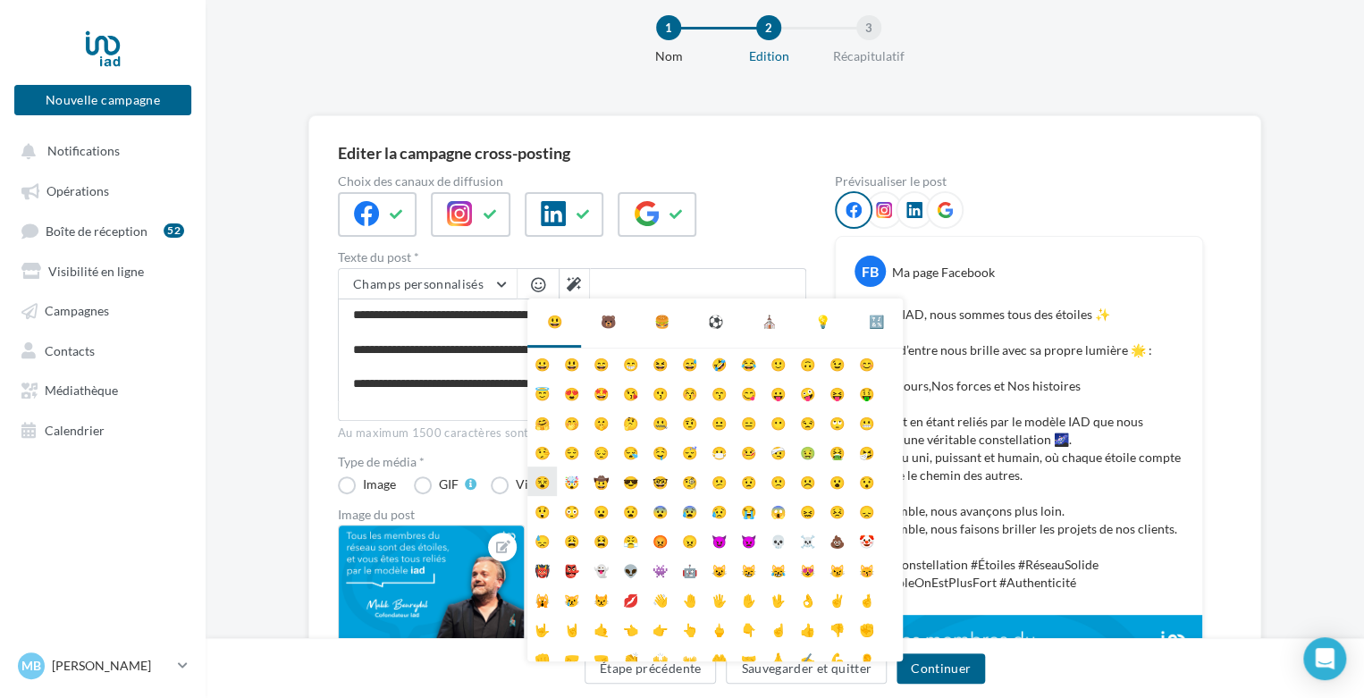
click at [542, 484] on li "😵" at bounding box center [541, 481] width 29 height 29
type textarea "**********"
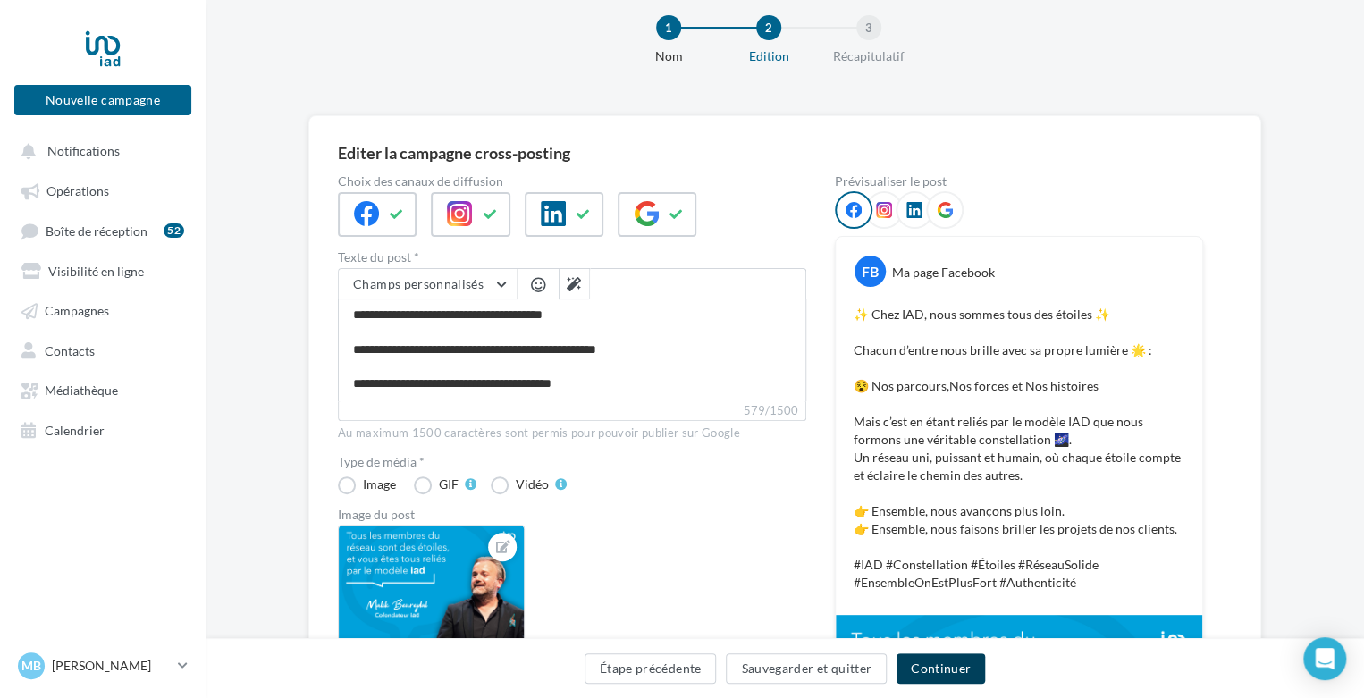
click at [954, 670] on button "Continuer" at bounding box center [940, 668] width 88 height 30
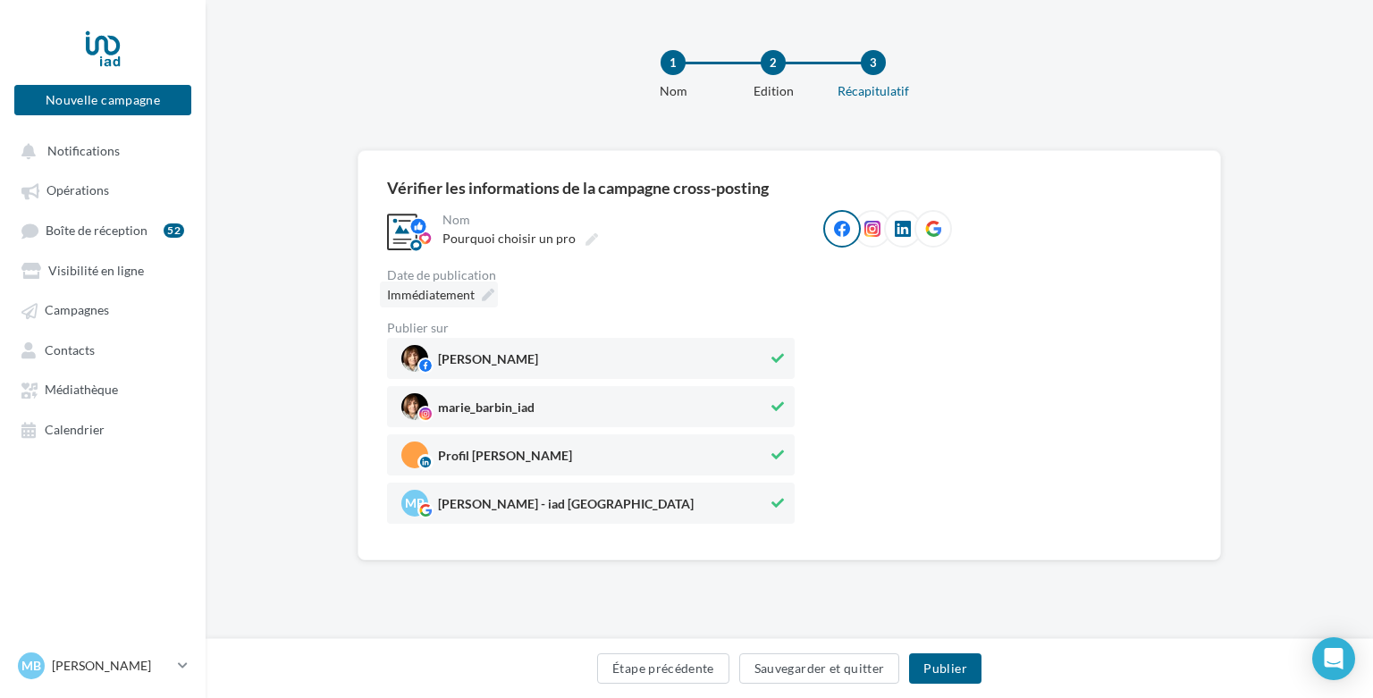
click at [482, 293] on icon at bounding box center [488, 295] width 13 height 13
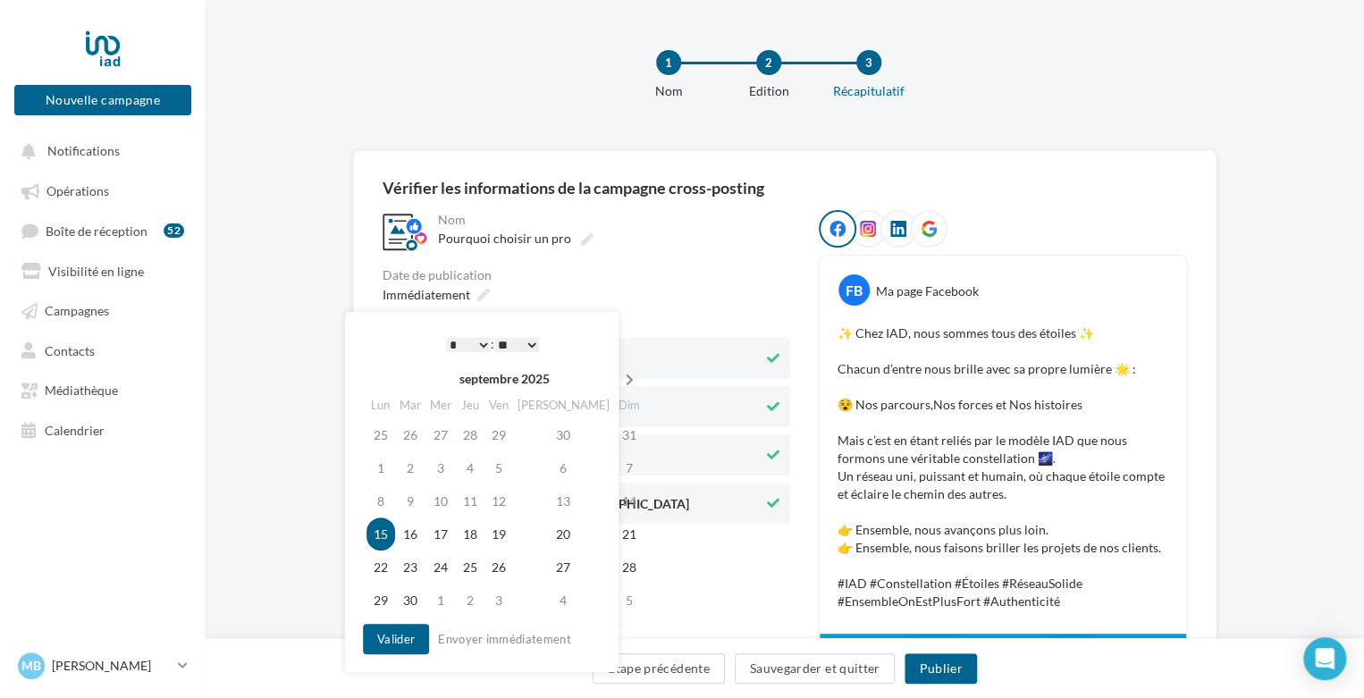
click at [618, 375] on icon at bounding box center [629, 380] width 22 height 13
click at [485, 506] on td "16" at bounding box center [472, 500] width 29 height 33
click at [478, 341] on select "* * * * * * * * * * ** ** ** ** ** ** ** ** ** ** ** ** ** **" at bounding box center [468, 345] width 45 height 14
click at [407, 642] on button "Valider" at bounding box center [396, 639] width 66 height 30
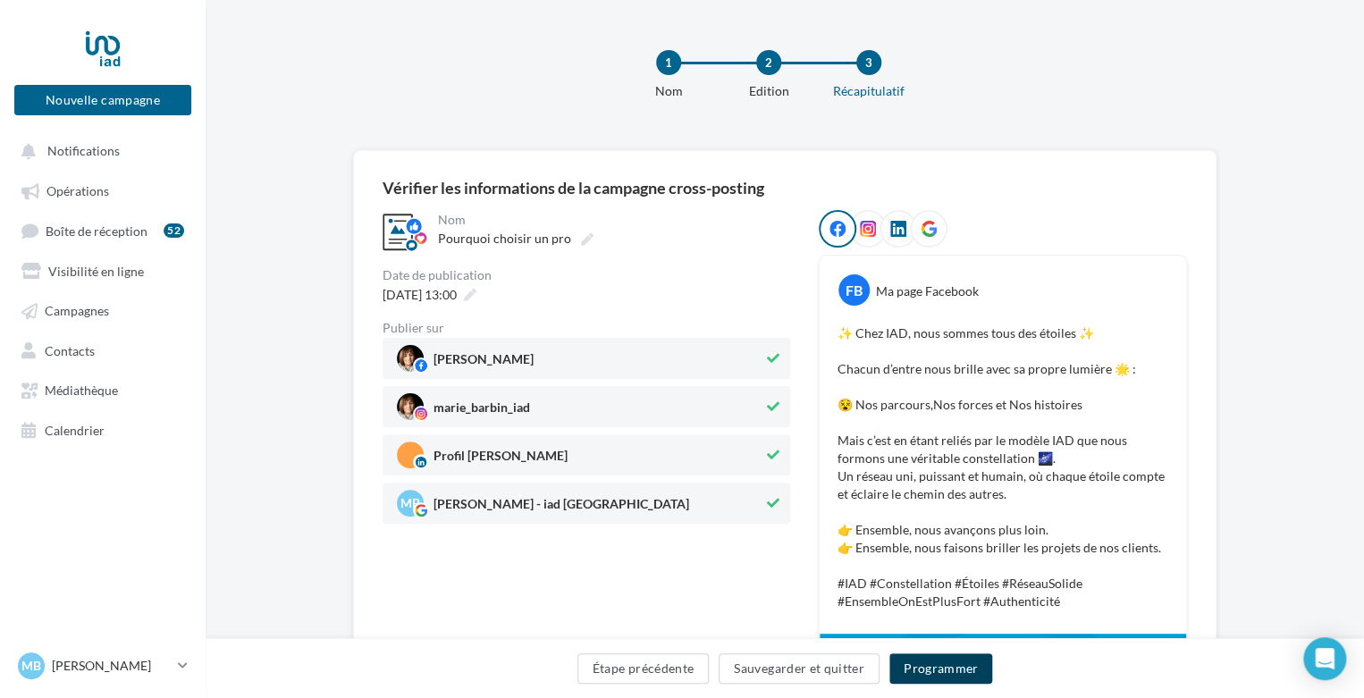
click at [966, 660] on button "Programmer" at bounding box center [941, 668] width 104 height 30
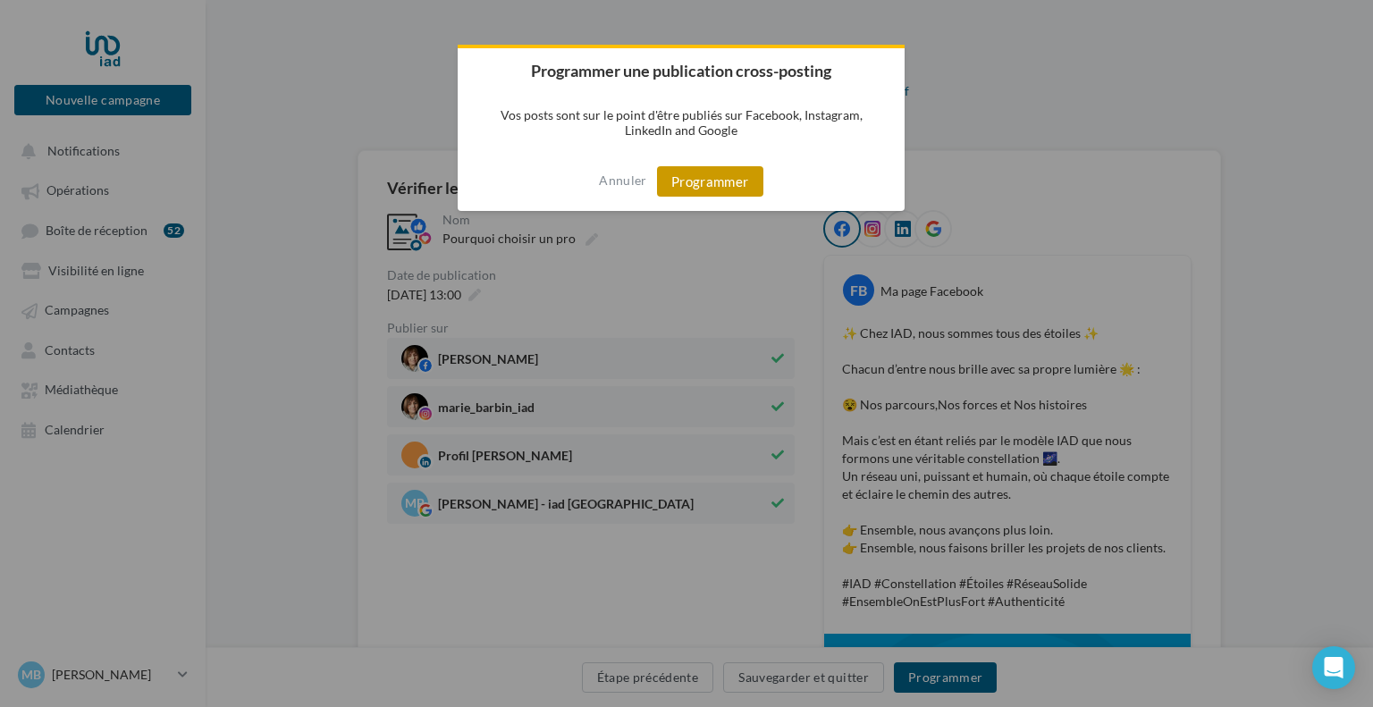
click at [700, 197] on button "Programmer" at bounding box center [710, 181] width 106 height 30
click at [709, 182] on div at bounding box center [710, 181] width 18 height 17
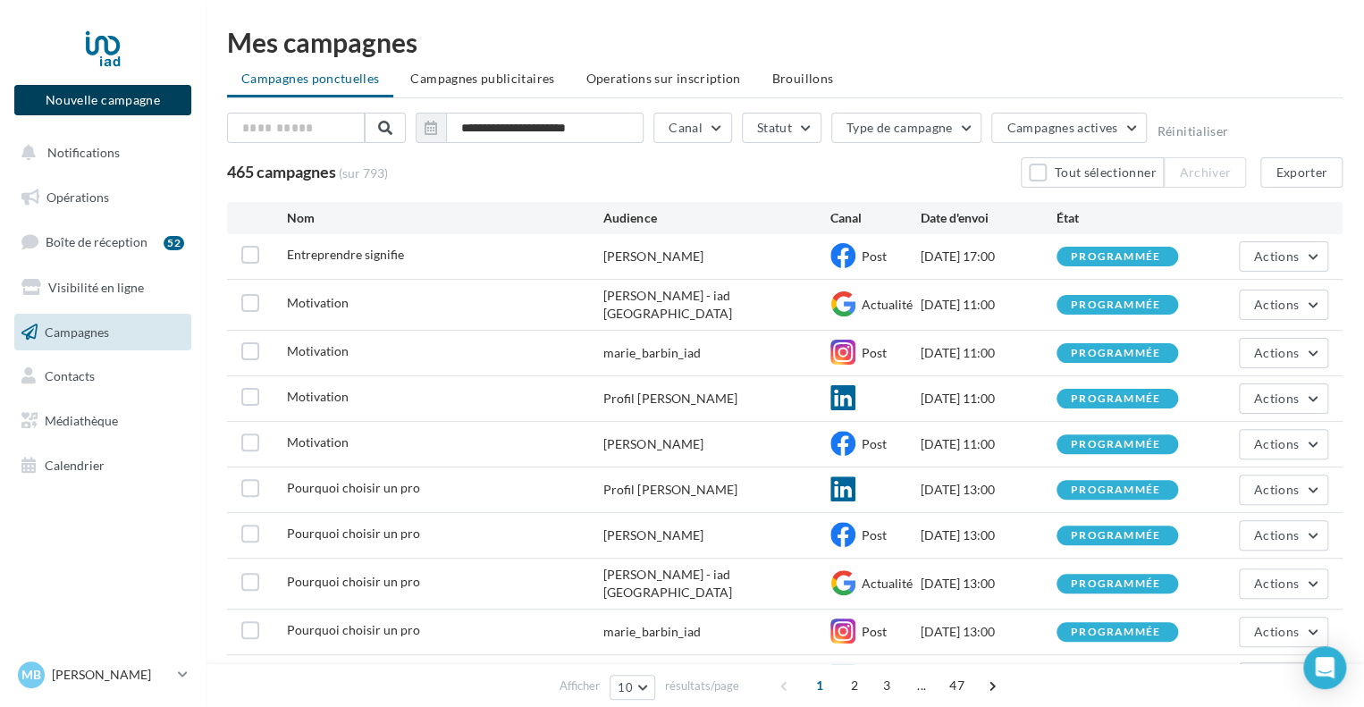
click at [125, 98] on button "Nouvelle campagne" at bounding box center [102, 100] width 177 height 30
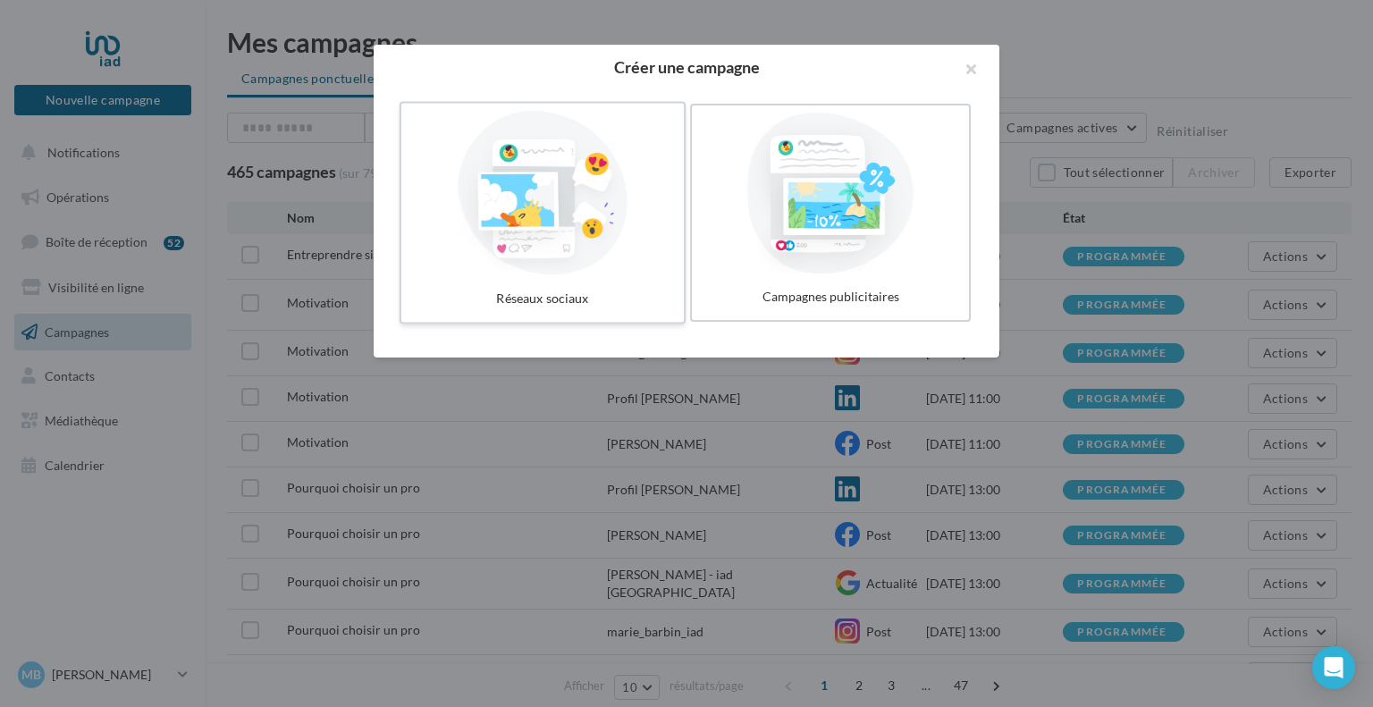
click at [595, 210] on div at bounding box center [542, 193] width 268 height 164
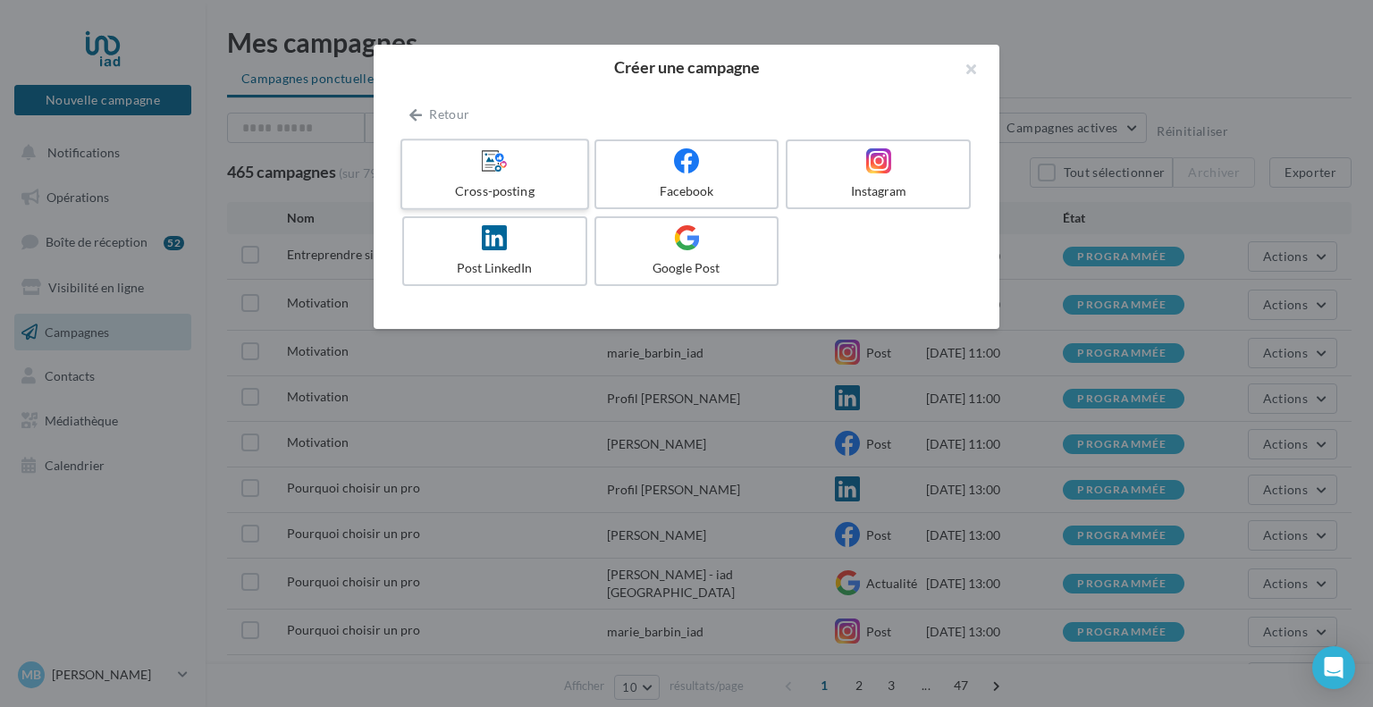
click at [543, 196] on div "Cross-posting" at bounding box center [494, 191] width 170 height 18
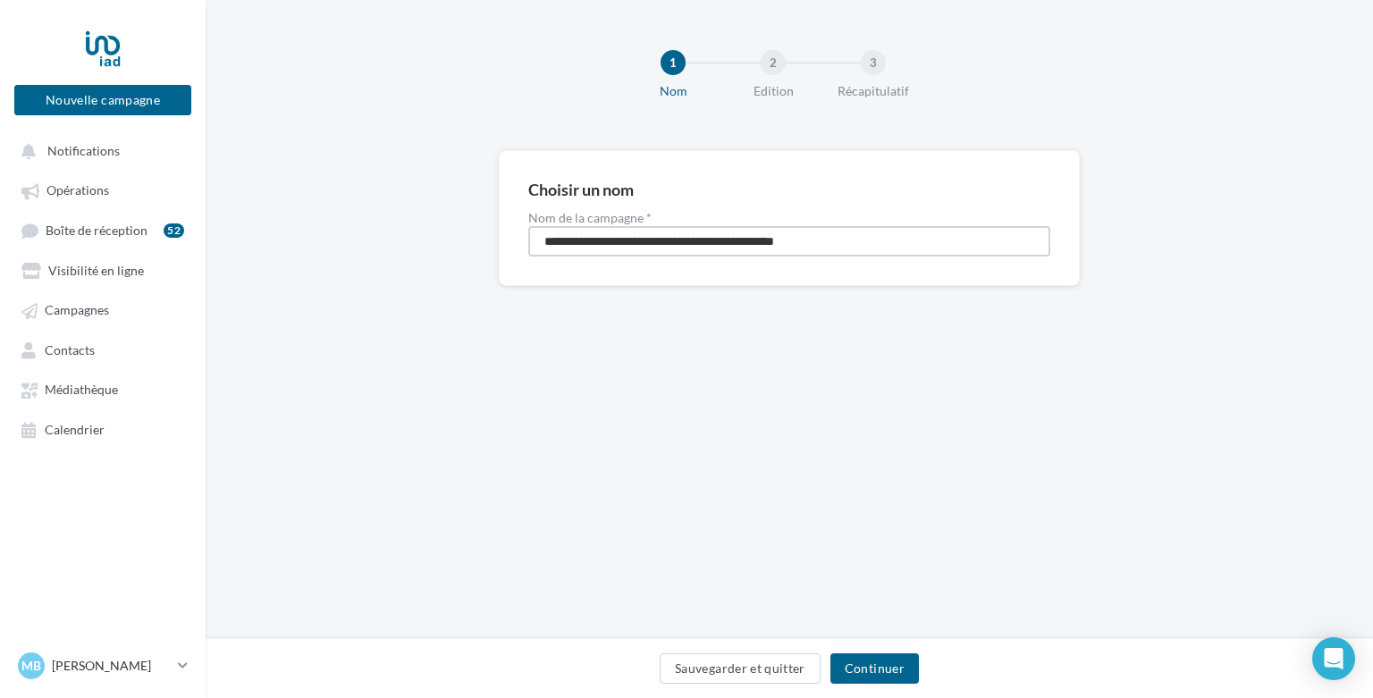
drag, startPoint x: 849, startPoint y: 243, endPoint x: 537, endPoint y: 203, distance: 314.5
click at [537, 203] on div "**********" at bounding box center [789, 218] width 522 height 77
type input "**********"
click at [862, 665] on button "Continuer" at bounding box center [874, 668] width 88 height 30
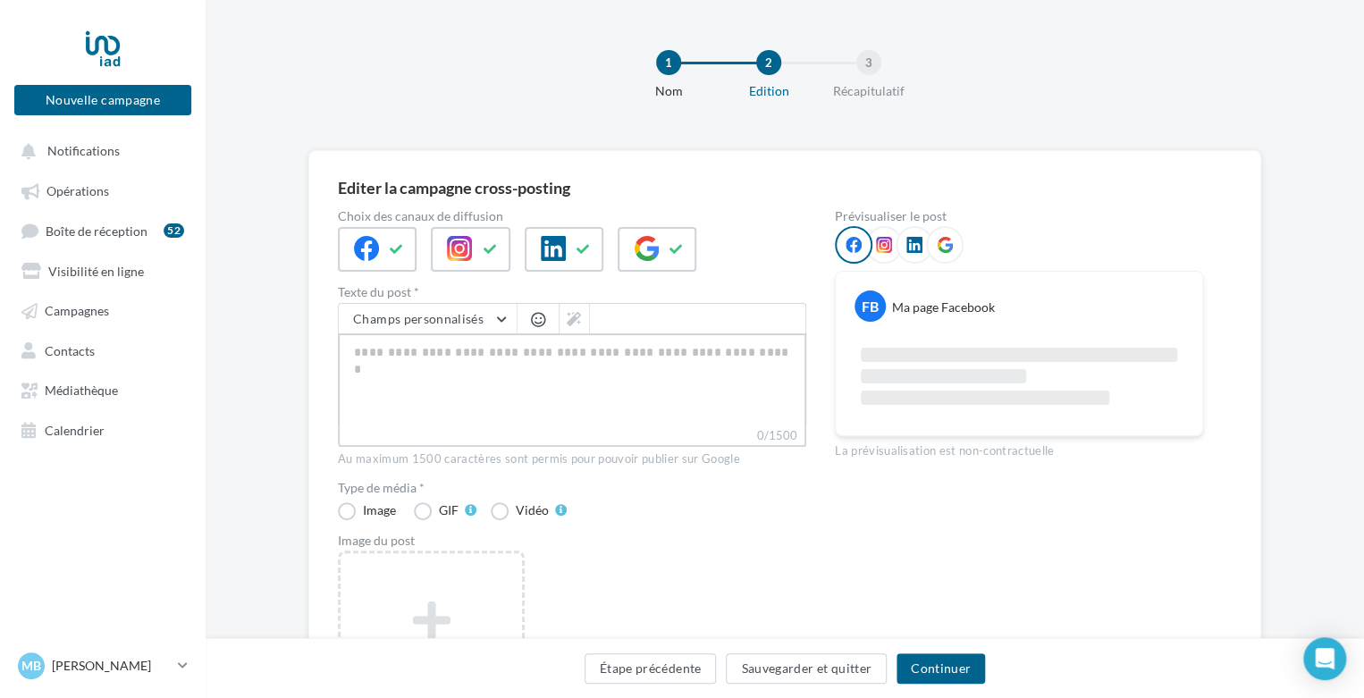
click at [497, 346] on textarea "0/1500" at bounding box center [572, 379] width 468 height 93
paste textarea "**********"
type textarea "**********"
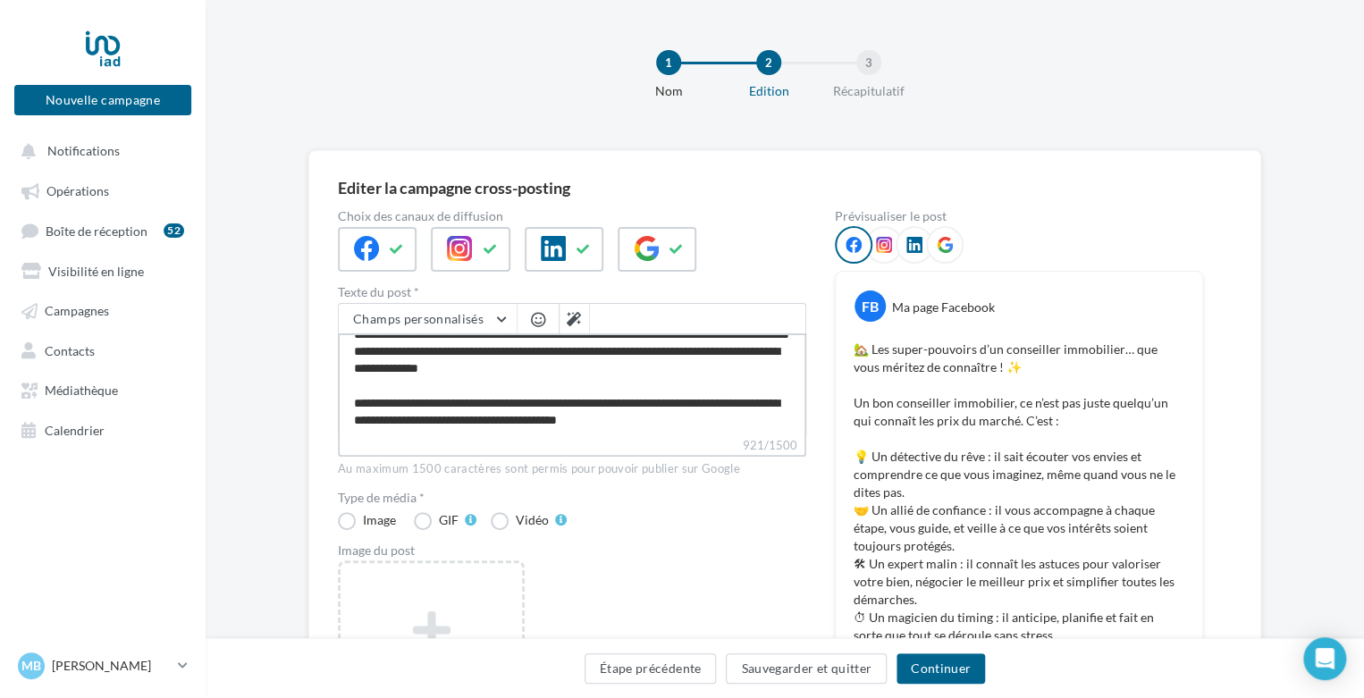
scroll to position [240, 0]
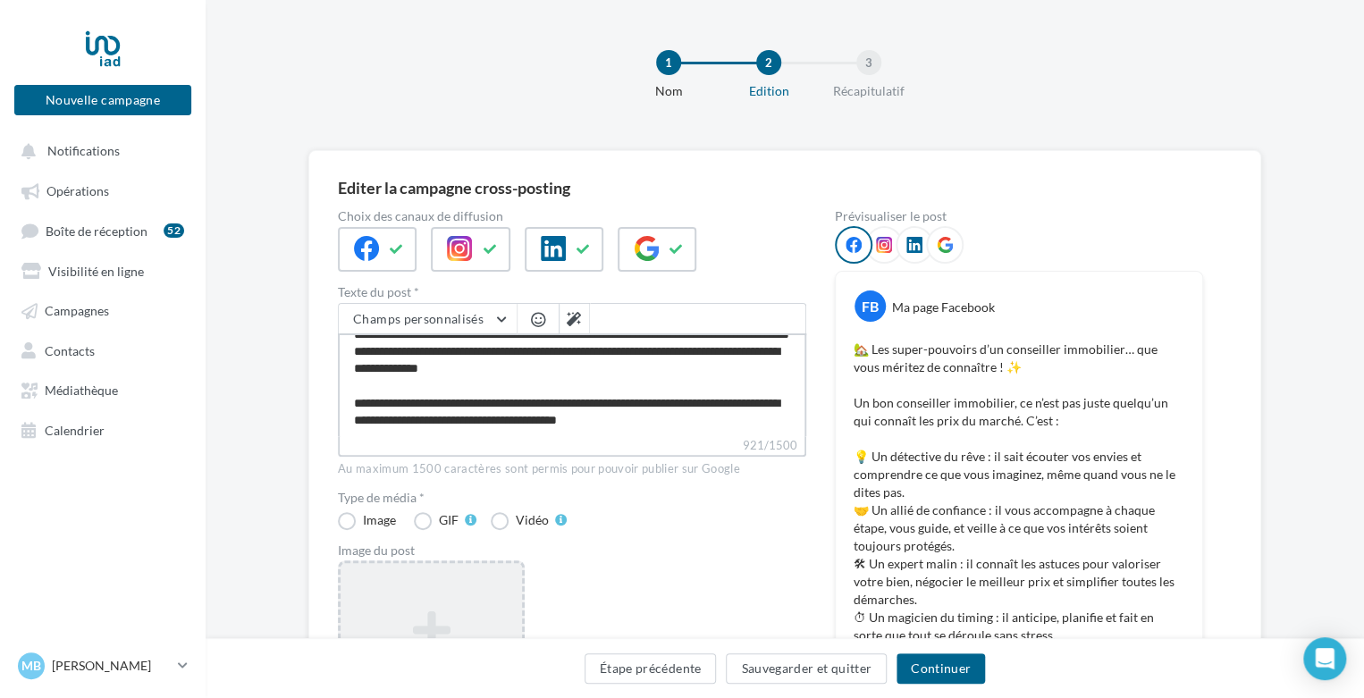
type textarea "**********"
click at [400, 621] on icon at bounding box center [431, 629] width 167 height 43
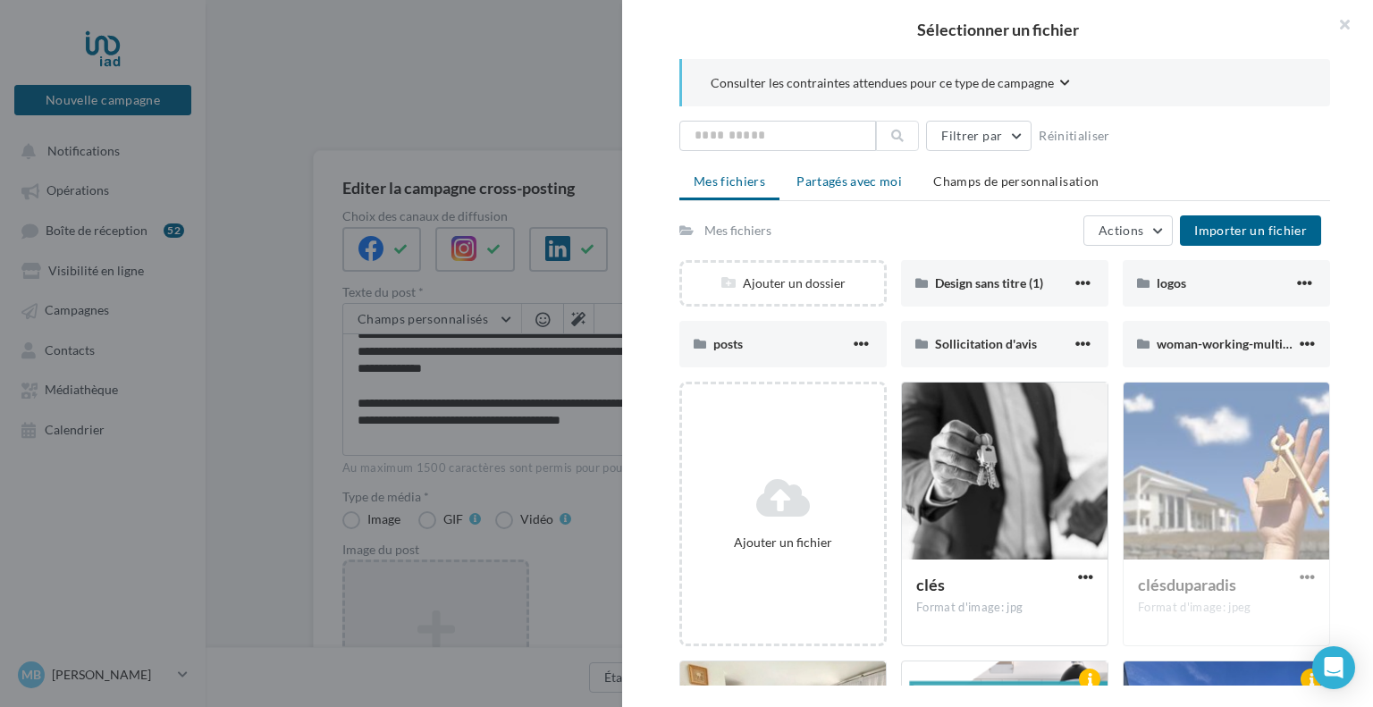
click at [877, 189] on li "Partagés avec moi" at bounding box center [849, 181] width 134 height 32
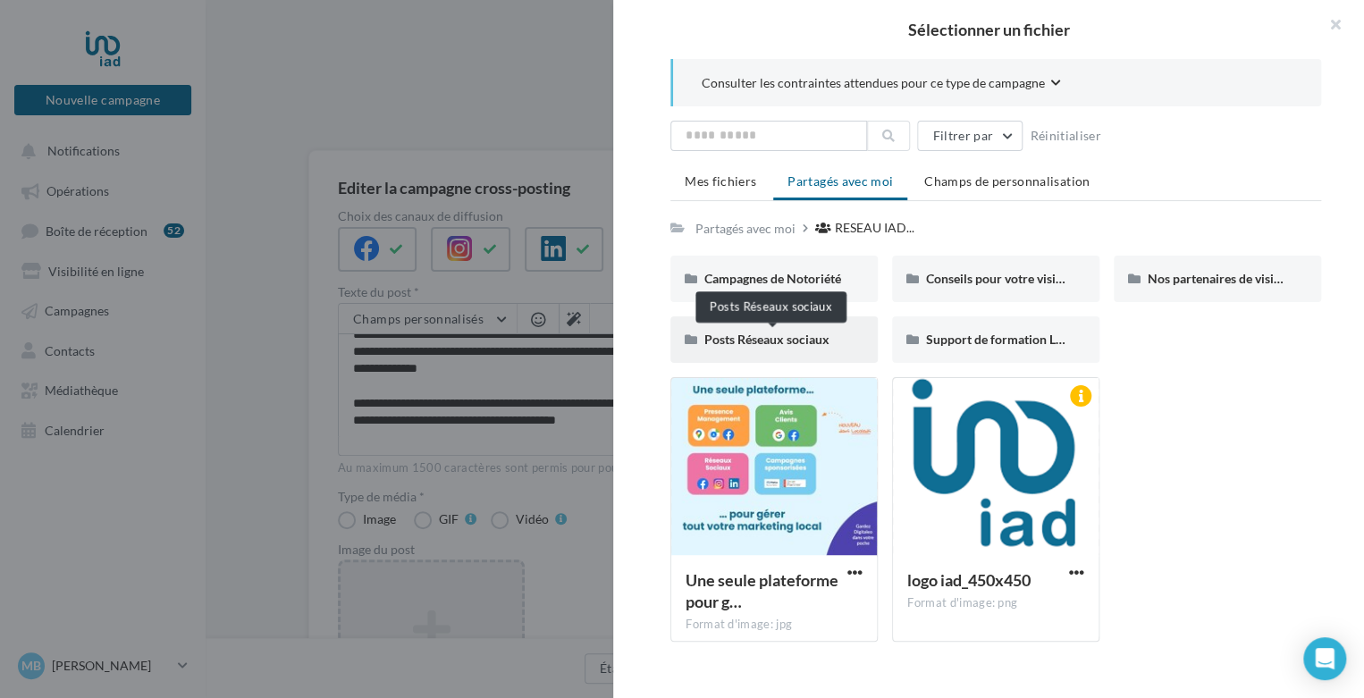
click at [820, 333] on span "Posts Réseaux sociaux" at bounding box center [766, 339] width 125 height 15
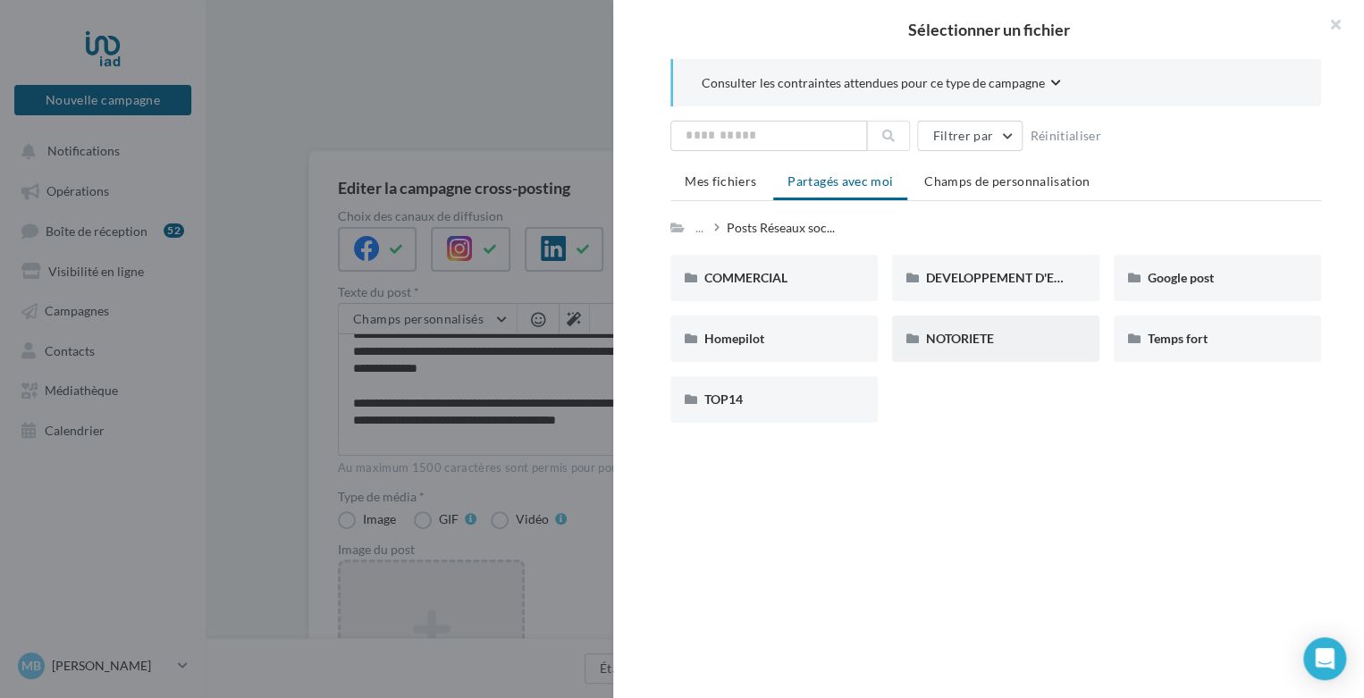
click at [1020, 332] on div "NOTORIETE" at bounding box center [995, 339] width 139 height 18
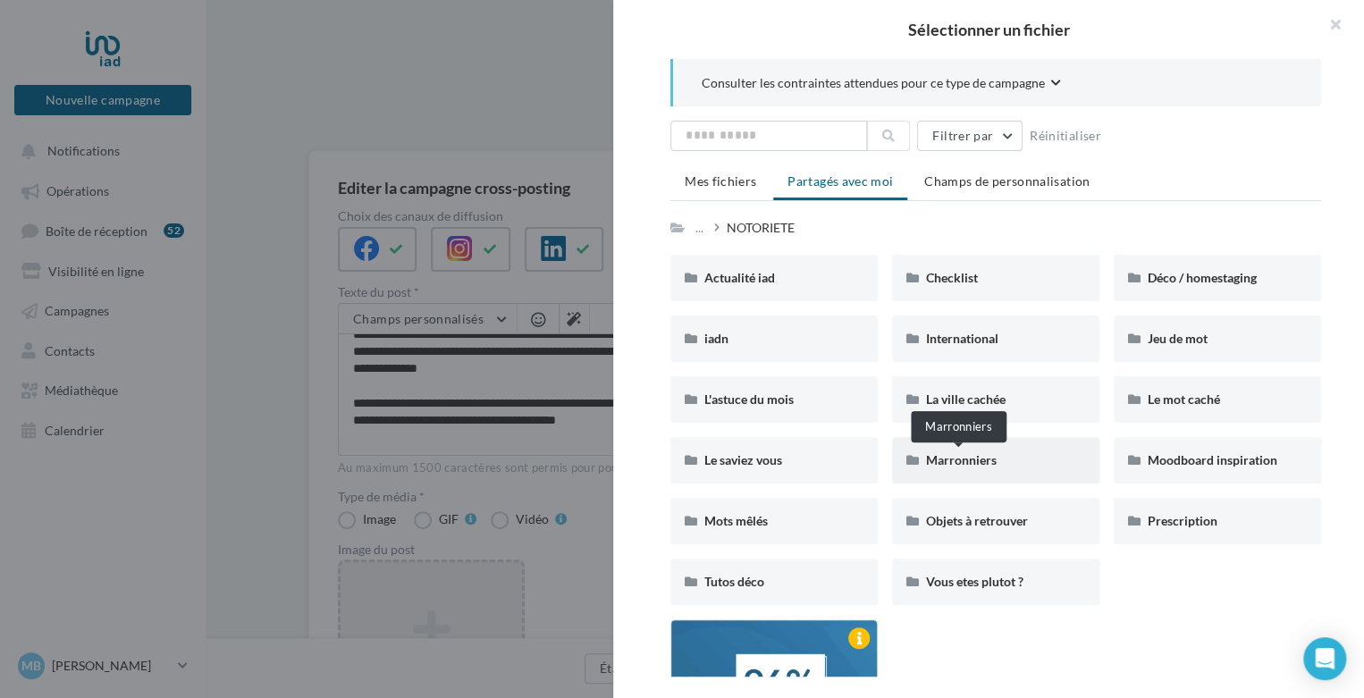
click at [987, 453] on span "Marronniers" at bounding box center [961, 459] width 71 height 15
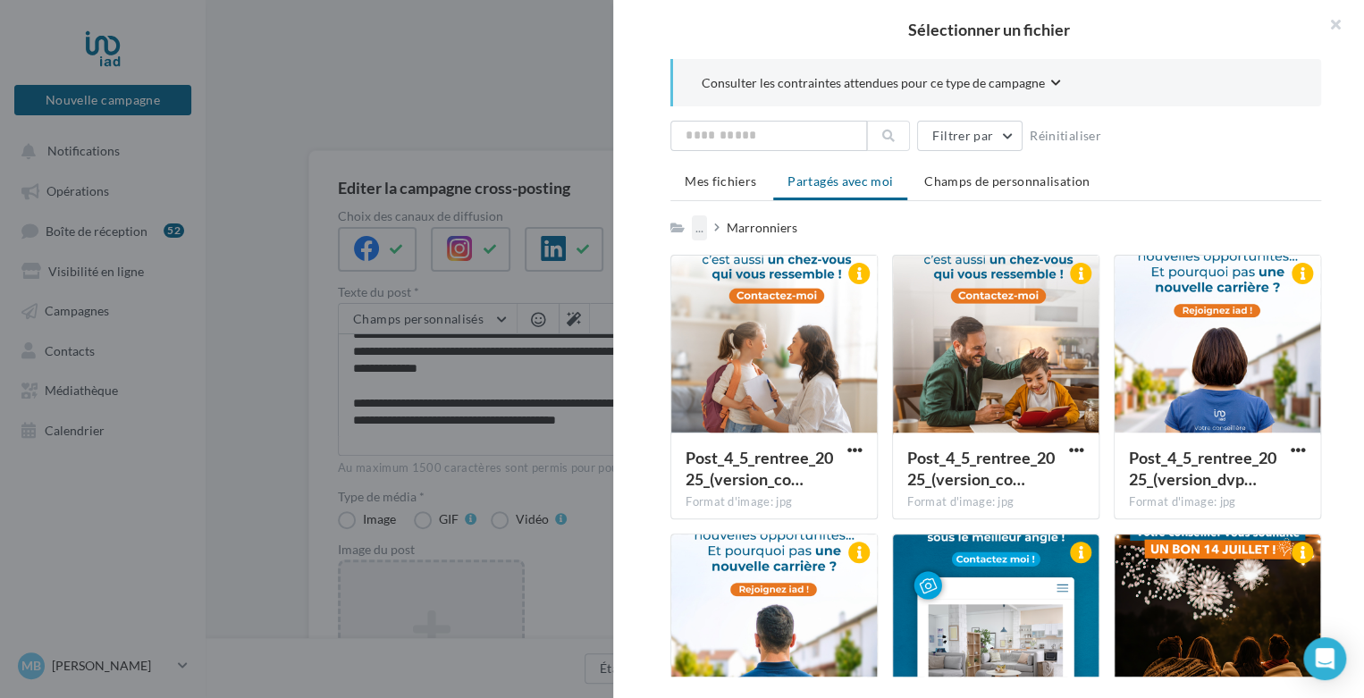
click at [704, 227] on div "..." at bounding box center [699, 227] width 15 height 25
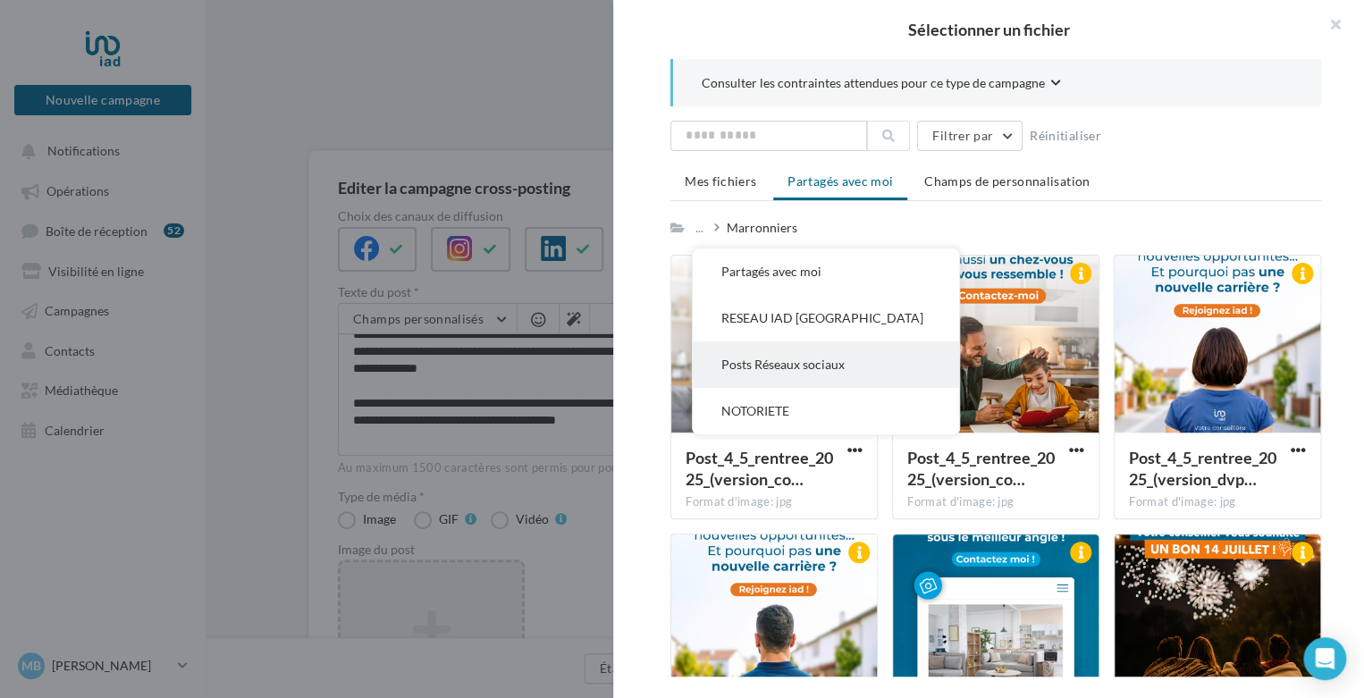
click at [748, 364] on button "Posts Réseaux sociaux" at bounding box center [826, 364] width 266 height 46
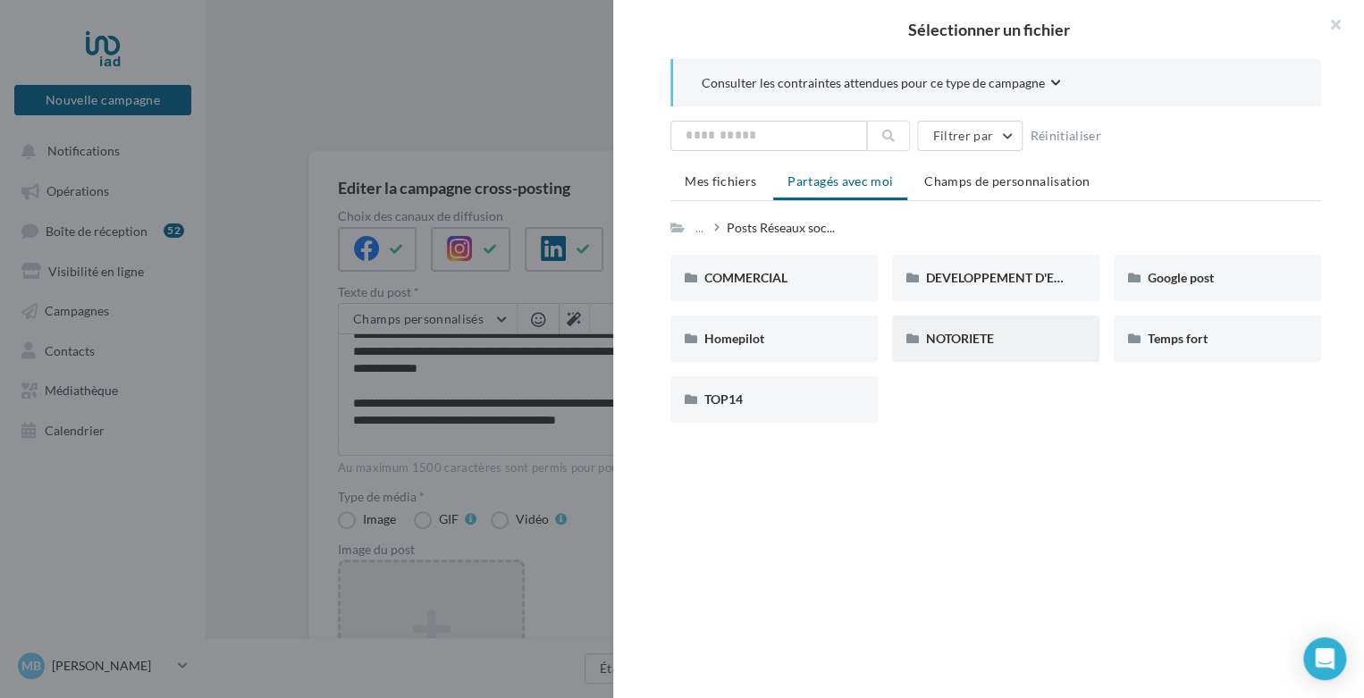
click at [920, 342] on div "NOTORIETE" at bounding box center [995, 338] width 207 height 46
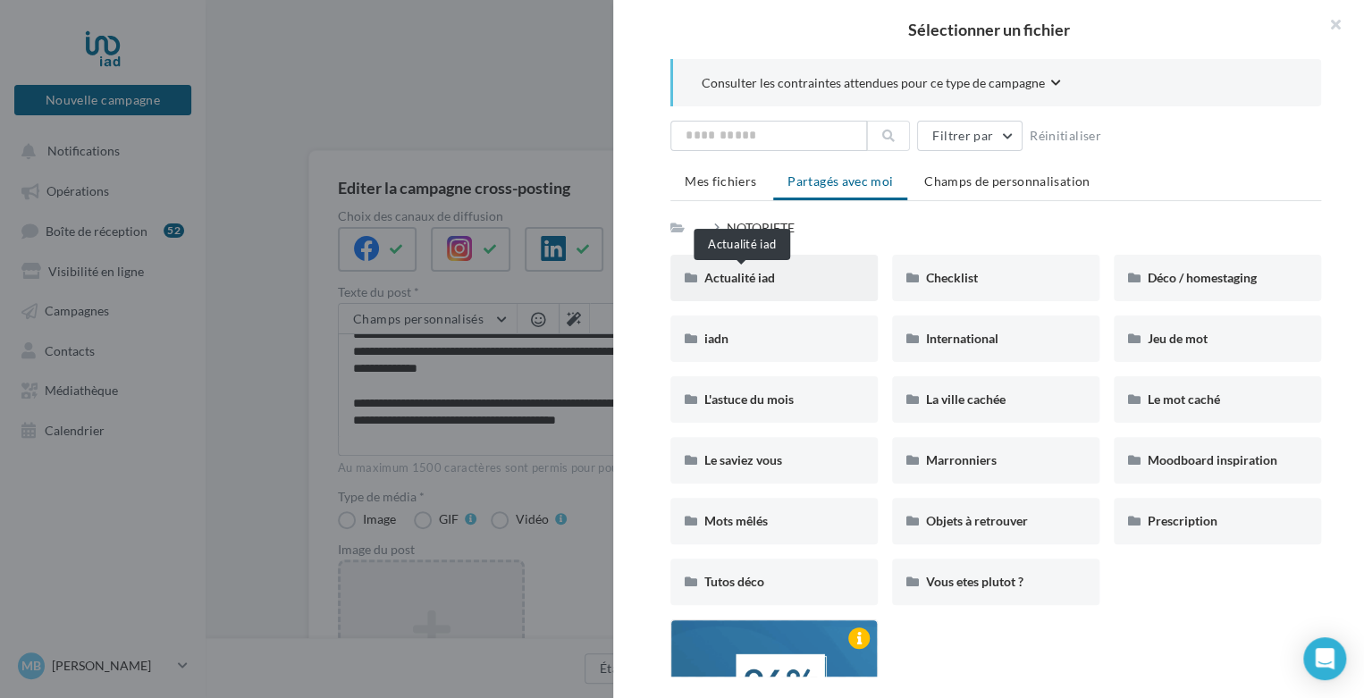
click at [739, 282] on span "Actualité iad" at bounding box center [739, 277] width 71 height 15
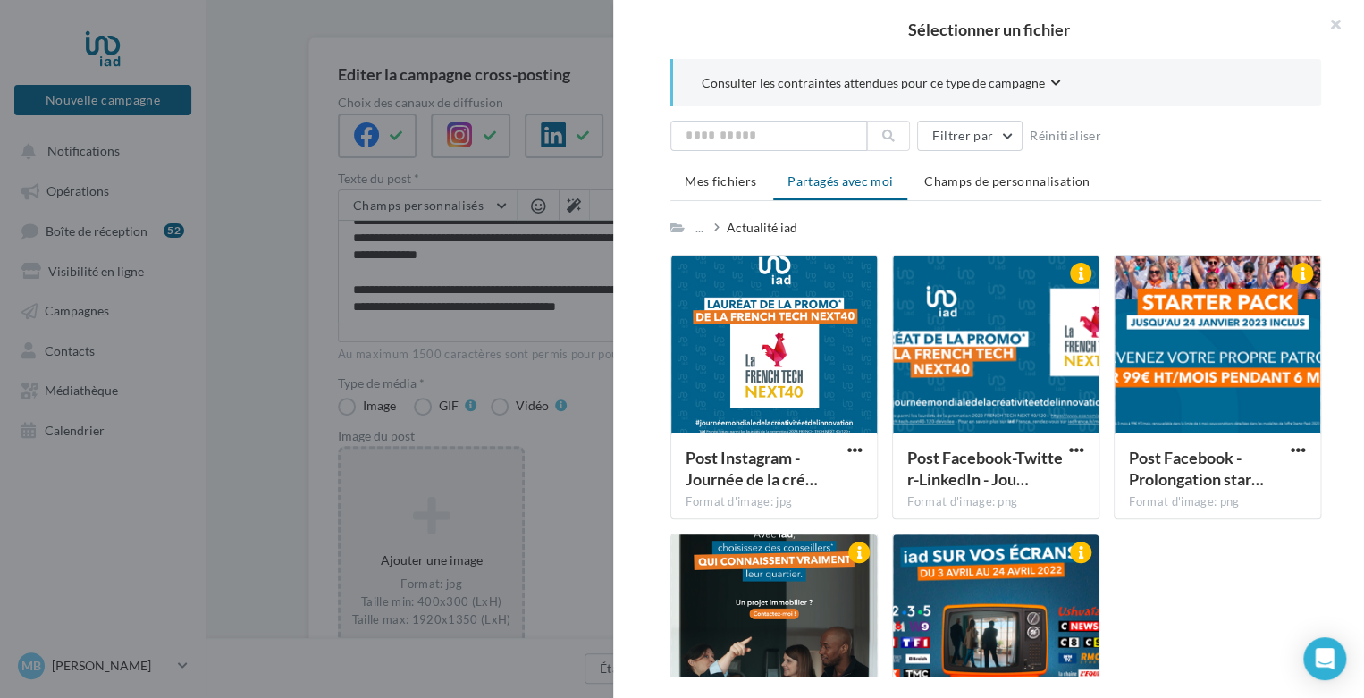
scroll to position [118, 0]
click at [825, 582] on div at bounding box center [774, 623] width 206 height 179
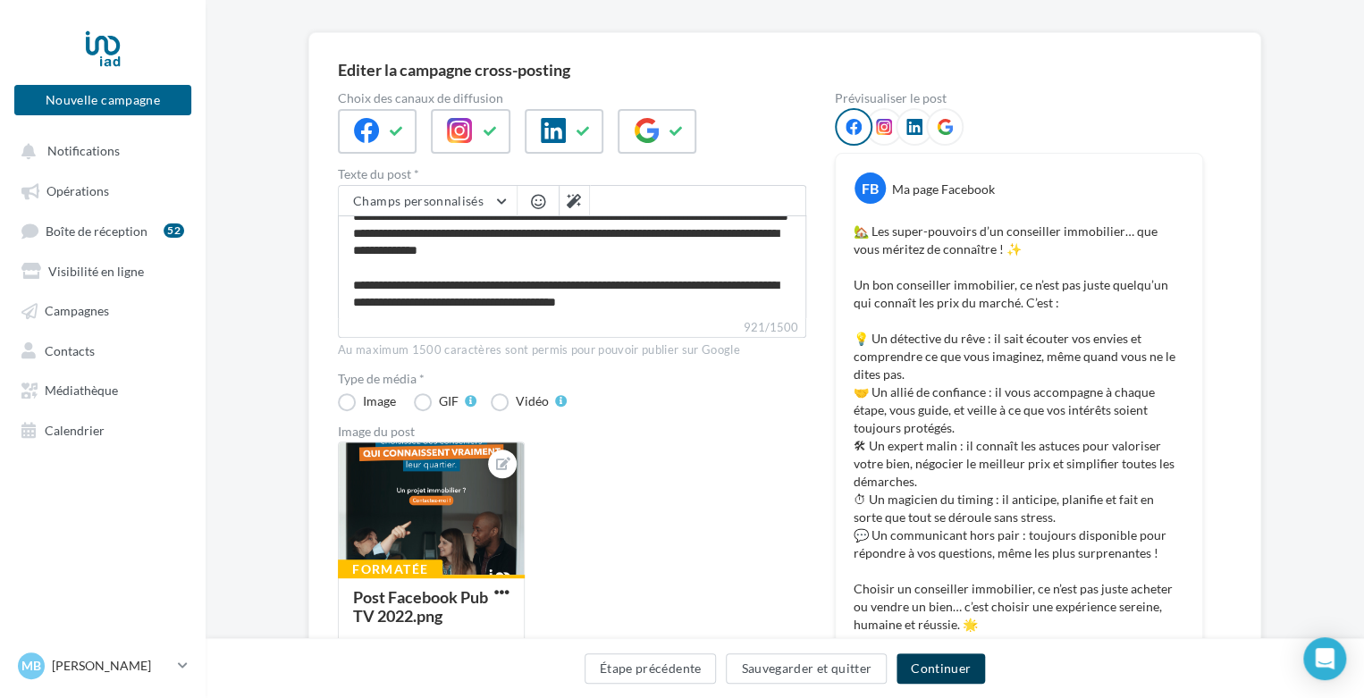
click at [921, 672] on button "Continuer" at bounding box center [940, 668] width 88 height 30
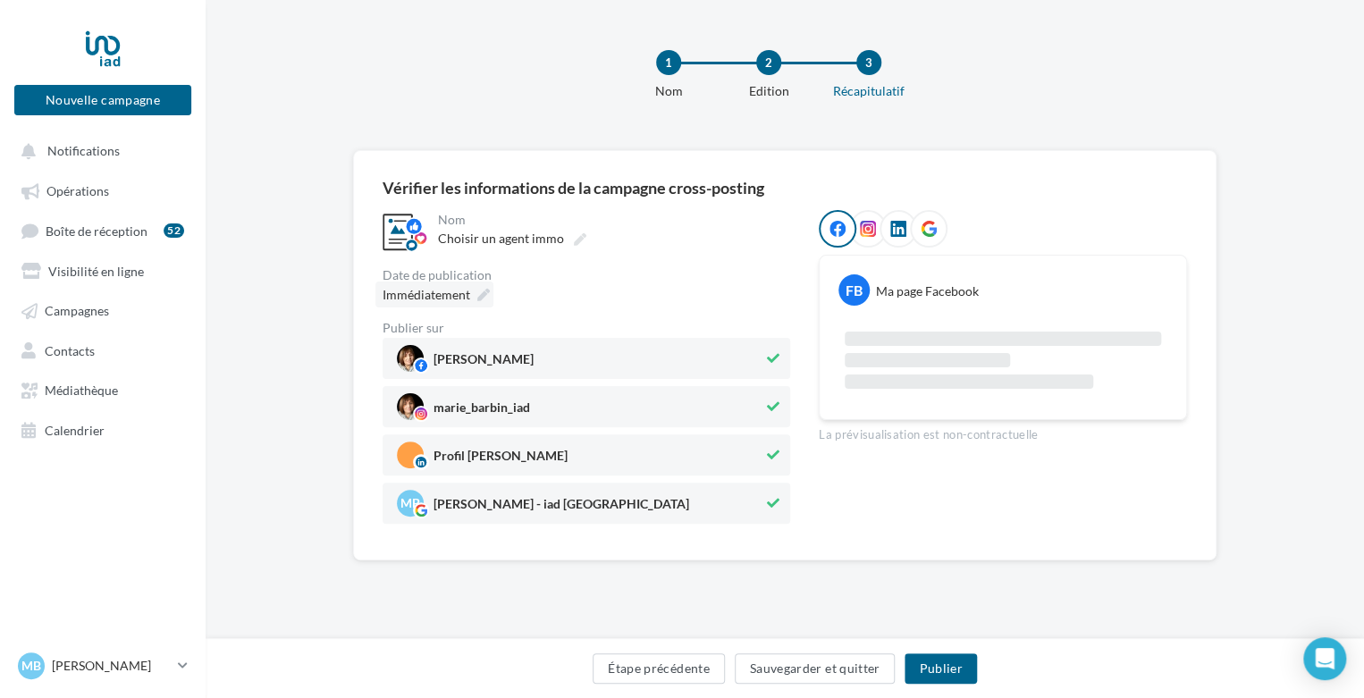
click at [483, 290] on icon at bounding box center [483, 295] width 13 height 13
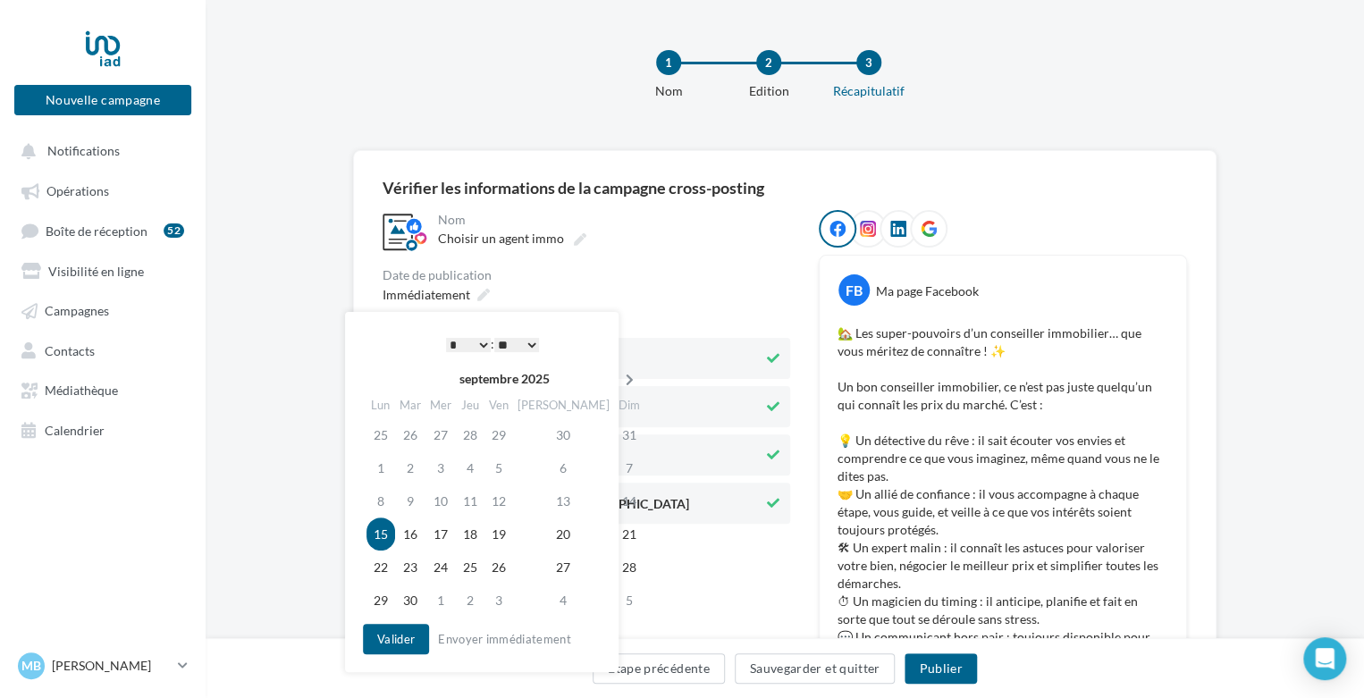
click at [618, 380] on icon at bounding box center [629, 380] width 22 height 13
click at [621, 380] on icon at bounding box center [632, 380] width 22 height 13
click at [376, 383] on icon at bounding box center [382, 380] width 22 height 13
click at [512, 532] on td "24" at bounding box center [501, 533] width 29 height 33
click at [470, 342] on select "* * * * * * * * * * ** ** ** ** ** ** ** ** ** ** ** ** ** **" at bounding box center [468, 345] width 45 height 14
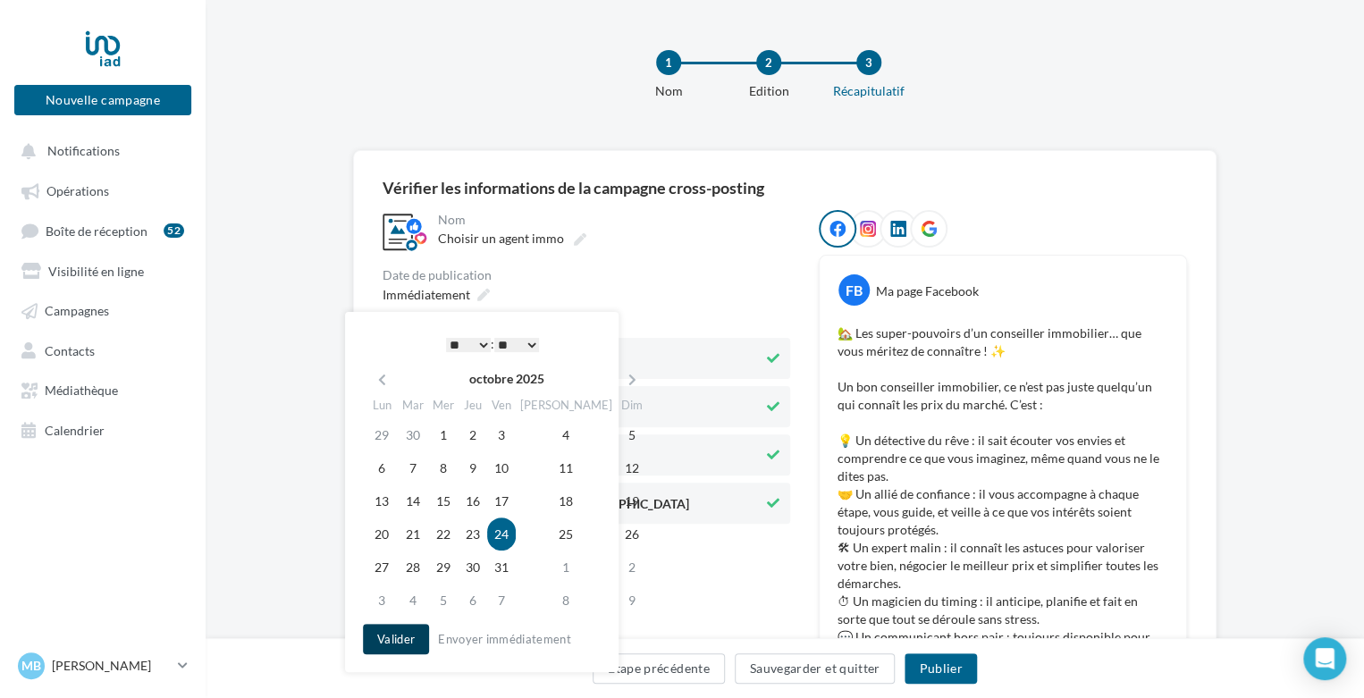
click at [394, 633] on button "Valider" at bounding box center [396, 639] width 66 height 30
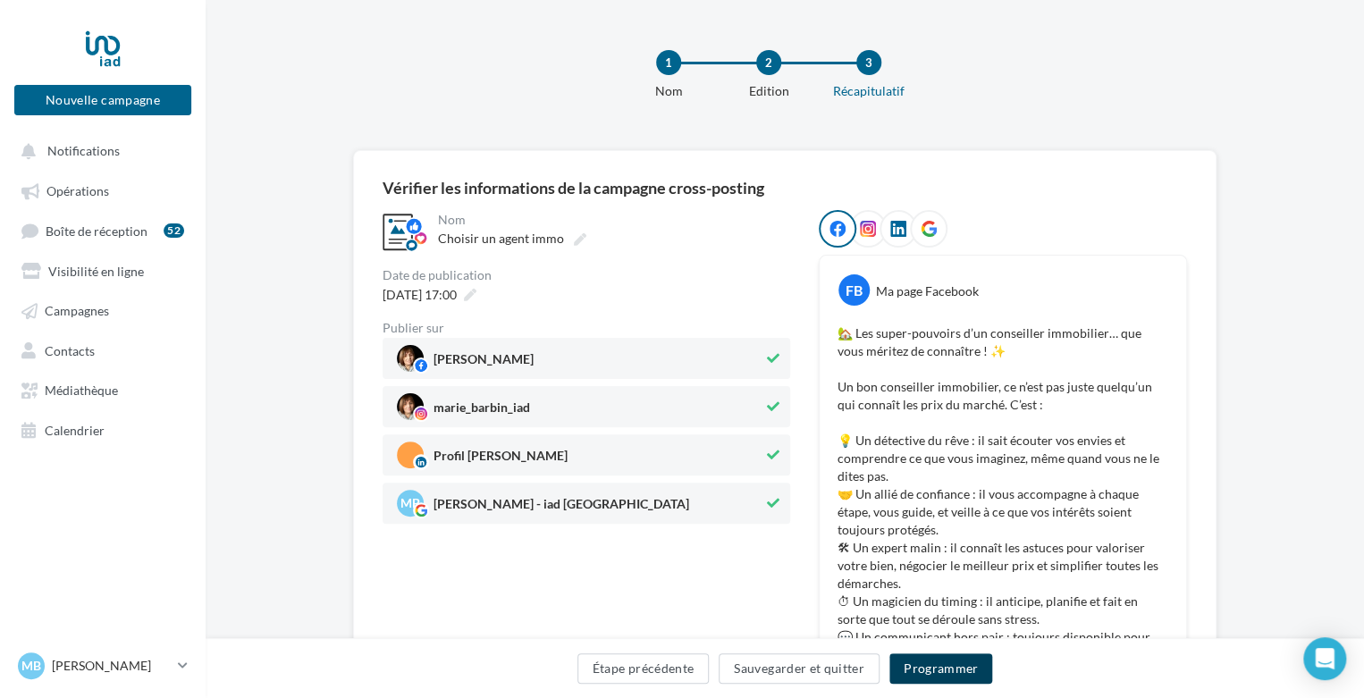
click at [942, 659] on button "Programmer" at bounding box center [941, 668] width 104 height 30
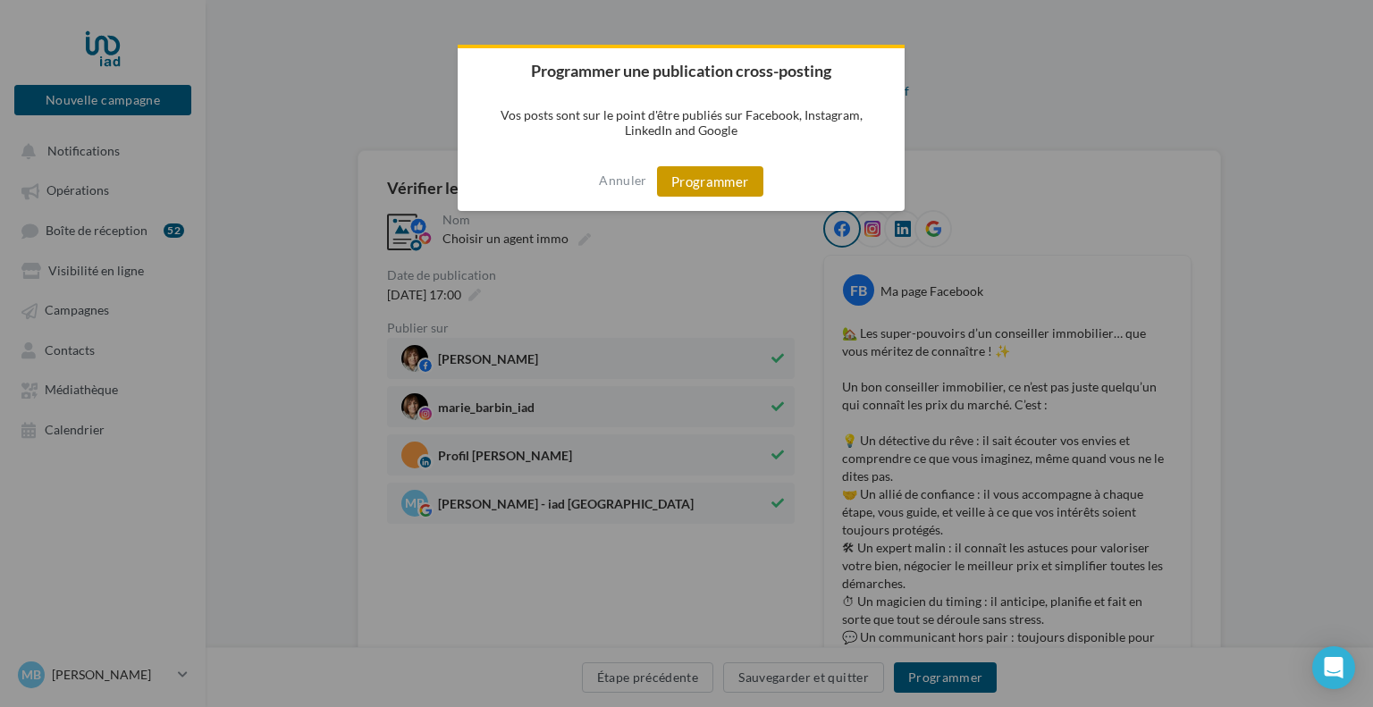
click at [733, 177] on button "Programmer" at bounding box center [710, 181] width 106 height 30
click at [119, 428] on div at bounding box center [686, 353] width 1373 height 707
click at [81, 428] on div at bounding box center [686, 353] width 1373 height 707
click at [81, 435] on div at bounding box center [686, 353] width 1373 height 707
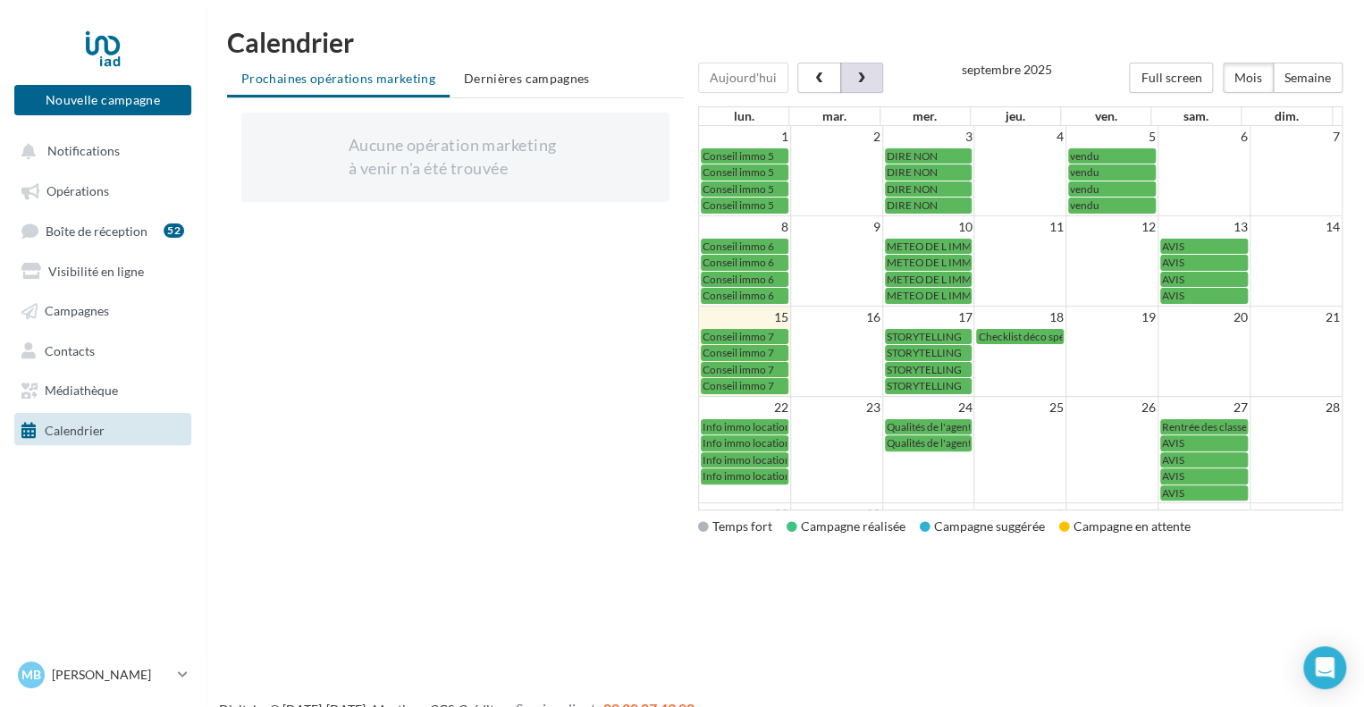
click at [865, 78] on button "button" at bounding box center [861, 78] width 43 height 30
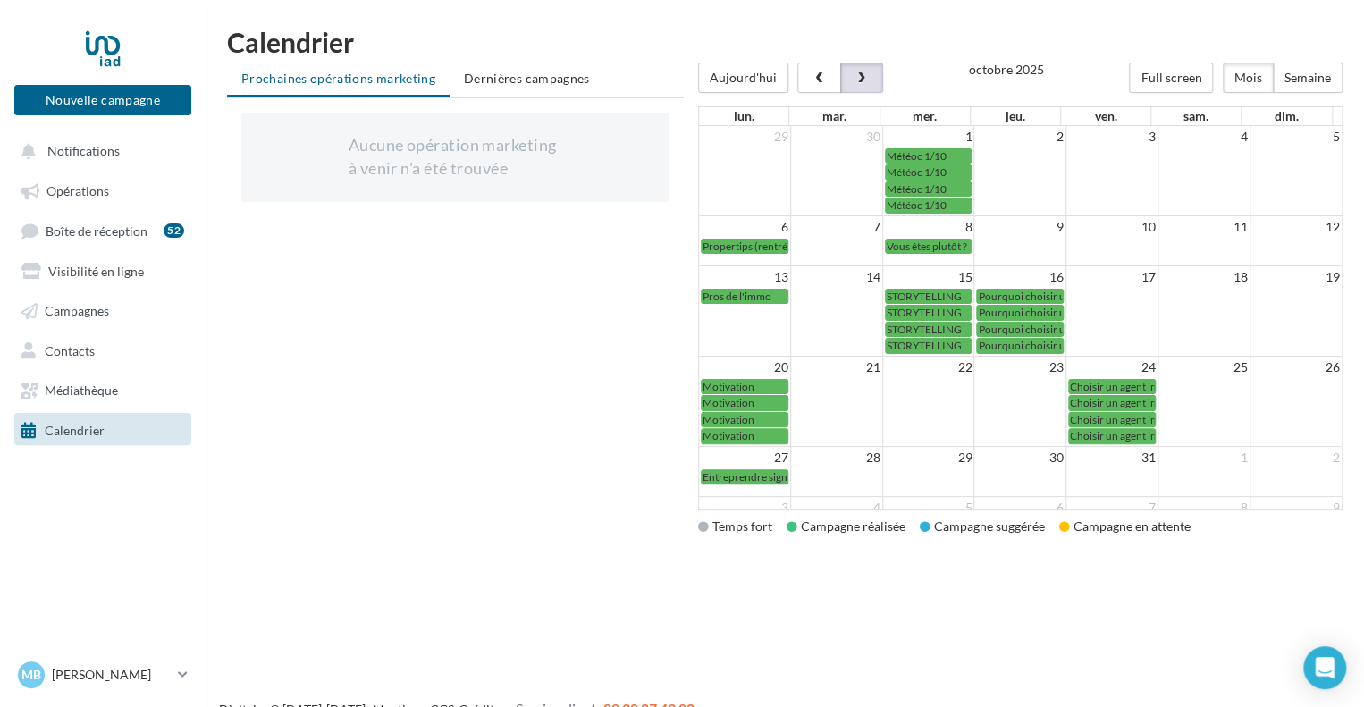
click at [865, 78] on button "button" at bounding box center [861, 78] width 43 height 30
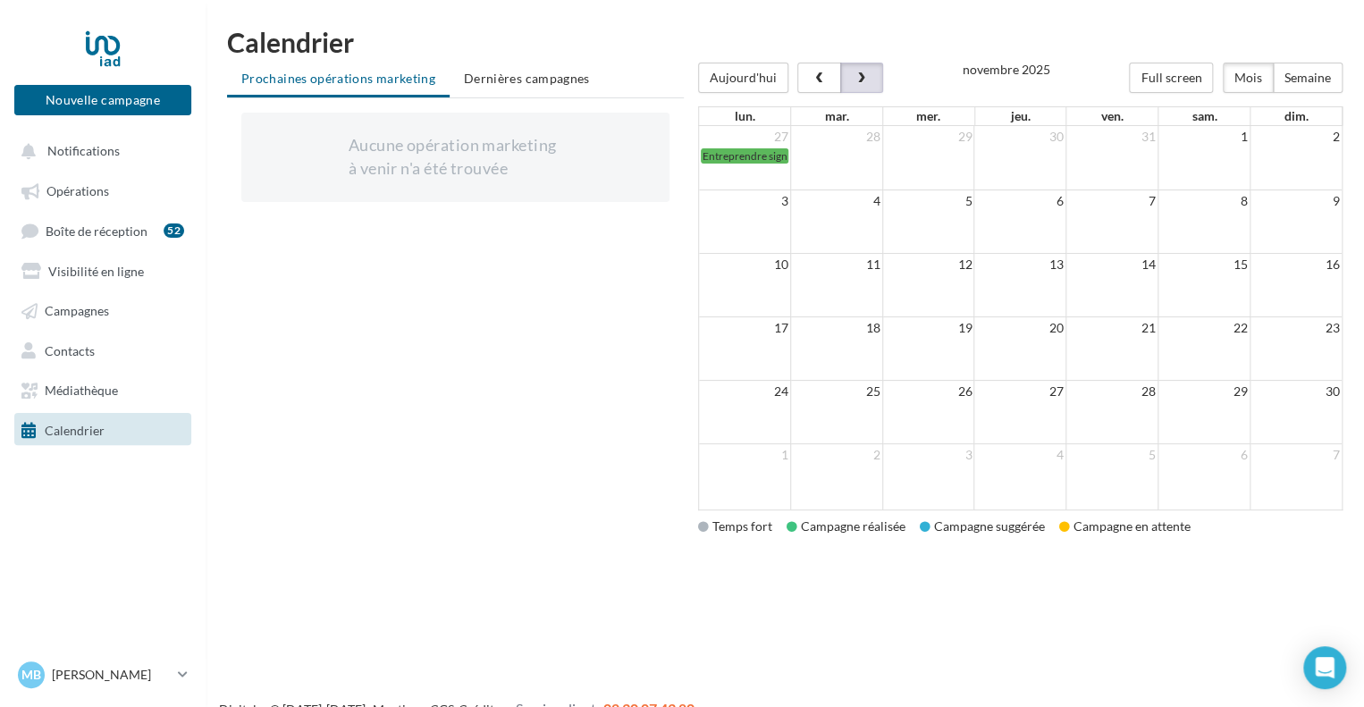
click at [869, 72] on button "button" at bounding box center [861, 78] width 43 height 30
click at [869, 63] on div at bounding box center [1020, 63] width 644 height 0
click at [869, 72] on button "button" at bounding box center [861, 78] width 43 height 30
